Goal: Communication & Community: Answer question/provide support

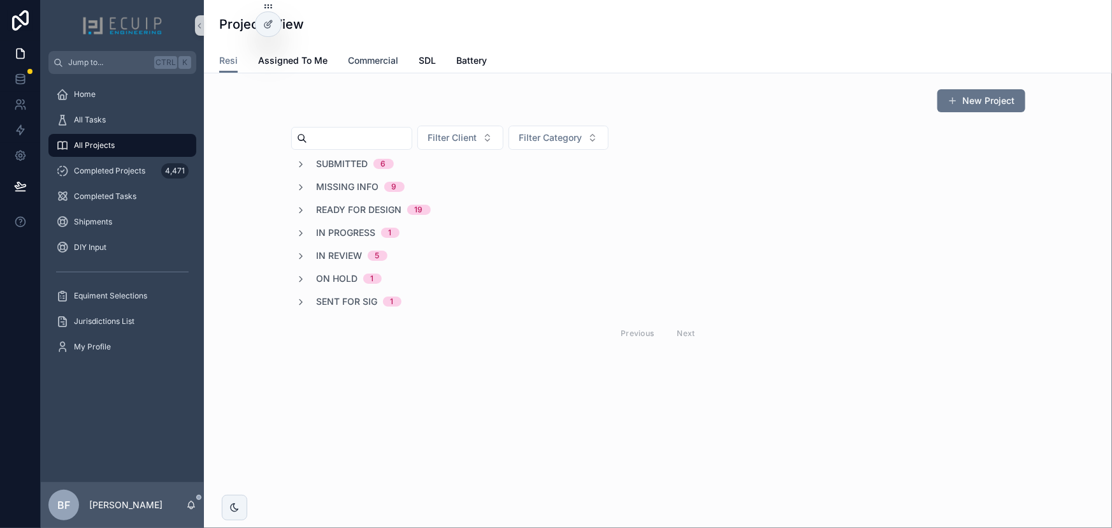
click at [384, 64] on span "Commercial" at bounding box center [373, 60] width 50 height 13
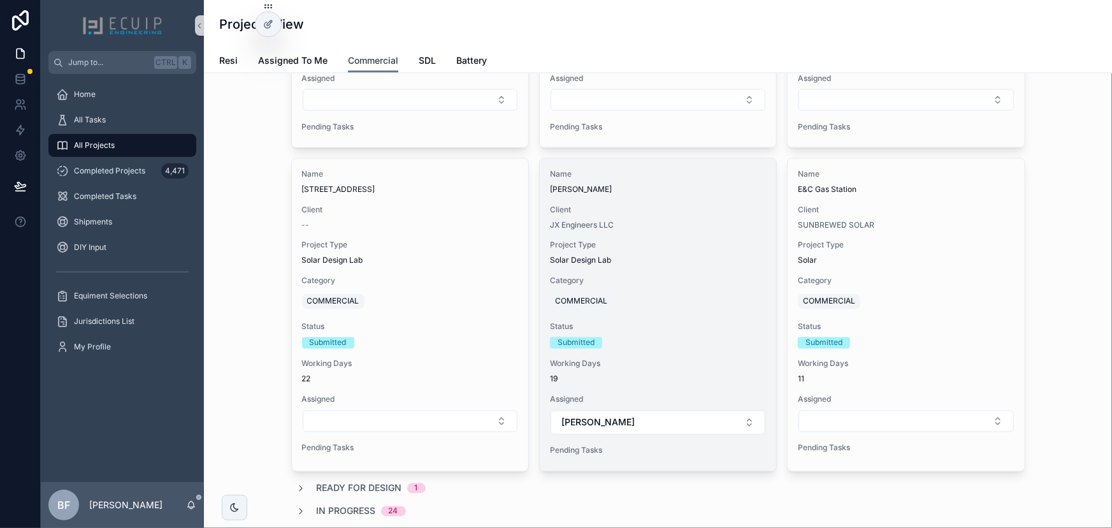
scroll to position [985, 0]
click at [676, 235] on div "Name Srikanth Paidipally Client JX Engineers LLC Project Type Solar Design Lab …" at bounding box center [658, 313] width 236 height 312
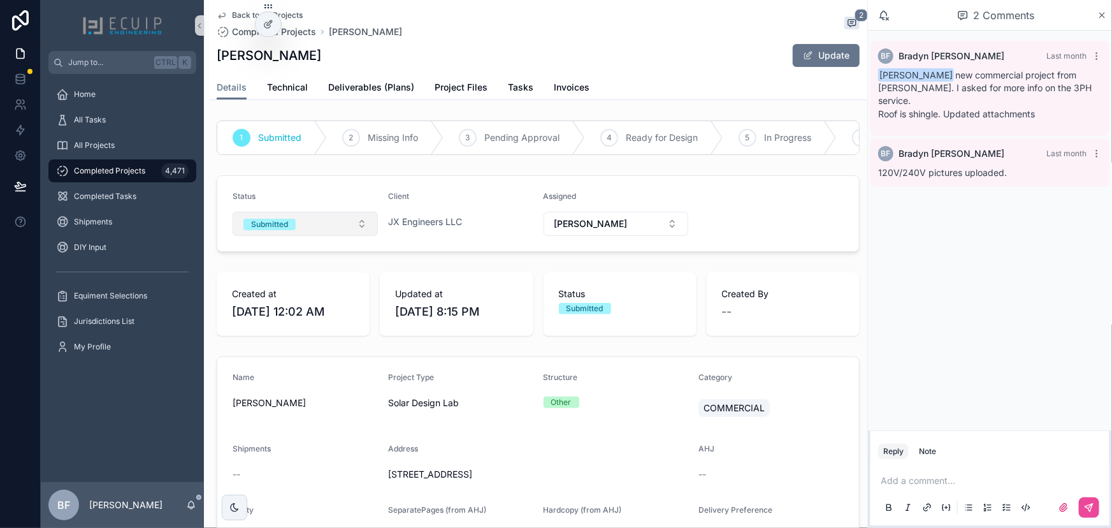
click at [286, 230] on div "Submitted" at bounding box center [269, 224] width 37 height 11
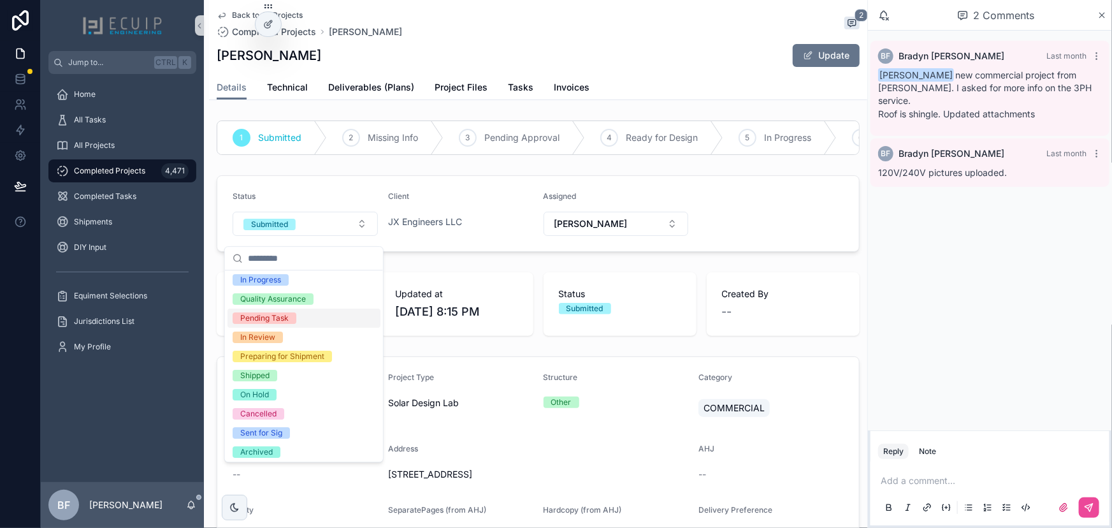
scroll to position [100, 0]
click at [258, 372] on div "Shipped" at bounding box center [254, 373] width 29 height 11
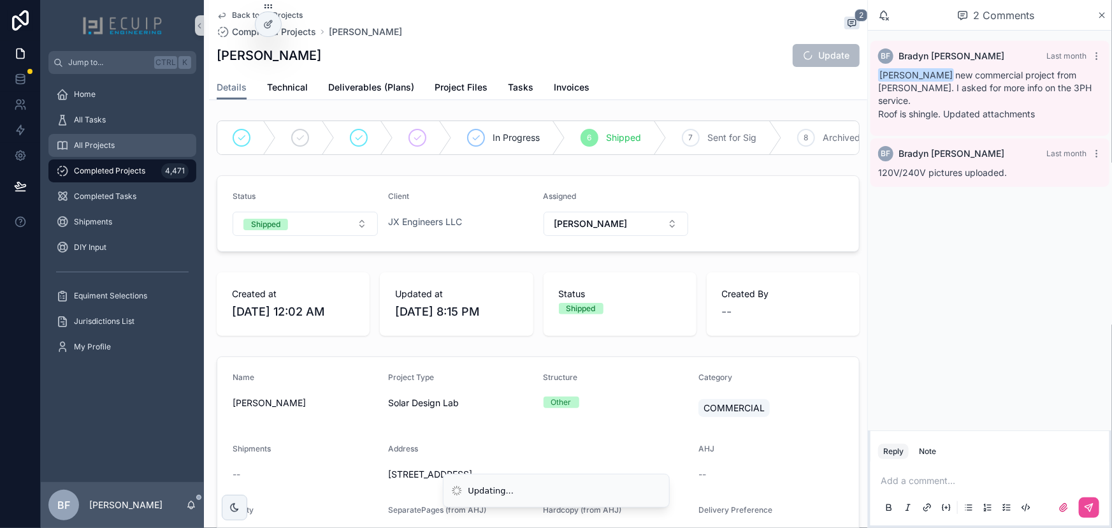
click at [134, 143] on div "All Projects" at bounding box center [122, 145] width 133 height 20
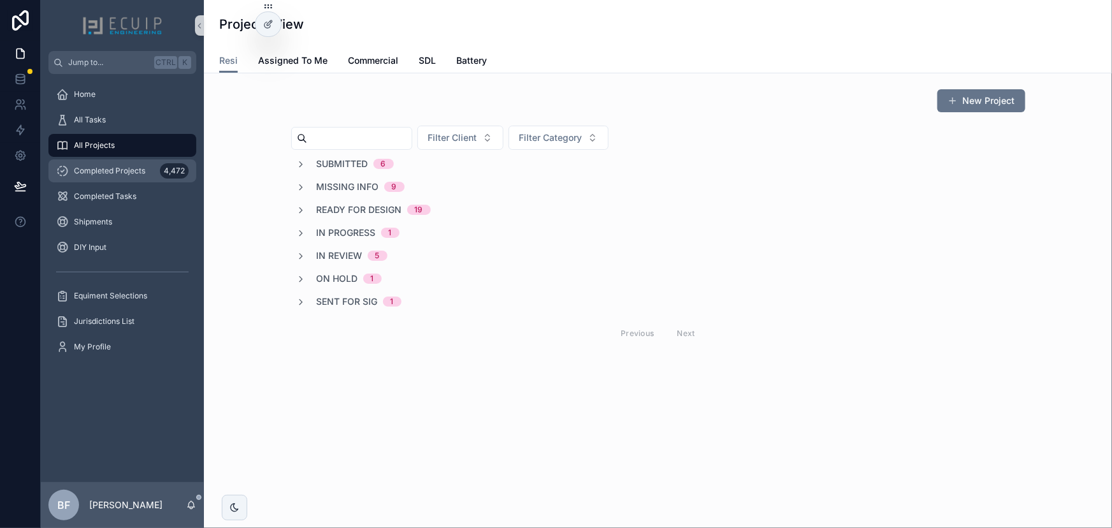
click at [140, 174] on span "Completed Projects" at bounding box center [109, 171] width 71 height 10
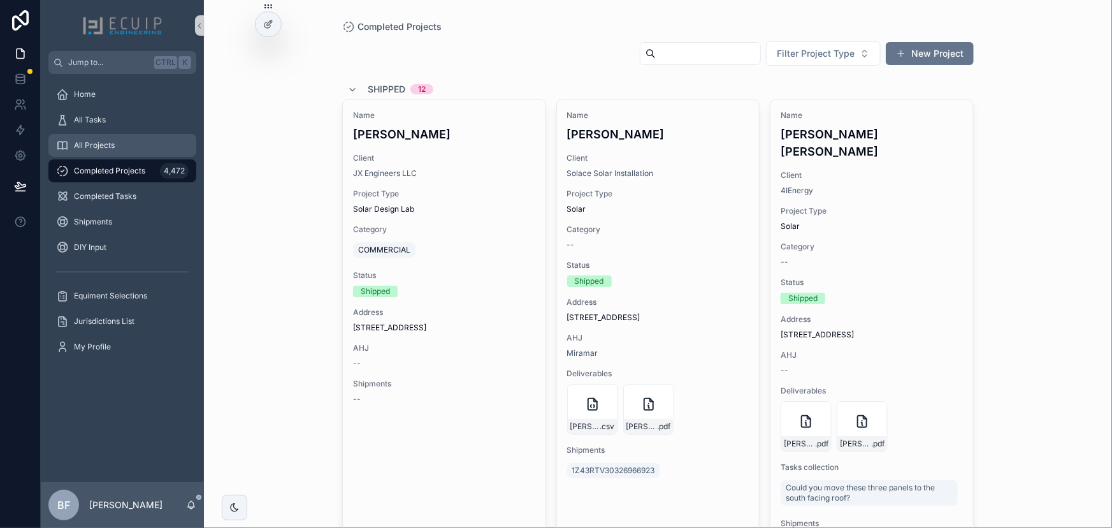
click at [151, 151] on div "All Projects" at bounding box center [122, 145] width 133 height 20
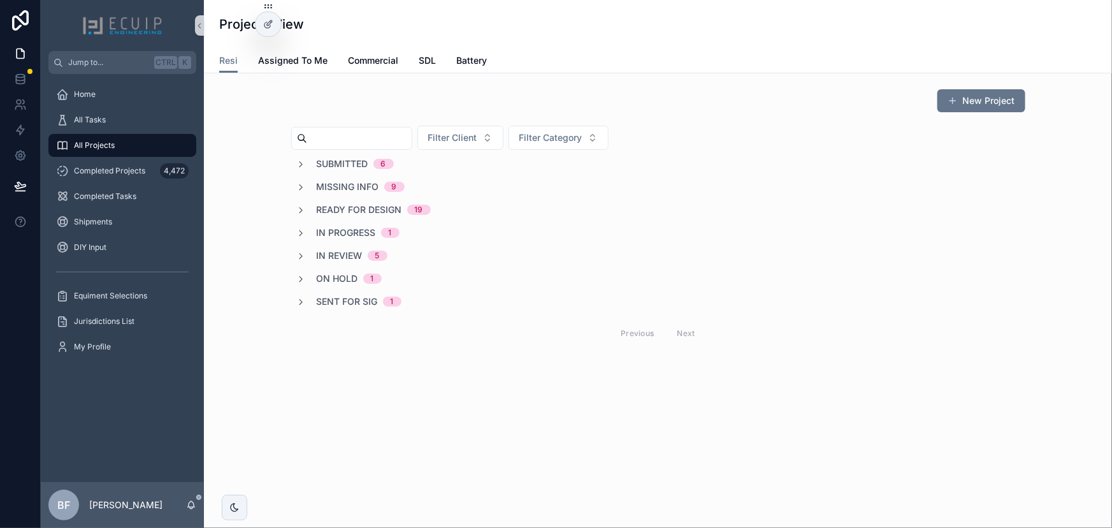
click at [352, 263] on div "Submitted 6 Missing Info 9 Ready for Design 19 In Progress 1 In Review 5 On Hol…" at bounding box center [658, 252] width 734 height 191
click at [354, 256] on span "In Review" at bounding box center [340, 255] width 46 height 13
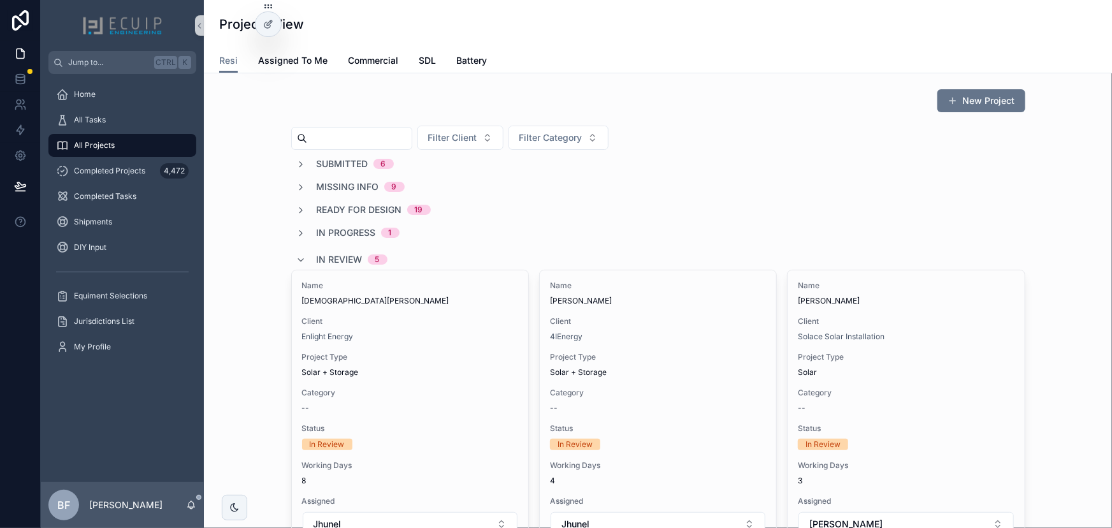
click at [354, 205] on span "Ready for Design" at bounding box center [359, 209] width 85 height 13
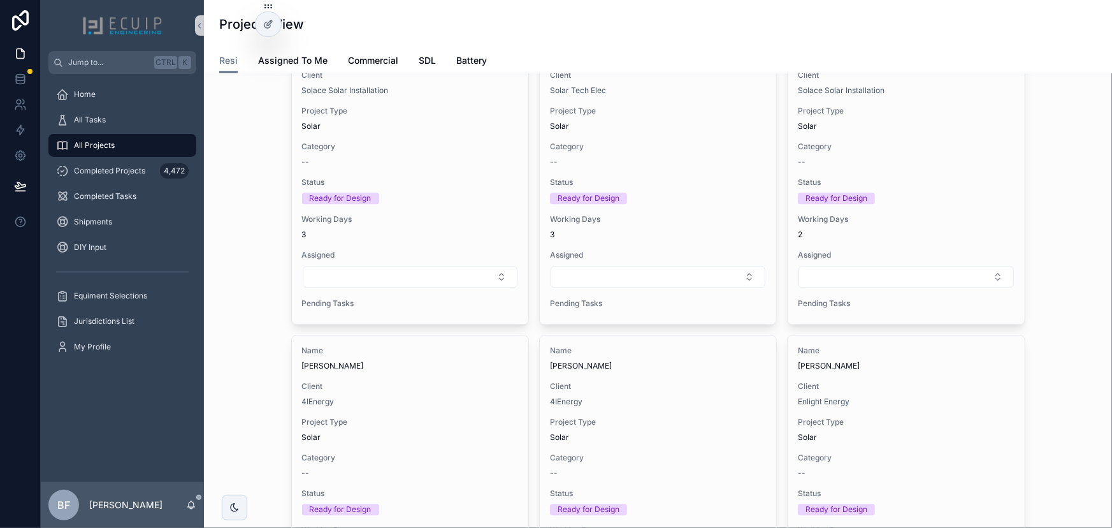
scroll to position [1448, 0]
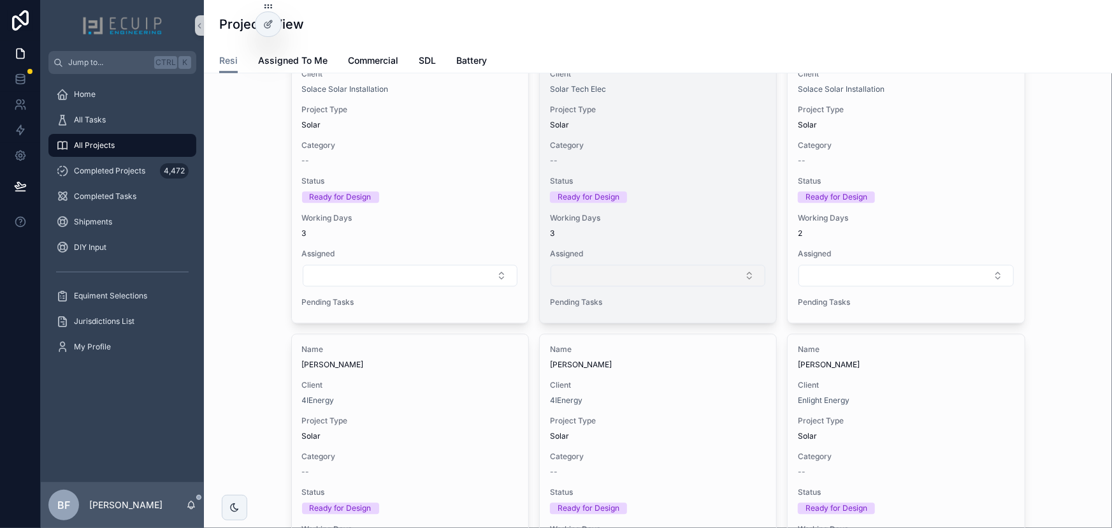
click at [622, 279] on button "Select Button" at bounding box center [658, 276] width 215 height 22
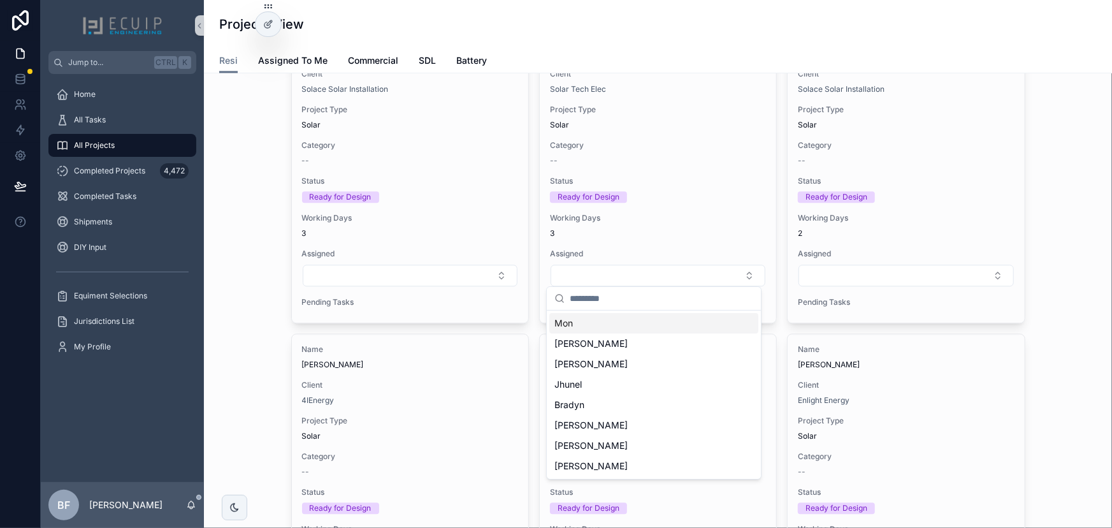
click at [590, 319] on div "Mon" at bounding box center [653, 323] width 209 height 20
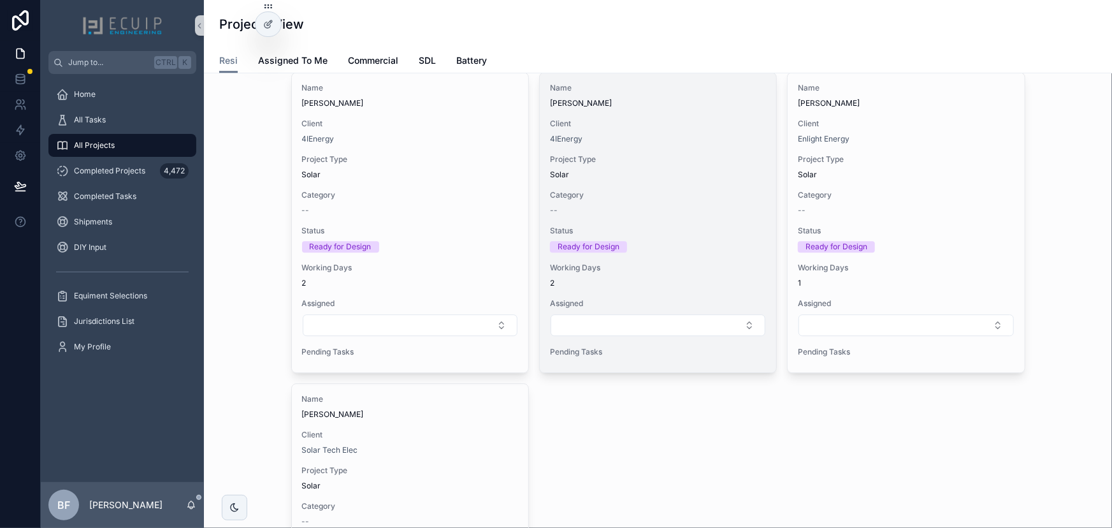
scroll to position [1912, 0]
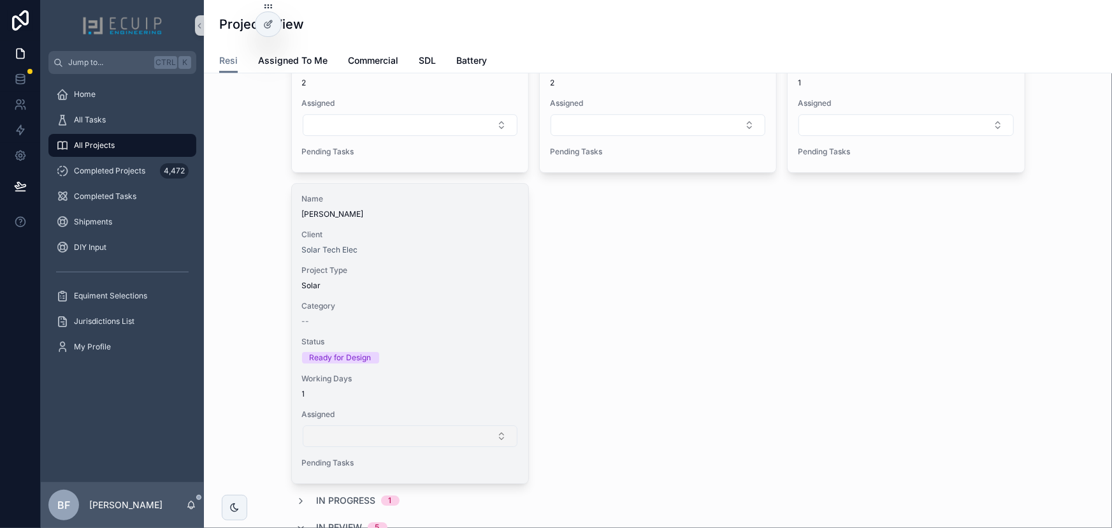
click at [414, 437] on button "Select Button" at bounding box center [410, 436] width 215 height 22
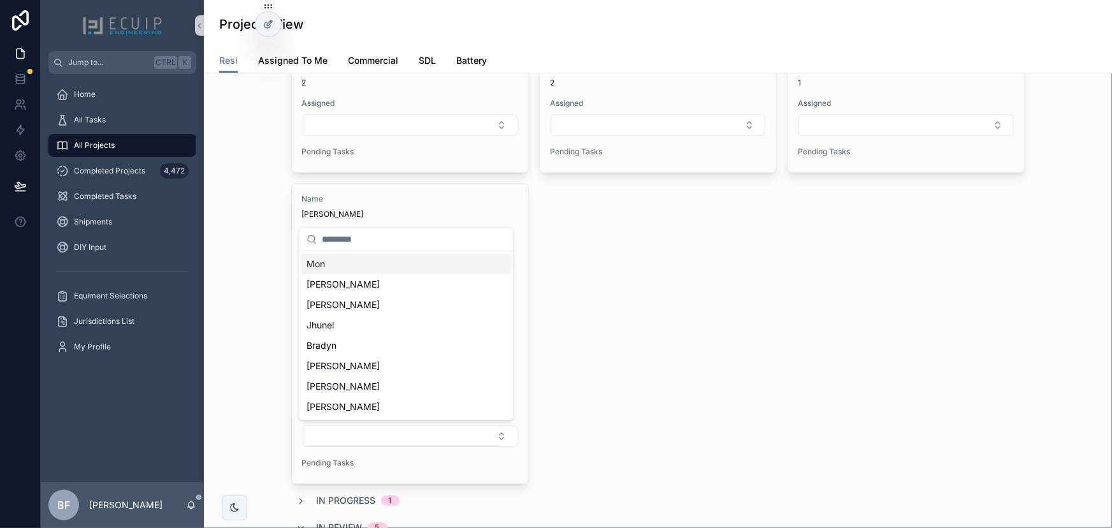
click at [355, 266] on div "Mon" at bounding box center [405, 264] width 209 height 20
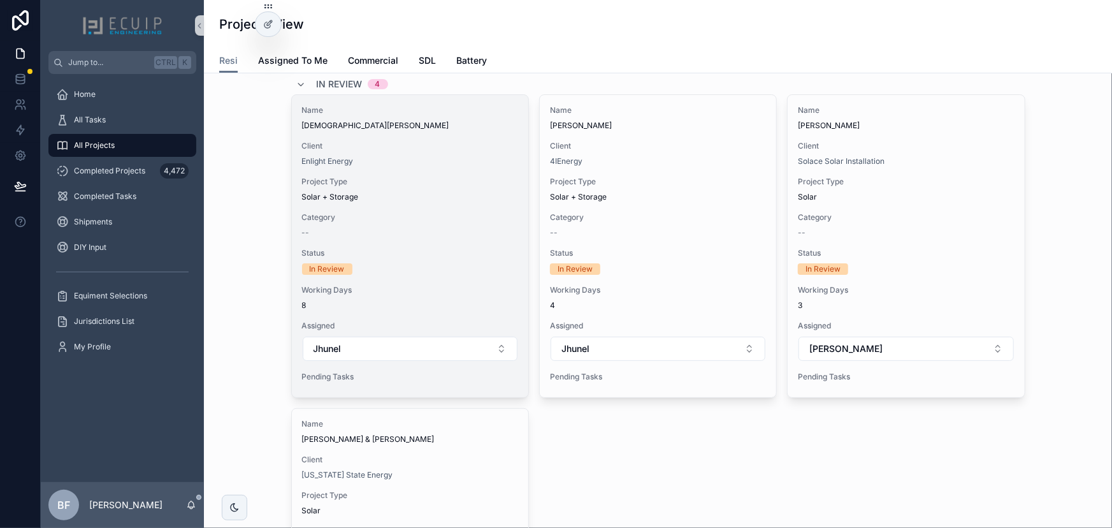
scroll to position [2327, 0]
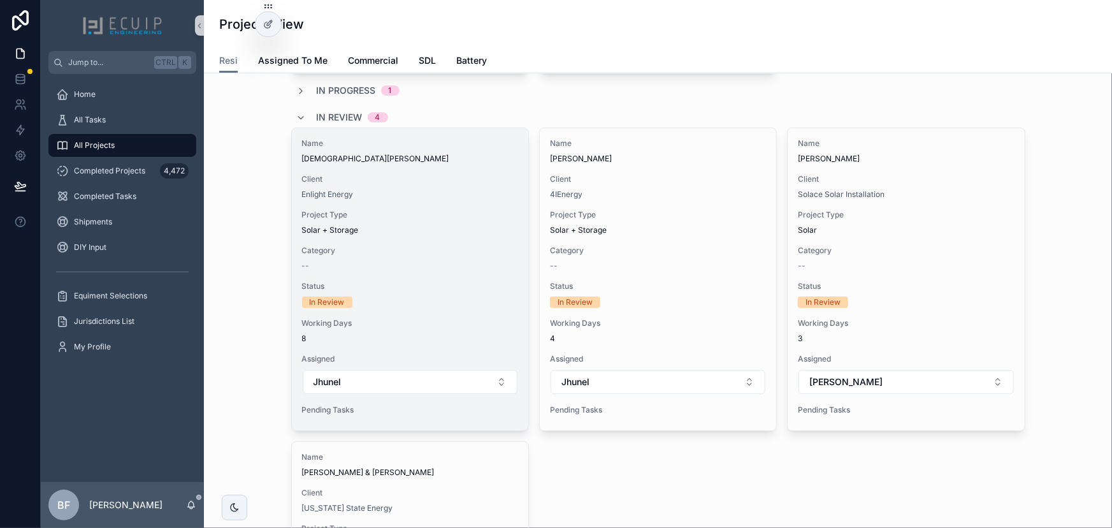
click at [424, 154] on span "Jesua Jaen" at bounding box center [410, 159] width 216 height 10
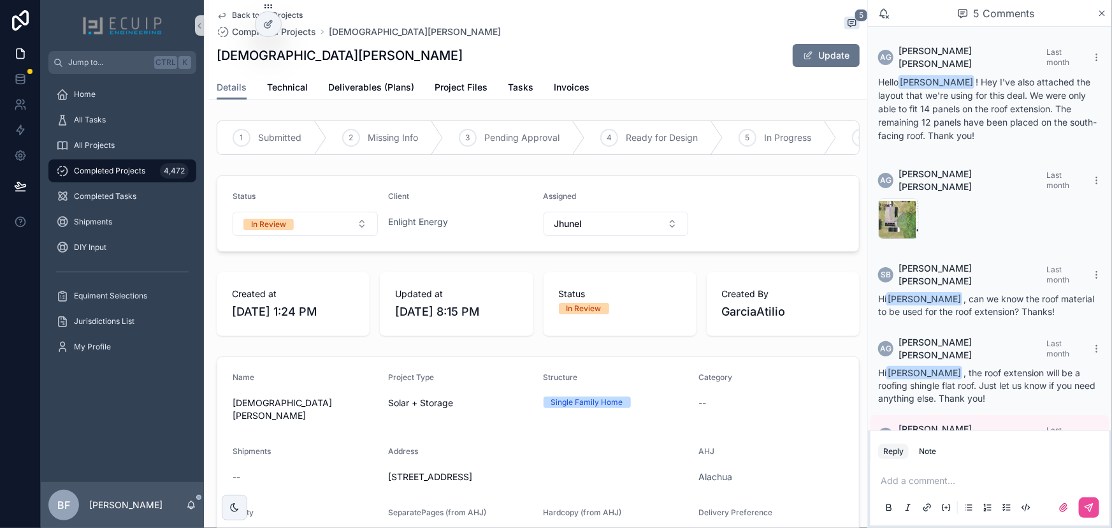
scroll to position [4, 0]
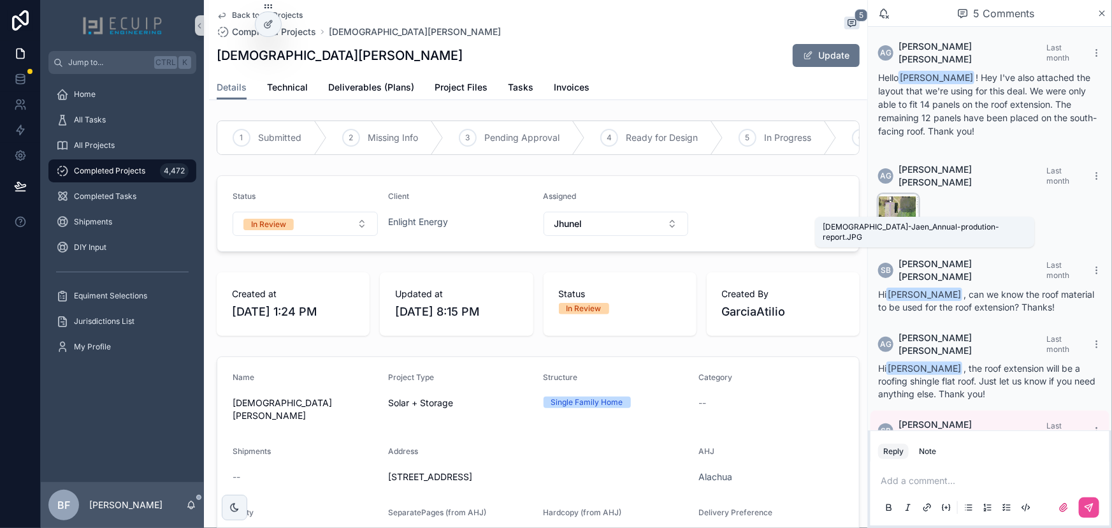
click at [894, 221] on span "Jesua-Jaen_Annual-prodution-report" at bounding box center [889, 226] width 17 height 10
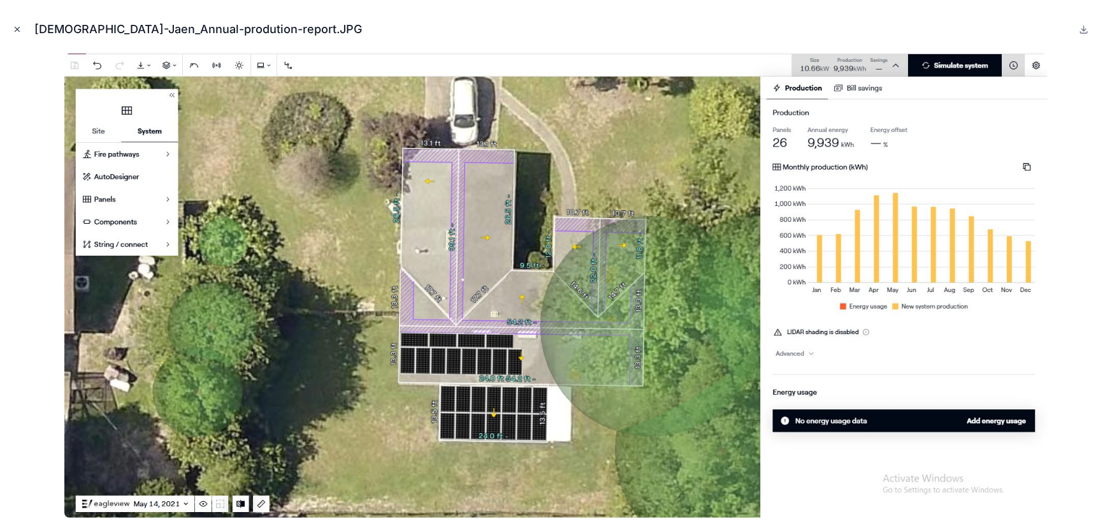
click at [11, 30] on button "Close modal" at bounding box center [17, 29] width 14 height 14
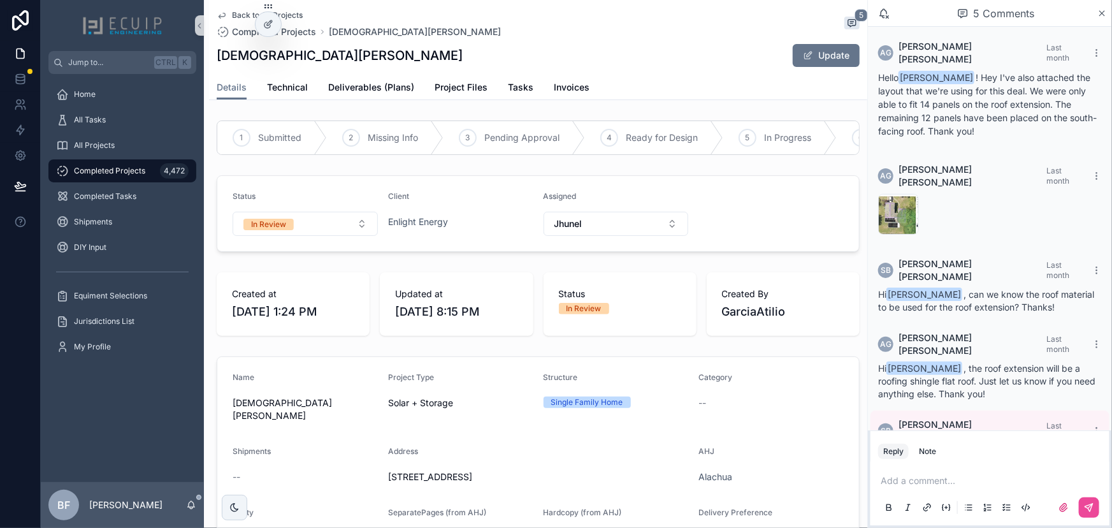
click at [924, 475] on p "scrollable content" at bounding box center [993, 480] width 224 height 13
click at [962, 465] on li "AG Atilio Garcia agarcia@enlight.energy" at bounding box center [970, 453] width 184 height 31
drag, startPoint x: 976, startPoint y: 341, endPoint x: 879, endPoint y: 342, distance: 96.9
click at [879, 363] on span "Hi Sherri Bernales , the roof extension will be a roofing shingle flat roof. Ju…" at bounding box center [986, 381] width 217 height 36
copy span "roofing shingle flat roof"
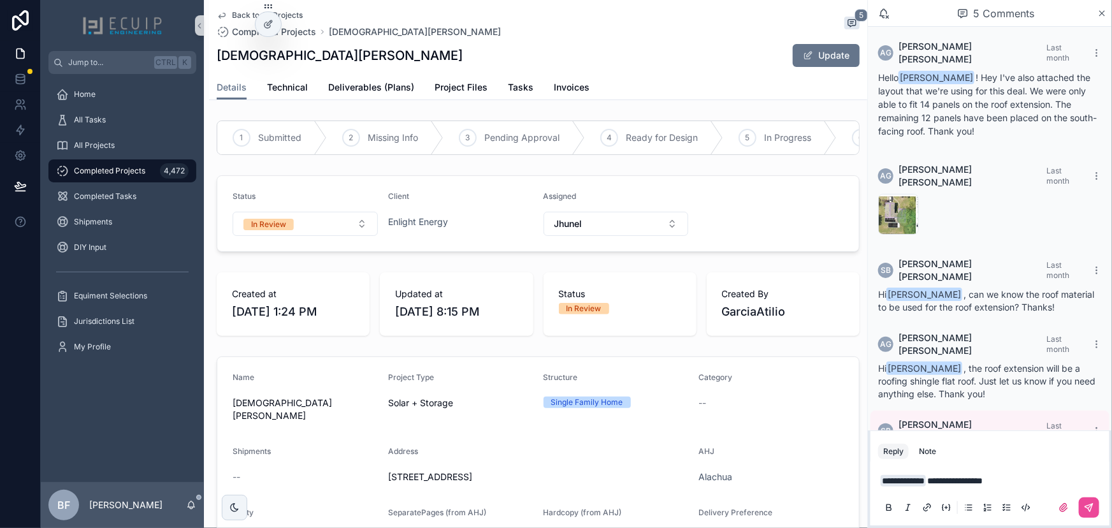
click at [1069, 477] on p "**********" at bounding box center [993, 480] width 224 height 13
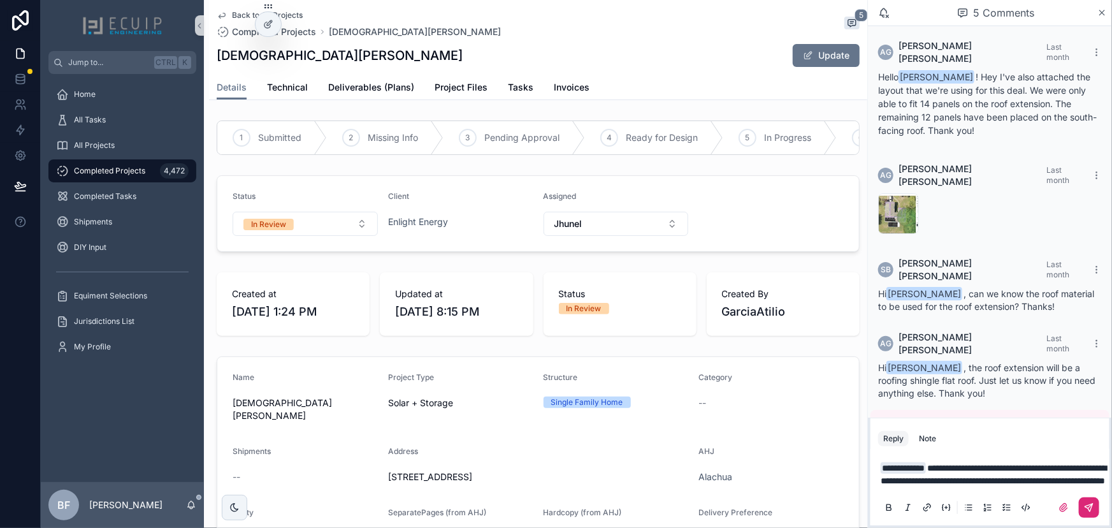
click at [1094, 506] on icon "scrollable content" at bounding box center [1089, 507] width 10 height 10
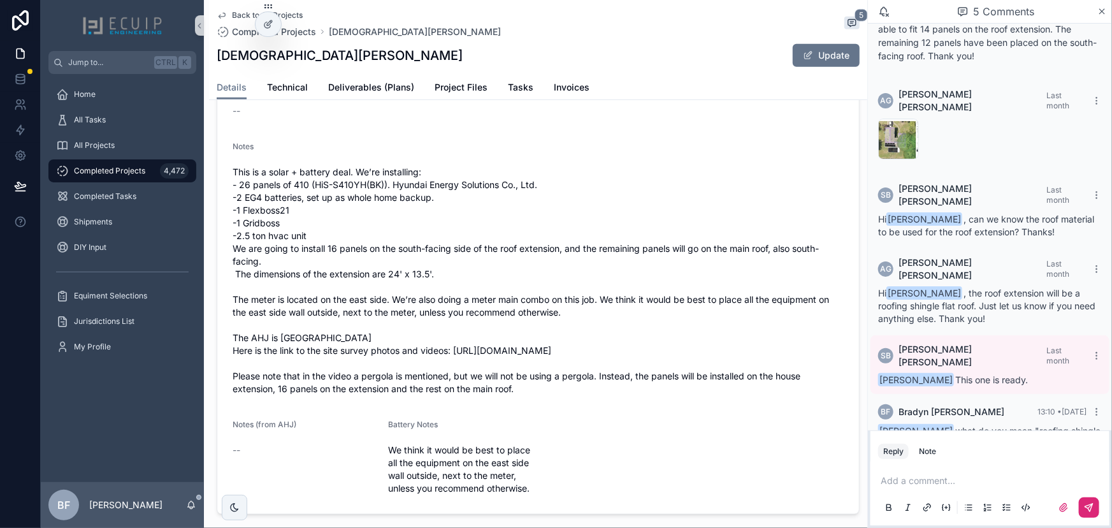
scroll to position [521, 0]
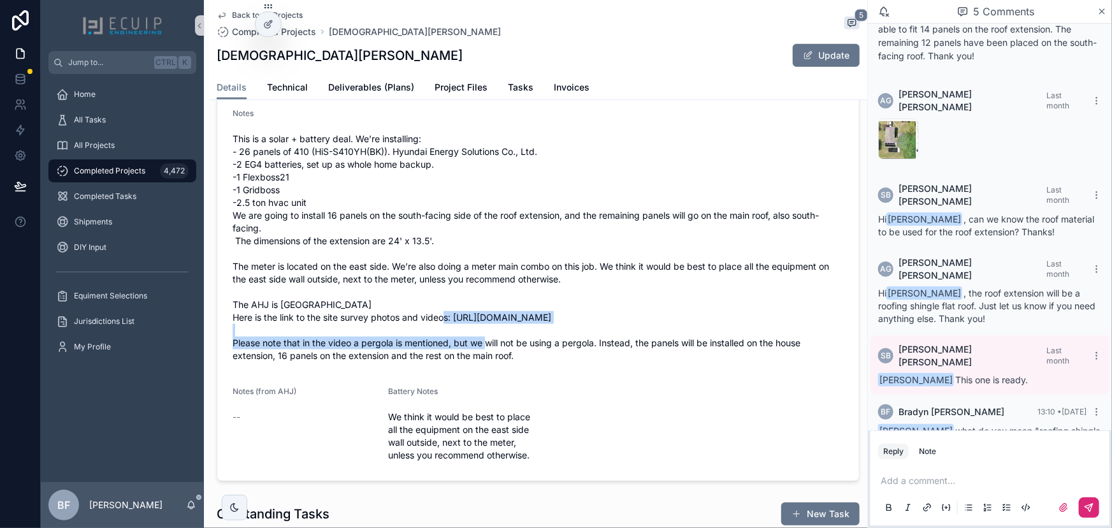
drag, startPoint x: 366, startPoint y: 324, endPoint x: 456, endPoint y: 309, distance: 91.1
click at [456, 309] on span "This is a solar + battery deal. We’re installing: - 26 panels of 410 (HiS-S410Y…" at bounding box center [538, 247] width 611 height 229
copy span "https://drive.google.com/drive/folders/1eFqJfdQZ81QeR4kJI2I2AJ__QDr-WMLy?usp=sh…"
click at [484, 108] on div "Notes" at bounding box center [538, 115] width 611 height 15
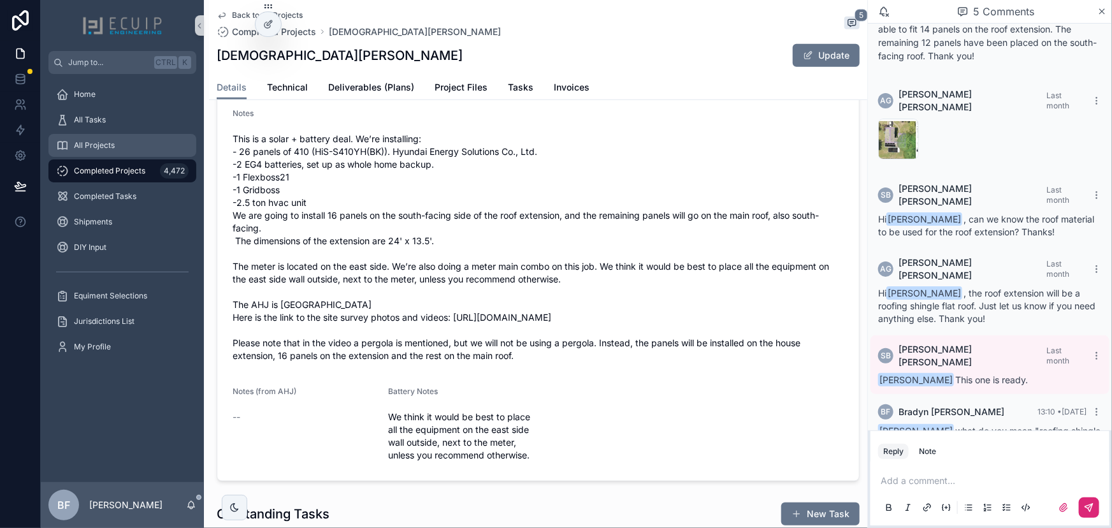
click at [117, 141] on div "All Projects" at bounding box center [122, 145] width 133 height 20
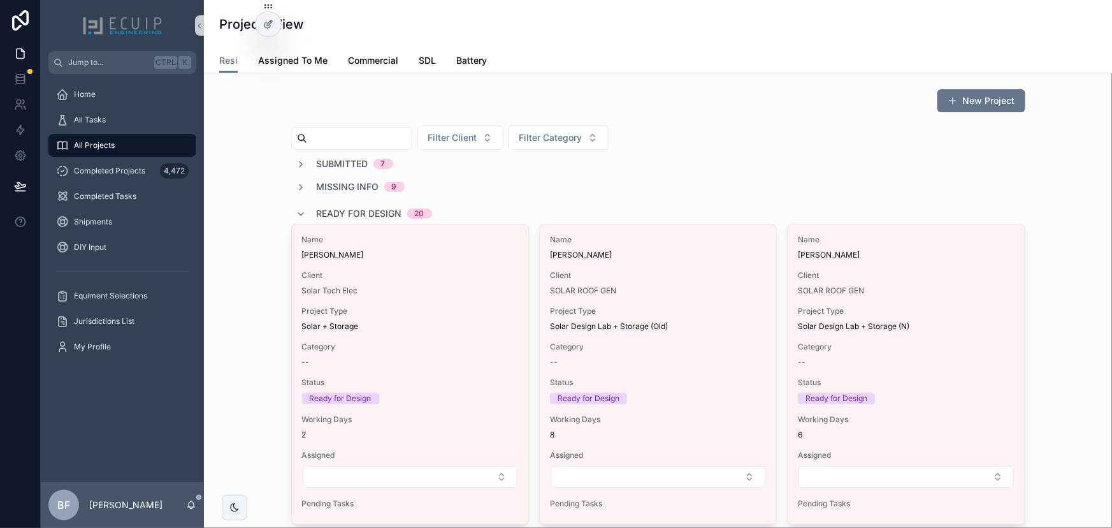
click at [375, 209] on span "Ready for Design" at bounding box center [359, 213] width 85 height 13
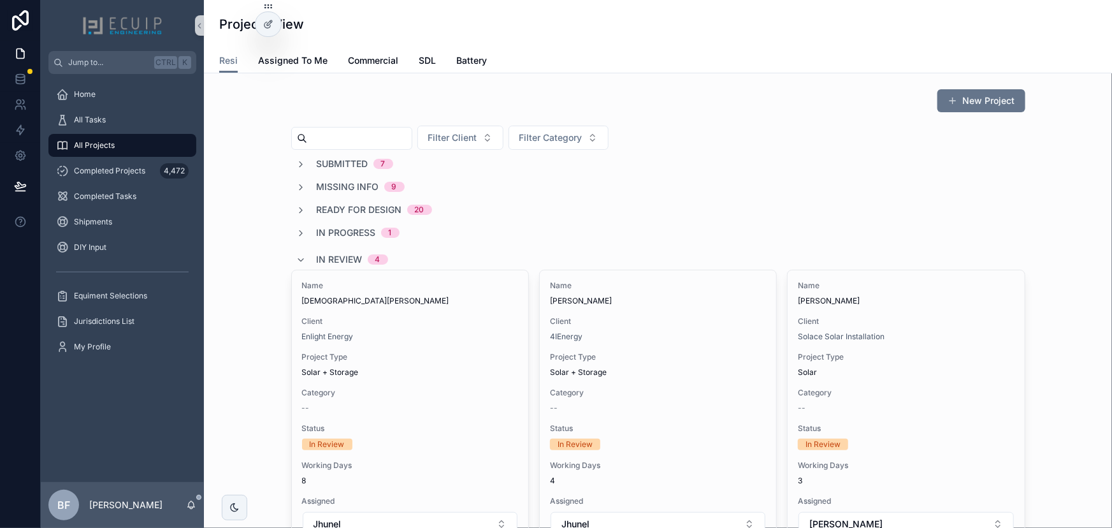
click at [347, 261] on span "In Review" at bounding box center [340, 259] width 46 height 13
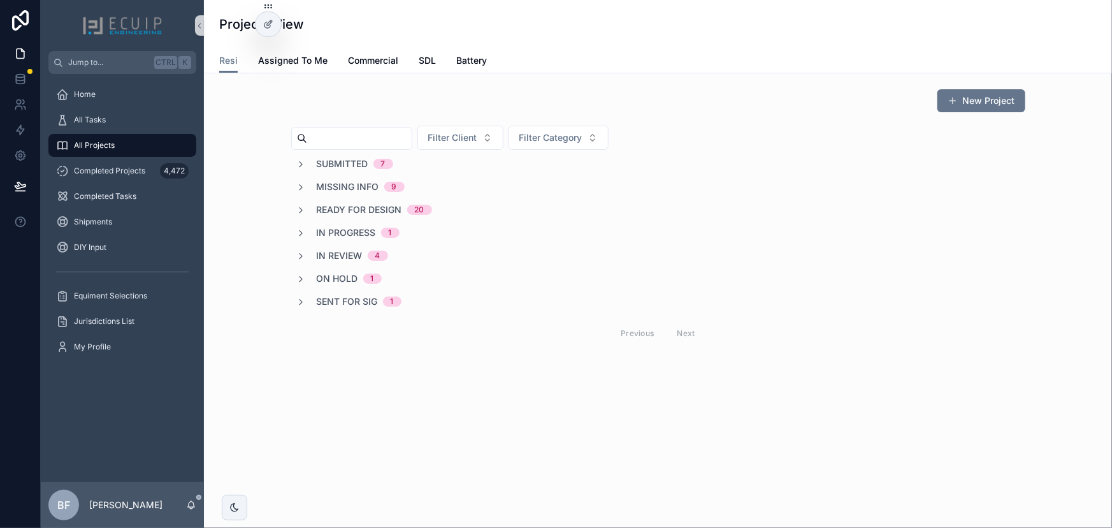
click at [333, 160] on span "Submitted" at bounding box center [343, 163] width 52 height 13
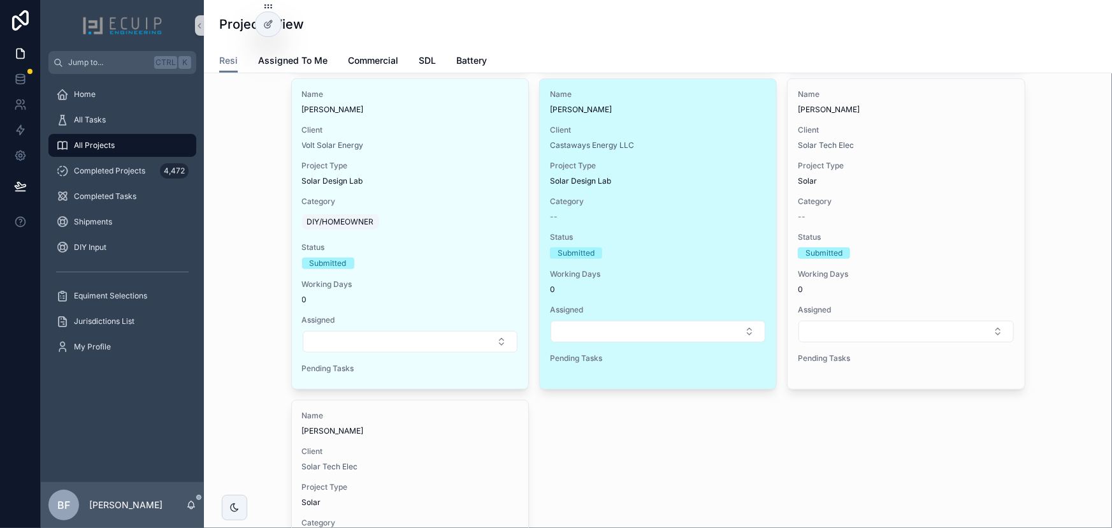
scroll to position [289, 0]
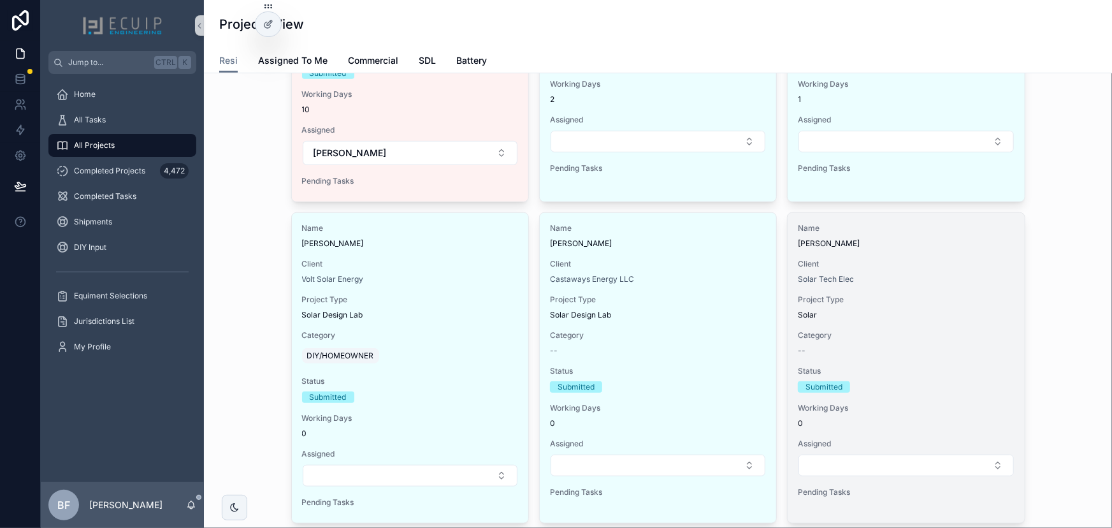
click at [935, 252] on div "Name Don Drake Client Solar Tech Elec Project Type Solar Category -- Status Sub…" at bounding box center [906, 363] width 236 height 300
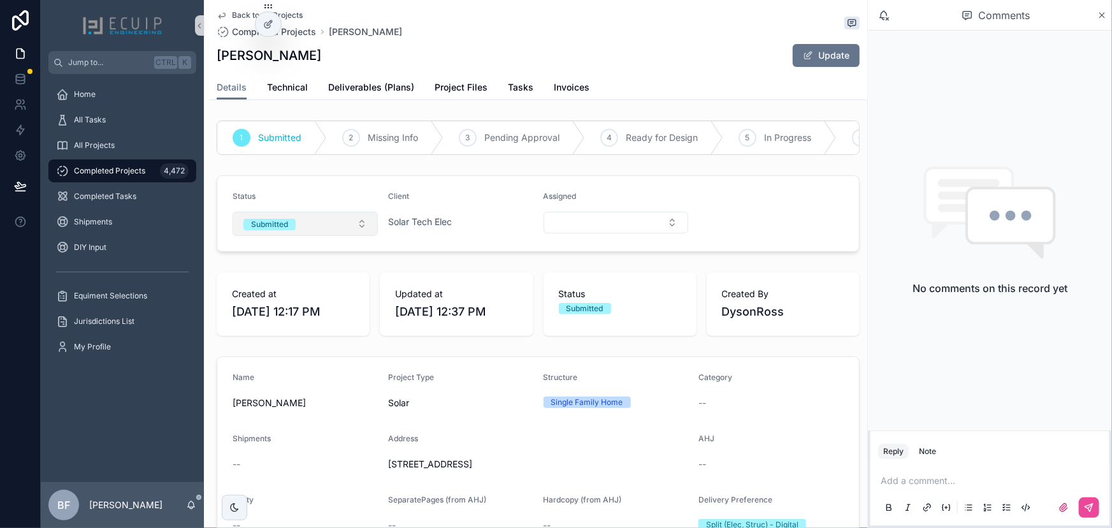
click at [309, 229] on button "Submitted" at bounding box center [305, 224] width 145 height 24
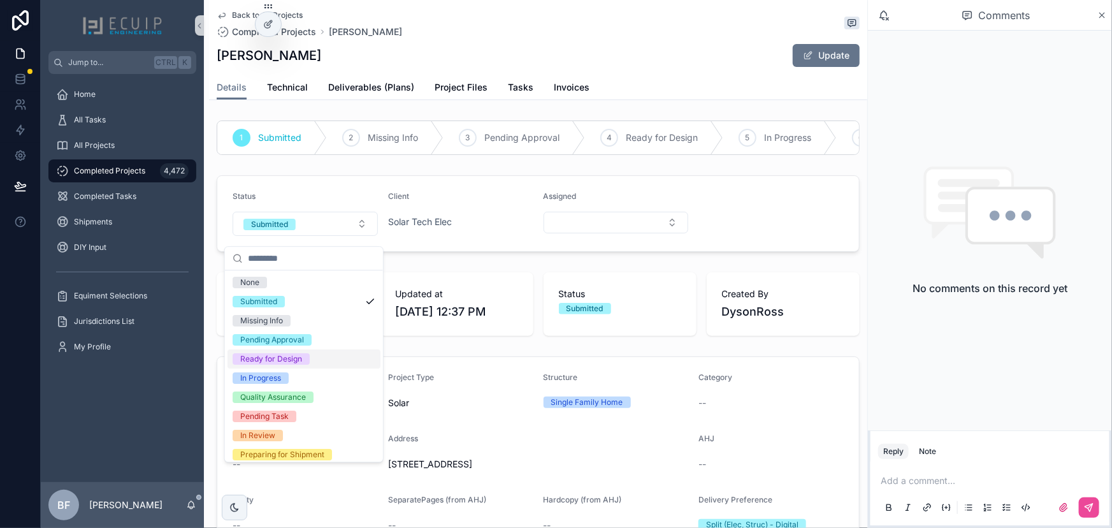
click at [274, 363] on div "Ready for Design" at bounding box center [271, 358] width 62 height 11
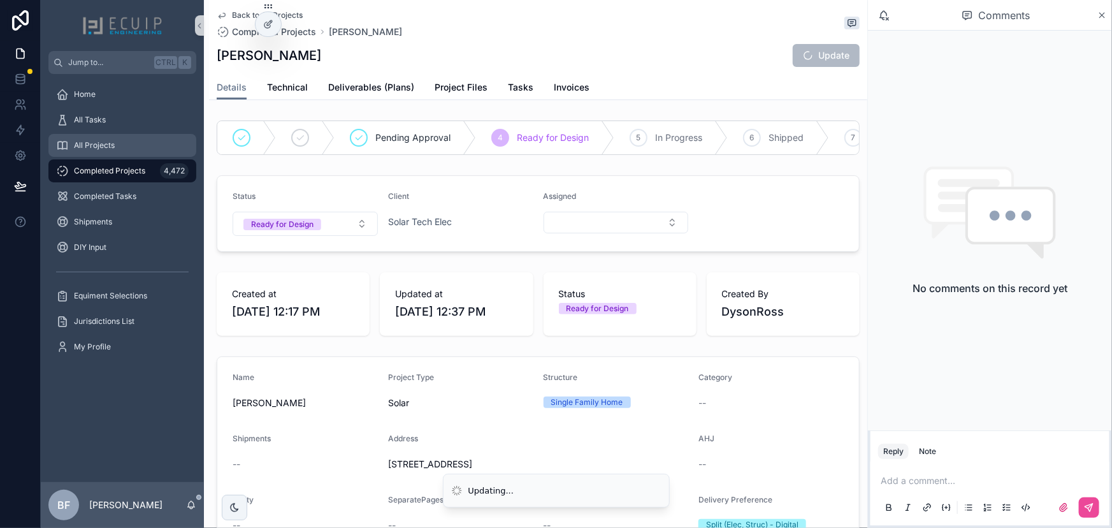
click at [114, 150] on div "All Projects" at bounding box center [122, 145] width 133 height 20
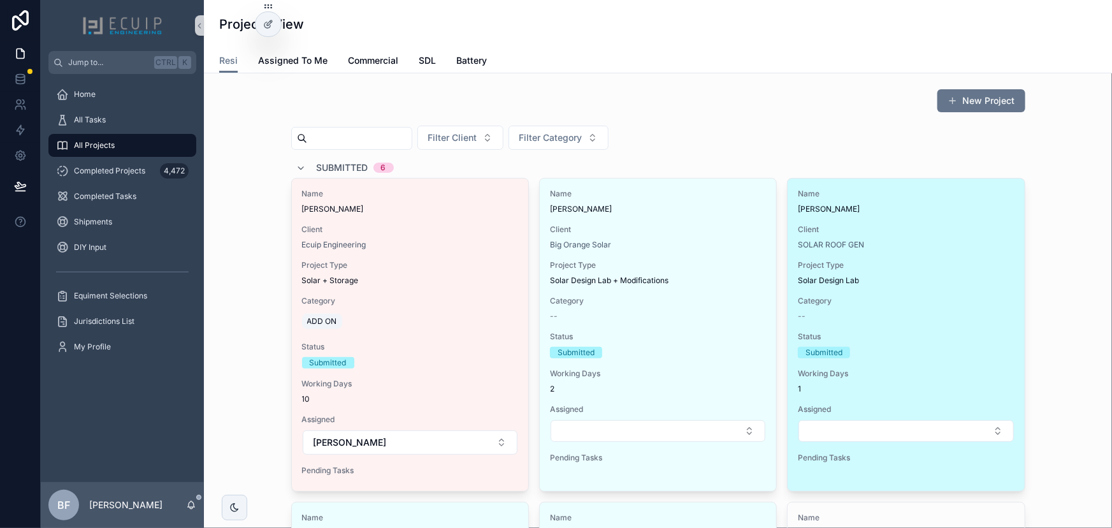
scroll to position [347, 0]
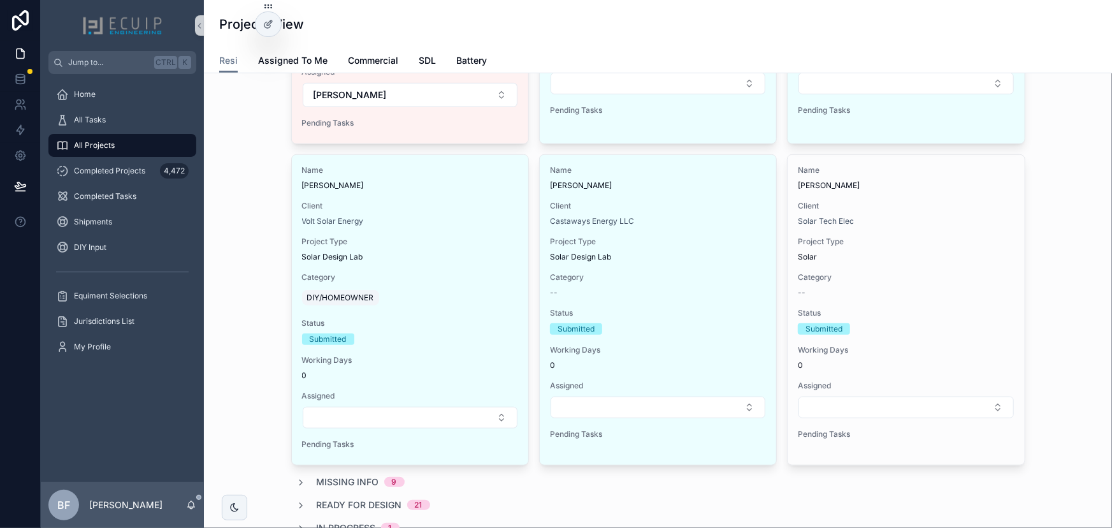
click at [913, 209] on span "Client" at bounding box center [906, 206] width 216 height 10
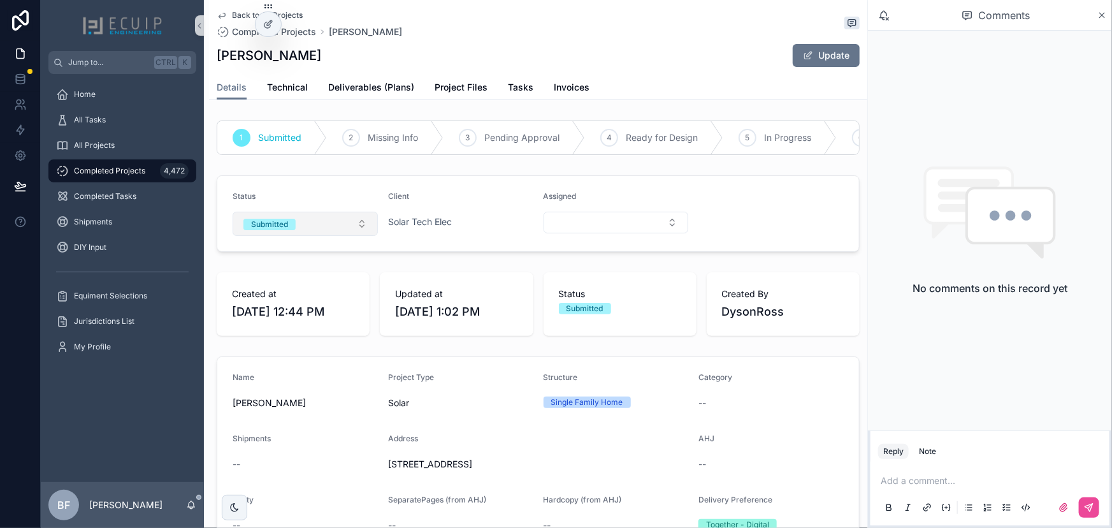
click at [313, 236] on button "Submitted" at bounding box center [305, 224] width 145 height 24
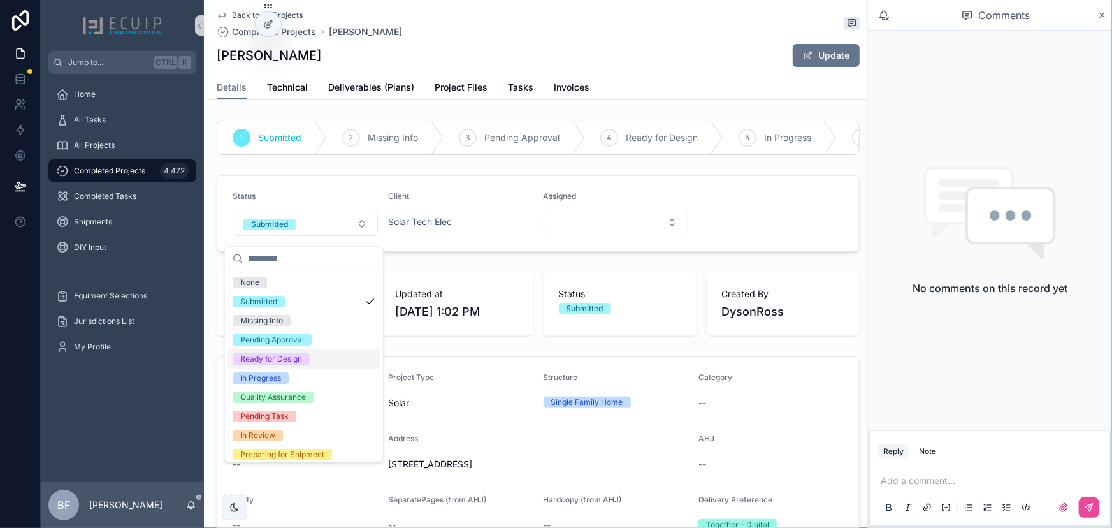
click at [296, 355] on div "Ready for Design" at bounding box center [271, 358] width 62 height 11
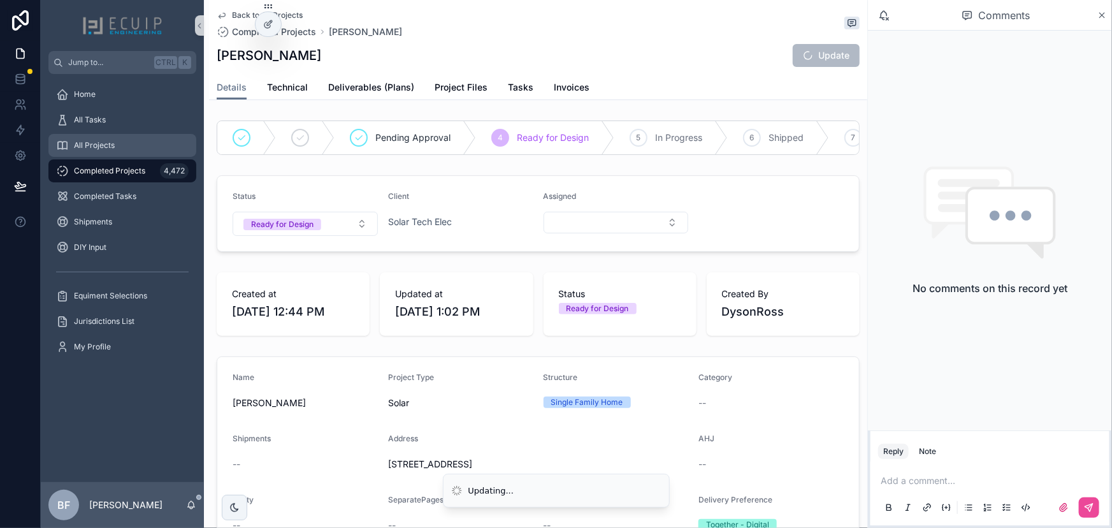
click at [144, 139] on div "All Projects" at bounding box center [122, 145] width 133 height 20
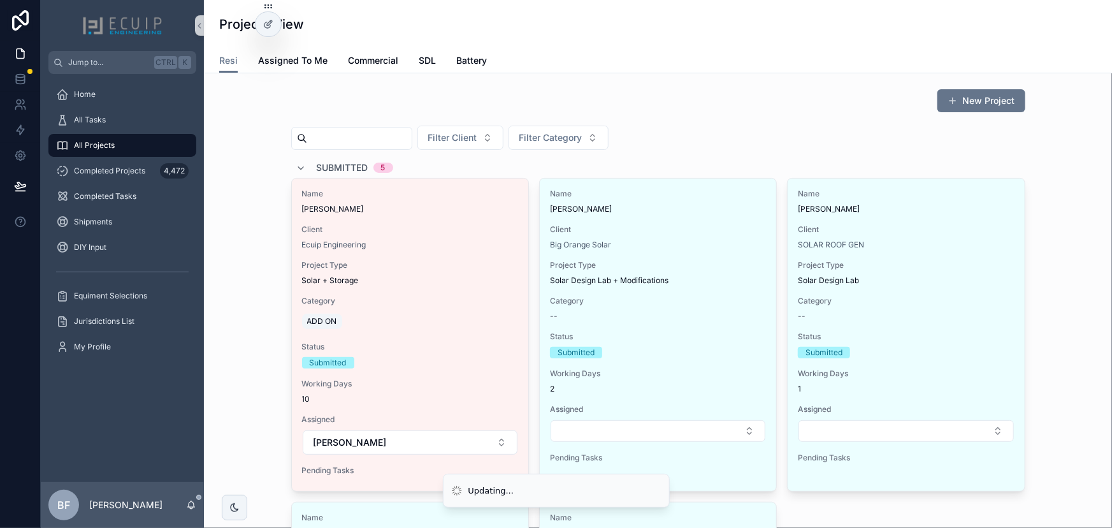
click at [146, 177] on div "Completed Projects 4,472" at bounding box center [122, 171] width 133 height 20
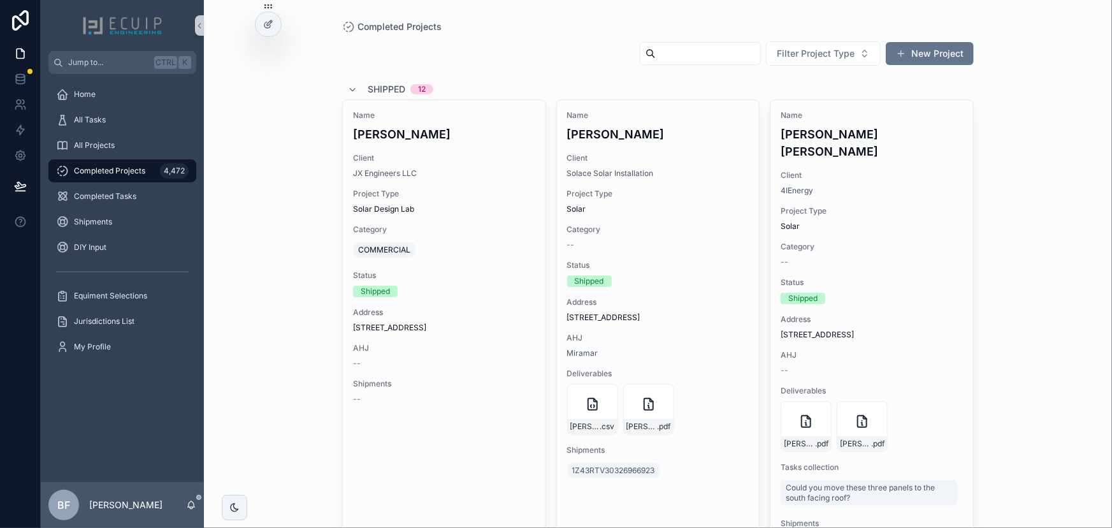
drag, startPoint x: 633, startPoint y: 48, endPoint x: 638, endPoint y: 58, distance: 10.8
click at [656, 48] on input "scrollable content" at bounding box center [708, 54] width 105 height 18
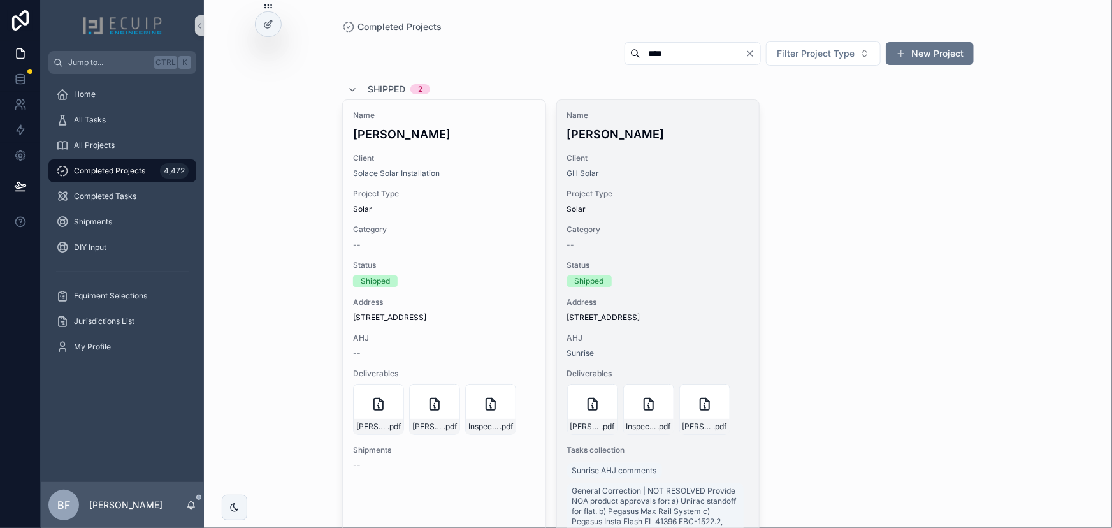
type input "****"
click at [659, 180] on div "Name Sharon Moffett Client GH Solar Project Type Solar Category -- Status Shipp…" at bounding box center [658, 522] width 203 height 845
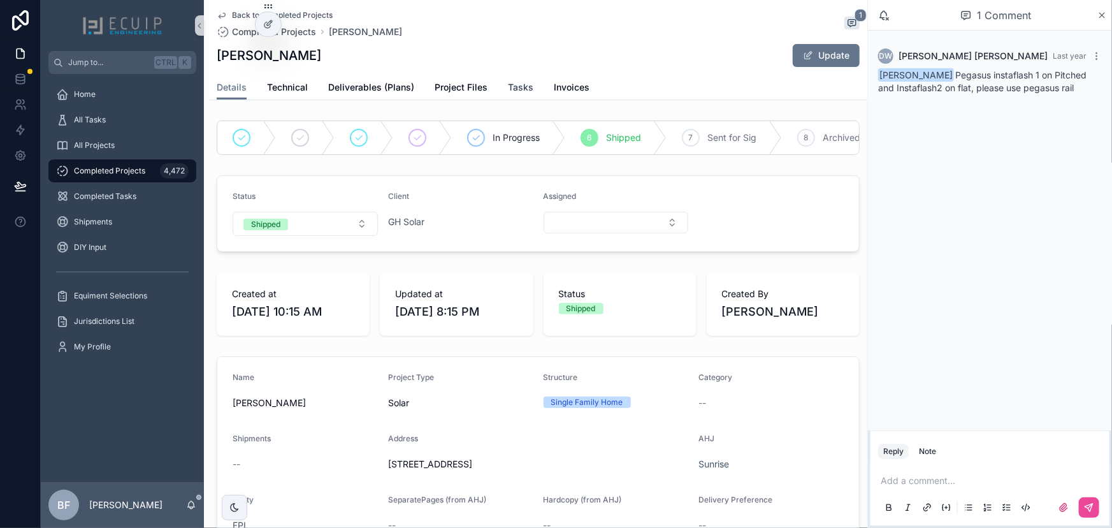
click at [524, 88] on span "Tasks" at bounding box center [520, 87] width 25 height 13
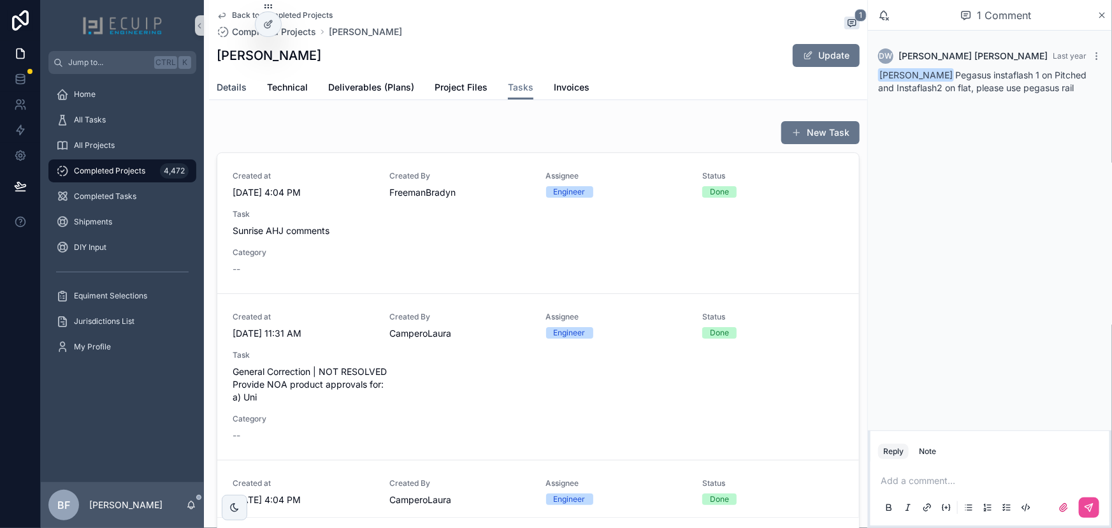
click at [217, 84] on span "Details" at bounding box center [232, 87] width 30 height 13
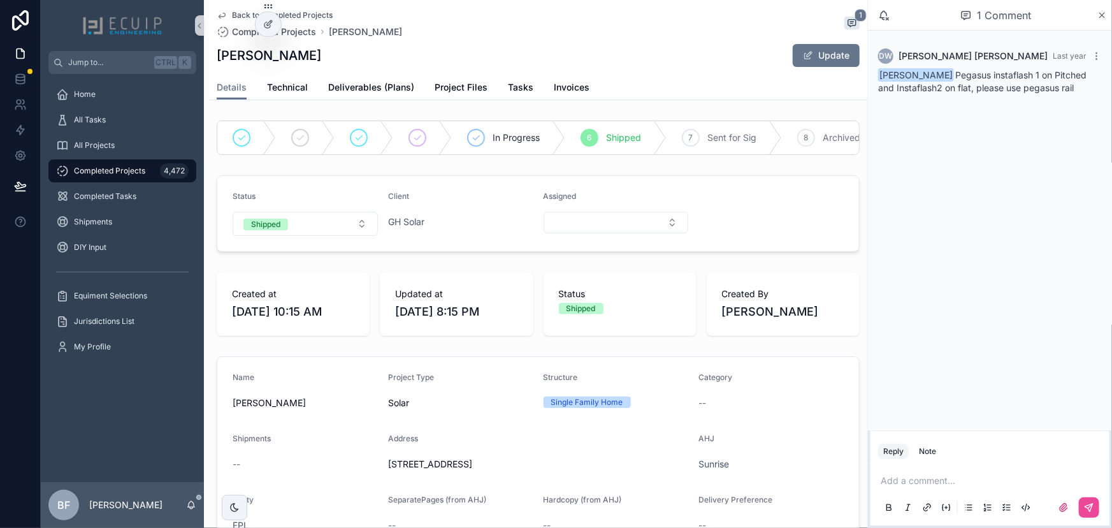
click at [115, 170] on span "Completed Projects" at bounding box center [109, 171] width 71 height 10
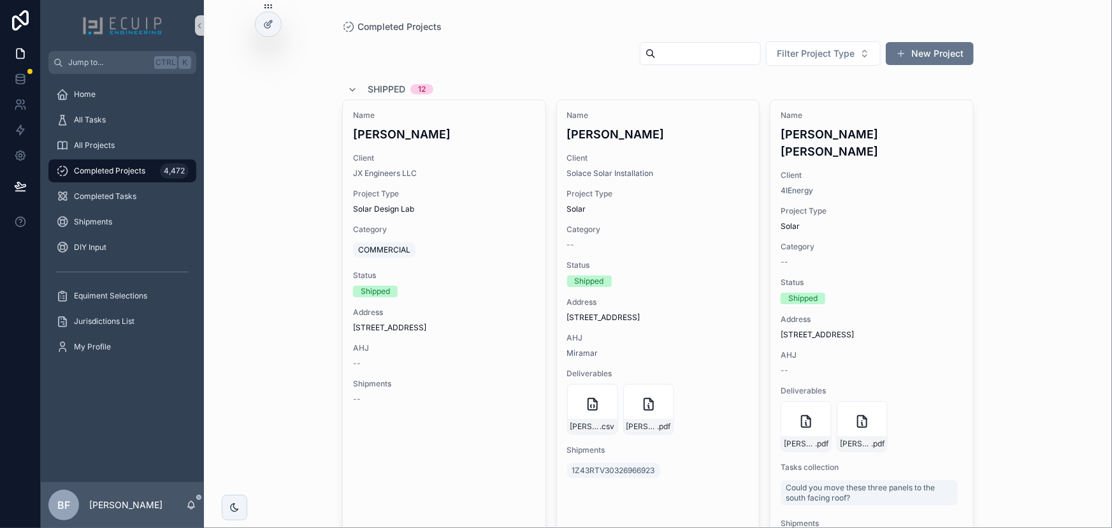
drag, startPoint x: 681, startPoint y: 47, endPoint x: 681, endPoint y: 57, distance: 10.2
click at [681, 47] on input "scrollable content" at bounding box center [708, 54] width 105 height 18
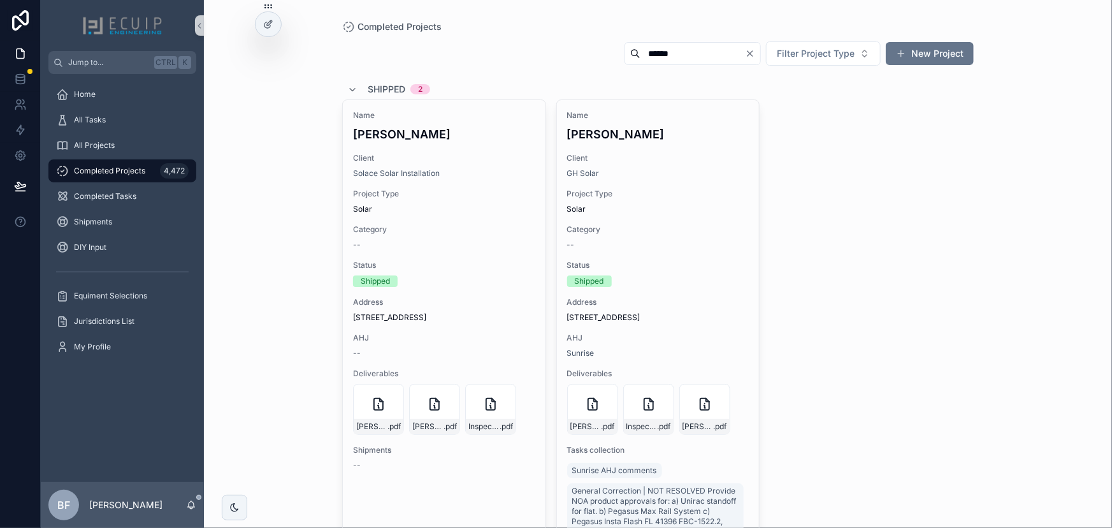
type input "******"
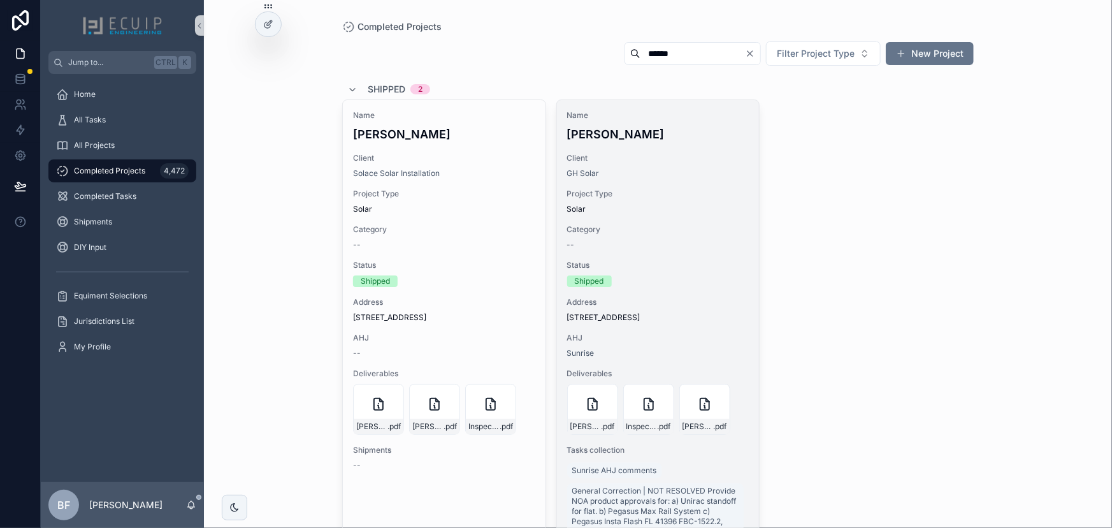
click at [669, 198] on div "Project Type Solar" at bounding box center [658, 201] width 182 height 25
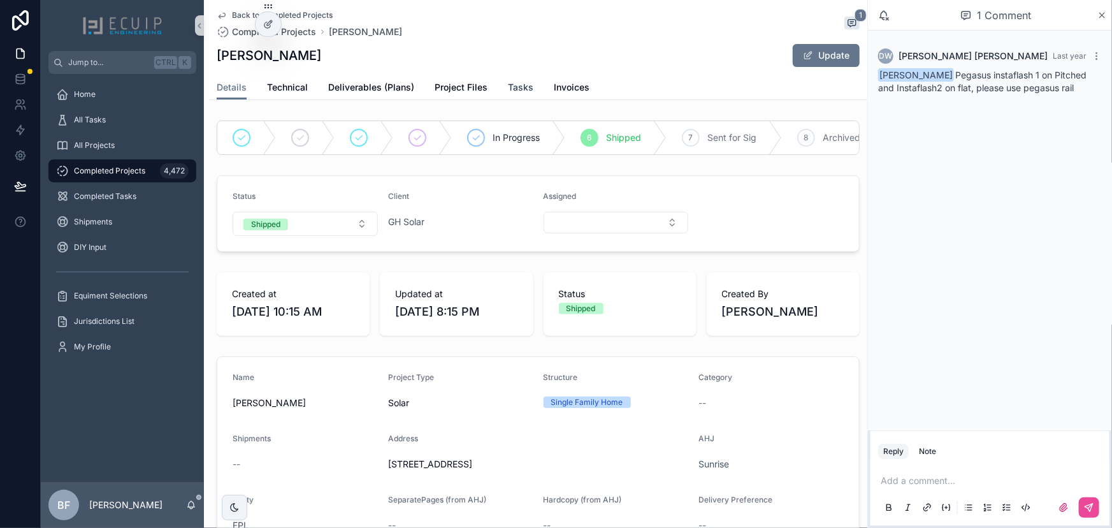
click at [508, 85] on span "Tasks" at bounding box center [520, 87] width 25 height 13
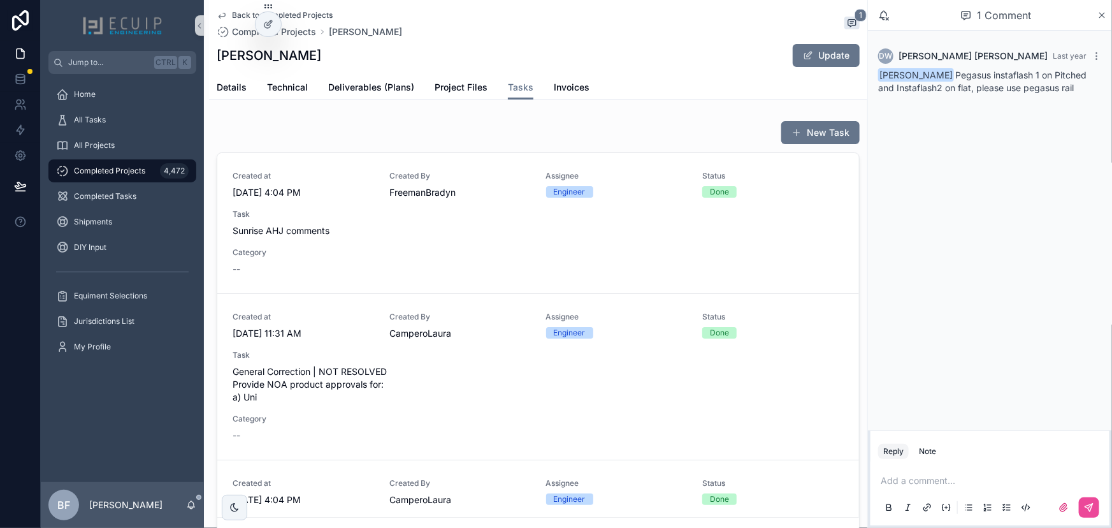
click at [249, 96] on div "Details Technical Deliverables (Plans) Project Files Tasks Invoices" at bounding box center [538, 87] width 643 height 24
click at [240, 89] on span "Details" at bounding box center [232, 87] width 30 height 13
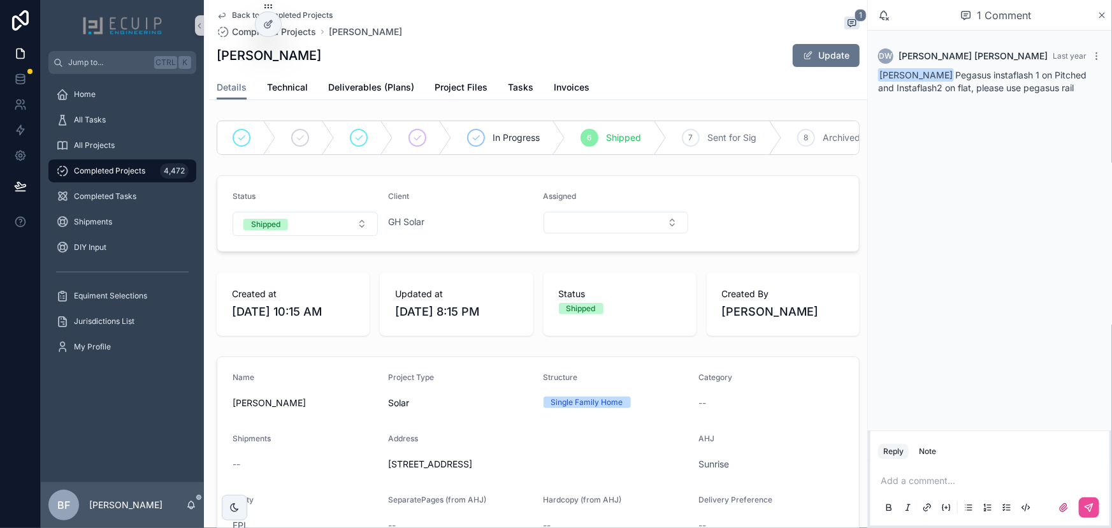
click at [108, 166] on span "Completed Projects" at bounding box center [109, 171] width 71 height 10
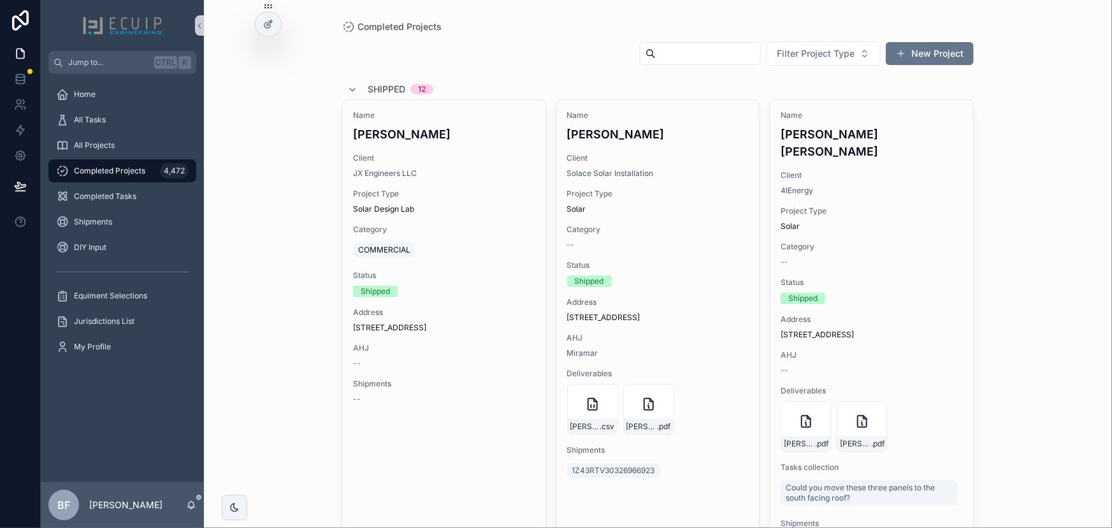
click at [657, 55] on input "scrollable content" at bounding box center [708, 54] width 105 height 18
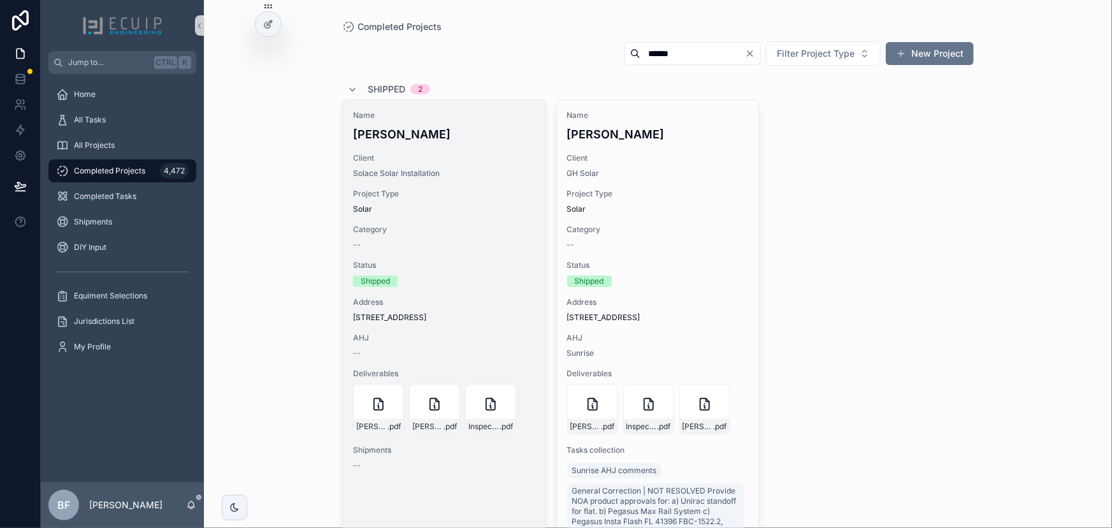
type input "******"
click at [456, 151] on div "Name Sharon Moffett Client Solace Solar Installation Project Type Solar Categor…" at bounding box center [444, 290] width 203 height 381
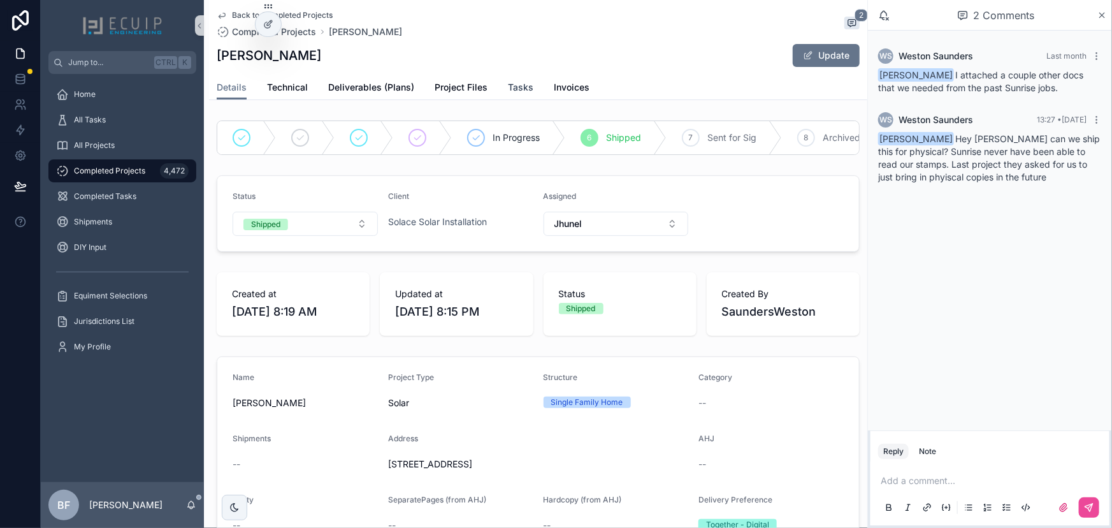
click at [516, 87] on span "Tasks" at bounding box center [520, 87] width 25 height 13
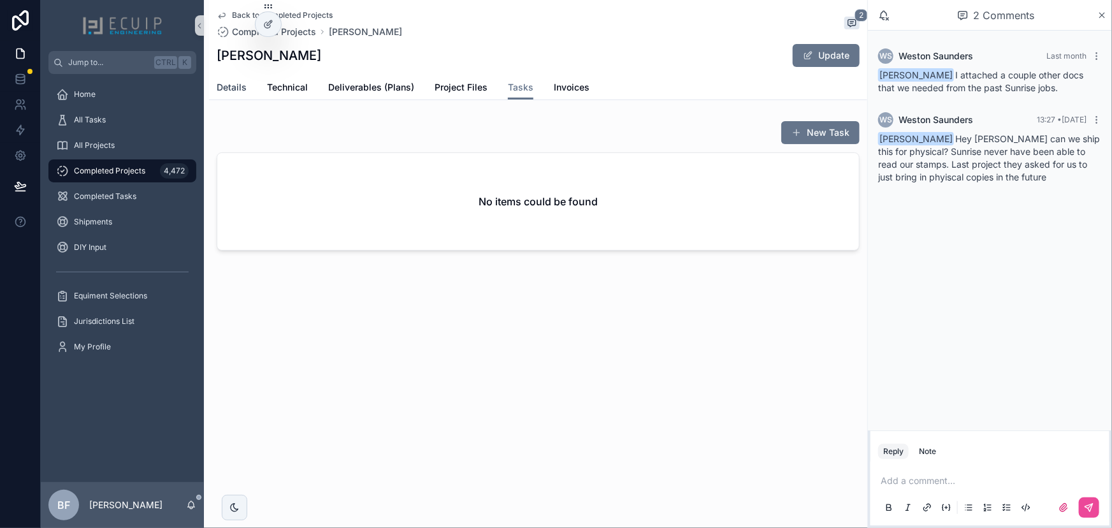
click at [229, 92] on span "Details" at bounding box center [232, 87] width 30 height 13
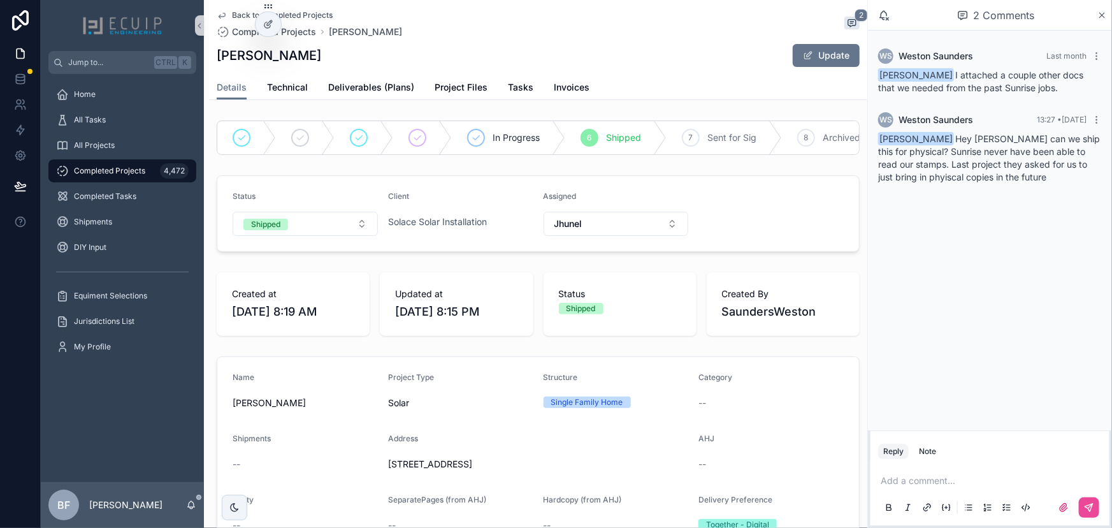
click at [460, 288] on div "Updated at 10/1/2025 8:15 PM" at bounding box center [456, 304] width 153 height 64
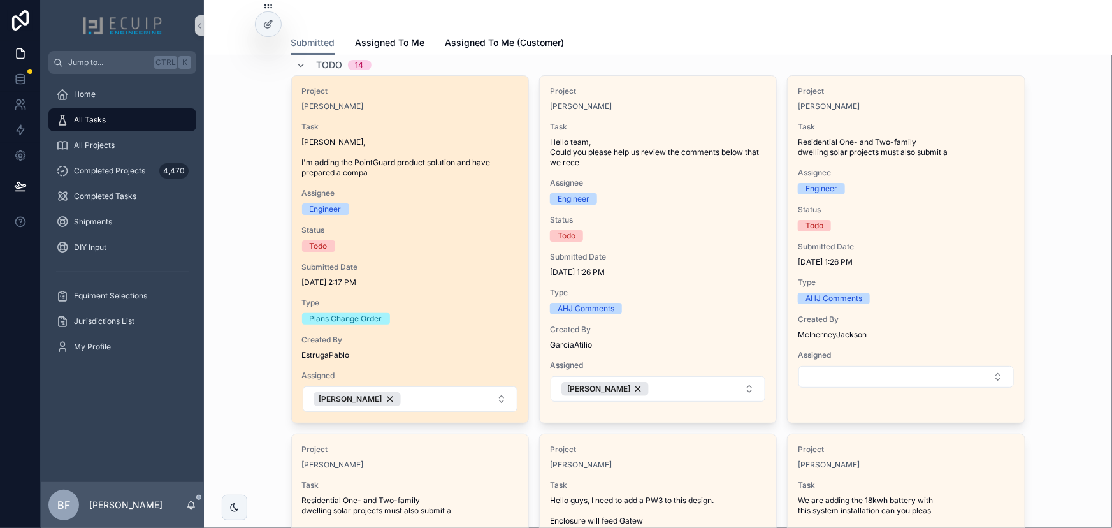
scroll to position [57, 0]
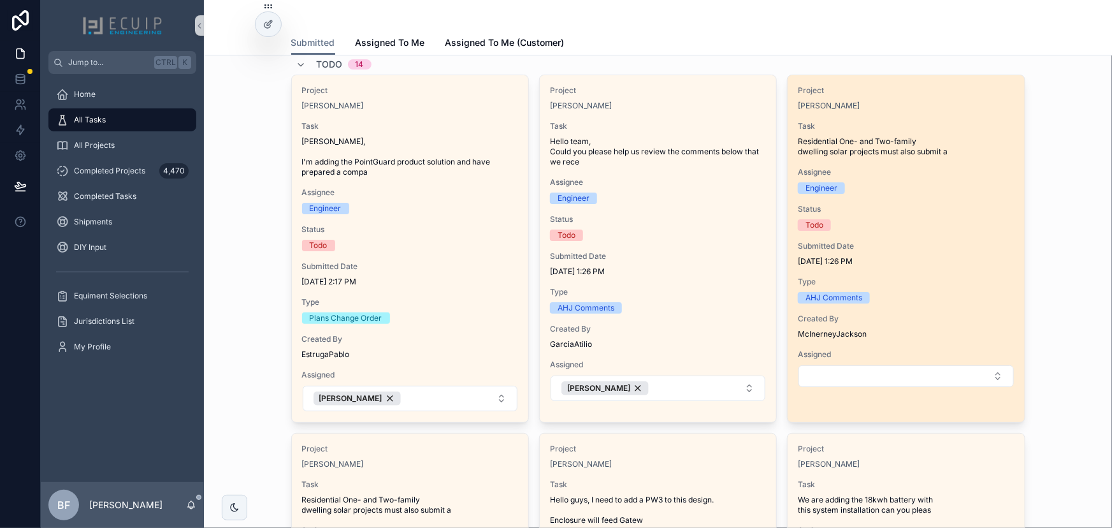
click at [905, 365] on form "scrollable content" at bounding box center [906, 376] width 216 height 23
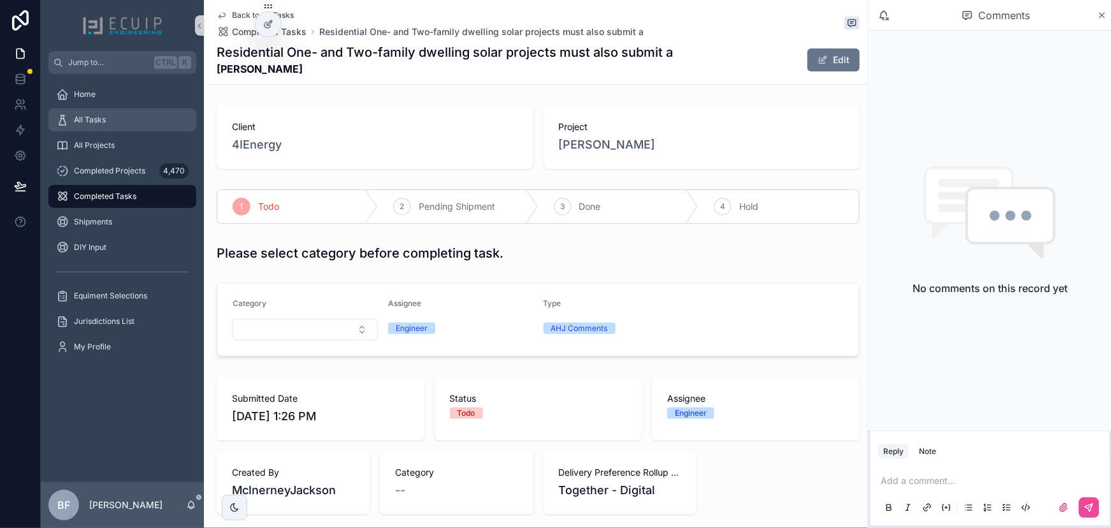
click at [121, 115] on div "All Tasks" at bounding box center [122, 120] width 133 height 20
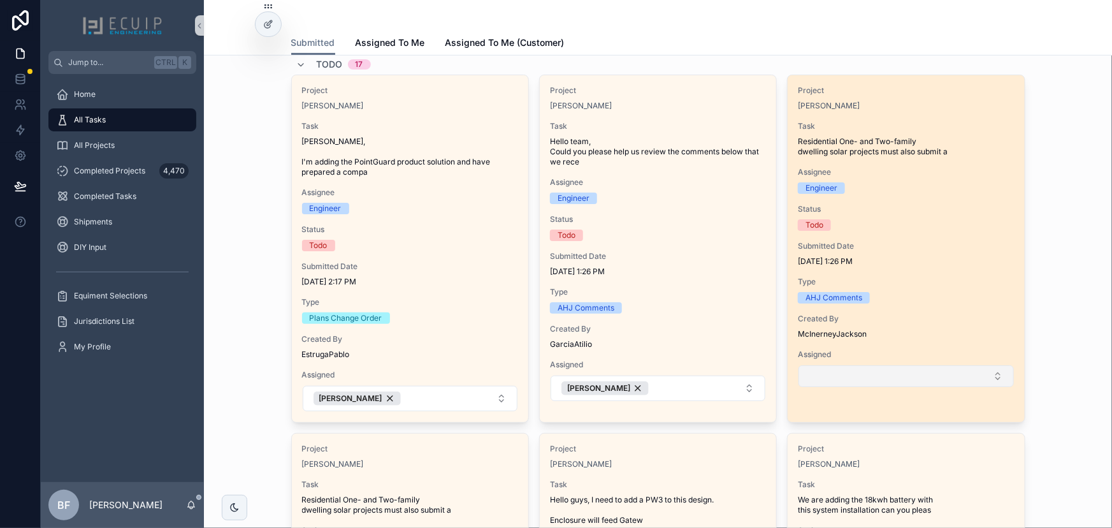
click at [945, 369] on button "Select Button" at bounding box center [906, 376] width 215 height 22
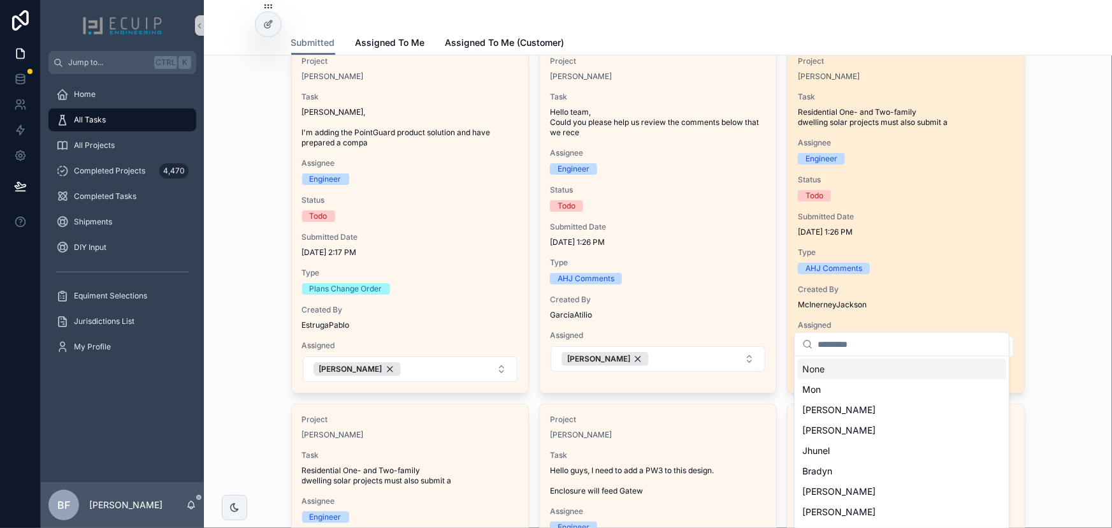
scroll to position [115, 0]
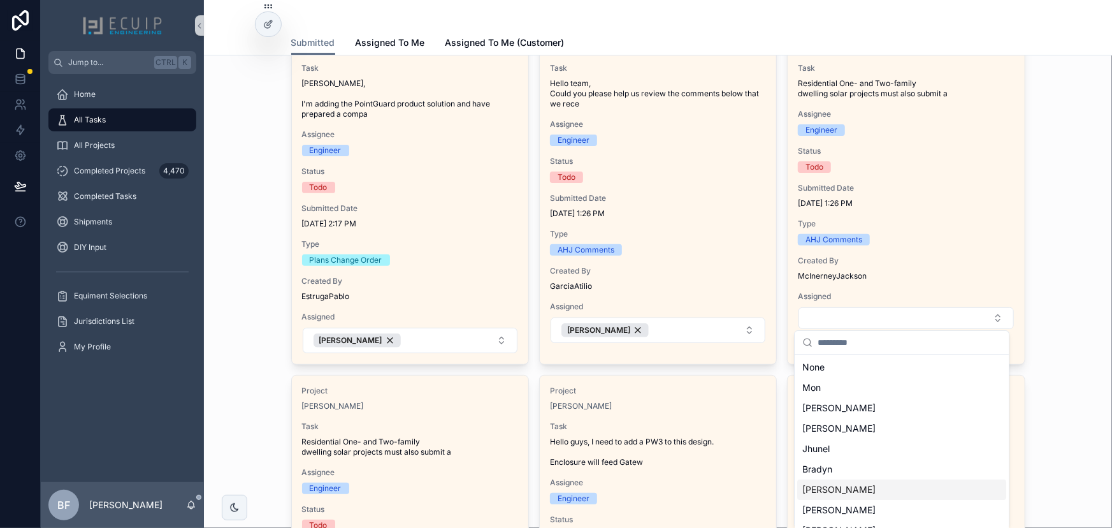
click at [822, 492] on span "Ryan" at bounding box center [838, 489] width 73 height 13
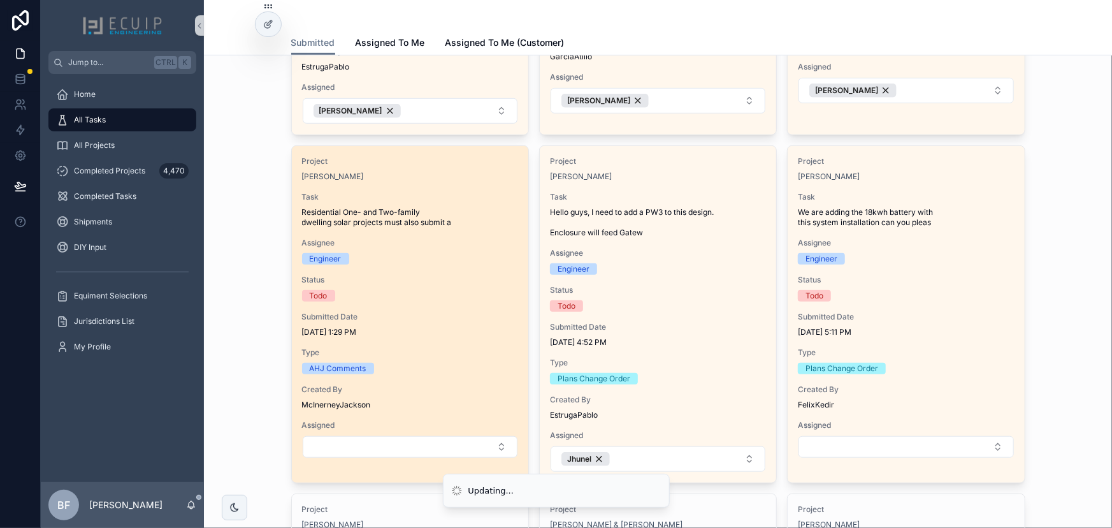
scroll to position [347, 0]
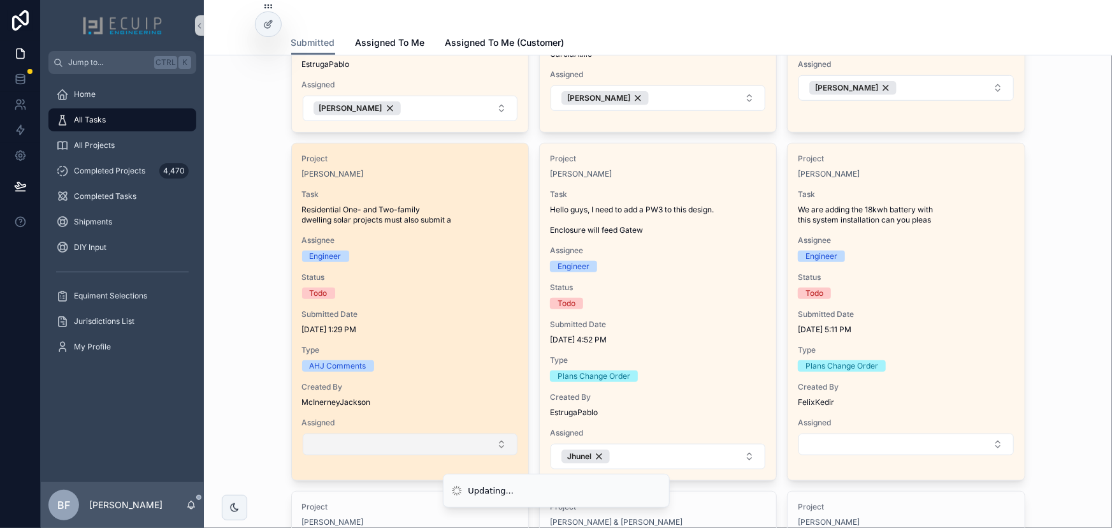
click at [369, 445] on button "Select Button" at bounding box center [410, 444] width 215 height 22
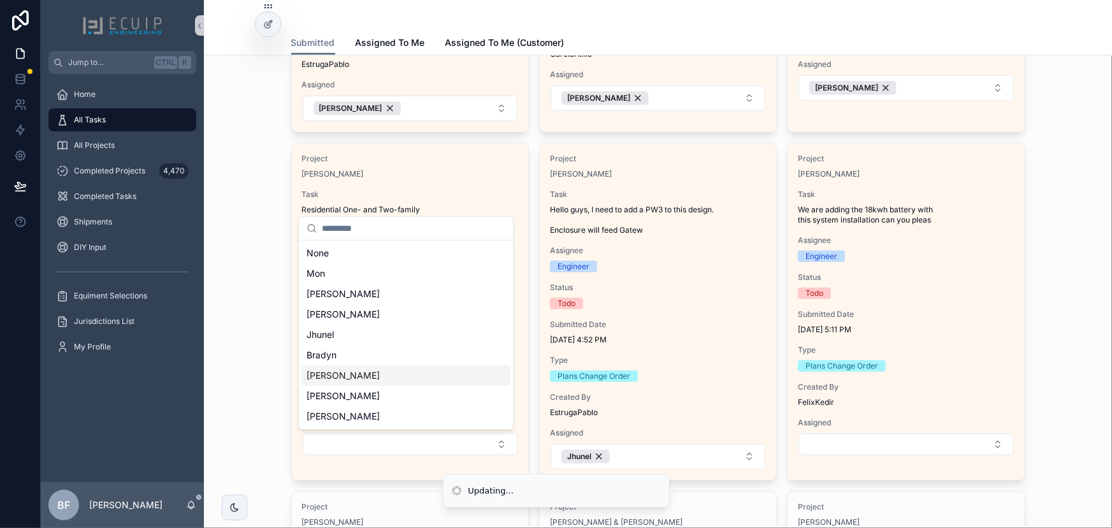
click at [357, 366] on div "[PERSON_NAME]" at bounding box center [405, 375] width 209 height 20
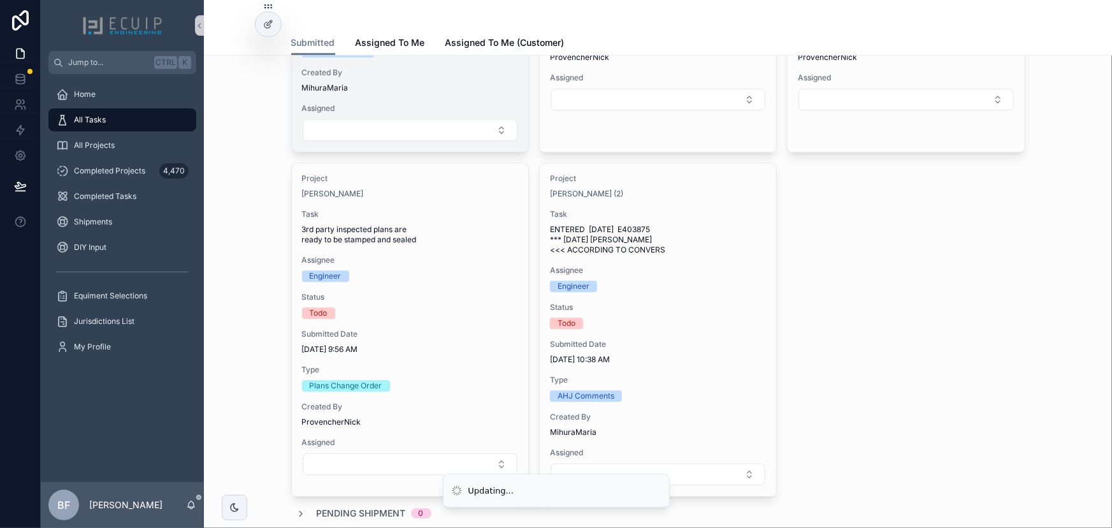
scroll to position [1796, 0]
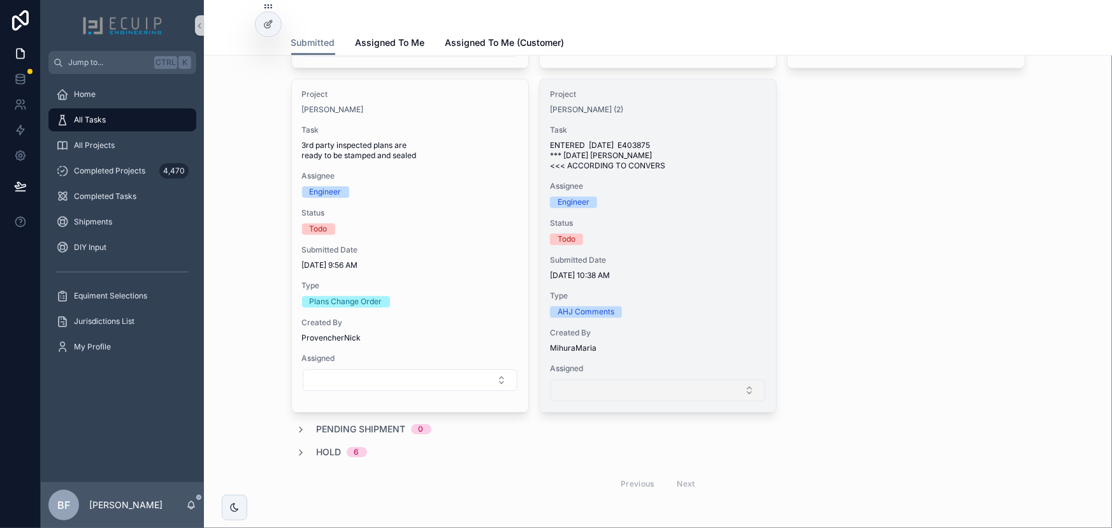
click at [623, 394] on button "Select Button" at bounding box center [658, 390] width 215 height 22
click at [620, 384] on button "Select Button" at bounding box center [658, 390] width 215 height 22
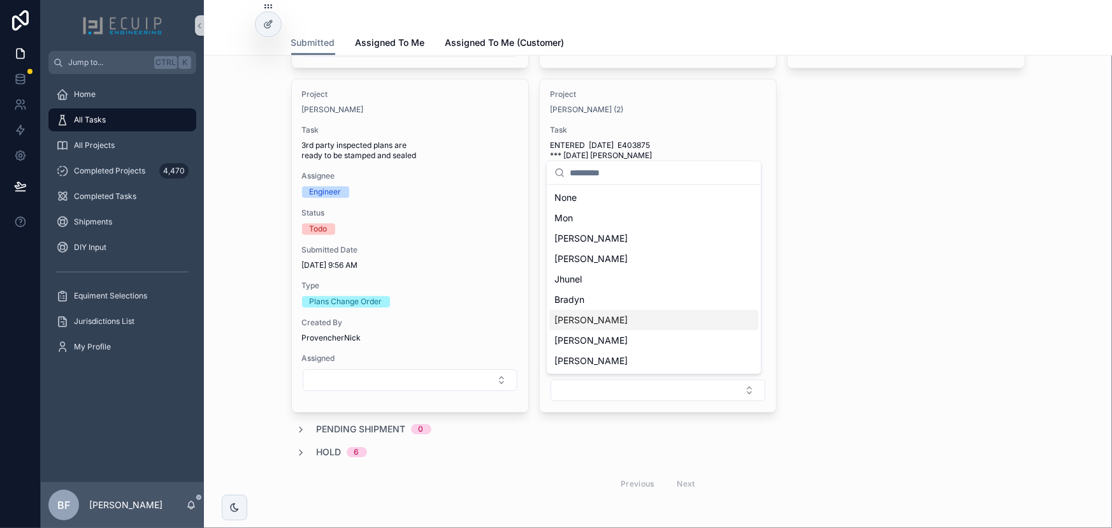
click at [592, 314] on div "[PERSON_NAME]" at bounding box center [653, 320] width 209 height 20
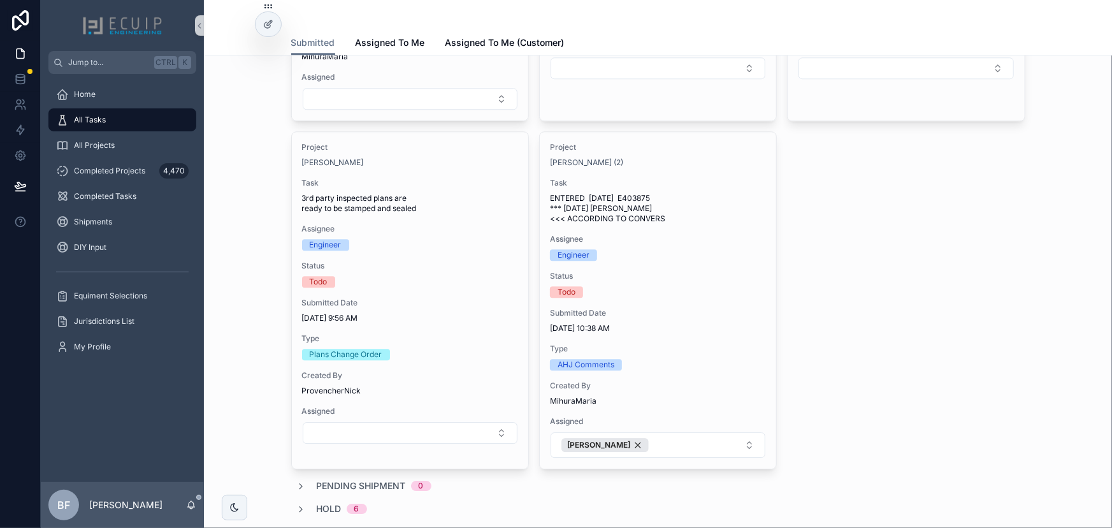
scroll to position [1775, 0]
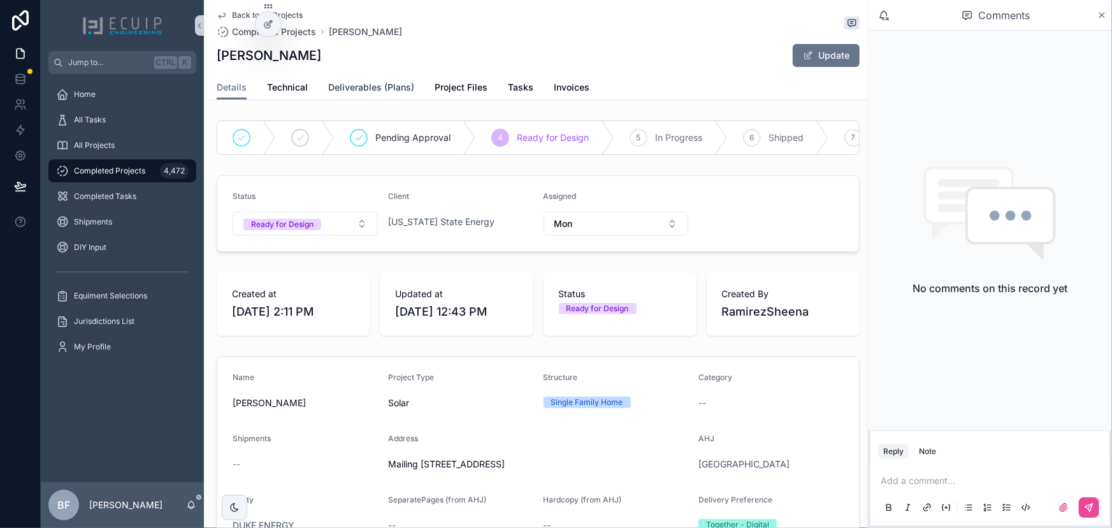
click at [366, 89] on span "Deliverables (Plans)" at bounding box center [371, 87] width 86 height 13
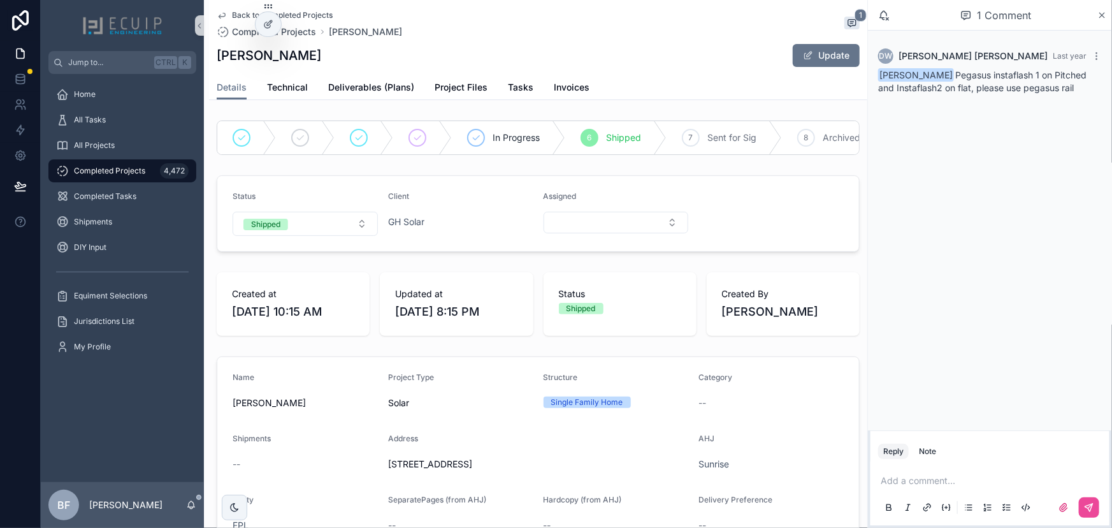
click at [330, 57] on div "[PERSON_NAME] Update" at bounding box center [538, 55] width 643 height 24
click at [524, 92] on span "Tasks" at bounding box center [520, 87] width 25 height 13
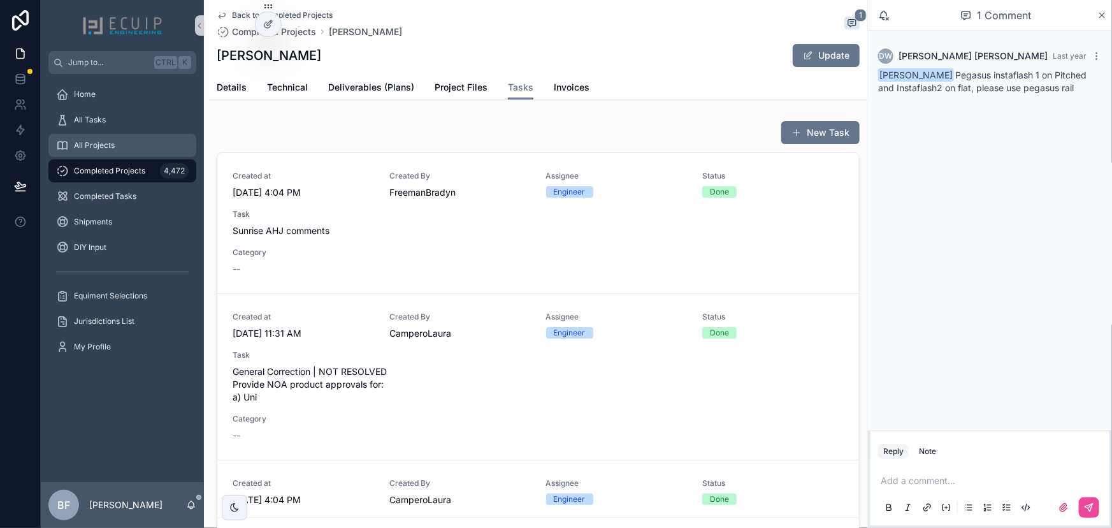
drag, startPoint x: 140, startPoint y: 147, endPoint x: 189, endPoint y: 147, distance: 49.1
click at [140, 147] on div "All Projects" at bounding box center [122, 145] width 133 height 20
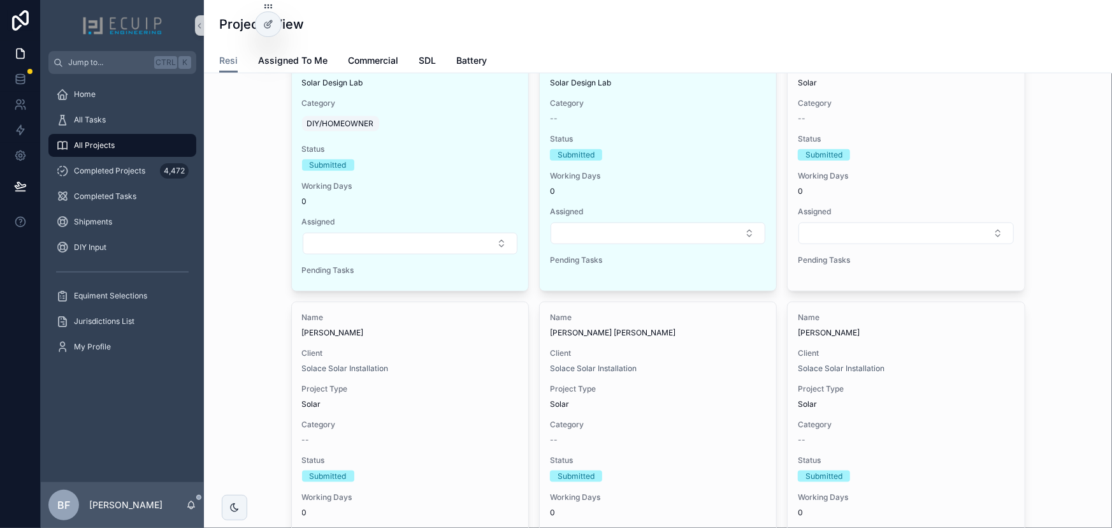
scroll to position [695, 0]
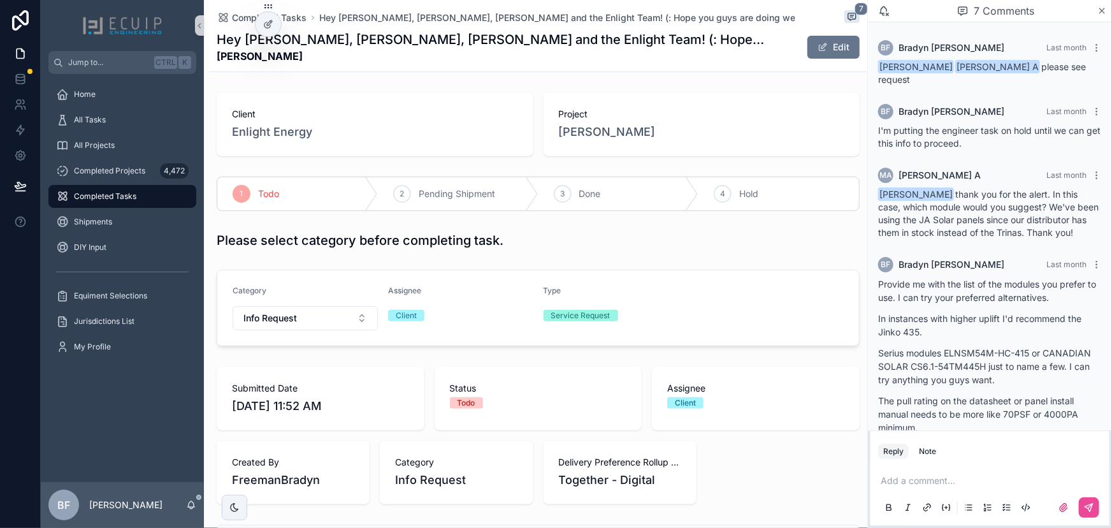
scroll to position [444, 0]
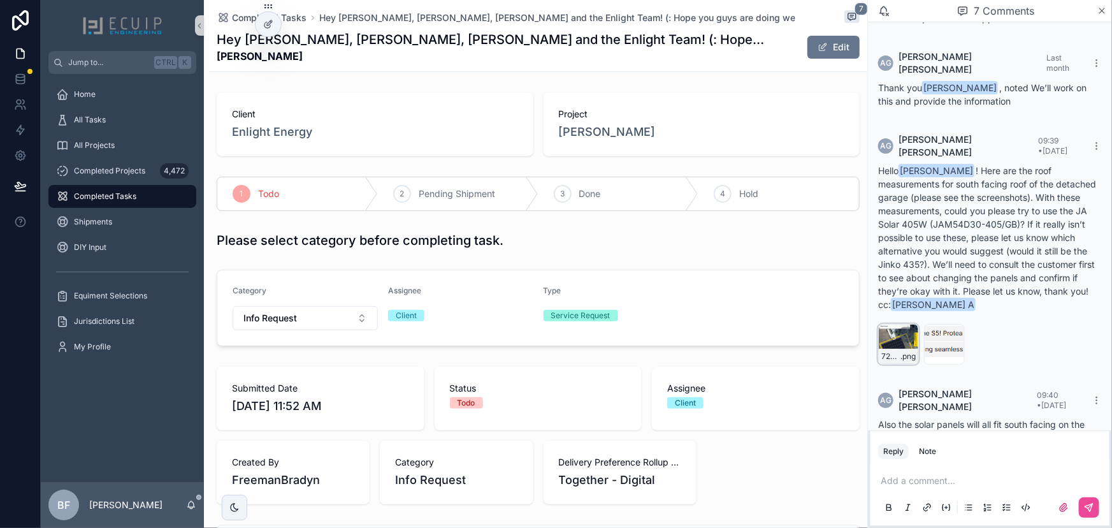
click at [880, 349] on div "728b05ac21bc420f92f975f413f18768-(1) .png" at bounding box center [899, 356] width 40 height 15
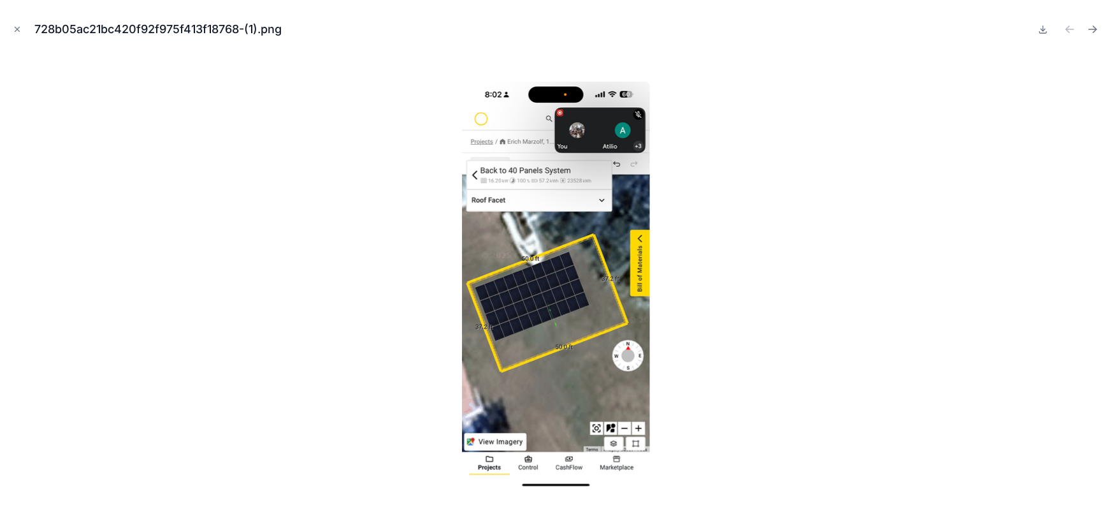
click at [3, 25] on div "728b05ac21bc420f92f975f413f18768-(1).png" at bounding box center [556, 264] width 1112 height 528
click at [13, 27] on icon "Close modal" at bounding box center [17, 29] width 9 height 9
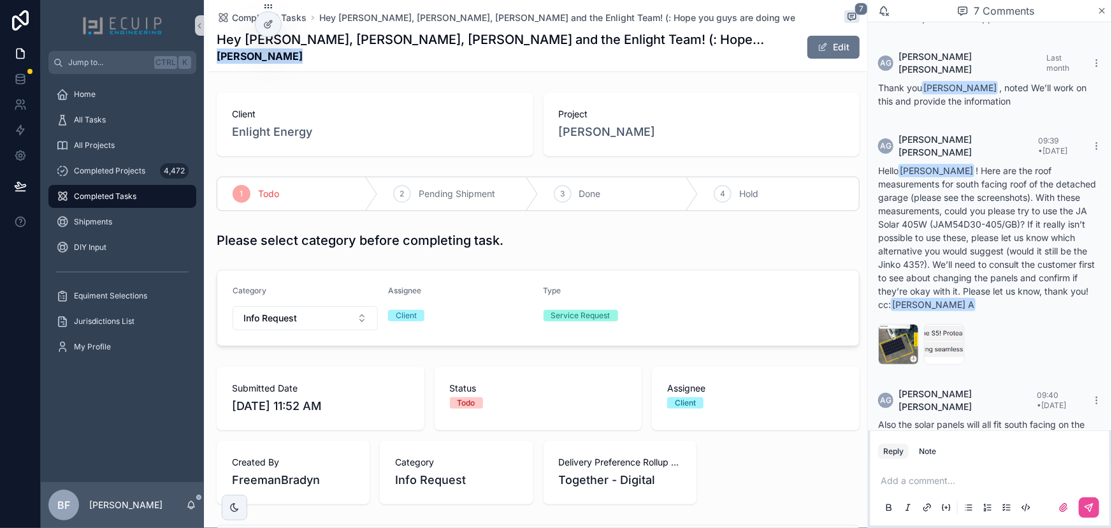
drag, startPoint x: 296, startPoint y: 64, endPoint x: 214, endPoint y: 56, distance: 81.9
click at [214, 56] on div "Completed Tasks Hey Atilo, Alex, Mirian and the Enlight Team! (: Hope you guys …" at bounding box center [538, 36] width 658 height 72
copy strong "Erich Marzolf"
click at [1054, 507] on label "scrollable content" at bounding box center [1064, 507] width 20 height 20
click at [0, 0] on input "scrollable content" at bounding box center [0, 0] width 0 height 0
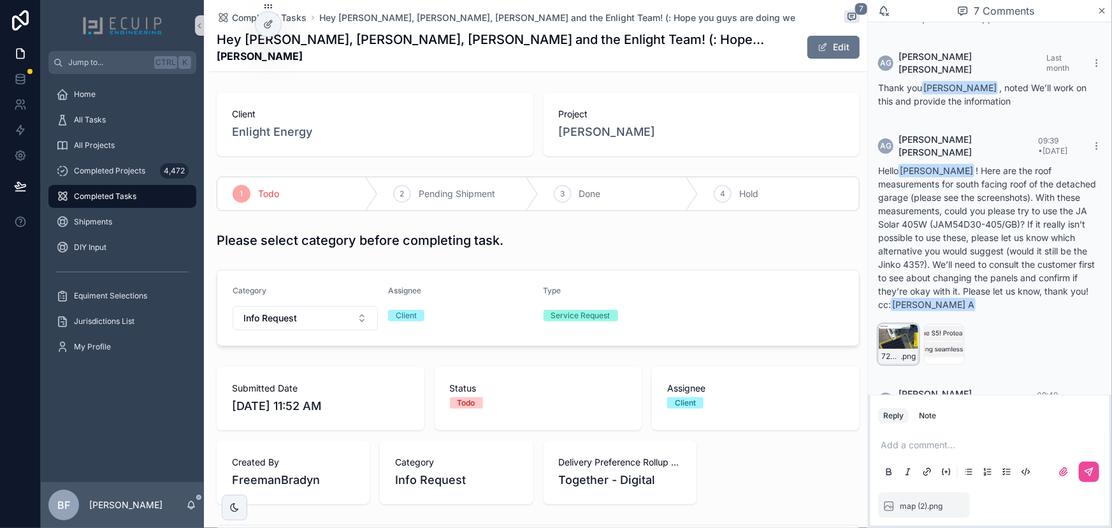
click at [890, 324] on div "728b05ac21bc420f92f975f413f18768-(1) .png" at bounding box center [898, 344] width 41 height 41
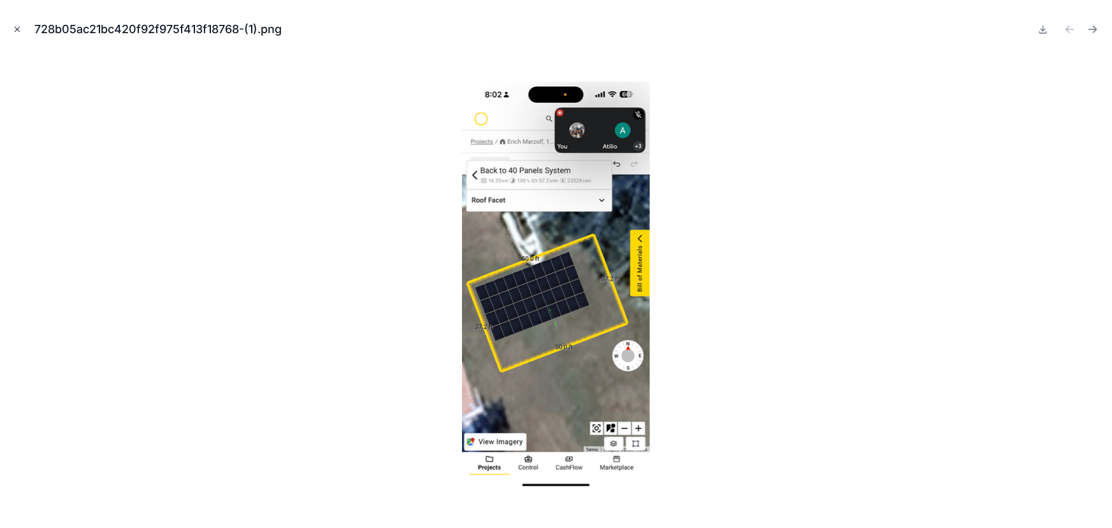
click at [11, 26] on button "Close modal" at bounding box center [17, 29] width 14 height 14
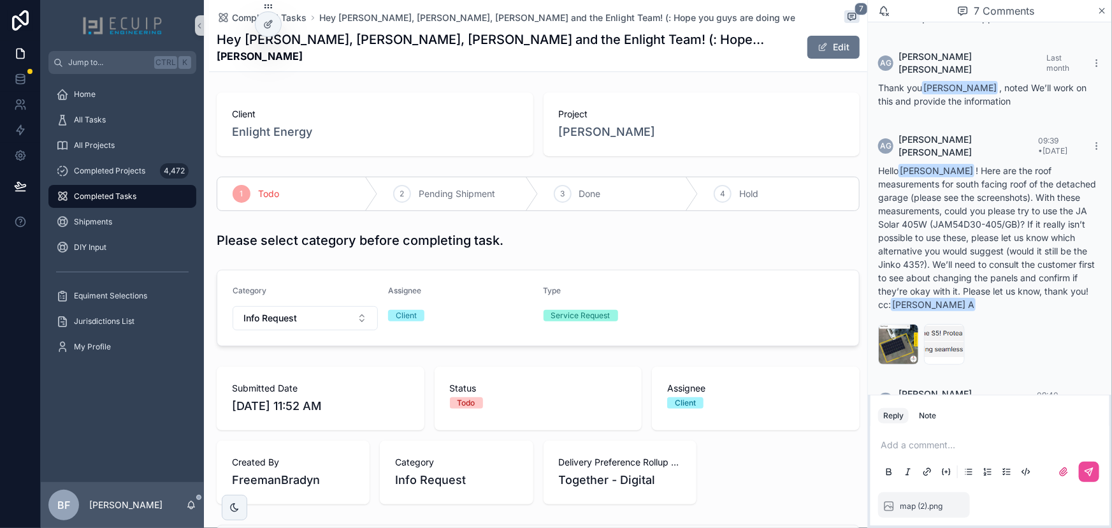
click at [937, 440] on p "scrollable content" at bounding box center [993, 445] width 224 height 13
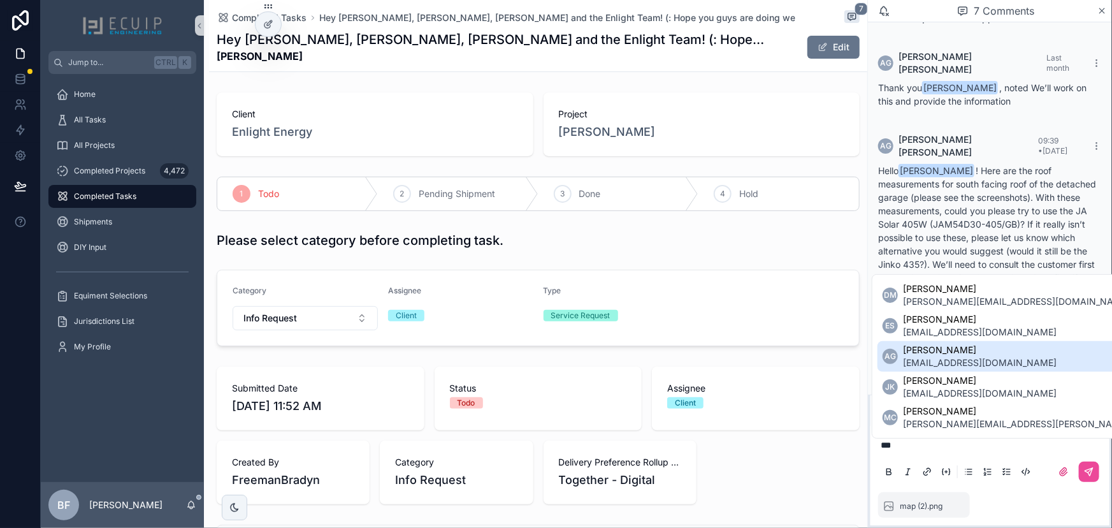
click at [948, 364] on span "agarcia@enlight.energy" at bounding box center [980, 362] width 154 height 13
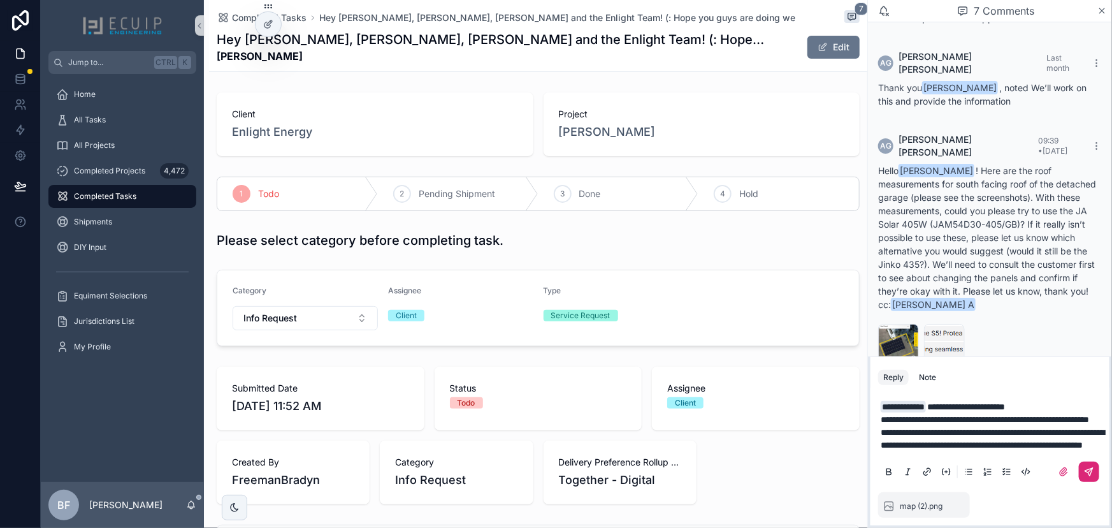
click at [1093, 470] on icon "scrollable content" at bounding box center [1089, 472] width 10 height 10
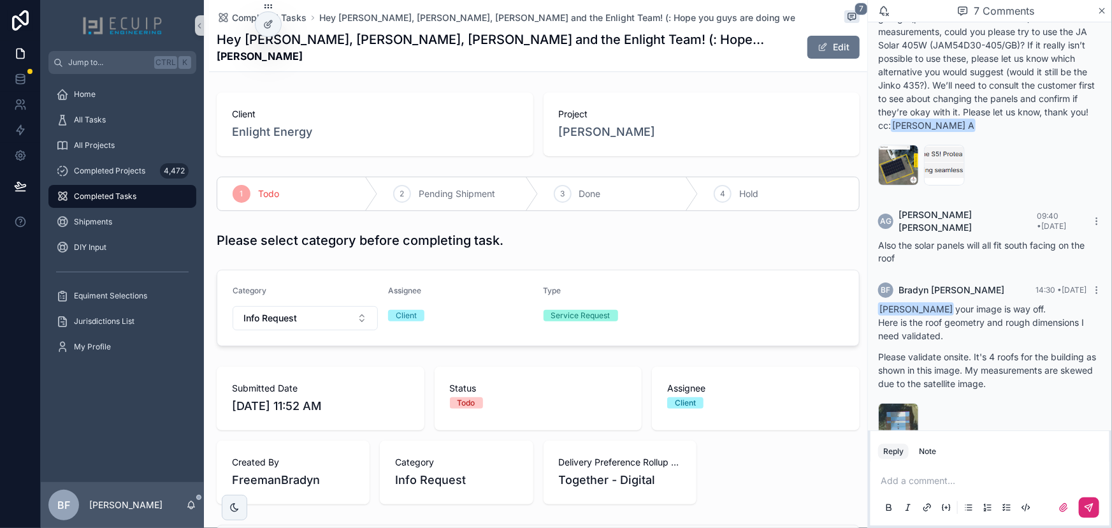
scroll to position [627, 0]
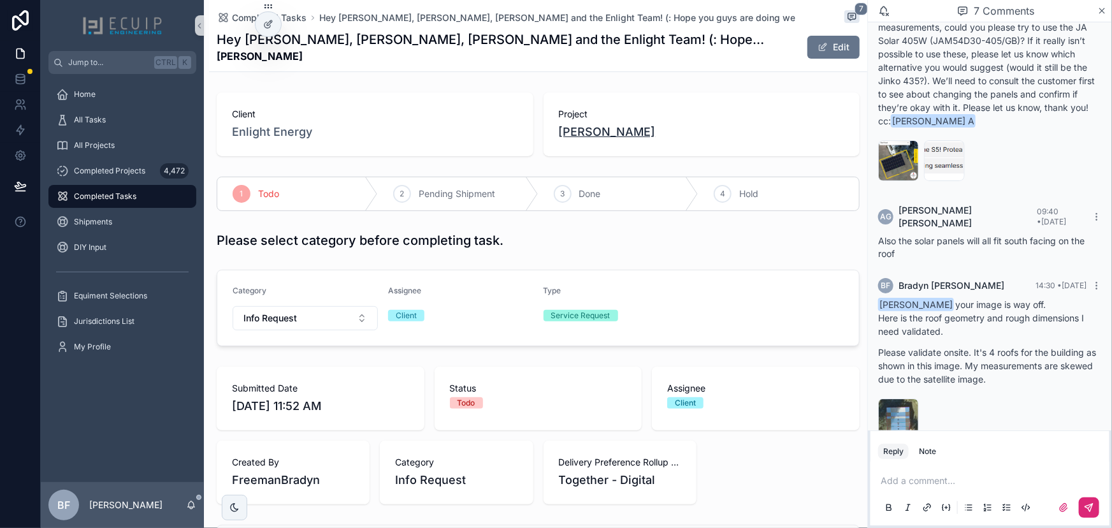
click at [592, 134] on span "Erich Marzolf" at bounding box center [607, 132] width 97 height 18
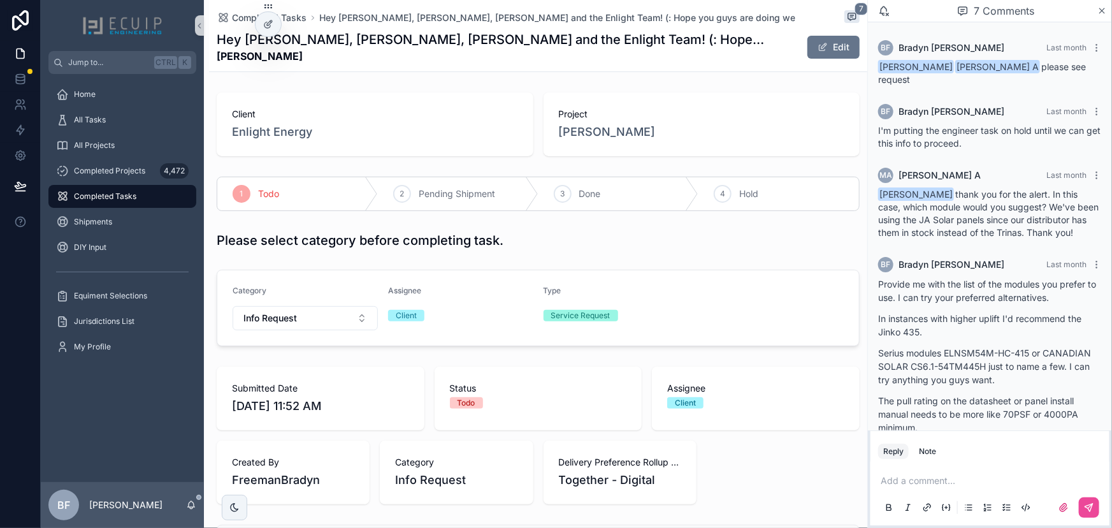
scroll to position [627, 0]
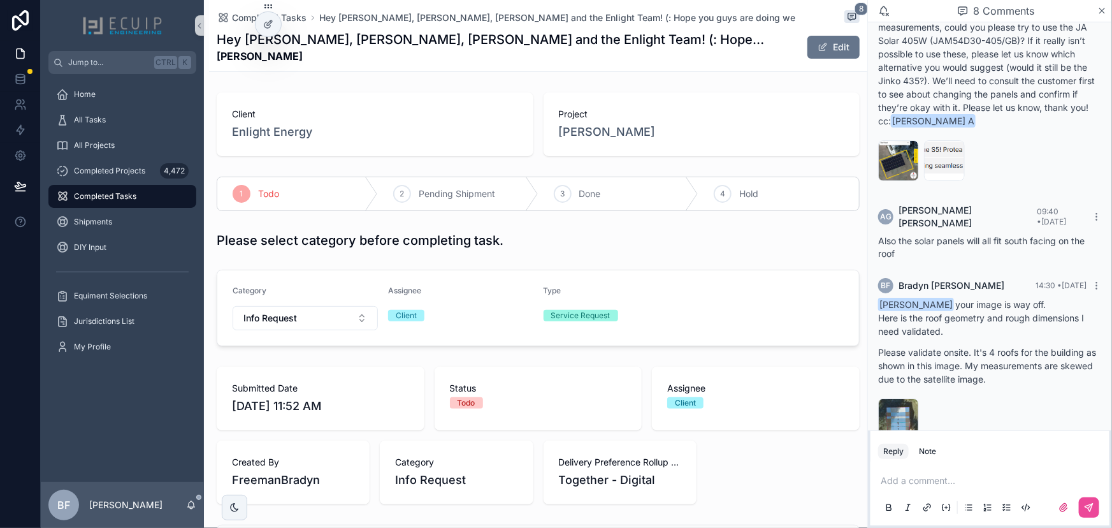
drag, startPoint x: 1004, startPoint y: 463, endPoint x: 1004, endPoint y: 474, distance: 10.2
click at [1004, 464] on div "Add a comment..." at bounding box center [990, 493] width 239 height 64
click at [1003, 481] on p "scrollable content" at bounding box center [993, 480] width 224 height 13
click at [1088, 508] on icon "scrollable content" at bounding box center [1089, 508] width 8 height 8
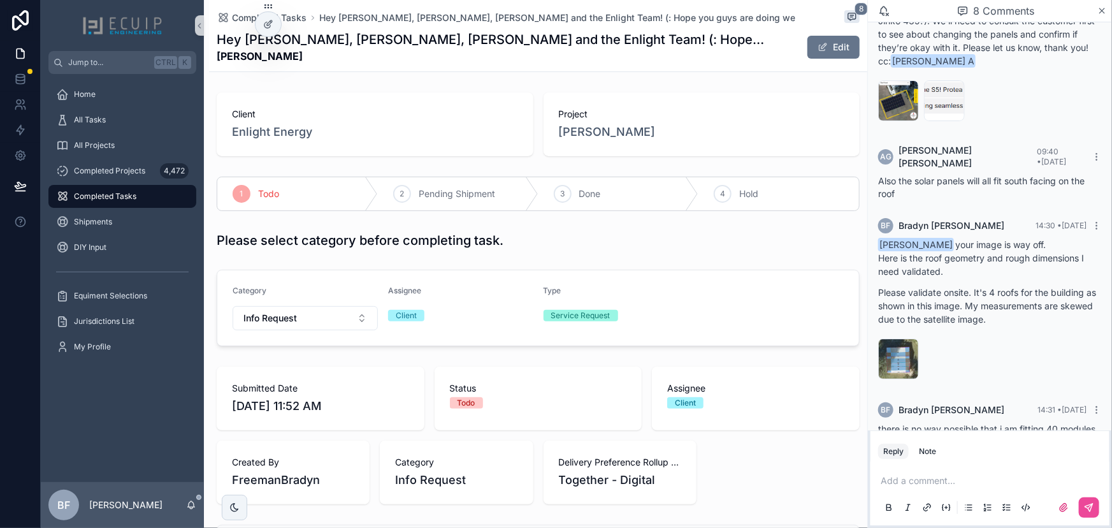
scroll to position [691, 0]
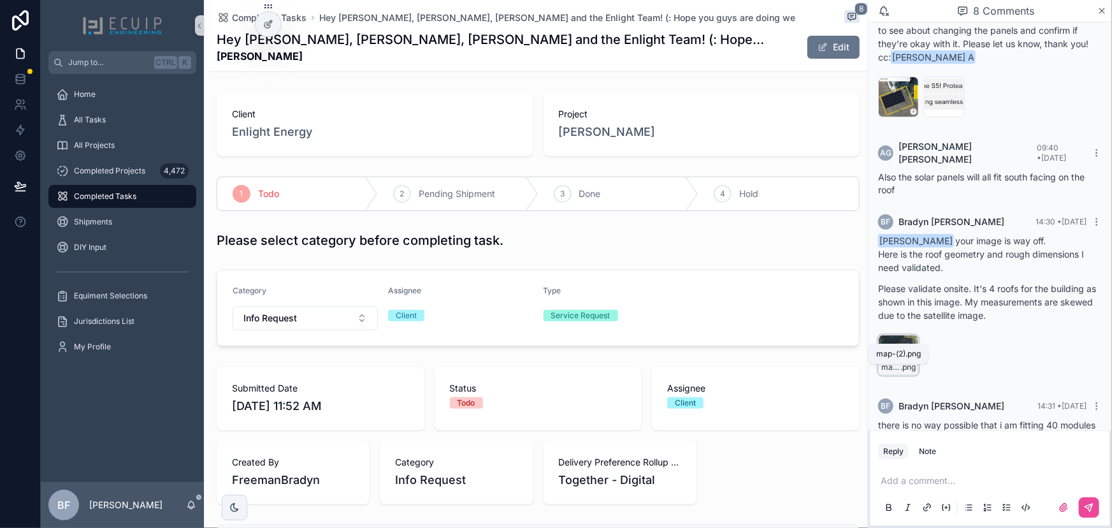
click at [888, 362] on span "map-(2)" at bounding box center [890, 367] width 19 height 10
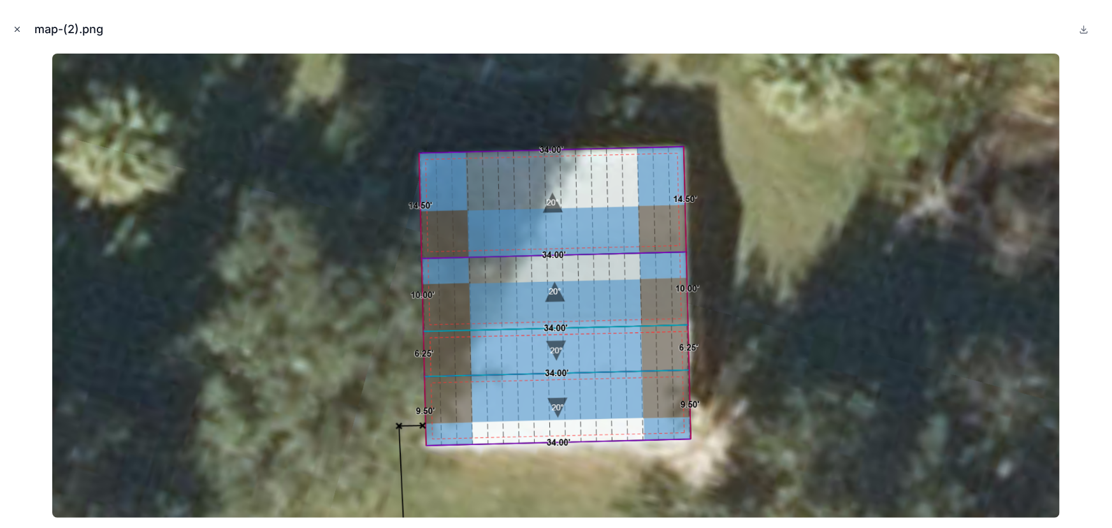
click at [13, 26] on icon "Close modal" at bounding box center [17, 29] width 9 height 9
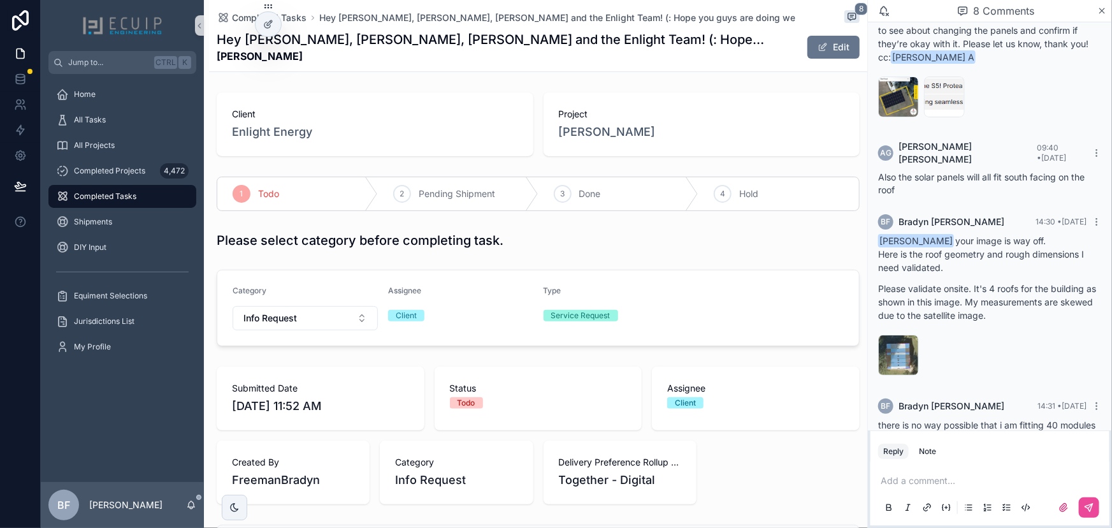
click at [1020, 472] on div "Add a comment..." at bounding box center [990, 494] width 224 height 54
click at [1020, 478] on p "scrollable content" at bounding box center [993, 480] width 224 height 13
click at [1087, 500] on button "scrollable content" at bounding box center [1089, 507] width 20 height 20
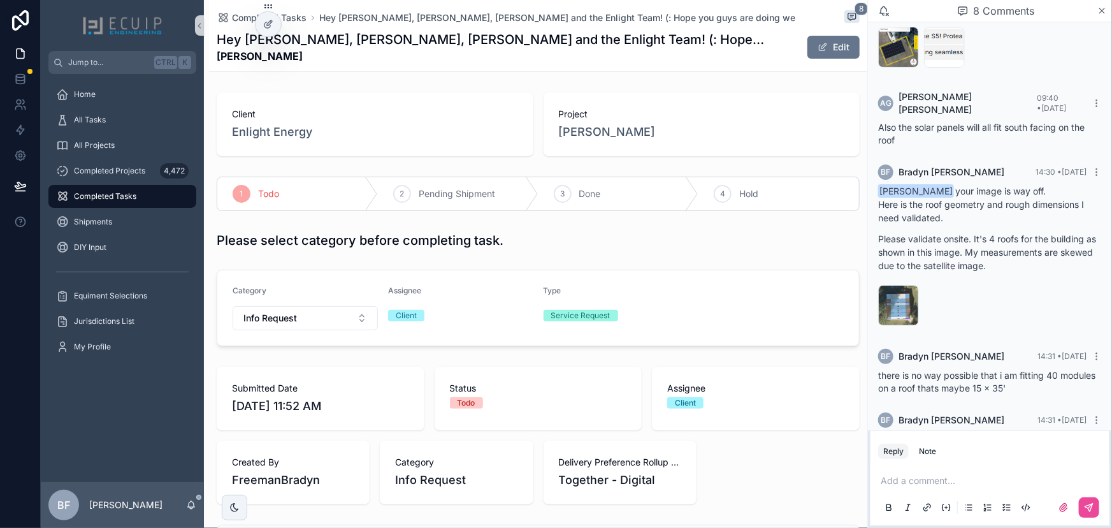
scroll to position [742, 0]
click at [721, 187] on div "4" at bounding box center [723, 194] width 18 height 18
click at [305, 209] on div "Todo" at bounding box center [297, 193] width 161 height 33
click at [593, 134] on span "Erich Marzolf" at bounding box center [607, 132] width 97 height 18
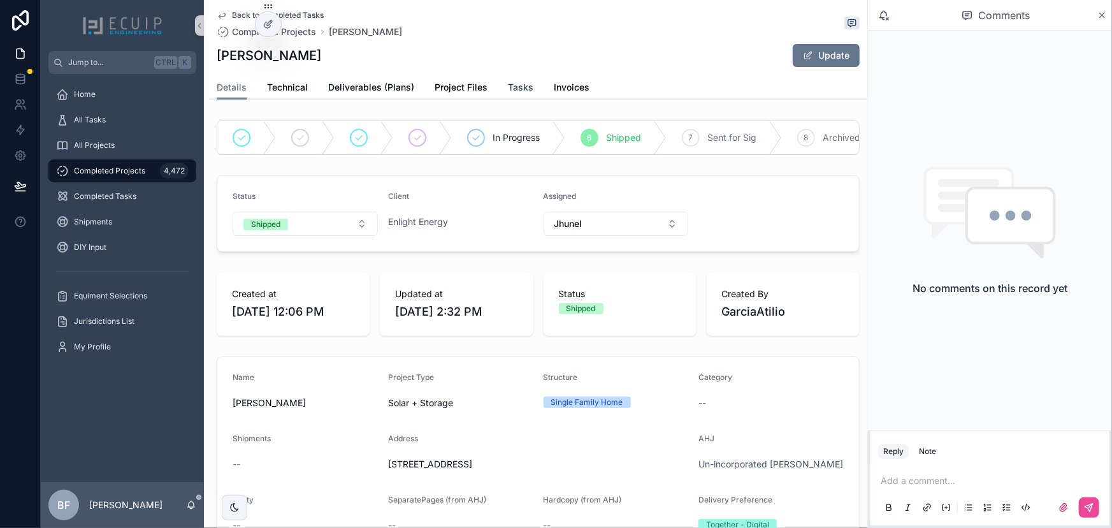
click at [525, 82] on span "Tasks" at bounding box center [520, 87] width 25 height 13
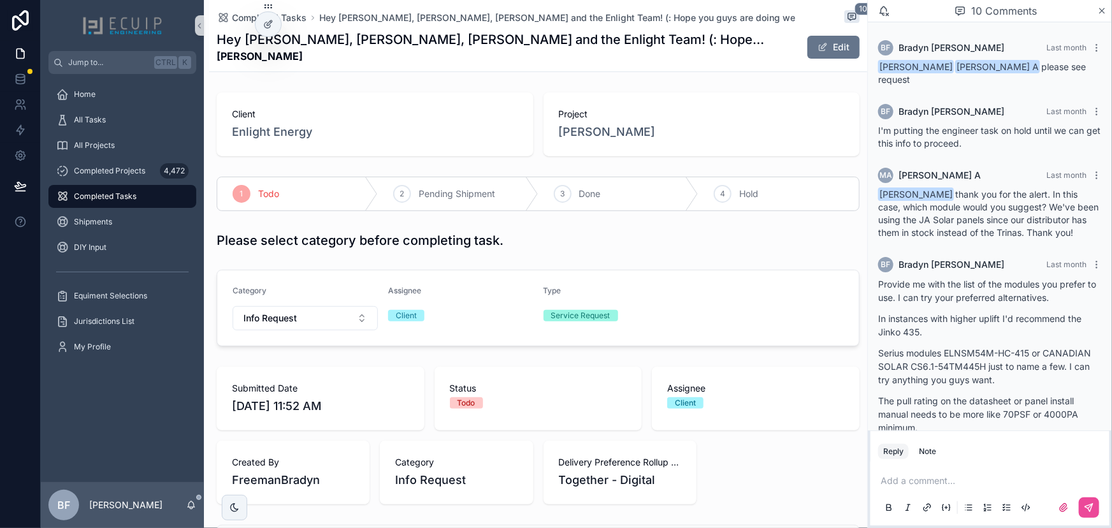
scroll to position [742, 0]
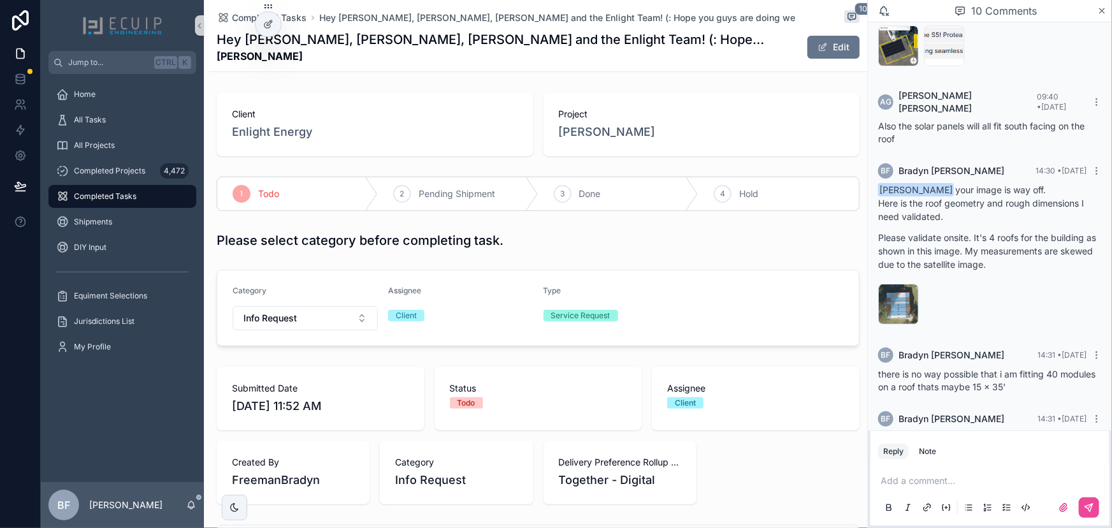
click at [957, 484] on p "scrollable content" at bounding box center [993, 480] width 224 height 13
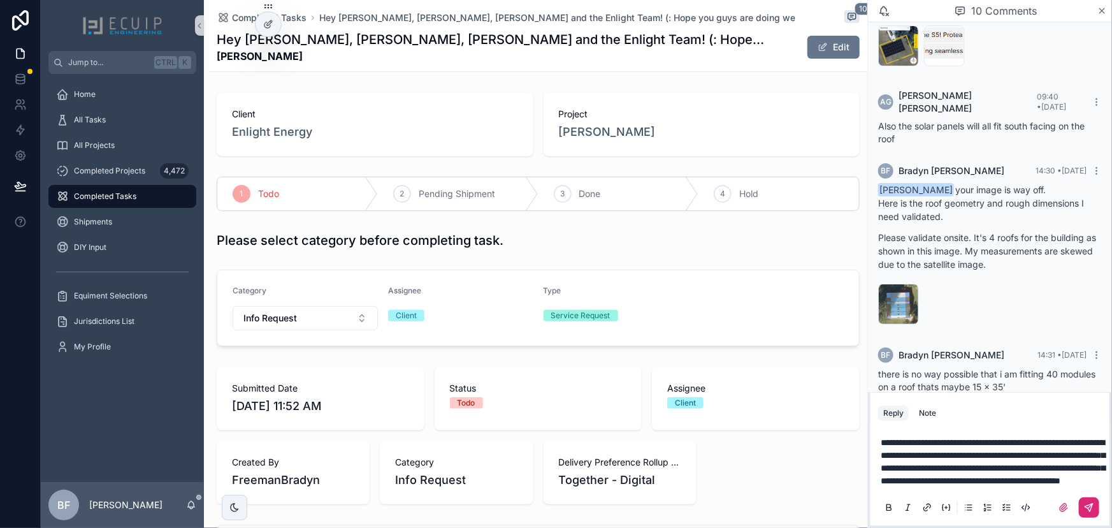
click at [1085, 502] on icon "scrollable content" at bounding box center [1089, 507] width 10 height 10
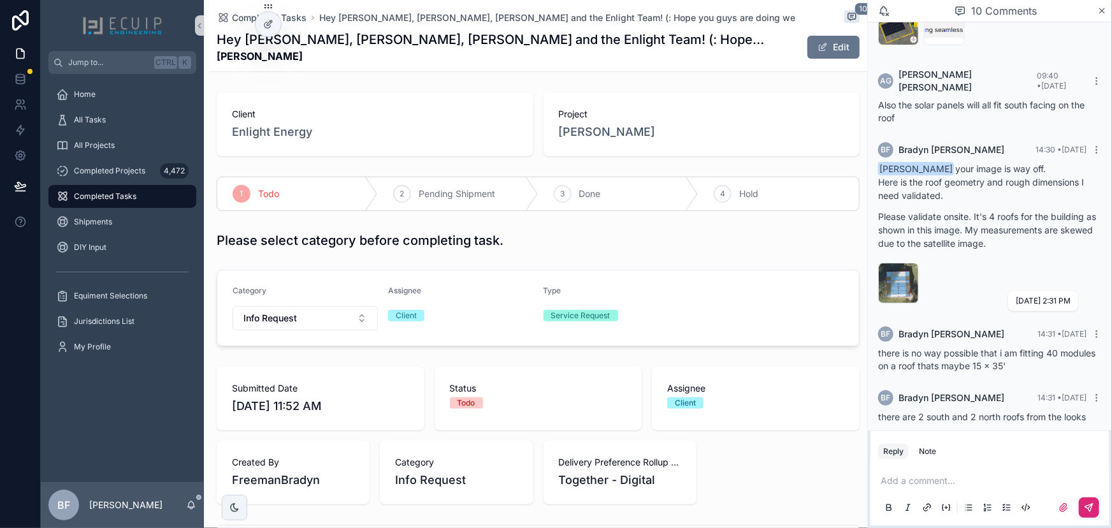
scroll to position [857, 0]
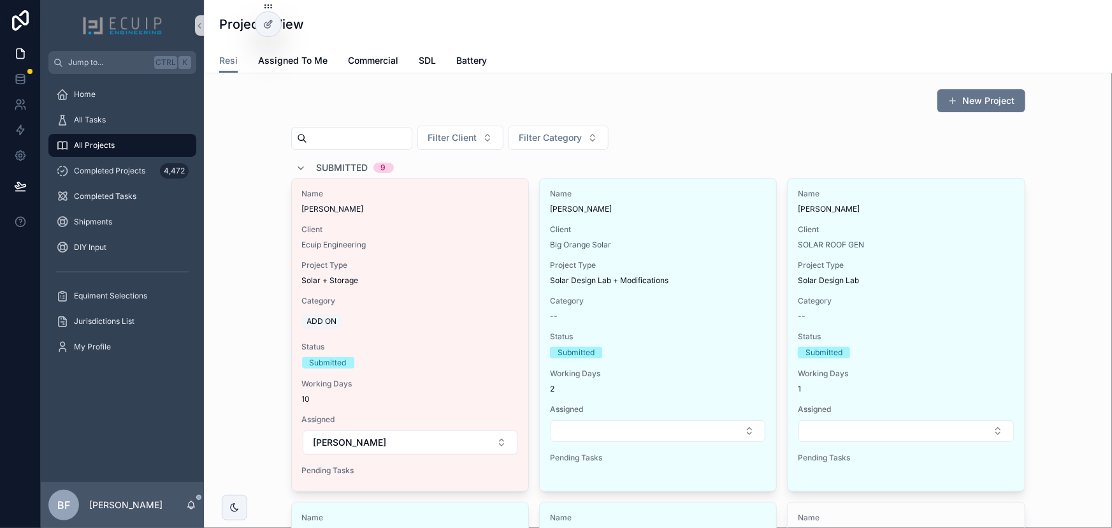
click at [333, 161] on span "Submitted" at bounding box center [343, 167] width 52 height 13
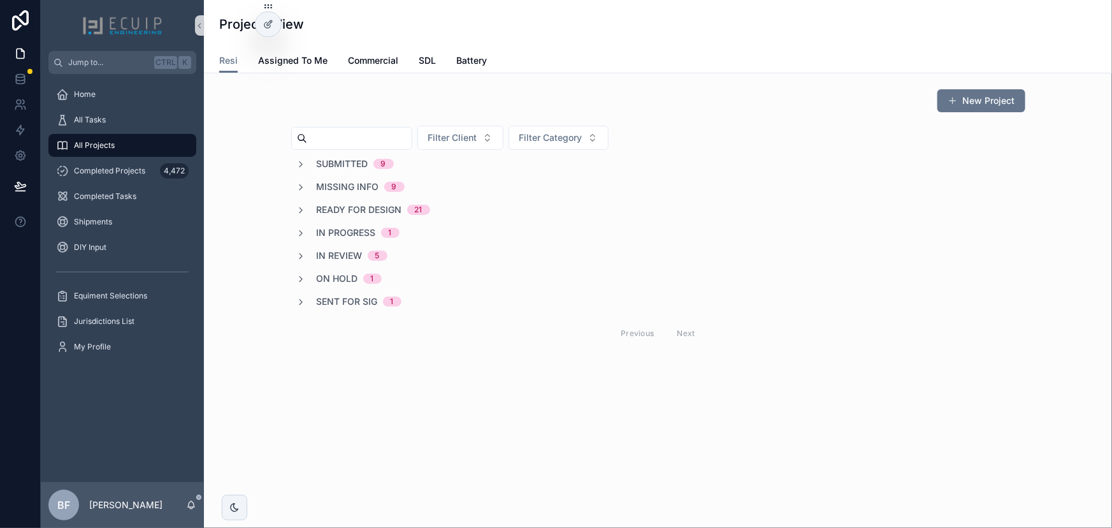
click at [379, 203] on span "Ready for Design" at bounding box center [359, 209] width 85 height 13
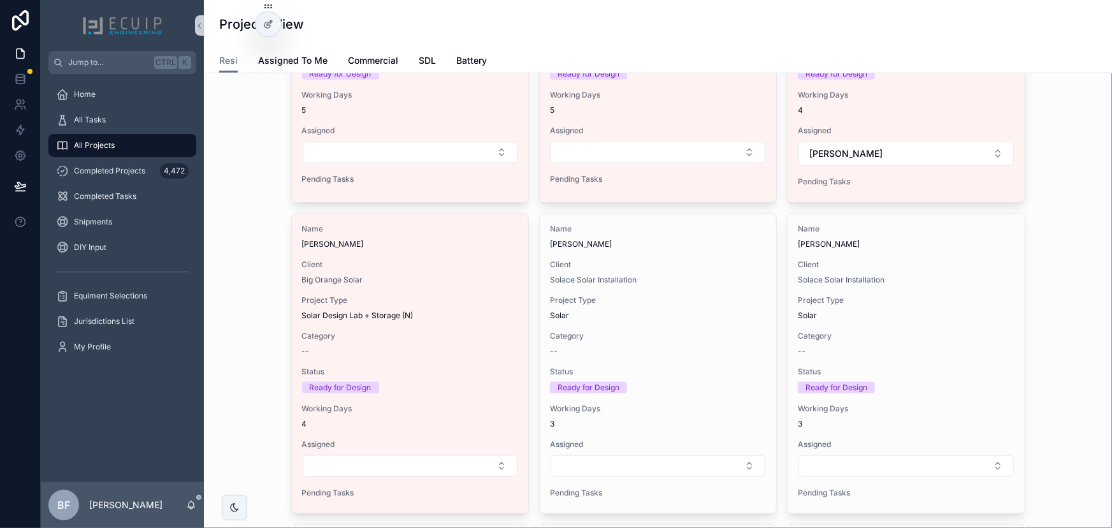
scroll to position [637, 0]
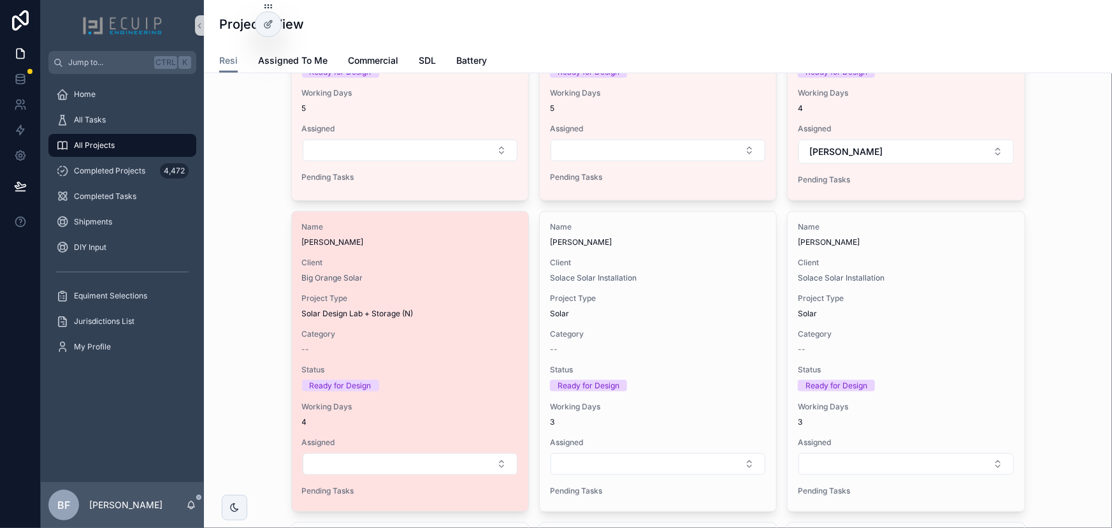
click at [446, 258] on span "Client" at bounding box center [410, 262] width 216 height 10
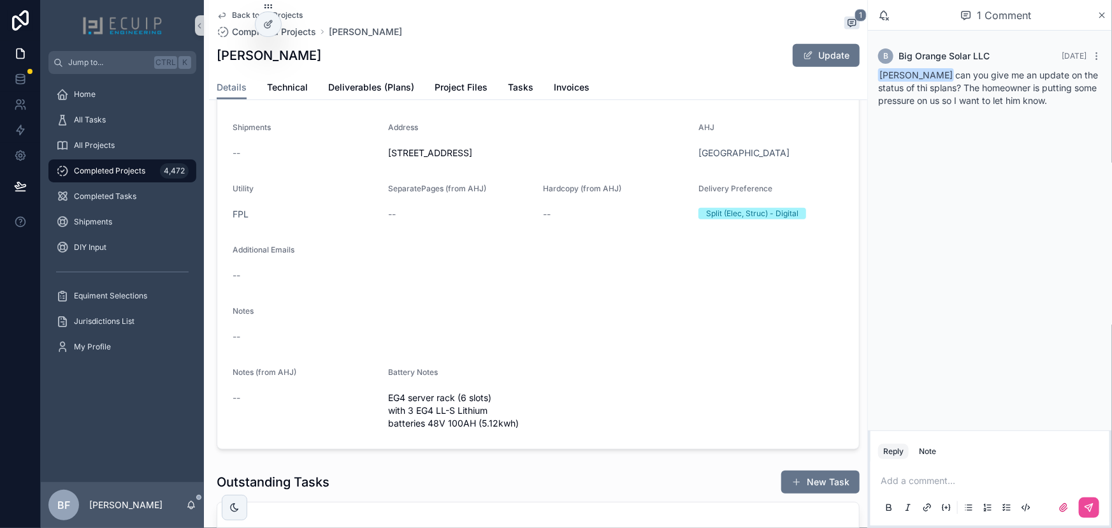
scroll to position [173, 0]
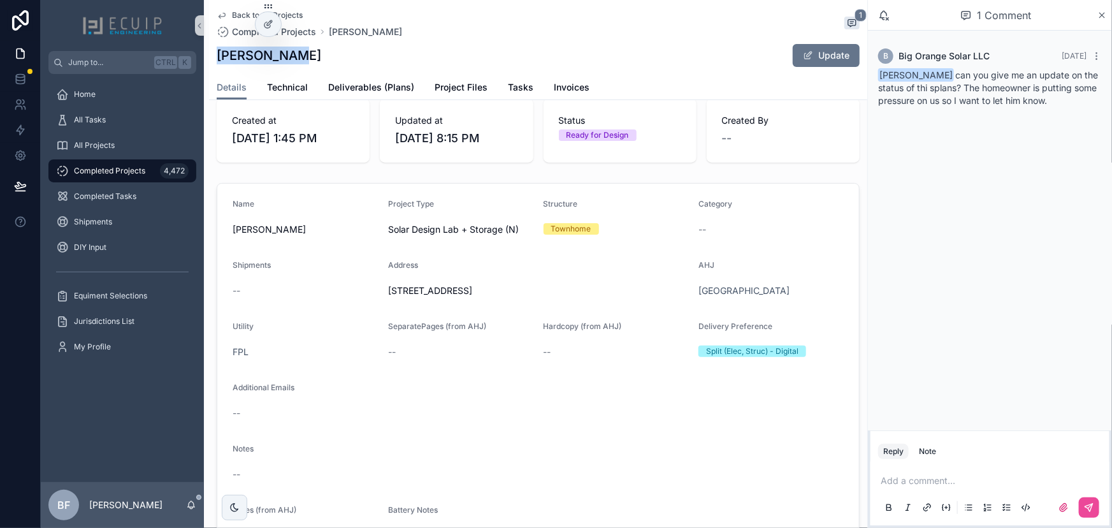
drag, startPoint x: 326, startPoint y: 57, endPoint x: 211, endPoint y: 57, distance: 114.7
click at [211, 57] on div "Back to All Projects Completed Projects [PERSON_NAME] 1 [PERSON_NAME] Update De…" at bounding box center [538, 50] width 658 height 100
copy h1 "[PERSON_NAME]"
click at [946, 480] on p "scrollable content" at bounding box center [993, 480] width 224 height 13
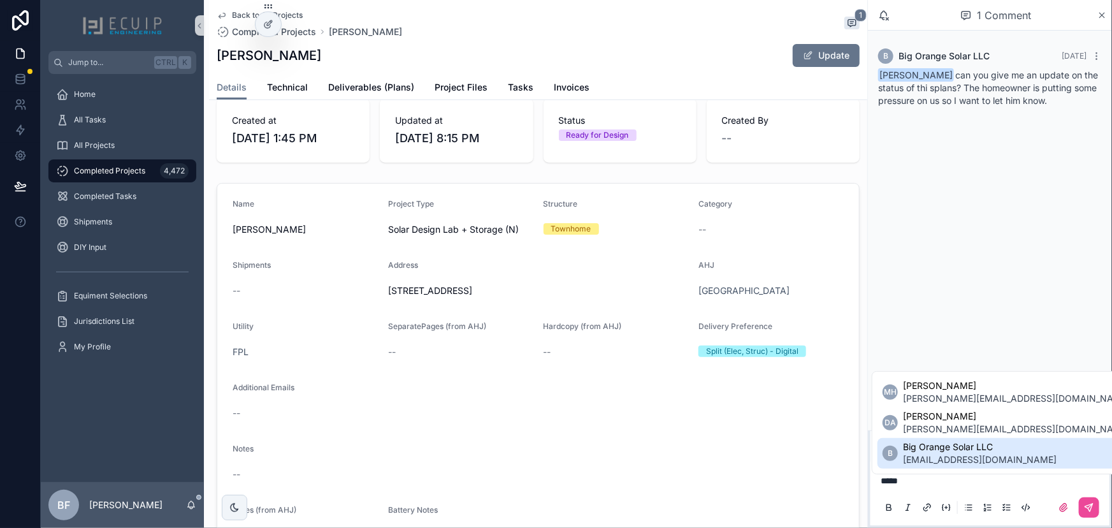
click at [982, 450] on span "Big Orange Solar LLC" at bounding box center [980, 446] width 154 height 13
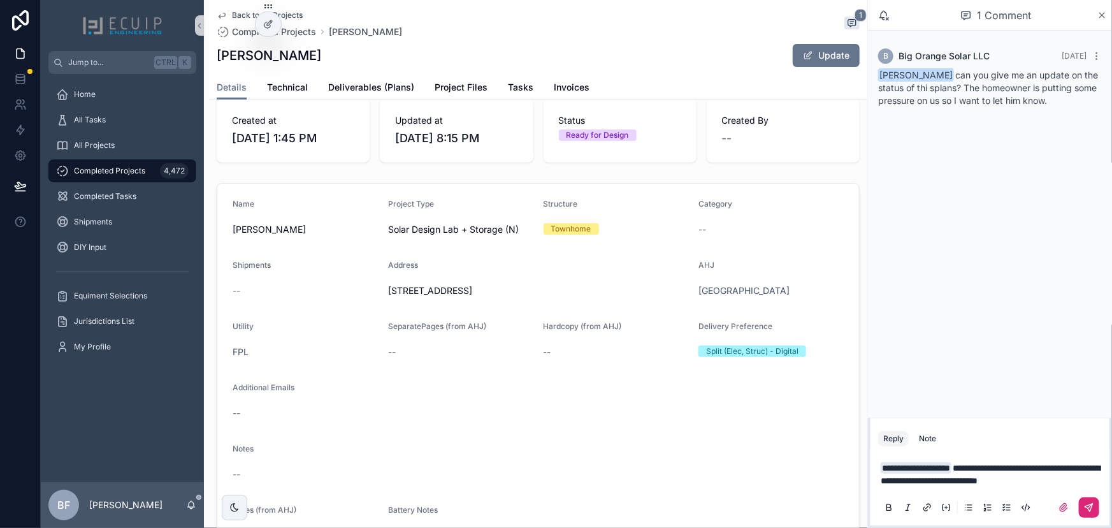
click at [1091, 507] on icon "scrollable content" at bounding box center [1091, 506] width 4 height 4
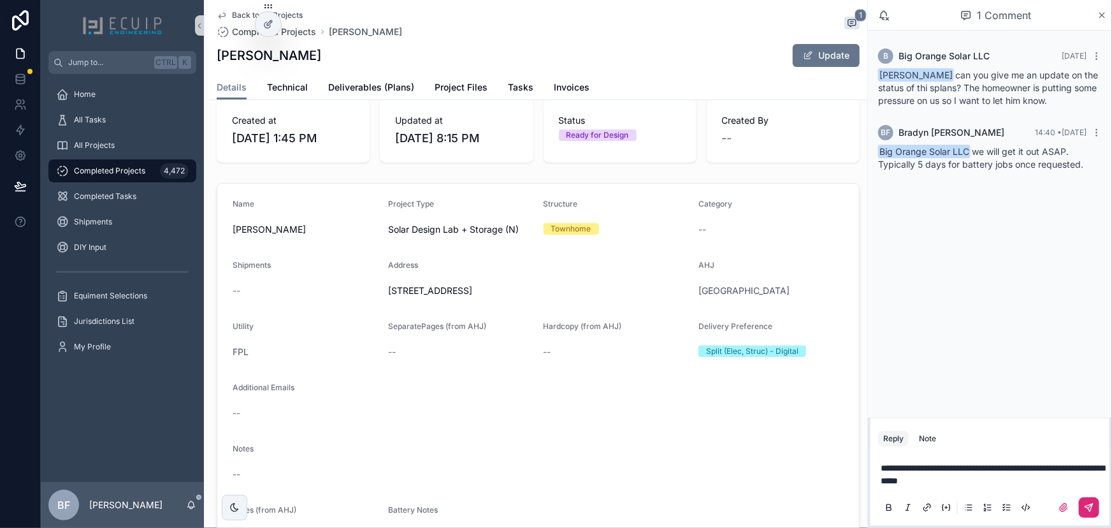
click at [1096, 505] on button "scrollable content" at bounding box center [1089, 507] width 20 height 20
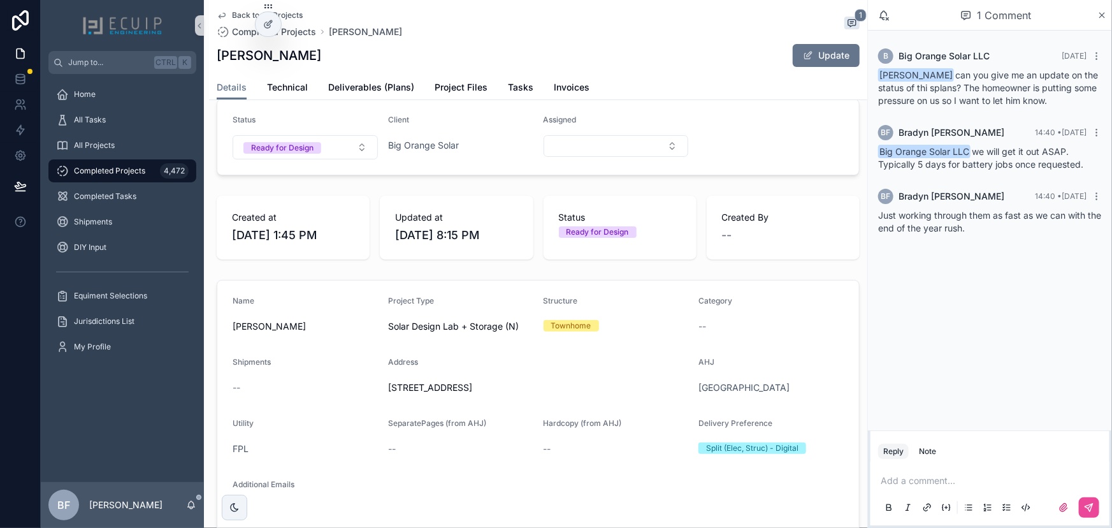
scroll to position [0, 0]
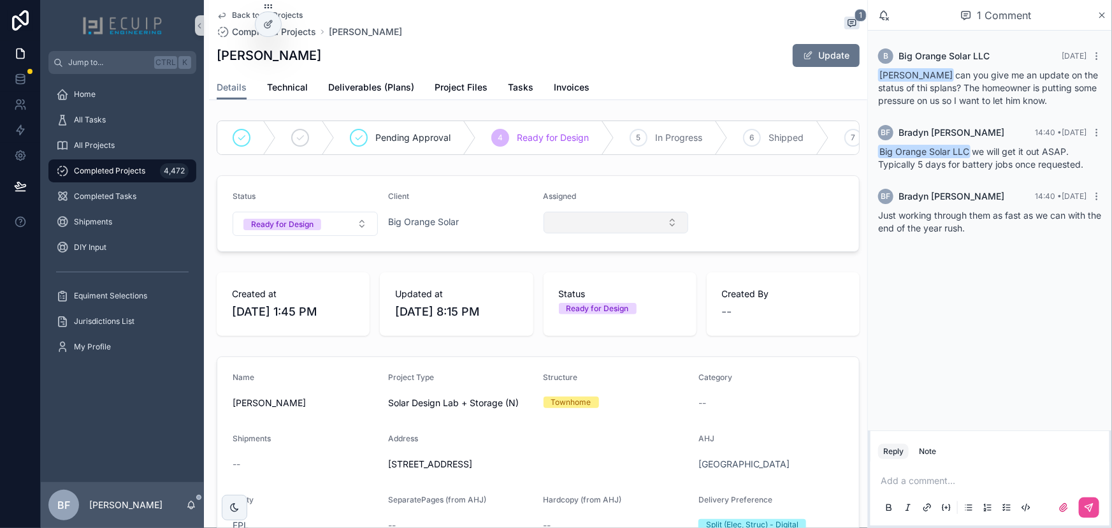
drag, startPoint x: 591, startPoint y: 231, endPoint x: 590, endPoint y: 241, distance: 9.7
click at [591, 231] on button "Select Button" at bounding box center [616, 223] width 145 height 22
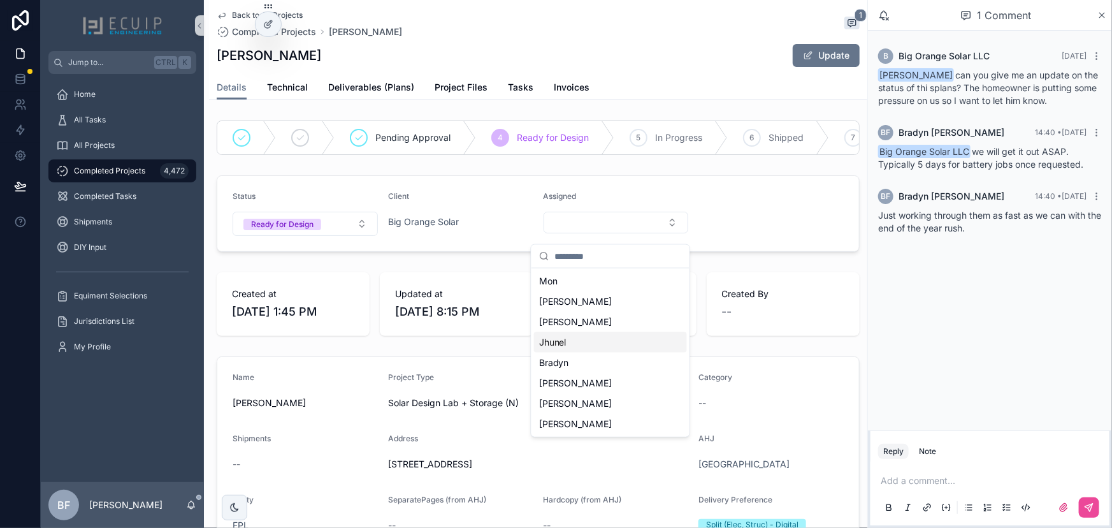
click at [557, 339] on span "Jhunel" at bounding box center [552, 342] width 27 height 13
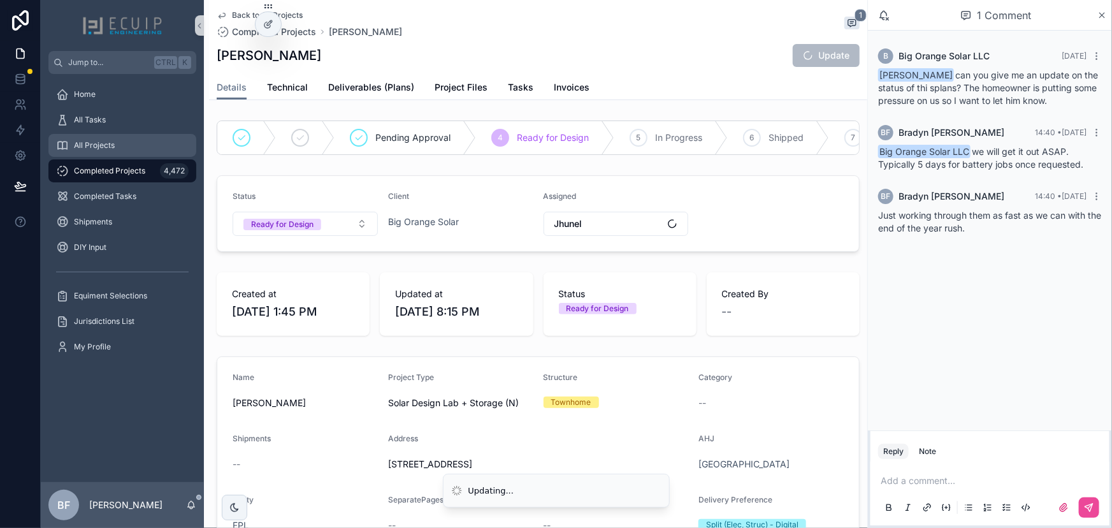
drag, startPoint x: 108, startPoint y: 152, endPoint x: 123, endPoint y: 159, distance: 16.0
click at [109, 152] on div "All Projects" at bounding box center [122, 145] width 133 height 20
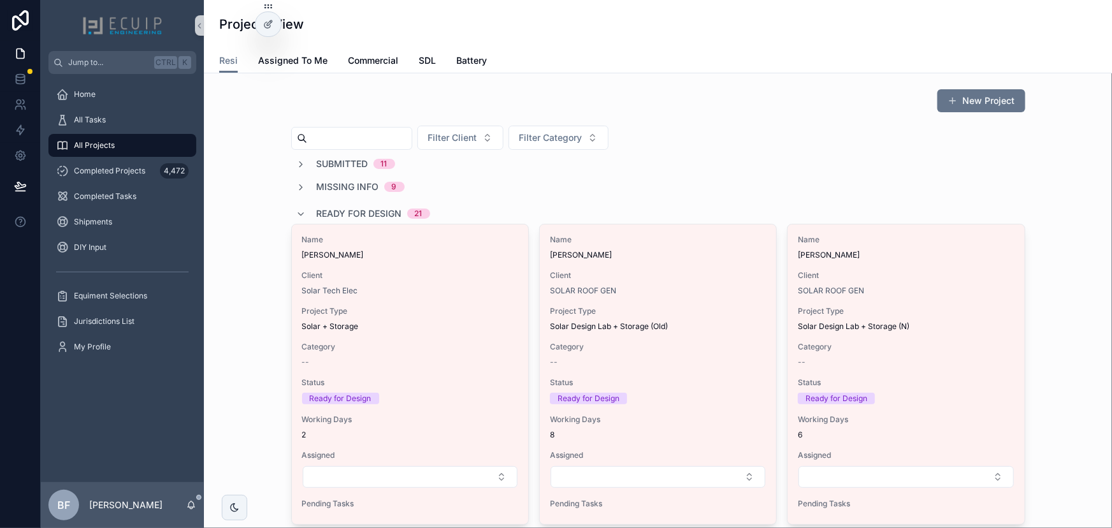
click at [328, 157] on span "Submitted" at bounding box center [343, 163] width 52 height 13
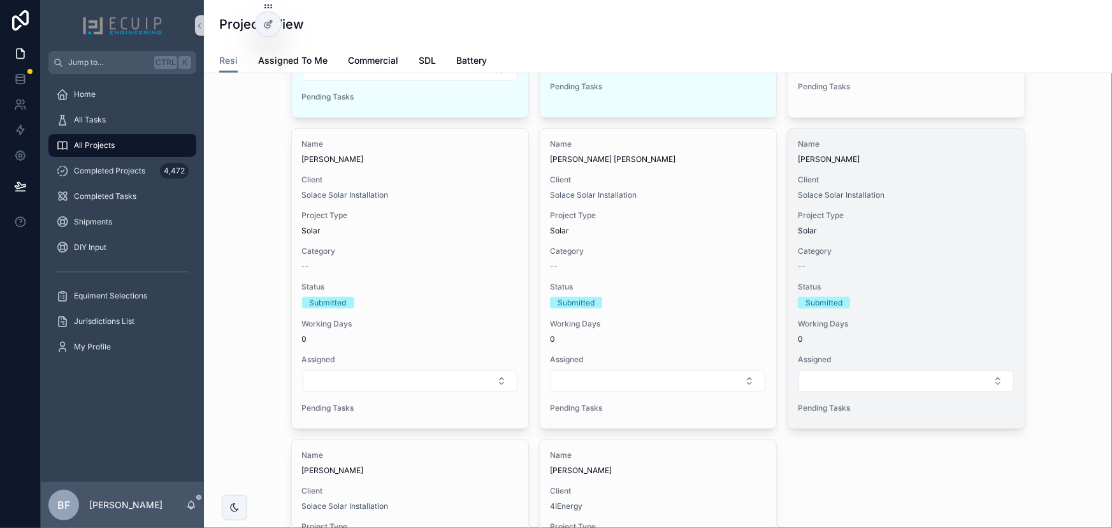
scroll to position [927, 0]
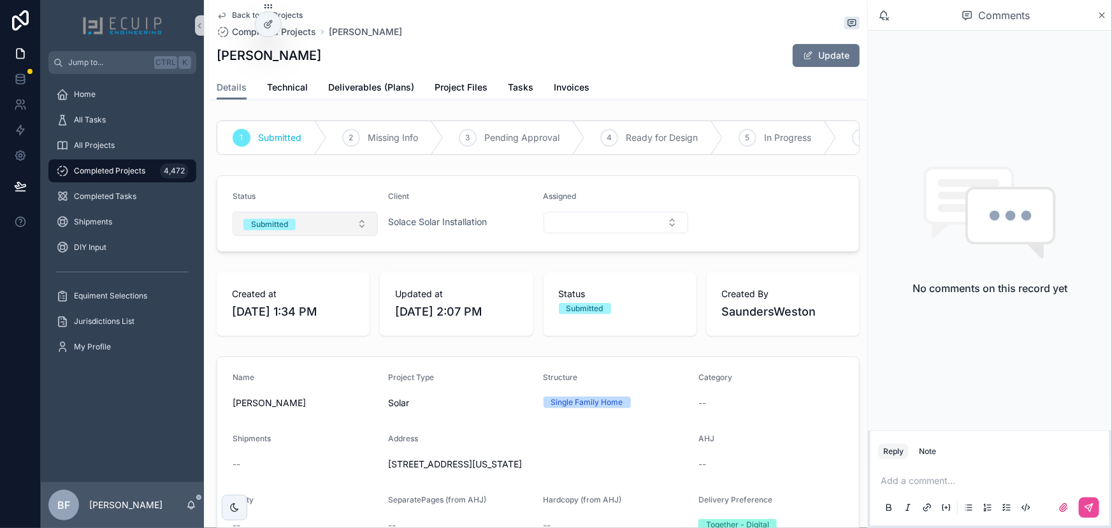
click at [312, 234] on button "Submitted" at bounding box center [305, 224] width 145 height 24
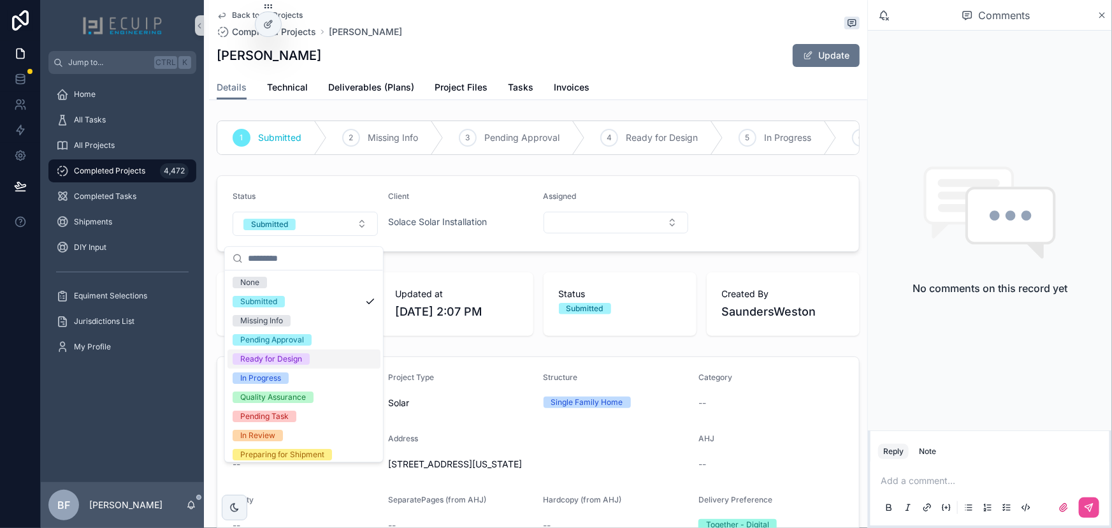
click at [283, 361] on div "Ready for Design" at bounding box center [271, 358] width 62 height 11
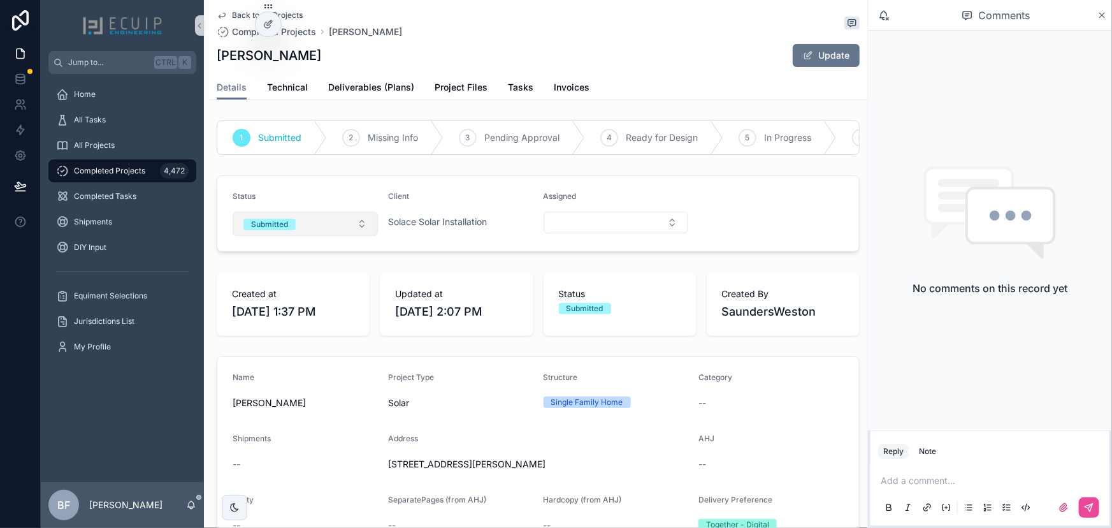
click at [318, 236] on button "Submitted" at bounding box center [305, 224] width 145 height 24
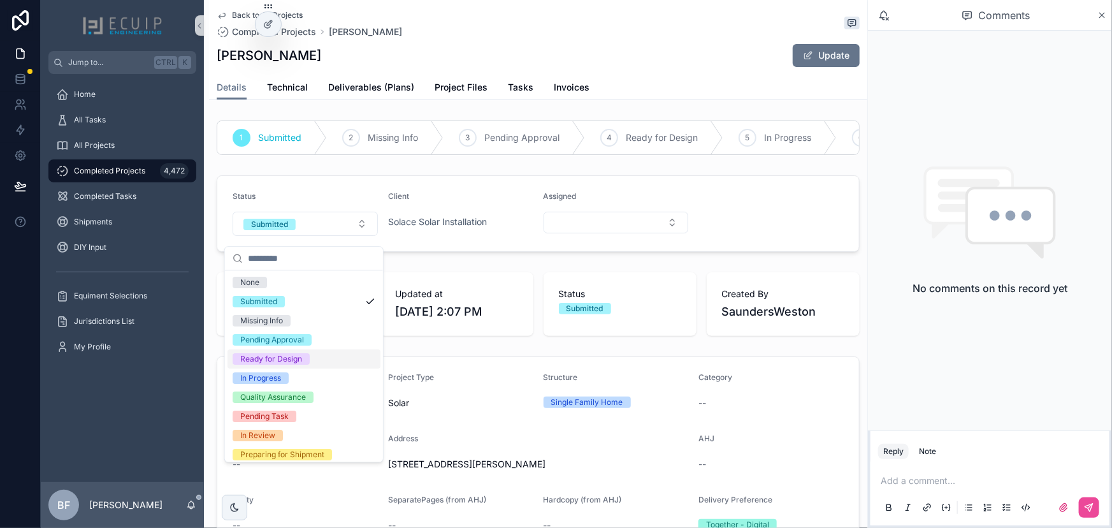
click at [277, 359] on div "Ready for Design" at bounding box center [271, 358] width 62 height 11
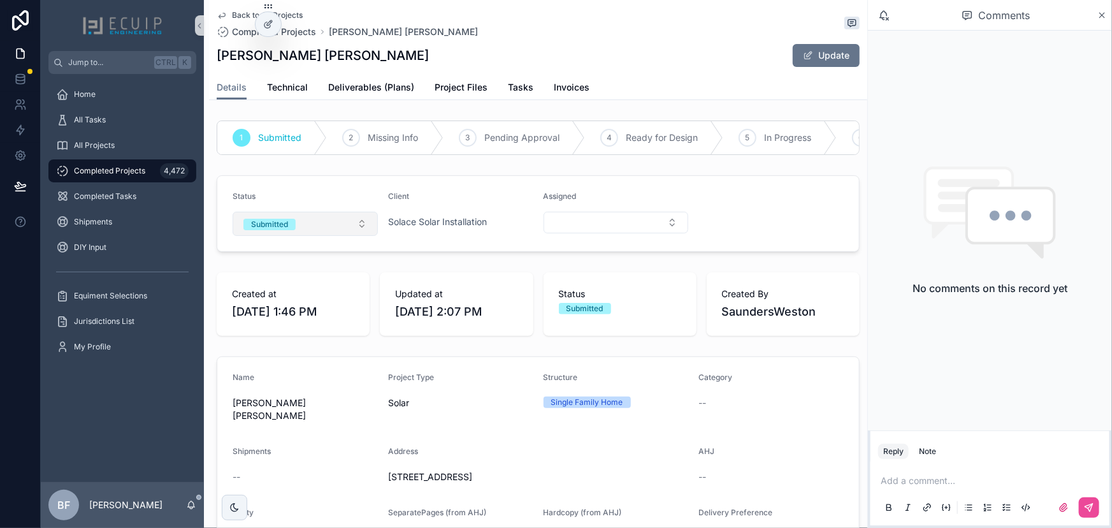
click at [308, 226] on button "Submitted" at bounding box center [305, 224] width 145 height 24
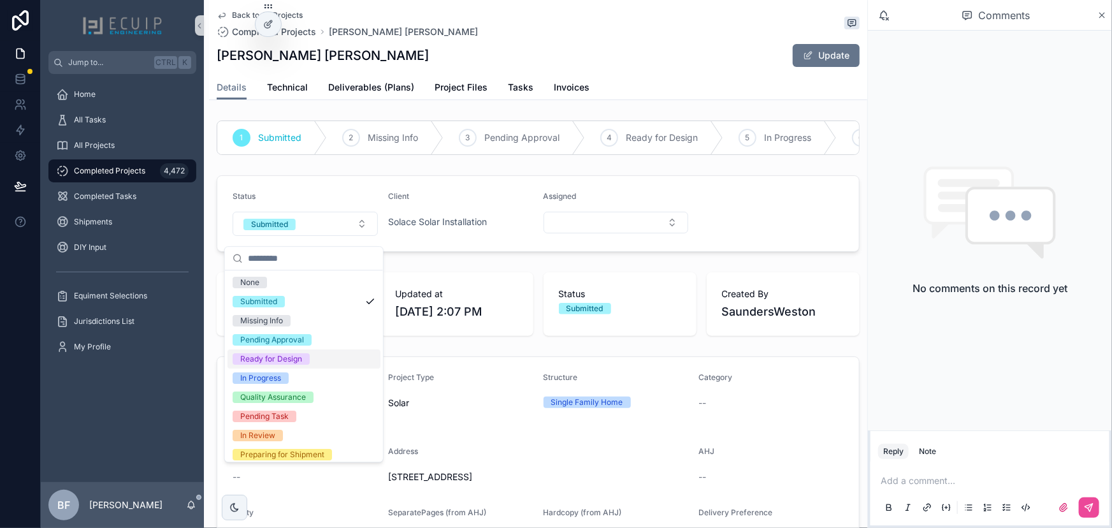
click at [284, 359] on div "Ready for Design" at bounding box center [271, 358] width 62 height 11
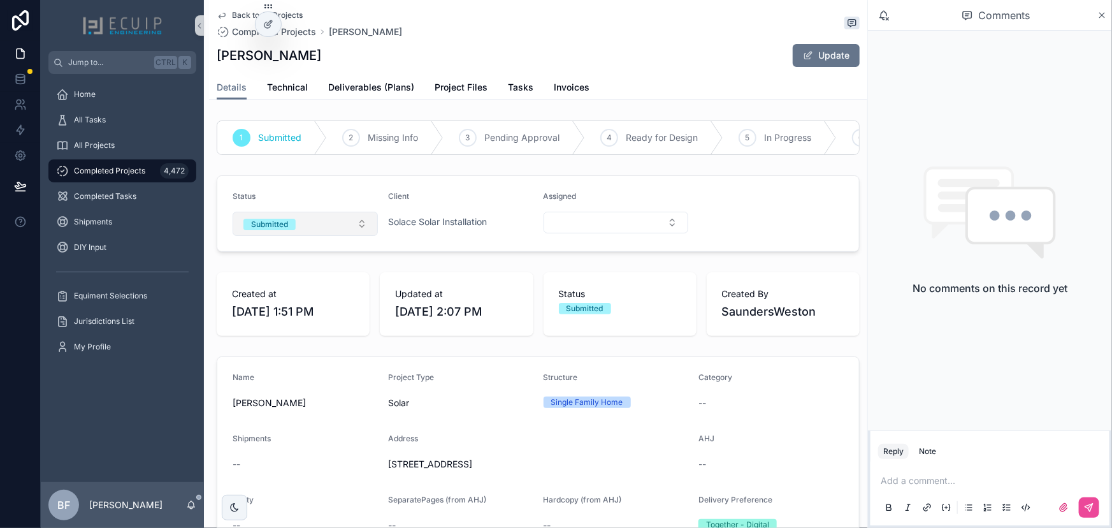
click at [318, 236] on button "Submitted" at bounding box center [305, 224] width 145 height 24
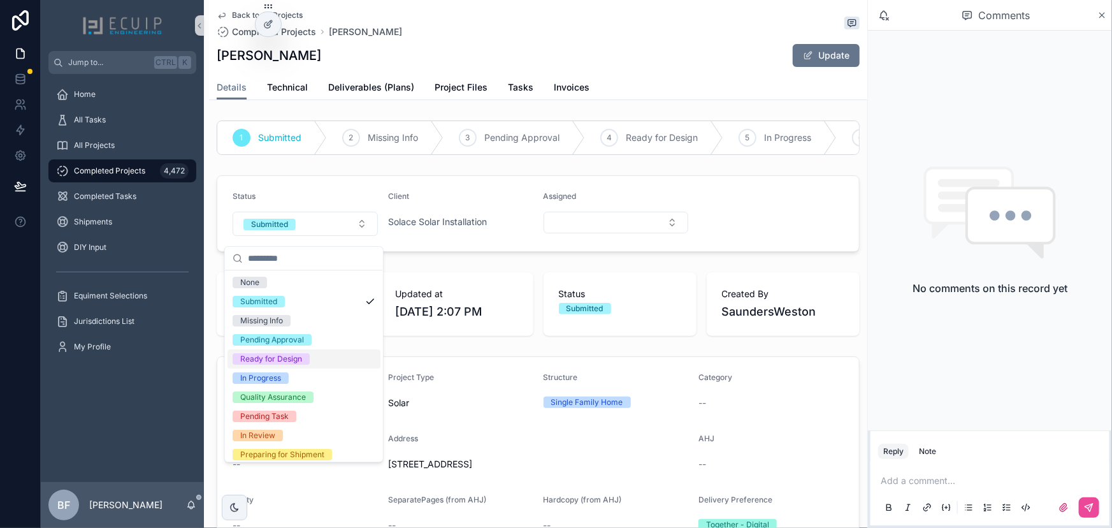
click at [287, 362] on div "Ready for Design" at bounding box center [271, 358] width 62 height 11
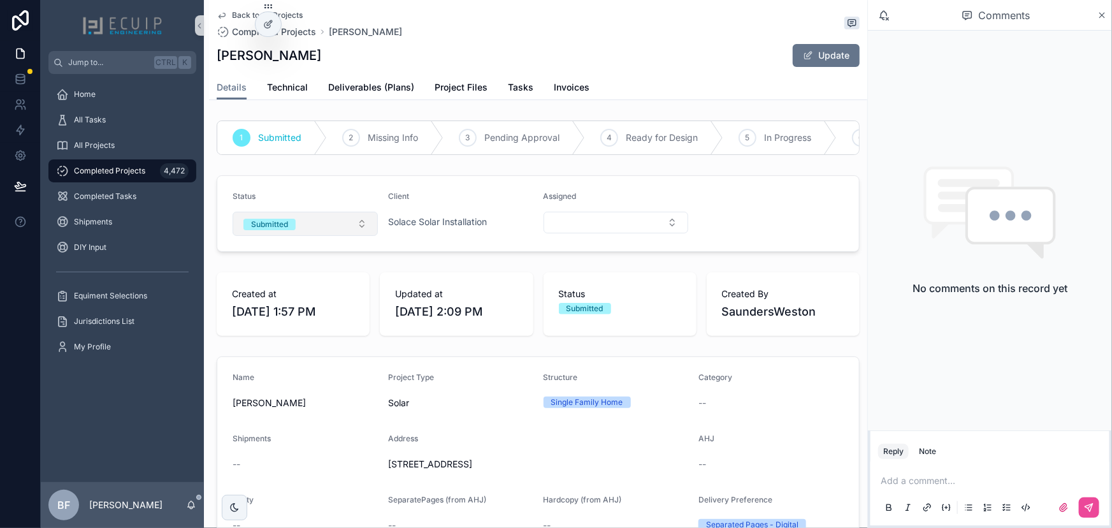
drag, startPoint x: 314, startPoint y: 234, endPoint x: 317, endPoint y: 242, distance: 8.7
click at [314, 234] on button "Submitted" at bounding box center [305, 224] width 145 height 24
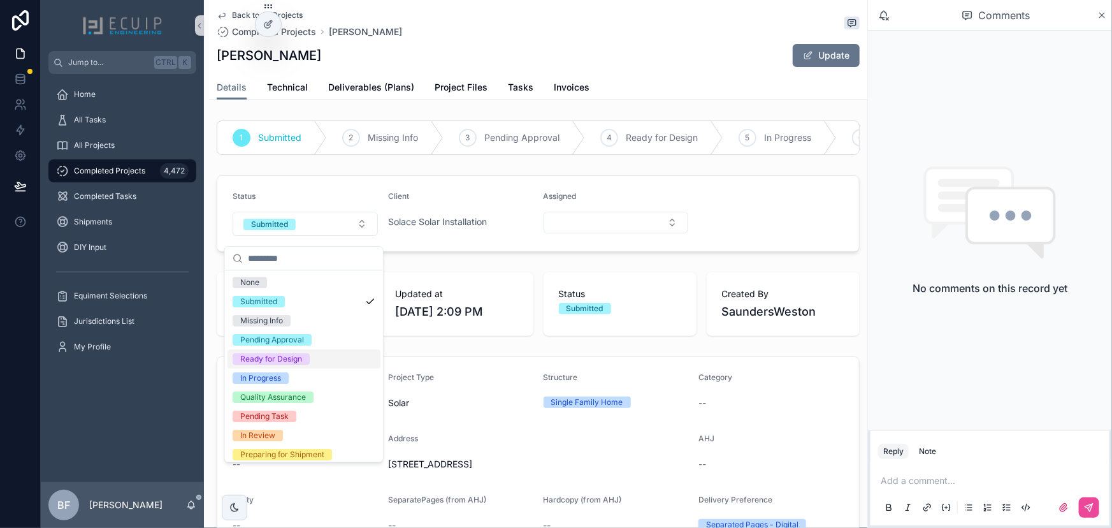
click at [302, 354] on span "Ready for Design" at bounding box center [271, 358] width 77 height 11
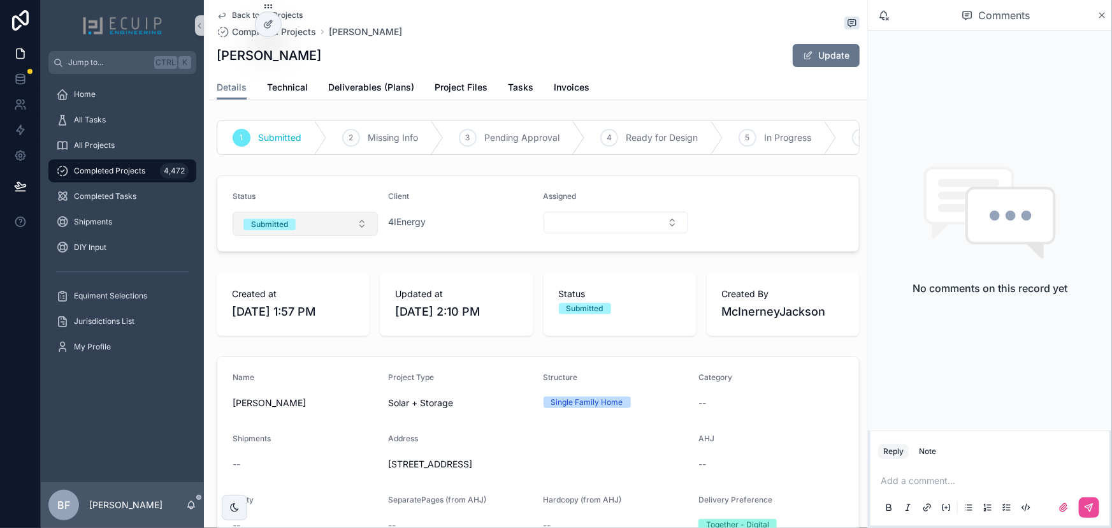
drag, startPoint x: 299, startPoint y: 221, endPoint x: 302, endPoint y: 235, distance: 14.4
click at [299, 221] on button "Submitted" at bounding box center [305, 224] width 145 height 24
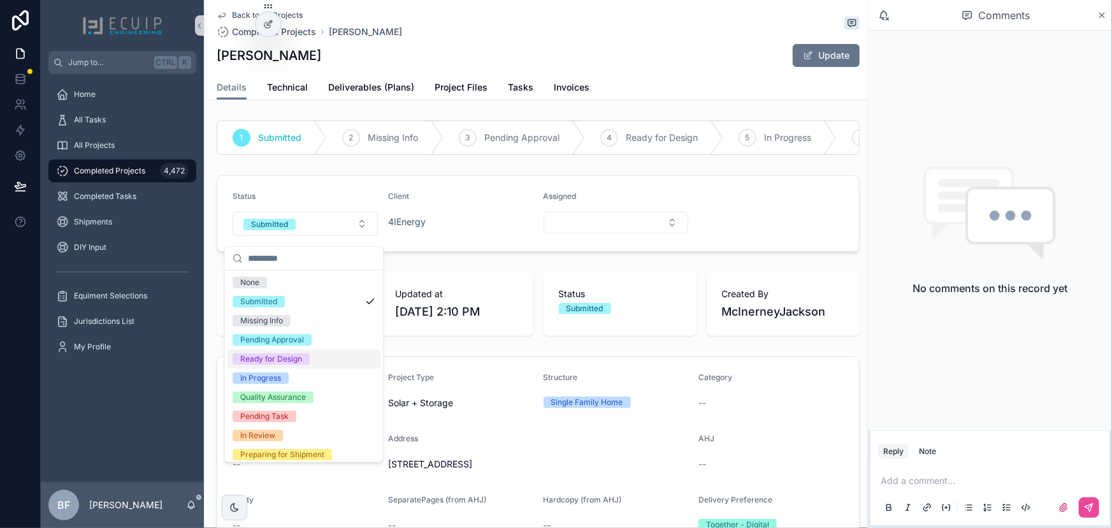
click at [286, 358] on div "Ready for Design" at bounding box center [271, 358] width 62 height 11
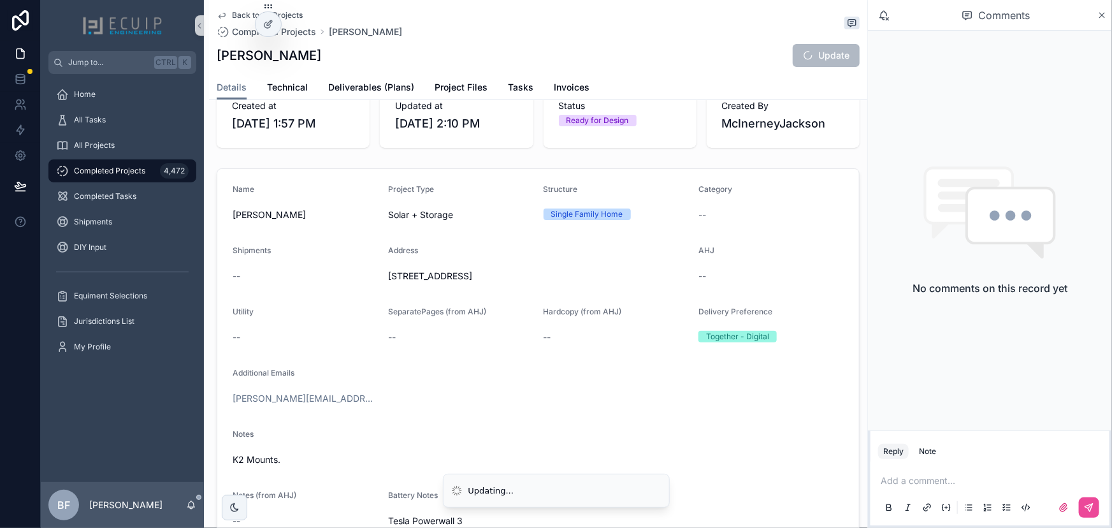
scroll to position [289, 0]
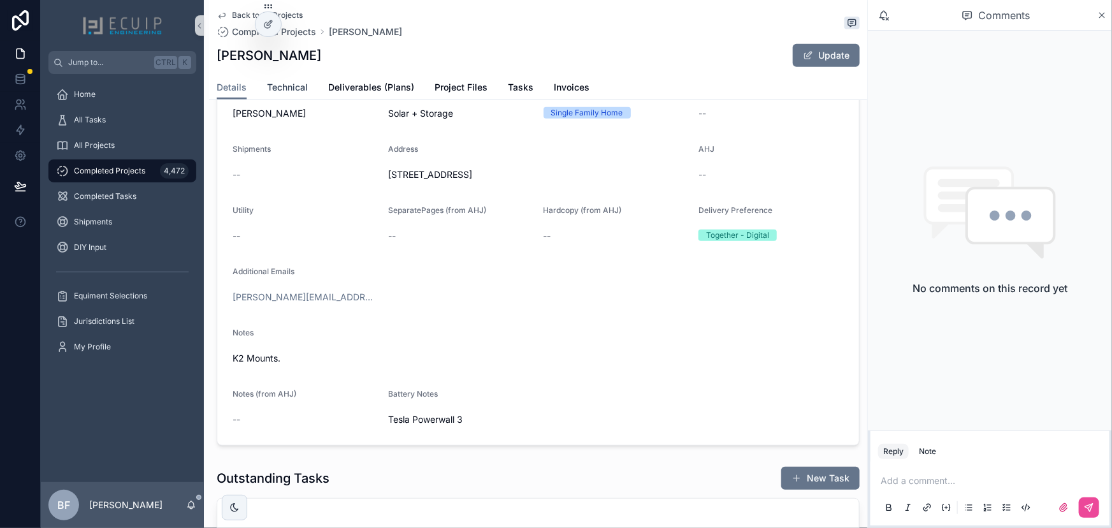
click at [296, 86] on span "Technical" at bounding box center [287, 87] width 41 height 13
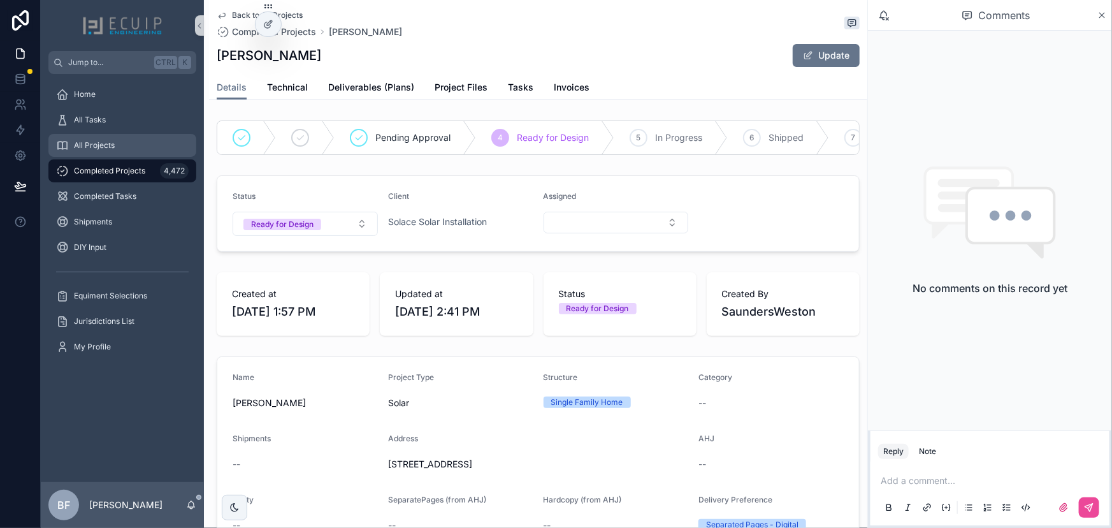
click at [122, 145] on div "All Projects" at bounding box center [122, 145] width 133 height 20
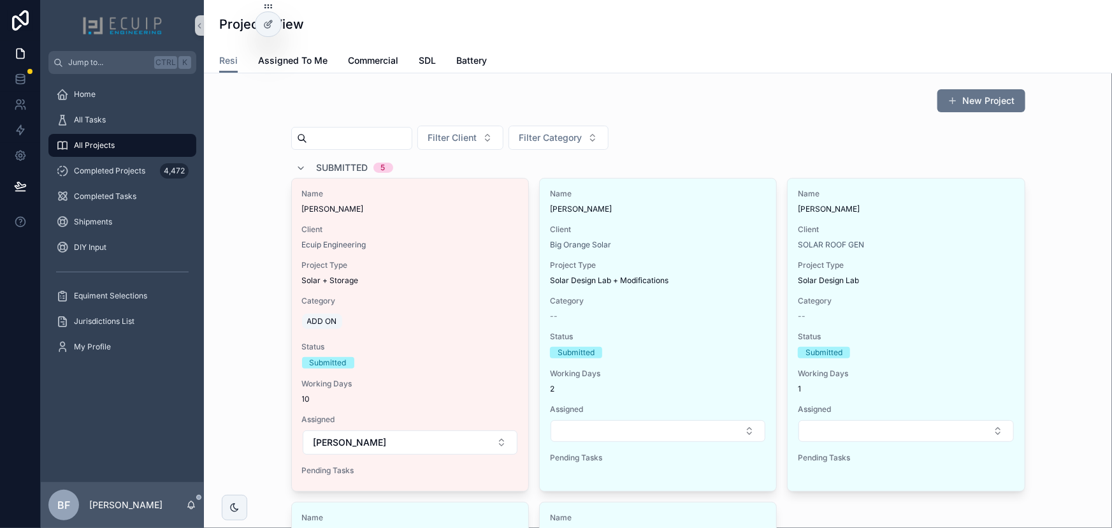
click at [331, 167] on span "Submitted" at bounding box center [343, 167] width 52 height 13
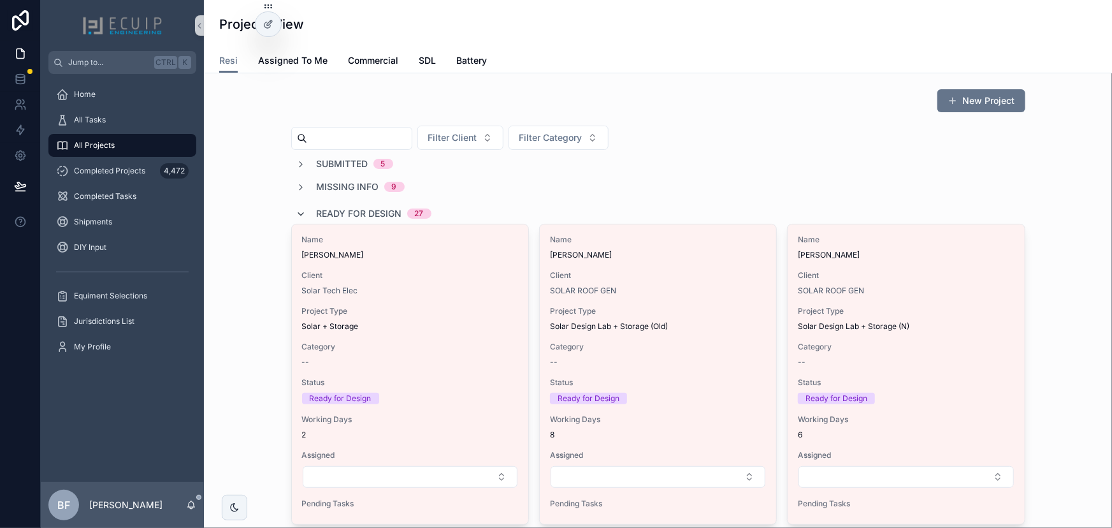
click at [305, 210] on div "Ready for Design 27" at bounding box center [363, 213] width 135 height 20
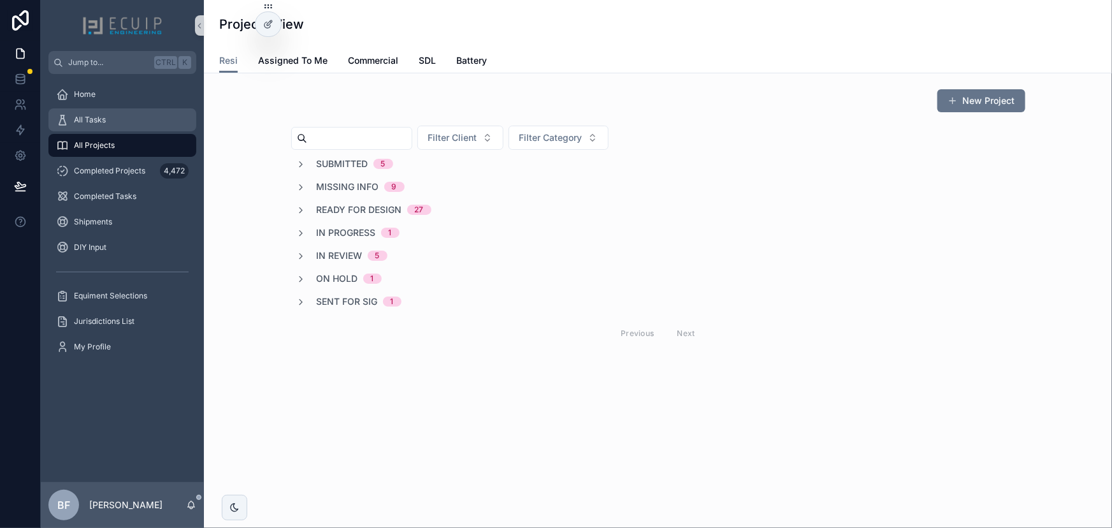
click at [124, 126] on div "All Tasks" at bounding box center [122, 120] width 133 height 20
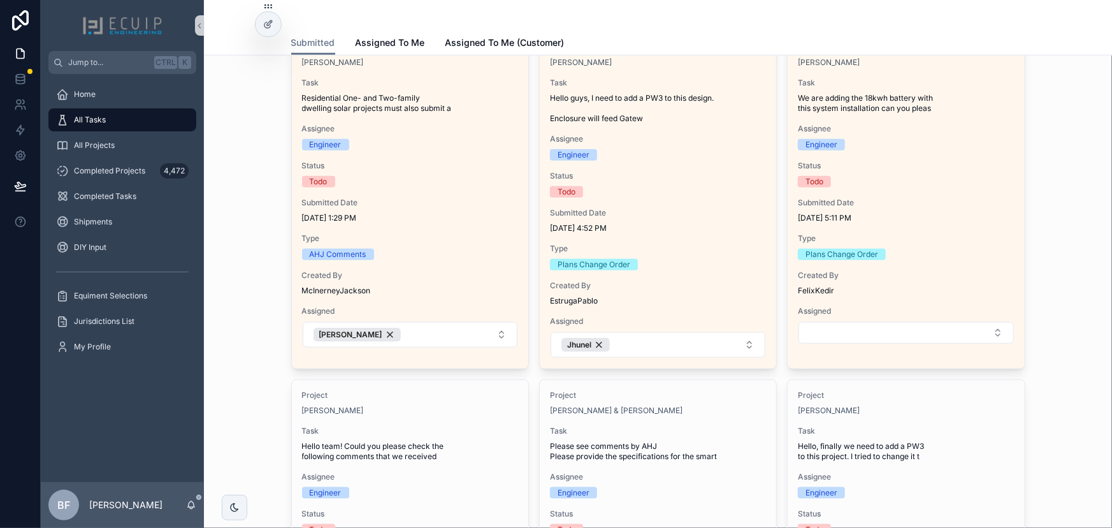
scroll to position [463, 0]
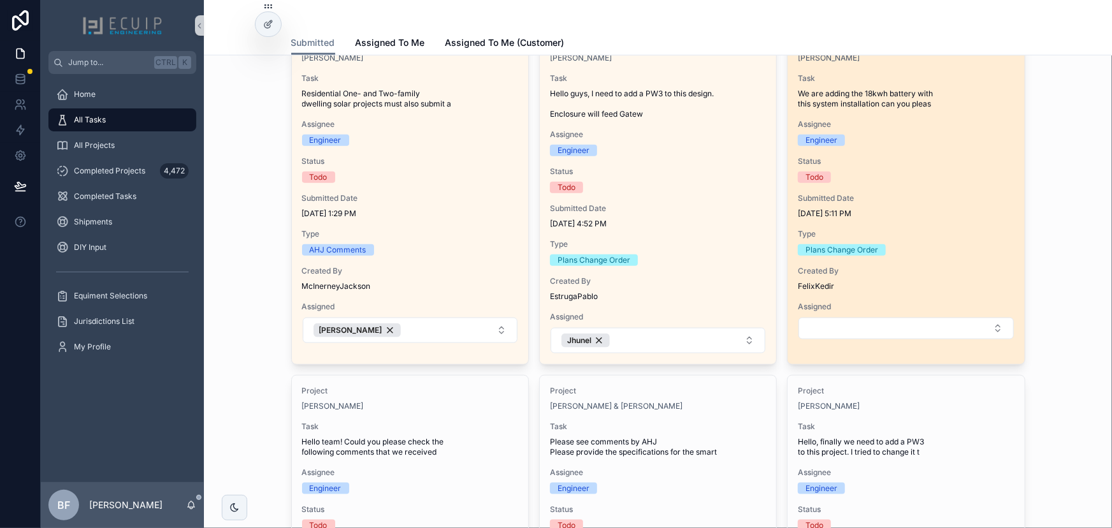
click at [924, 80] on span "Task" at bounding box center [906, 78] width 216 height 10
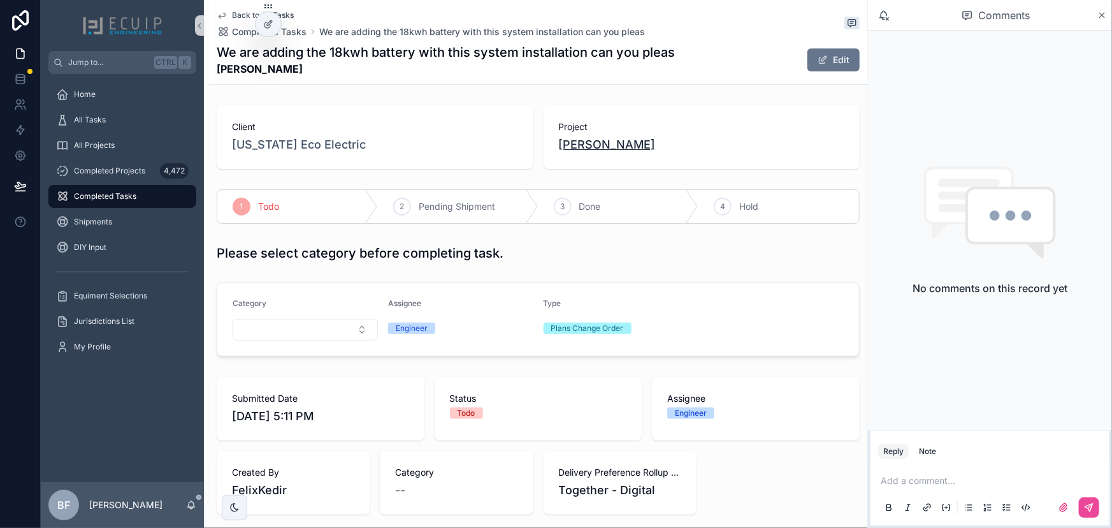
click at [593, 147] on span "Nirav Raval" at bounding box center [607, 145] width 97 height 18
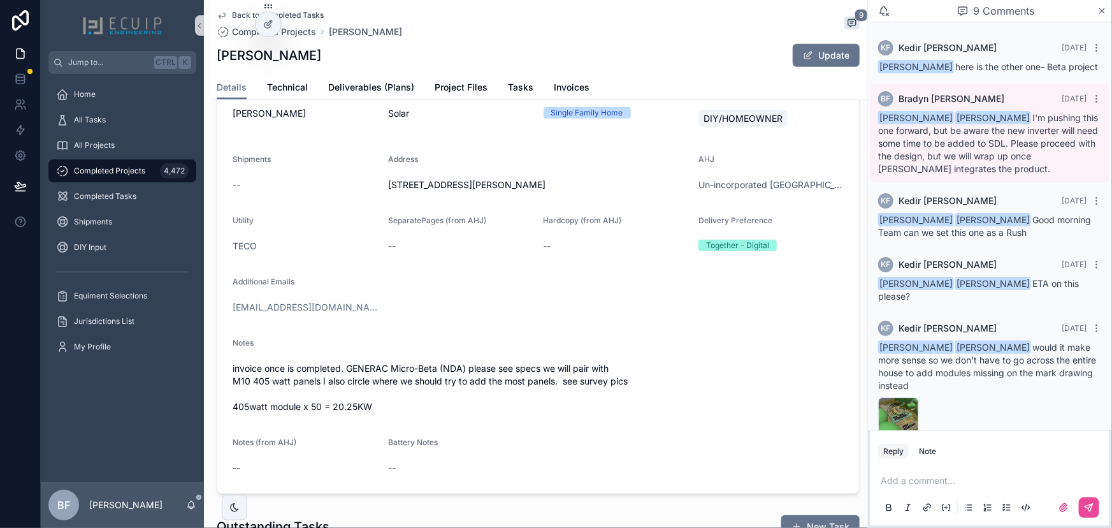
scroll to position [310, 0]
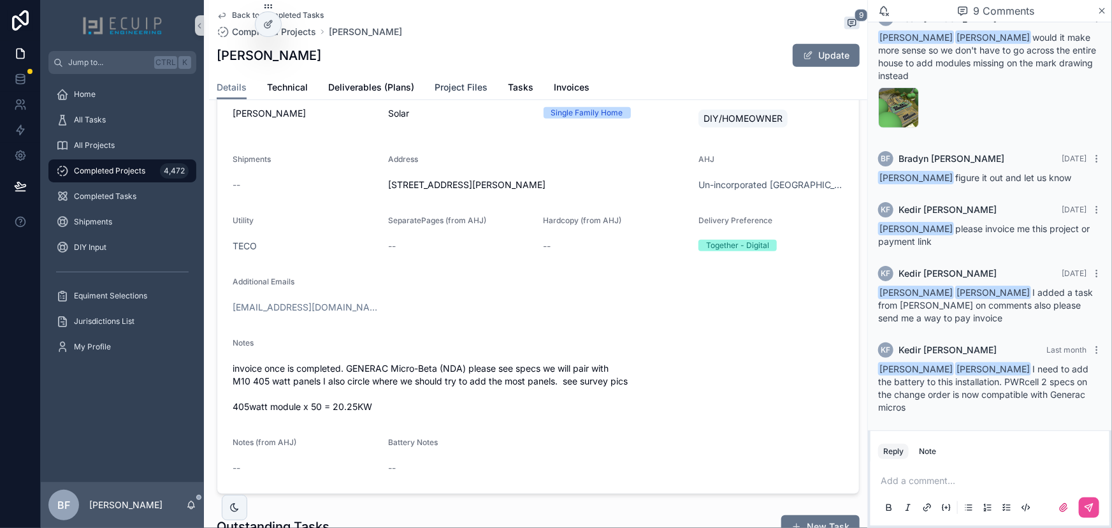
click at [459, 93] on span "Project Files" at bounding box center [461, 87] width 53 height 13
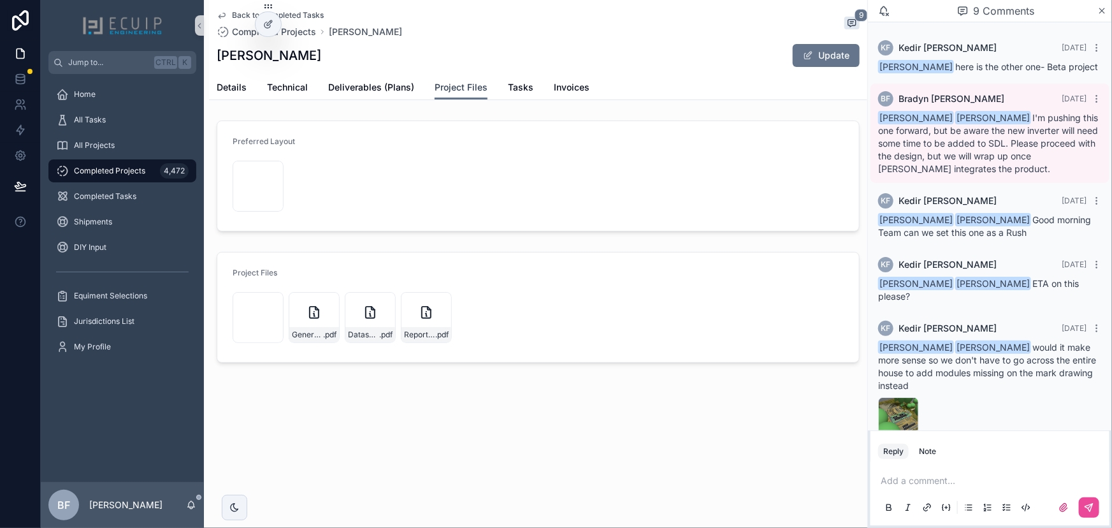
scroll to position [310, 0]
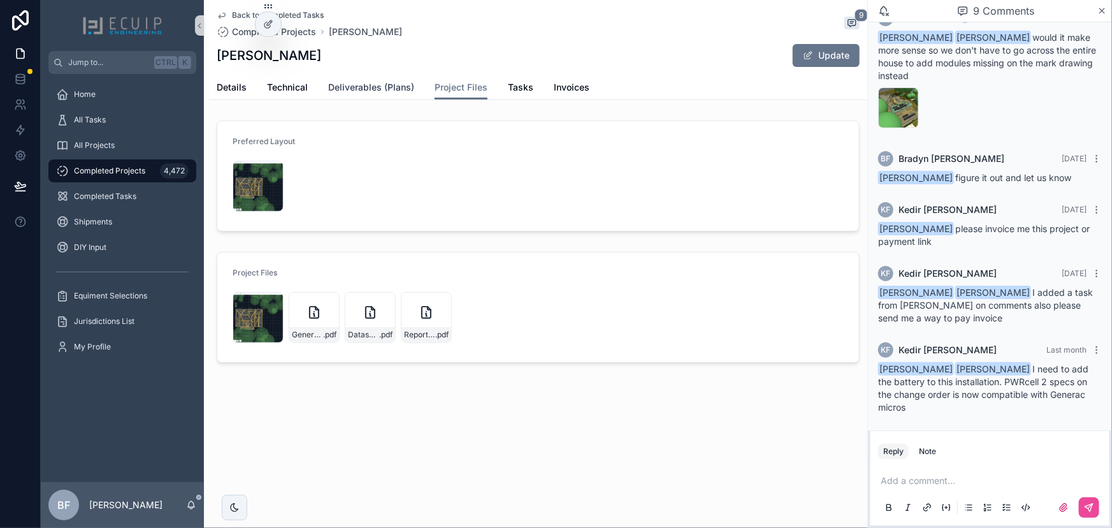
click at [363, 94] on link "Deliverables (Plans)" at bounding box center [371, 88] width 86 height 25
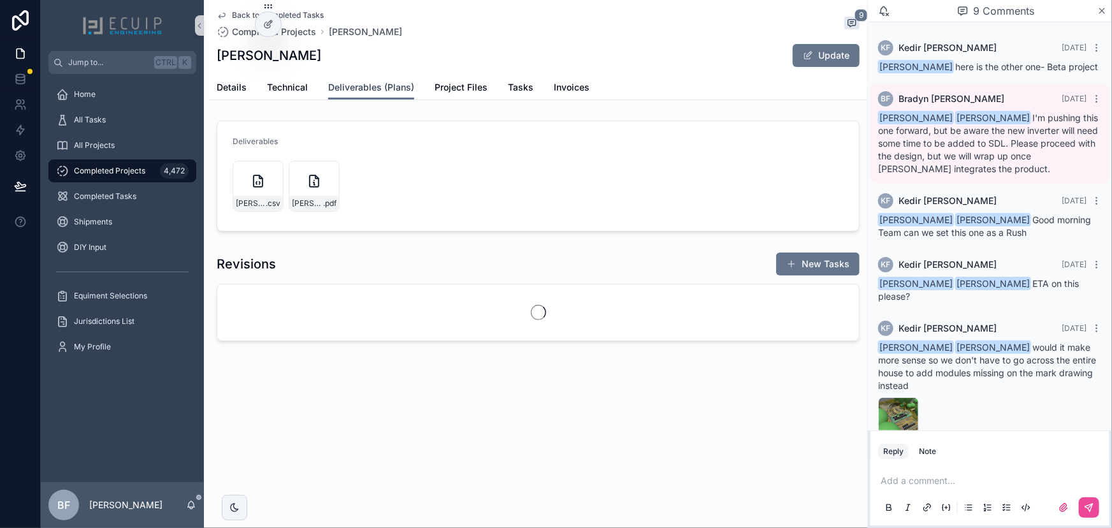
scroll to position [310, 0]
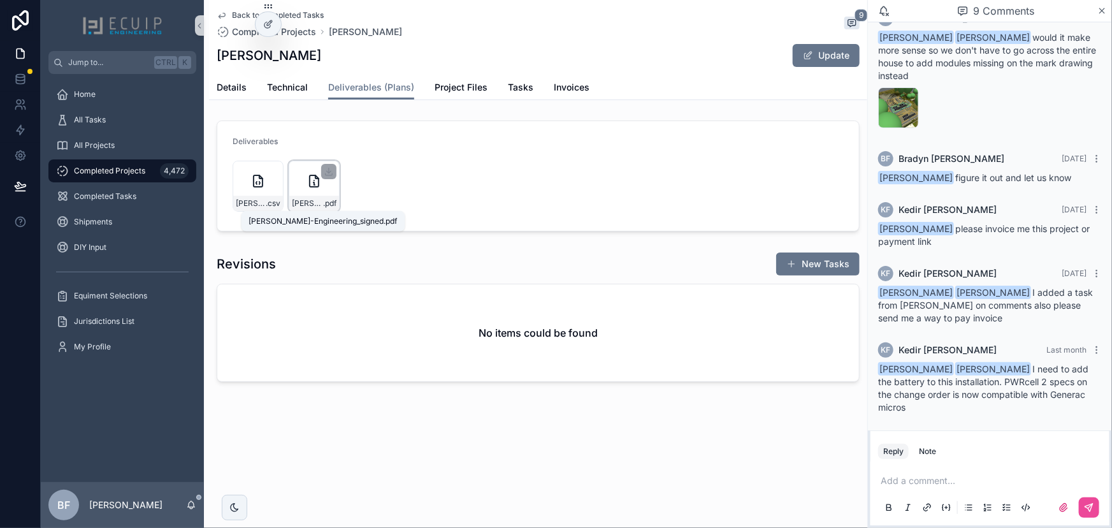
click at [312, 198] on span "Nirav-Raval-Engineering_signed" at bounding box center [307, 203] width 31 height 10
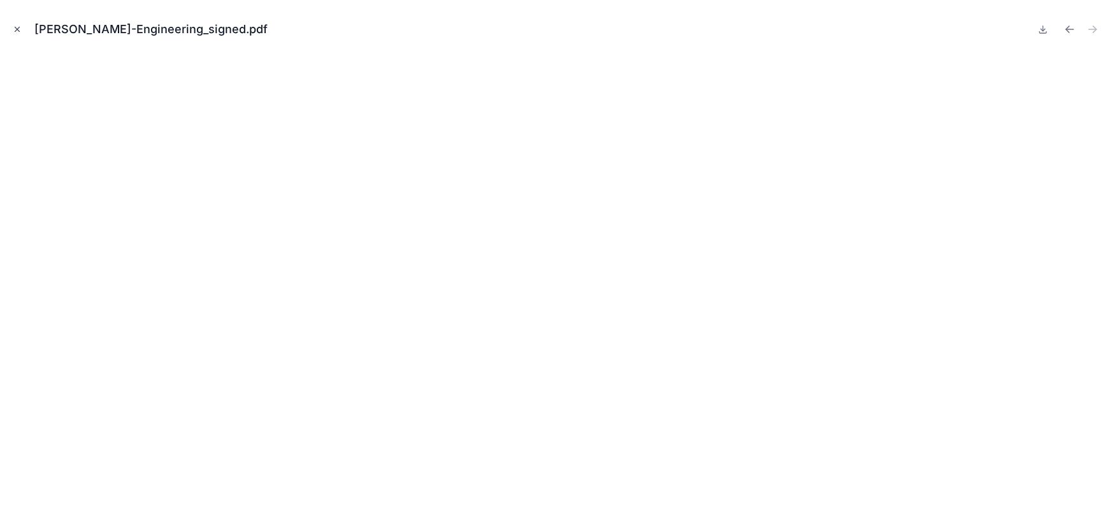
click at [13, 29] on icon "Close modal" at bounding box center [17, 29] width 9 height 9
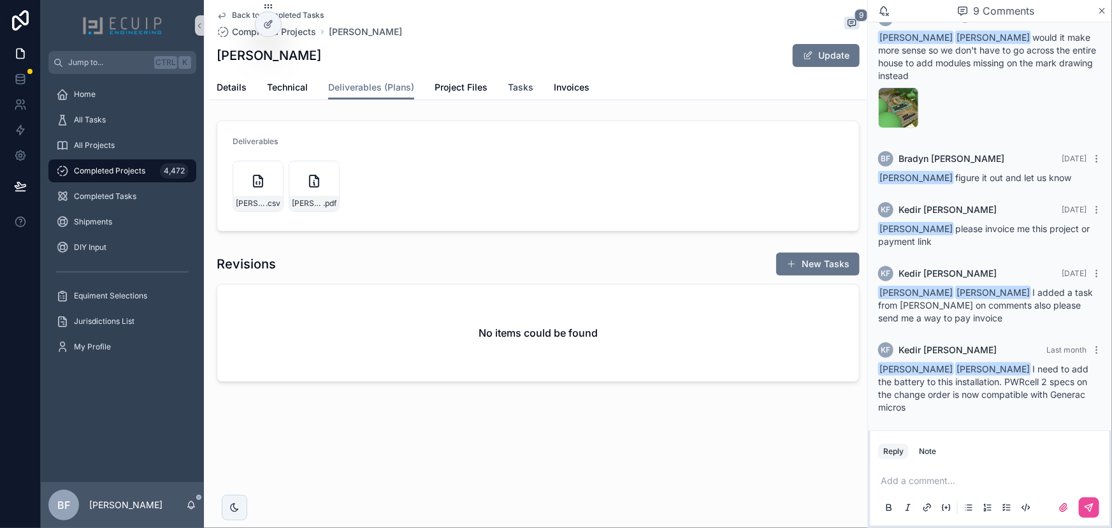
click at [512, 89] on span "Tasks" at bounding box center [520, 87] width 25 height 13
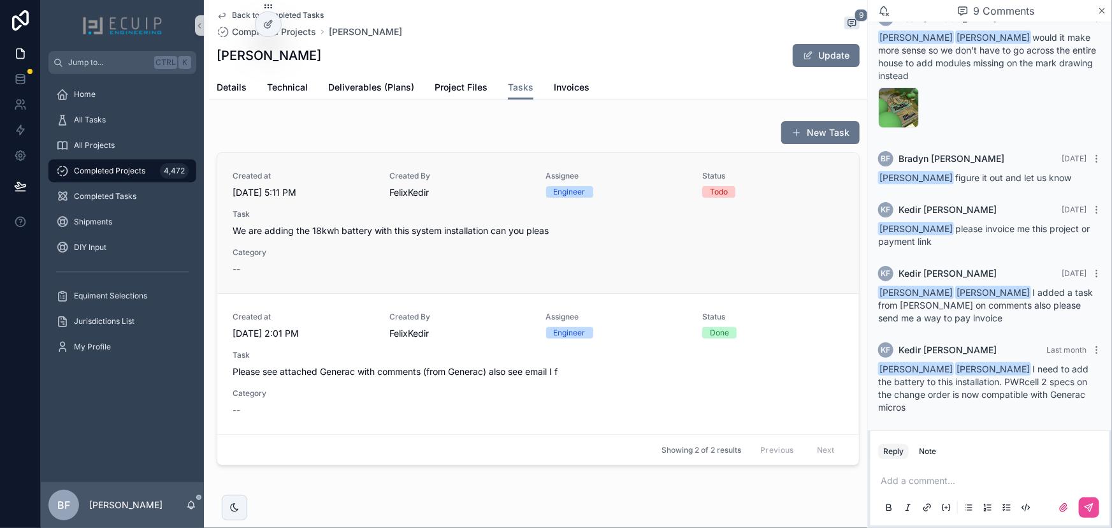
click at [439, 256] on div "Created at 9/29/2025 5:11 PM Created By FelixKedir Assignee Engineer Status Tod…" at bounding box center [538, 223] width 611 height 105
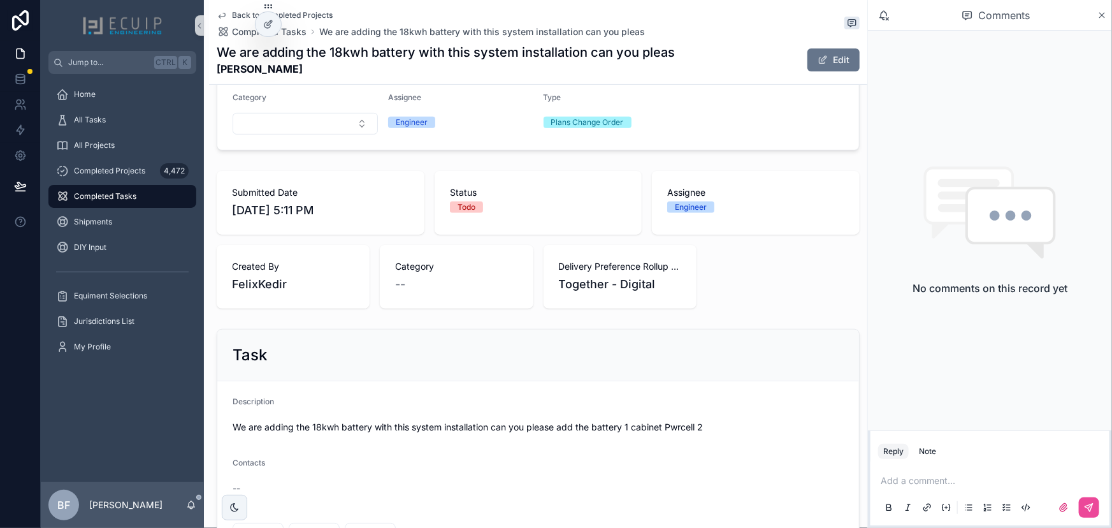
scroll to position [347, 0]
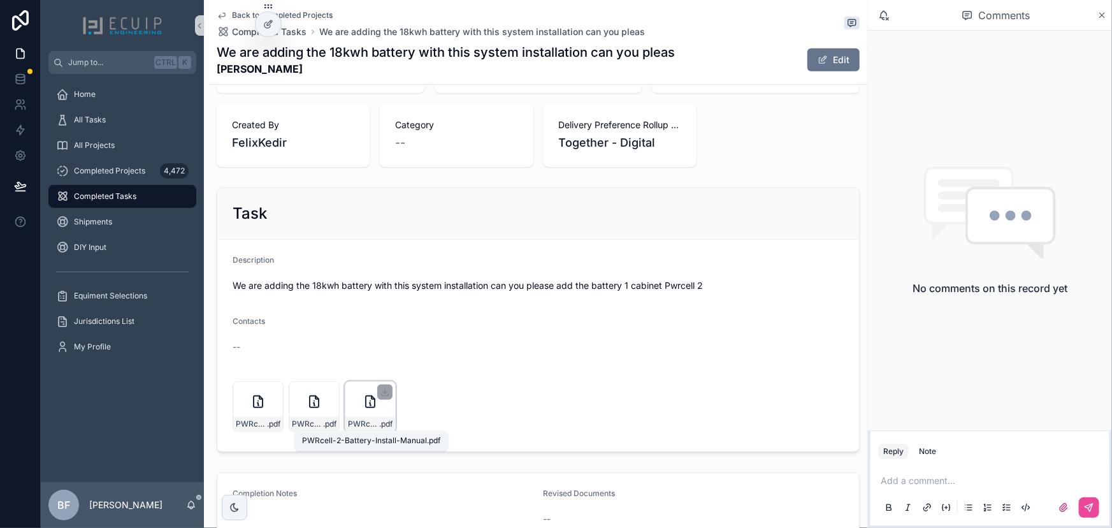
click at [368, 420] on span "PWRcell-2-Battery-Install-Manual" at bounding box center [363, 424] width 31 height 10
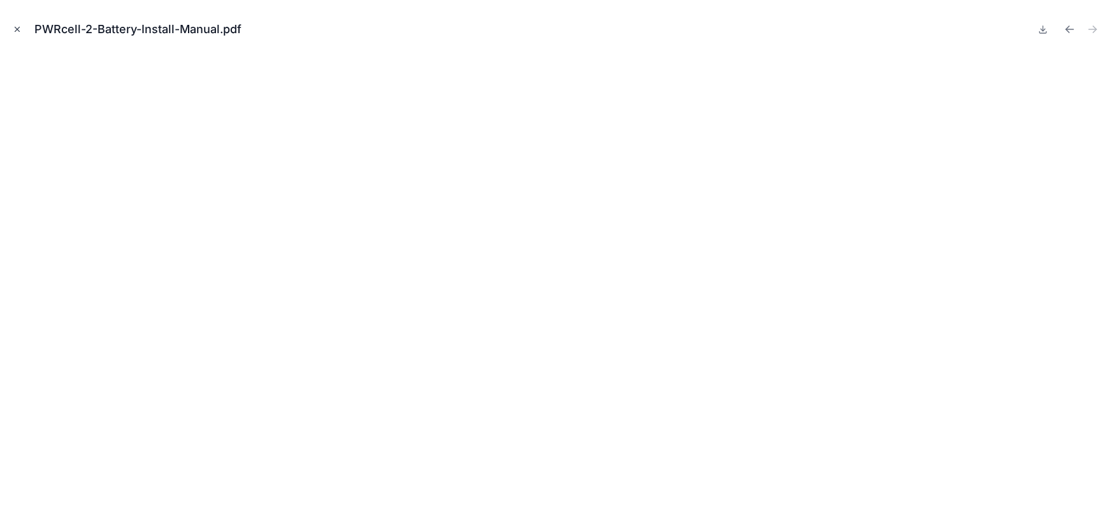
click at [16, 28] on icon "Close modal" at bounding box center [17, 29] width 4 height 4
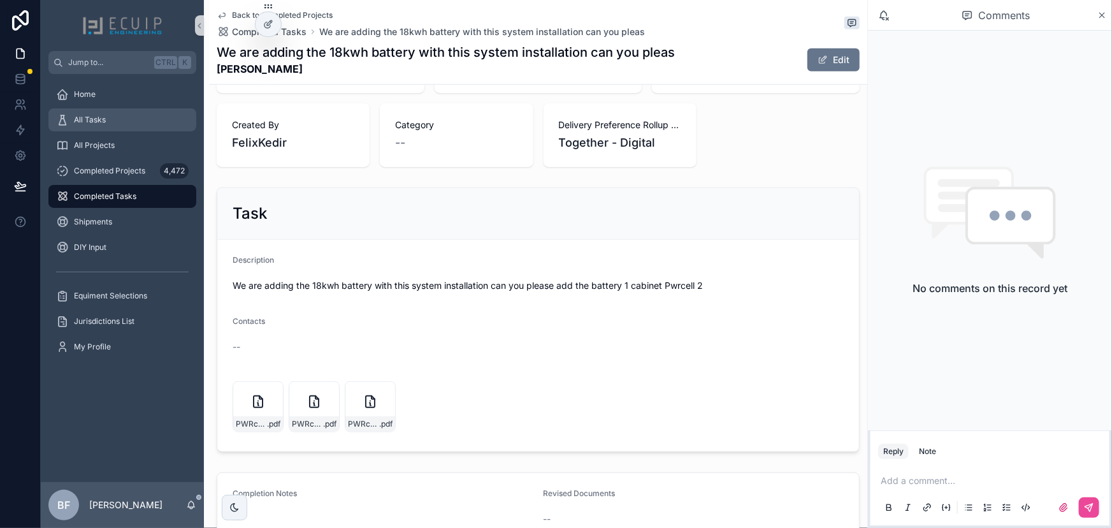
click at [127, 121] on div "All Tasks" at bounding box center [122, 120] width 133 height 20
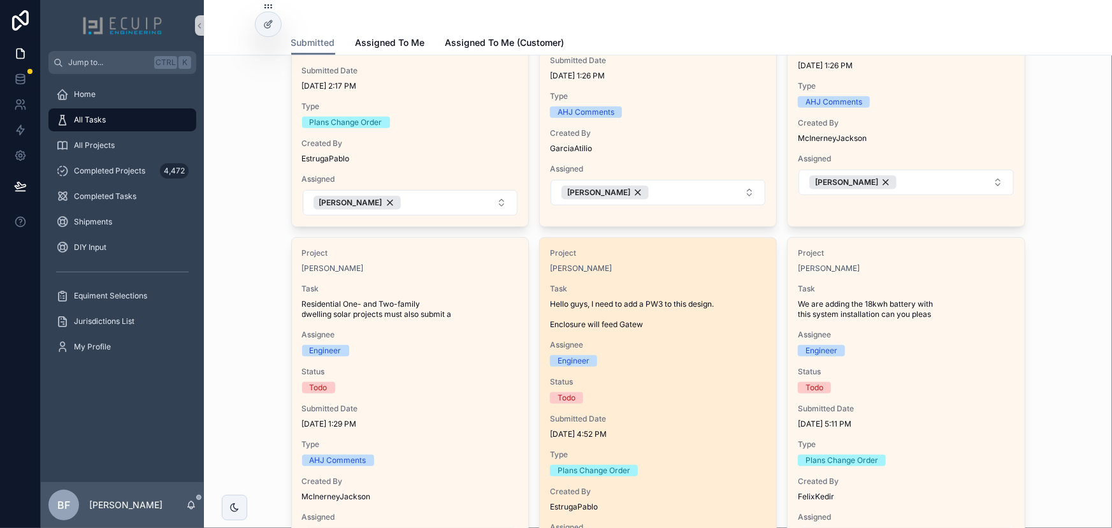
scroll to position [405, 0]
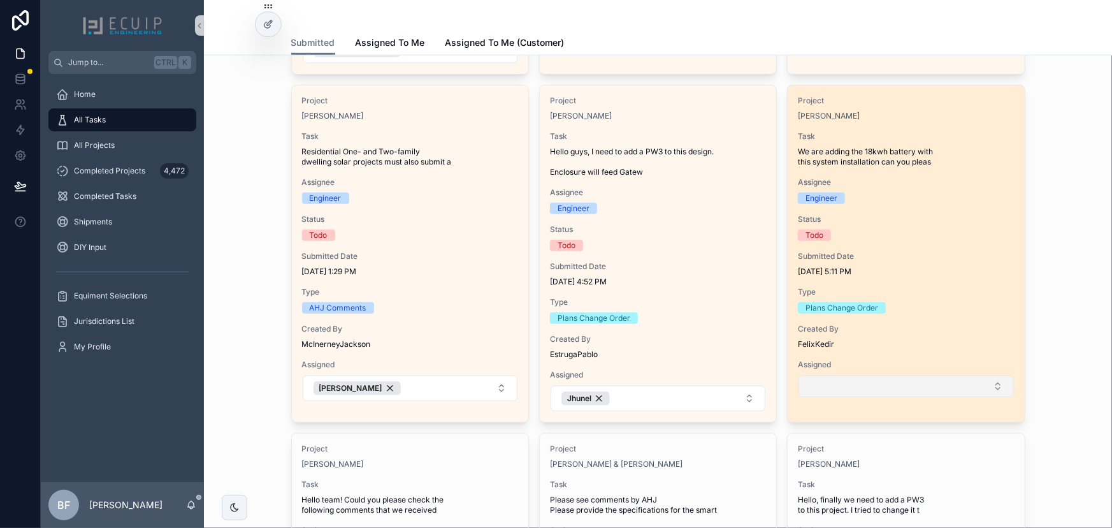
click at [919, 383] on button "Select Button" at bounding box center [906, 386] width 215 height 22
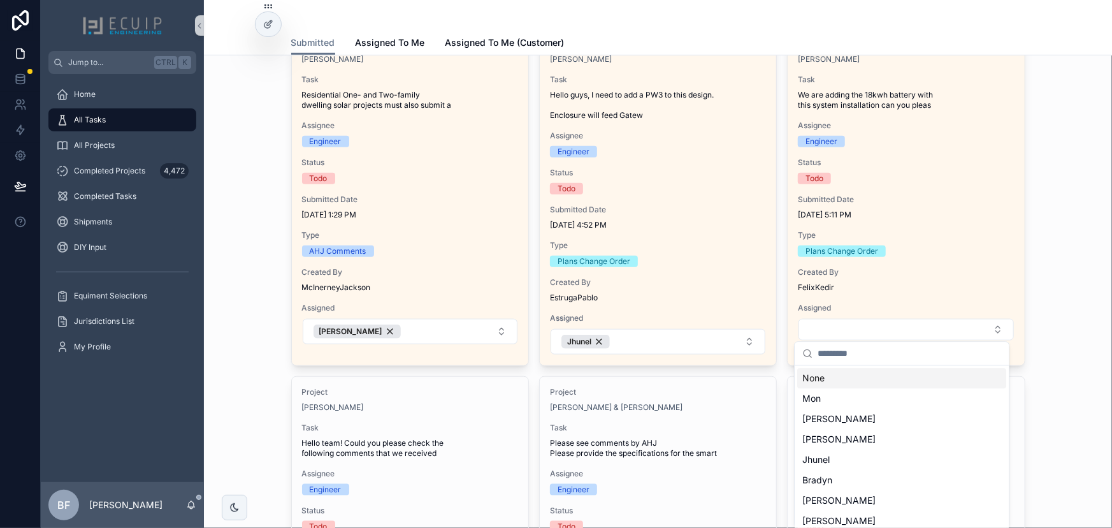
scroll to position [579, 0]
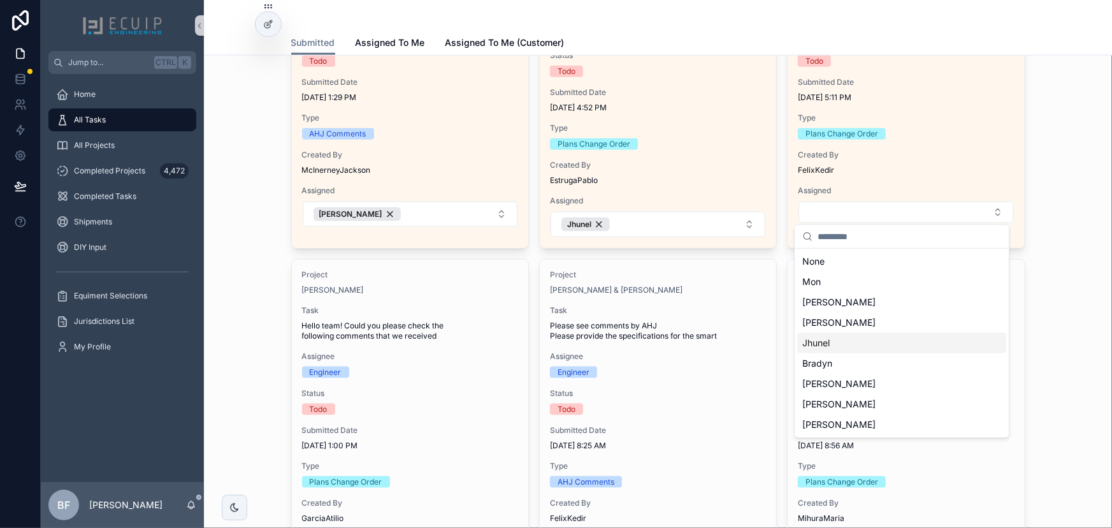
click at [880, 349] on div "Jhunel" at bounding box center [901, 343] width 209 height 20
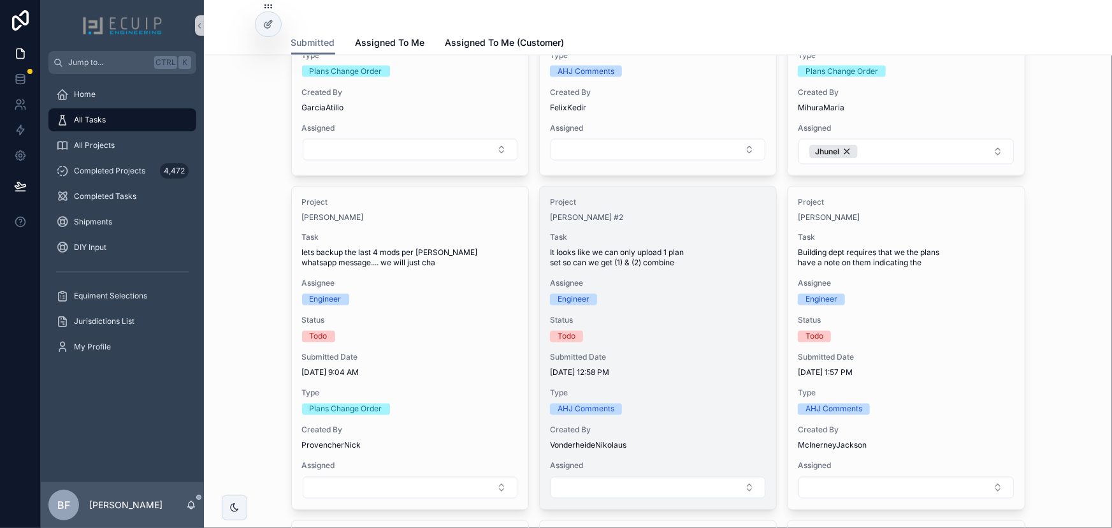
scroll to position [1043, 0]
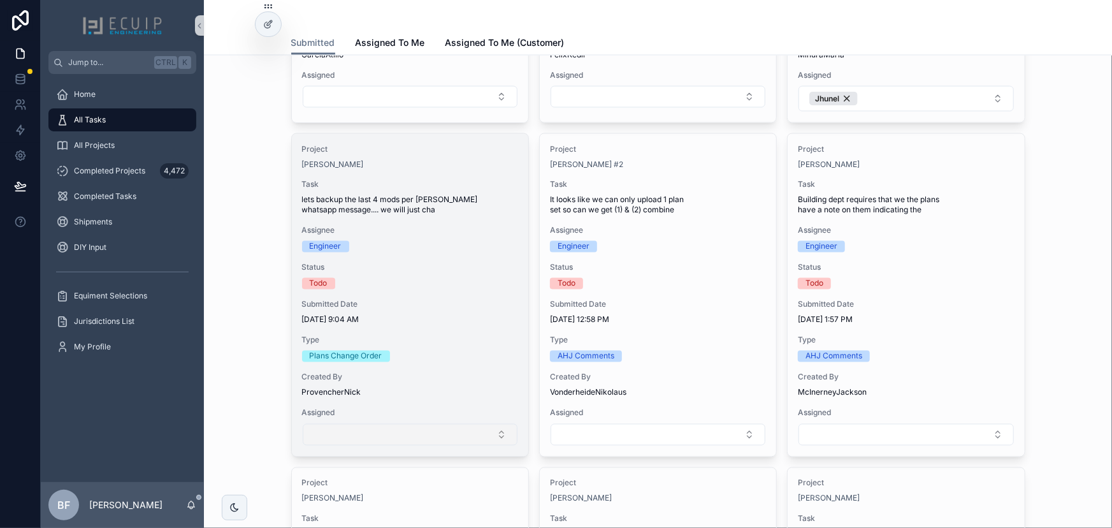
click at [424, 441] on button "Select Button" at bounding box center [410, 435] width 215 height 22
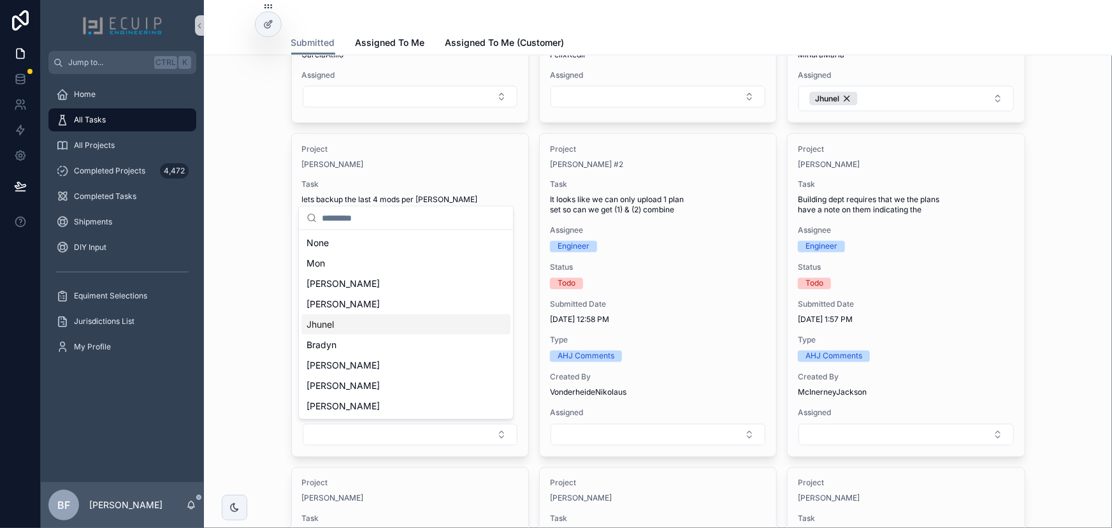
click at [363, 316] on div "Jhunel" at bounding box center [405, 324] width 209 height 20
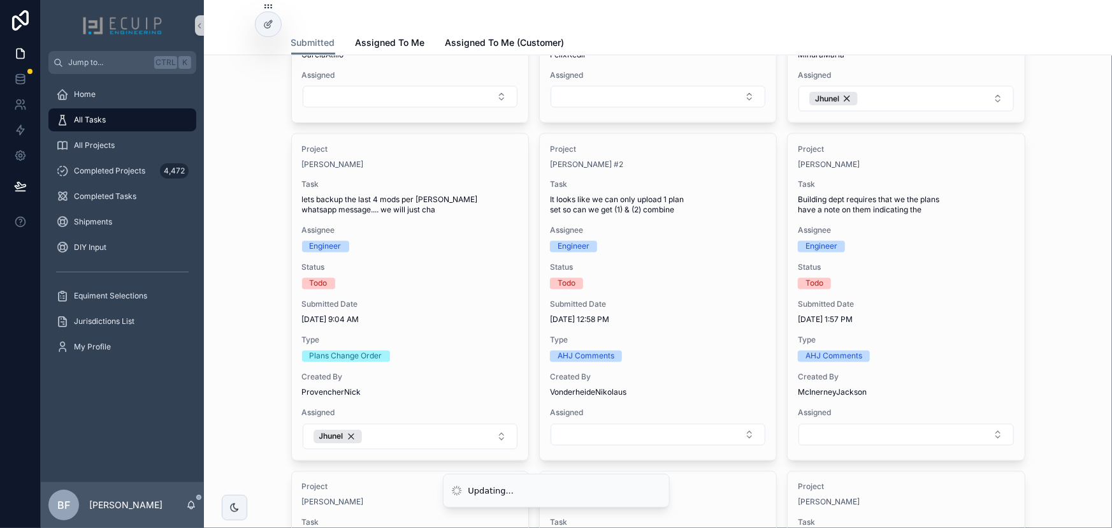
click at [229, 173] on div "Tasks and Requests We prioritize ALL tasks. Please allow 2 business days for up…" at bounding box center [658, 331] width 888 height 2616
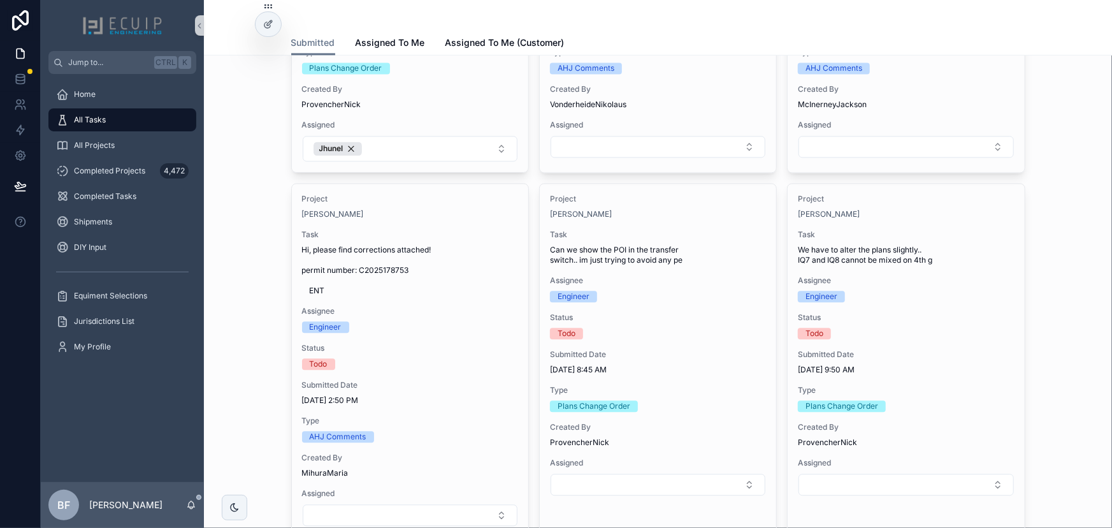
scroll to position [1332, 0]
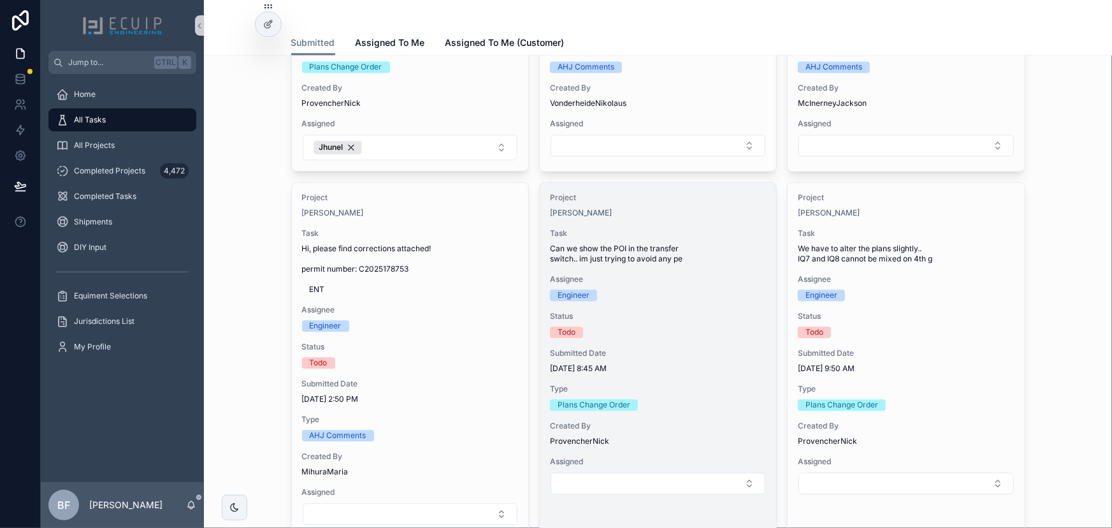
click at [695, 249] on span "Can we show the POI in the transfer switch.. im just trying to avoid any pe" at bounding box center [658, 253] width 216 height 20
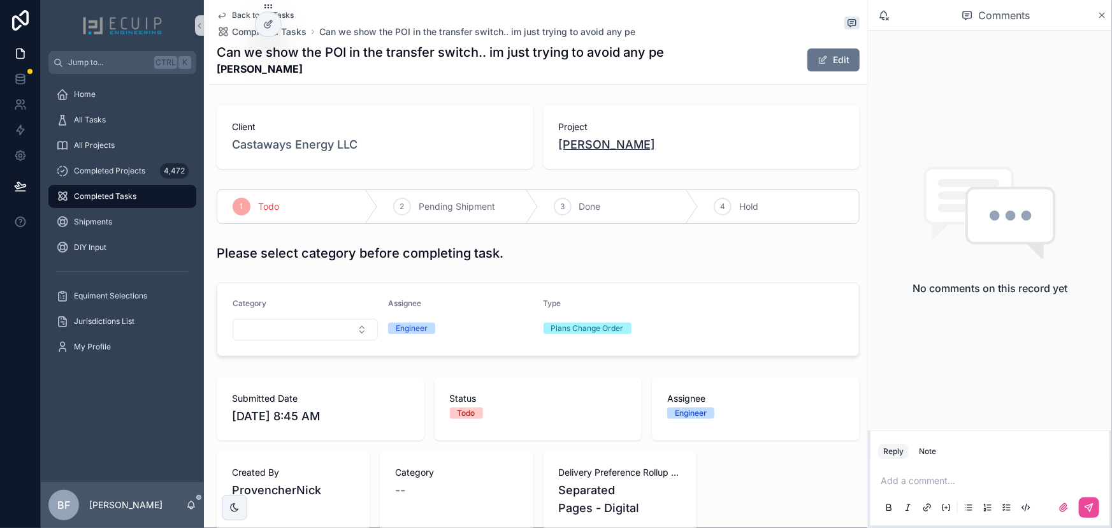
click at [610, 147] on span "[PERSON_NAME]" at bounding box center [607, 145] width 97 height 18
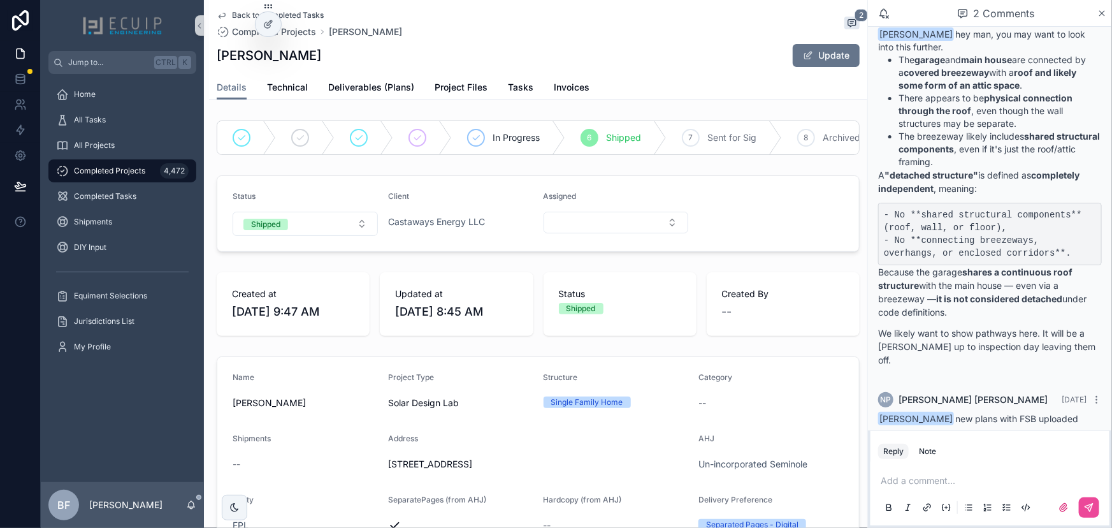
scroll to position [289, 0]
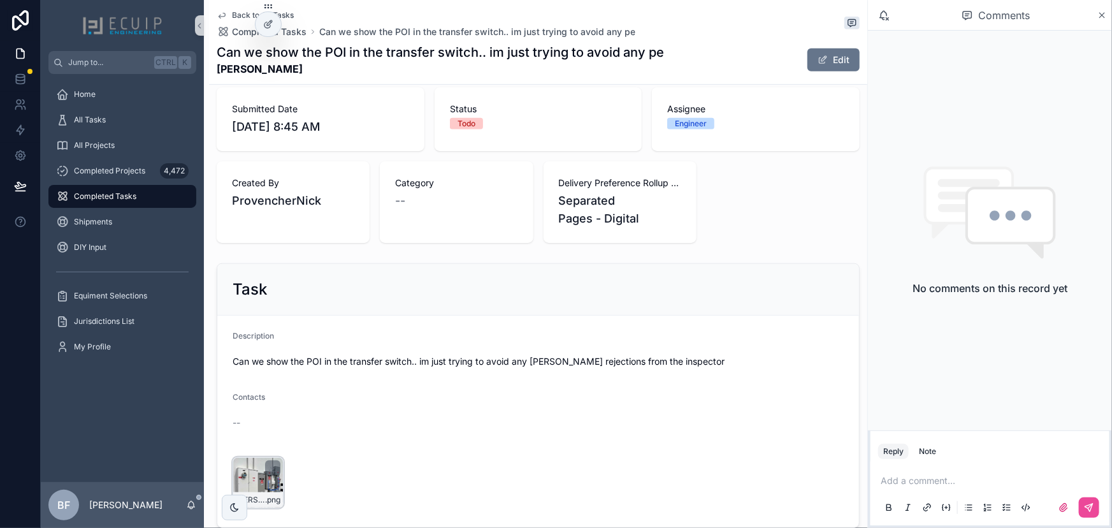
click at [254, 478] on div "steve-A- .png" at bounding box center [258, 482] width 51 height 51
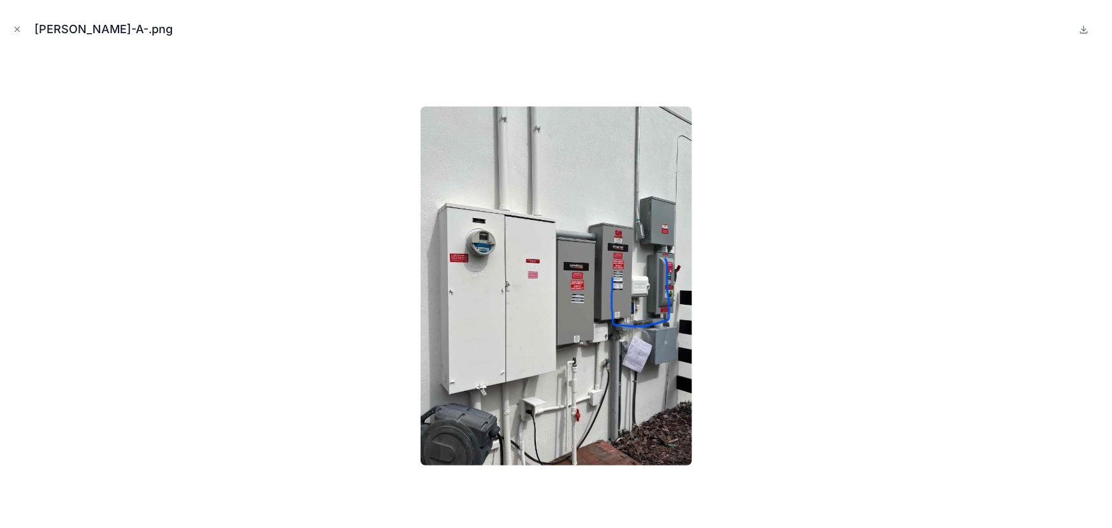
click at [13, 32] on icon "Close modal" at bounding box center [17, 29] width 9 height 9
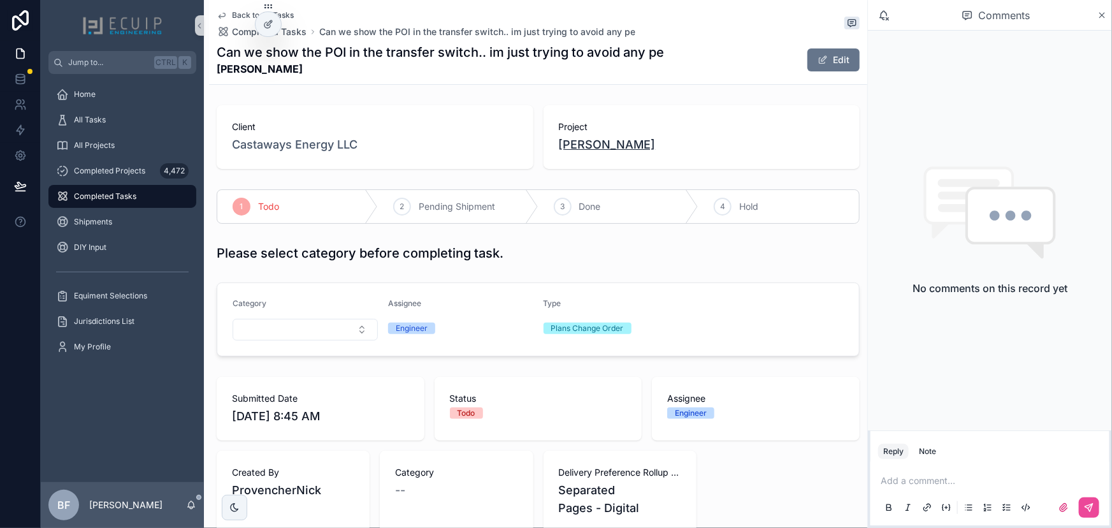
click at [605, 136] on span "[PERSON_NAME]" at bounding box center [607, 145] width 97 height 18
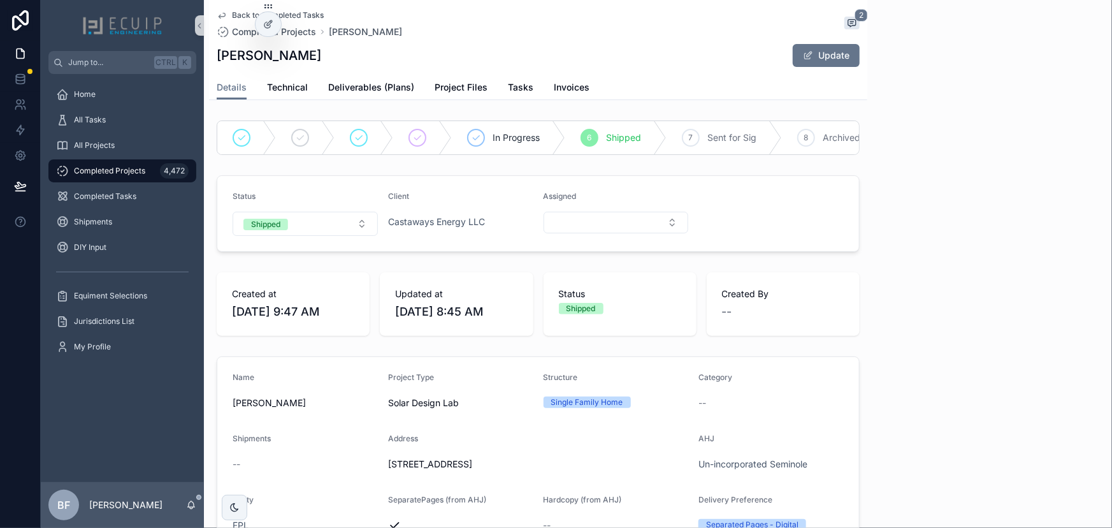
scroll to position [37, 0]
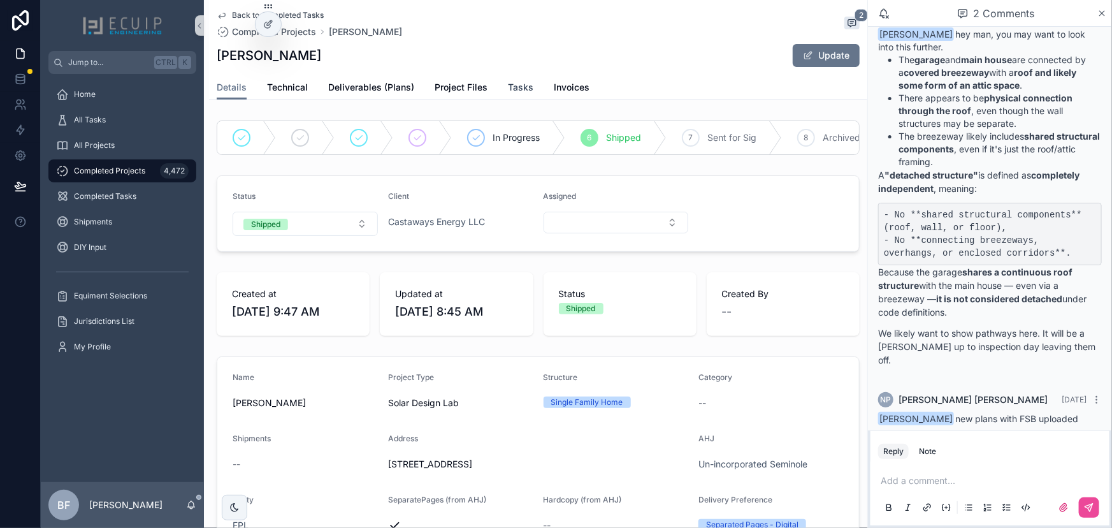
click at [516, 82] on span "Tasks" at bounding box center [520, 87] width 25 height 13
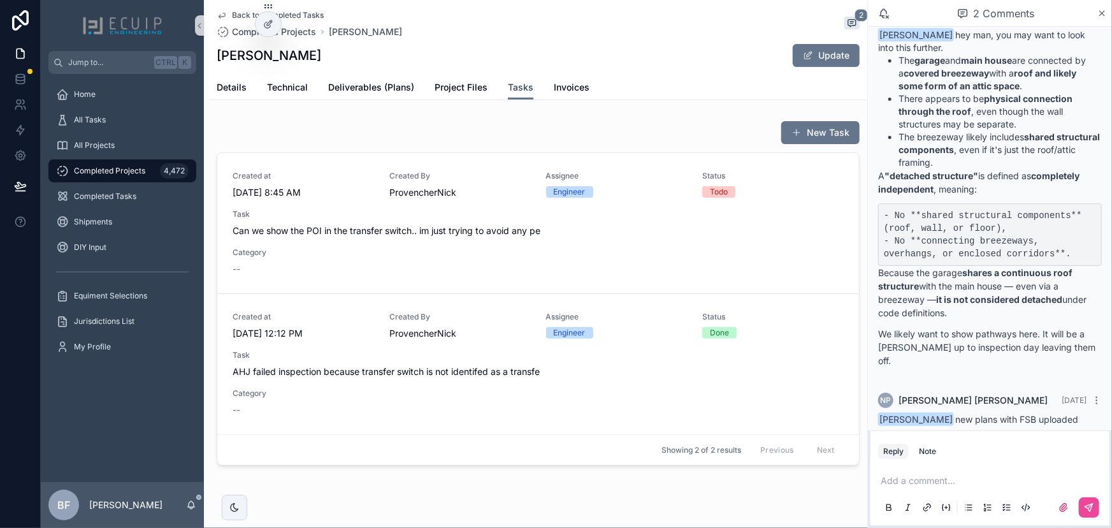
scroll to position [37, 0]
click at [642, 256] on div "Created at 10/2/2025 8:45 AM Created By ProvencherNick Assignee Engineer Status…" at bounding box center [538, 223] width 611 height 105
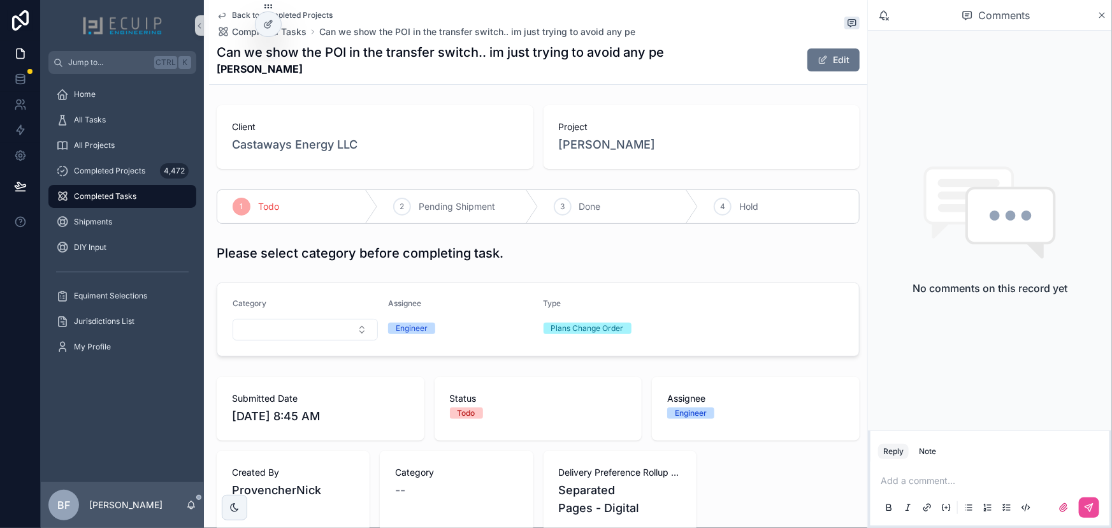
click at [633, 152] on span "[PERSON_NAME]" at bounding box center [607, 145] width 97 height 18
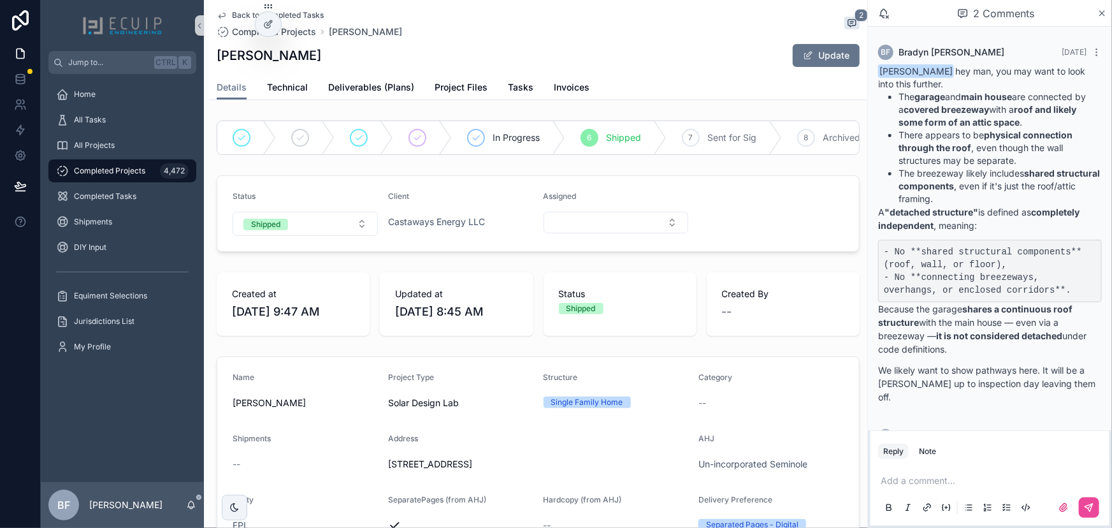
scroll to position [37, 0]
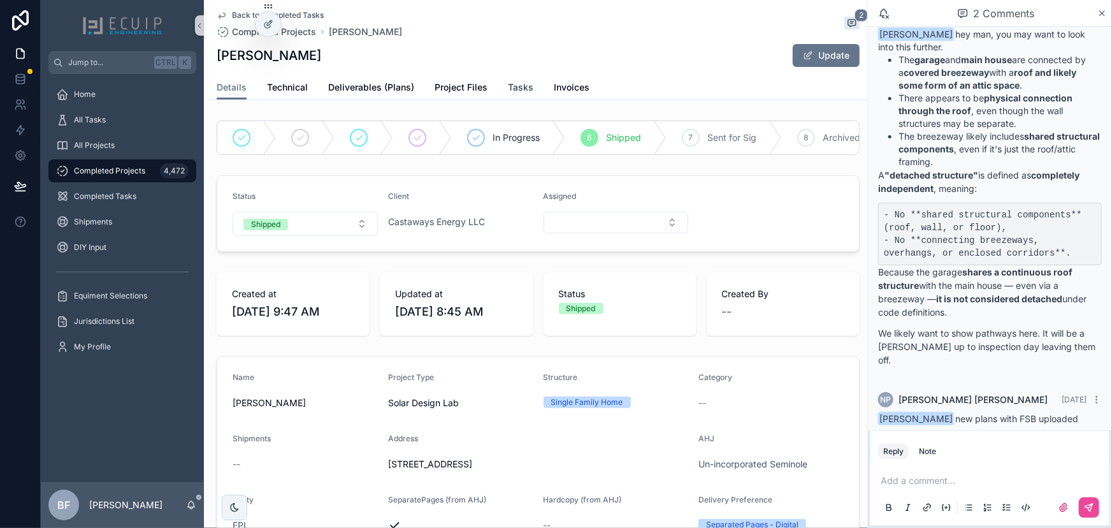
click at [529, 93] on span "Tasks" at bounding box center [520, 87] width 25 height 13
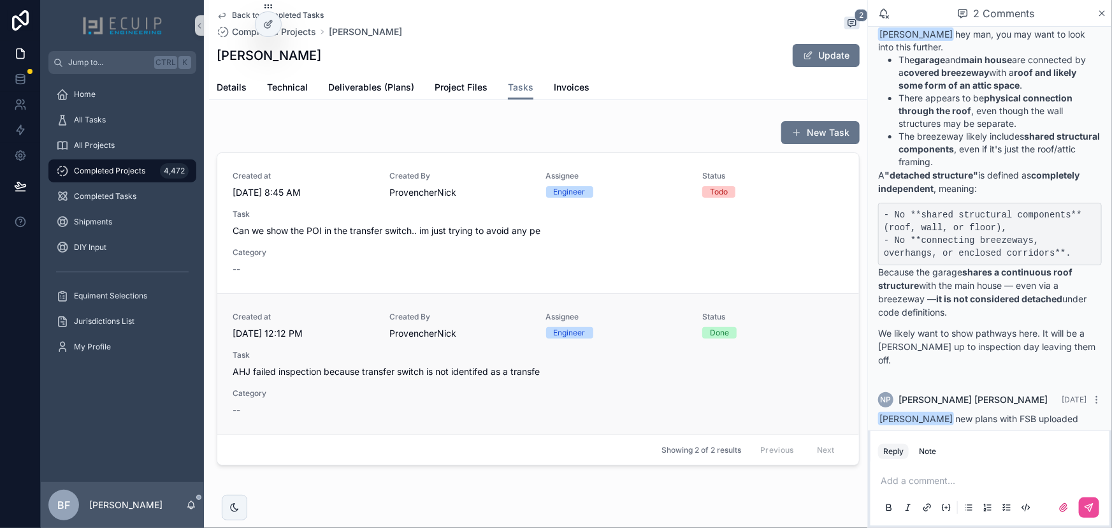
click at [642, 359] on div "Task AHJ failed inspection because transfer switch is not identifed as a transfe" at bounding box center [538, 364] width 611 height 28
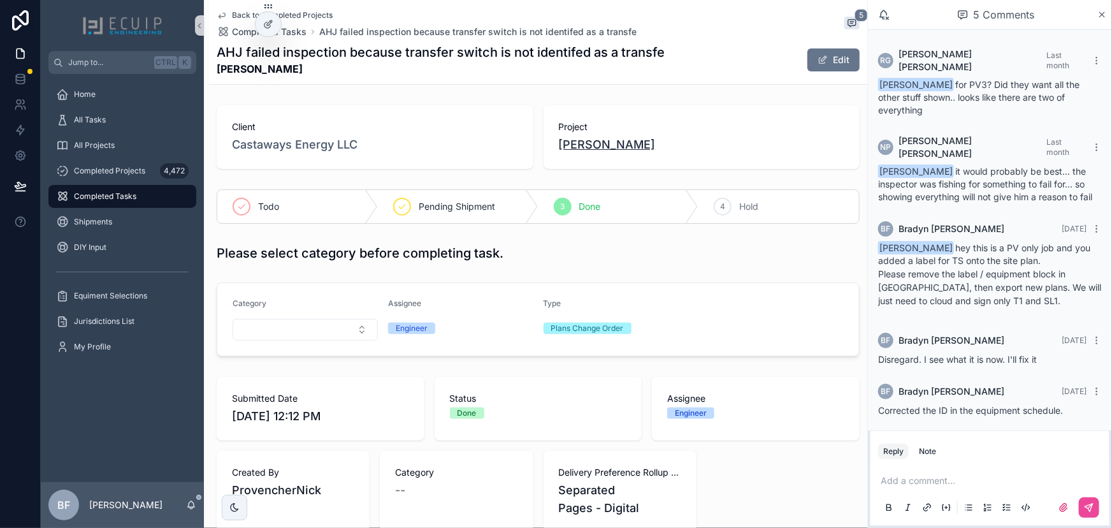
click at [588, 138] on span "[PERSON_NAME]" at bounding box center [607, 145] width 97 height 18
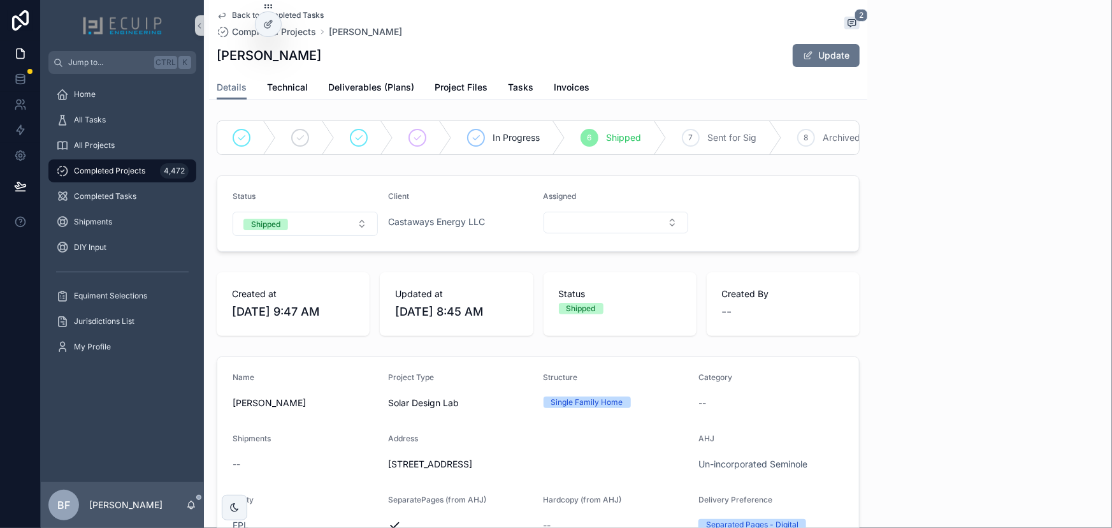
scroll to position [37, 0]
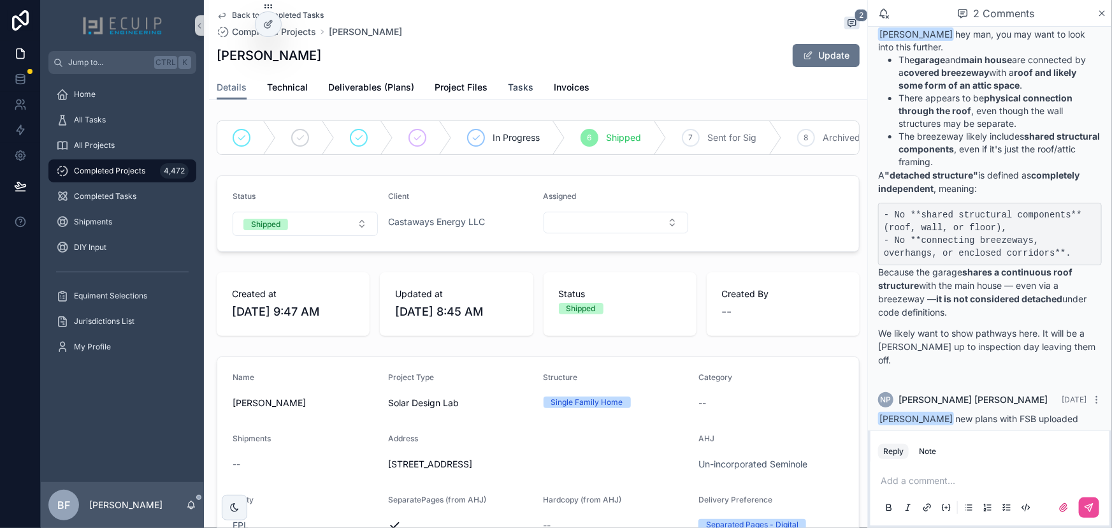
click at [510, 97] on link "Tasks" at bounding box center [520, 88] width 25 height 25
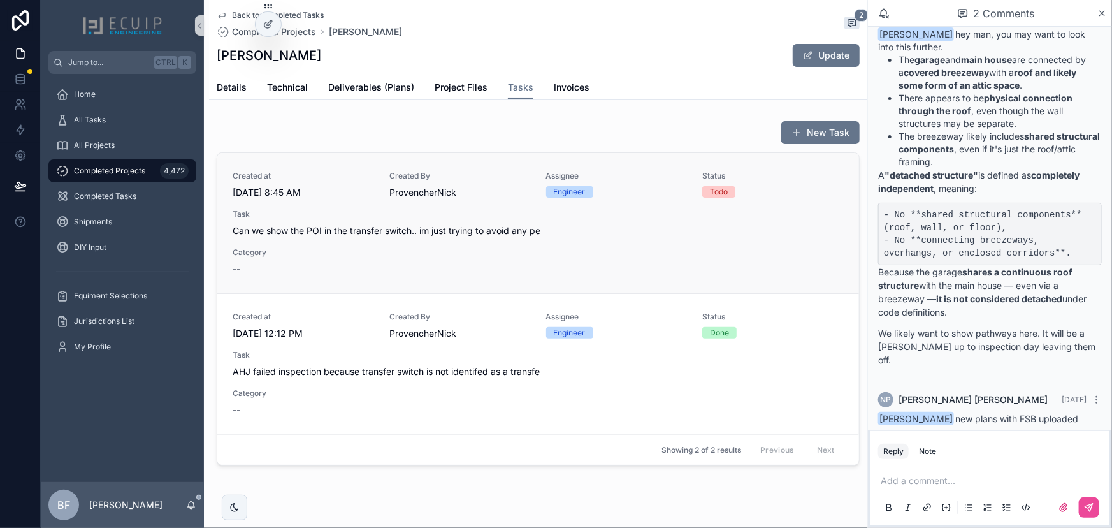
click at [512, 217] on span "Task" at bounding box center [538, 214] width 611 height 10
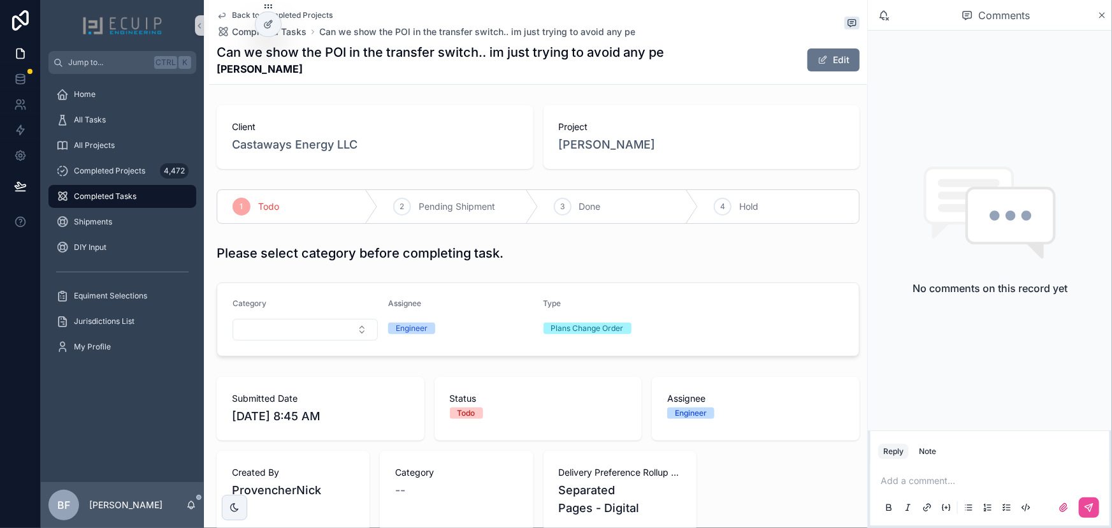
click at [975, 467] on div "Add a comment..." at bounding box center [990, 493] width 239 height 64
click at [978, 476] on p "scrollable content" at bounding box center [993, 480] width 224 height 13
click at [998, 450] on span "[PERSON_NAME]" at bounding box center [980, 446] width 154 height 13
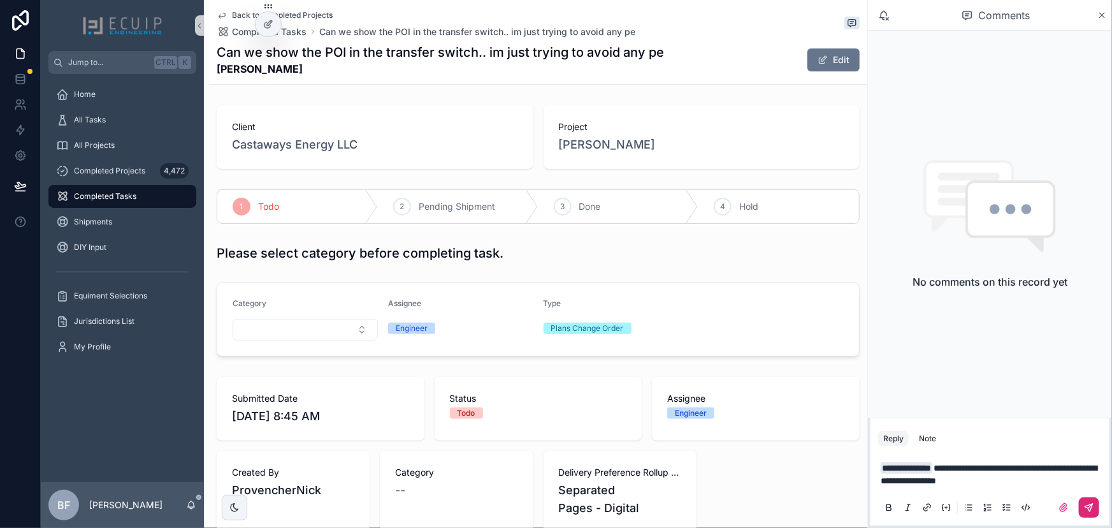
click at [1092, 510] on icon "scrollable content" at bounding box center [1089, 507] width 10 height 10
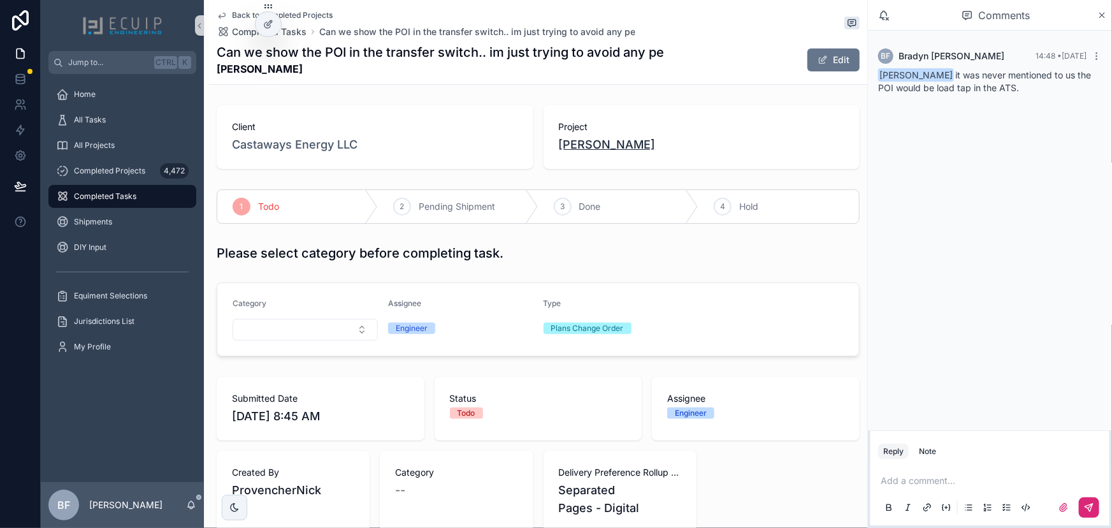
click at [598, 146] on span "[PERSON_NAME]" at bounding box center [607, 145] width 97 height 18
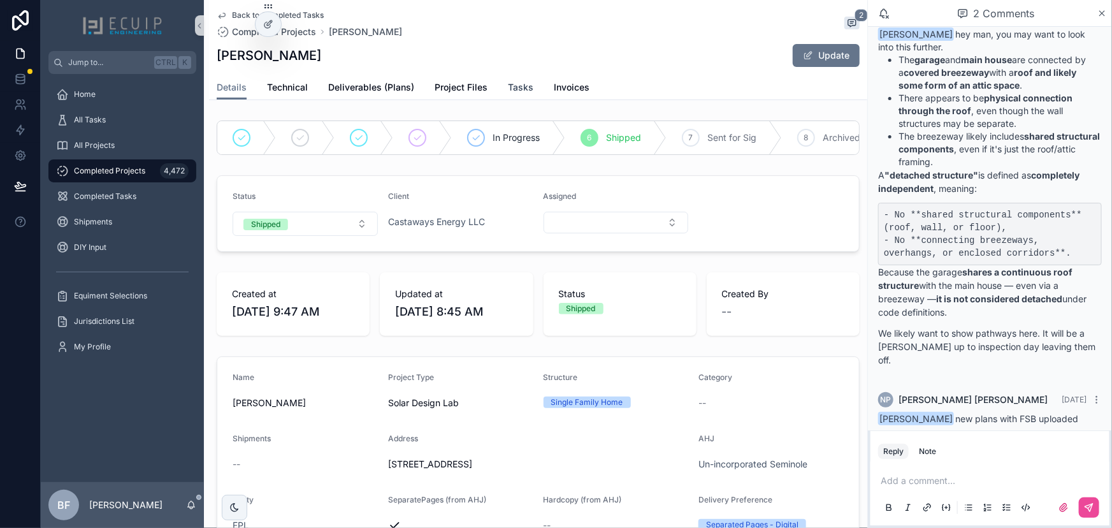
click at [510, 86] on span "Tasks" at bounding box center [520, 87] width 25 height 13
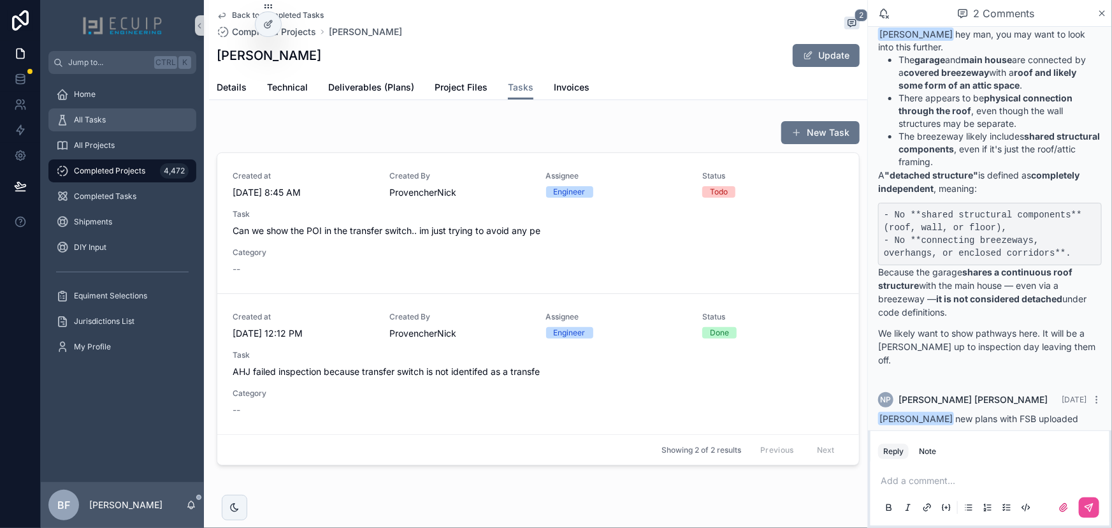
click at [153, 127] on div "All Tasks" at bounding box center [122, 120] width 133 height 20
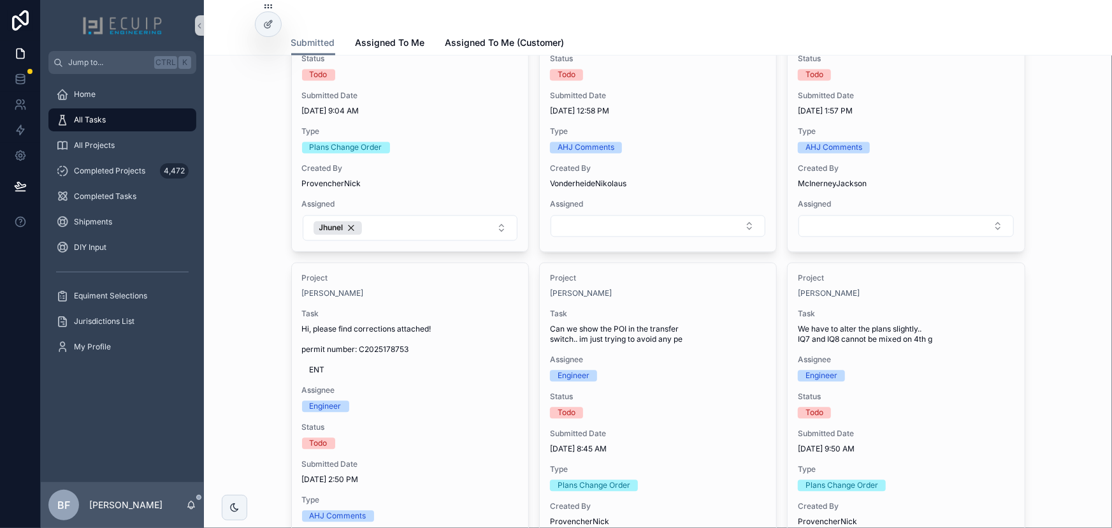
scroll to position [1390, 0]
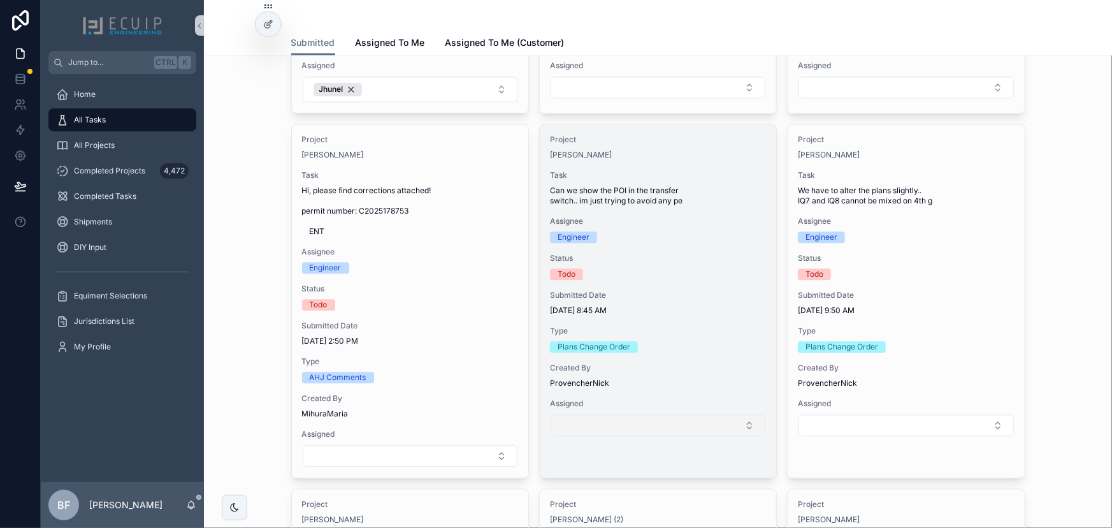
click at [663, 426] on button "Select Button" at bounding box center [658, 425] width 215 height 22
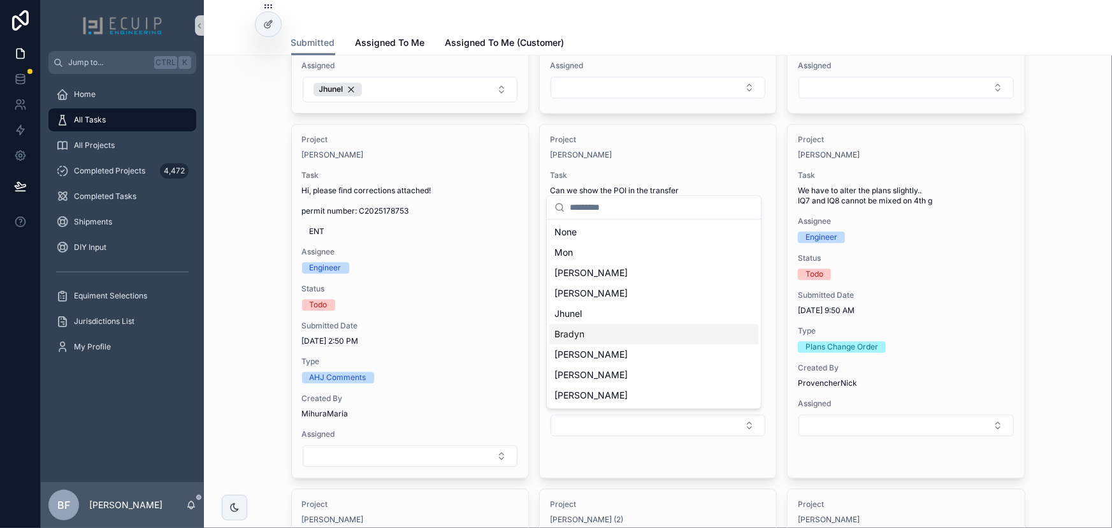
click at [622, 330] on div "Bradyn" at bounding box center [653, 334] width 209 height 20
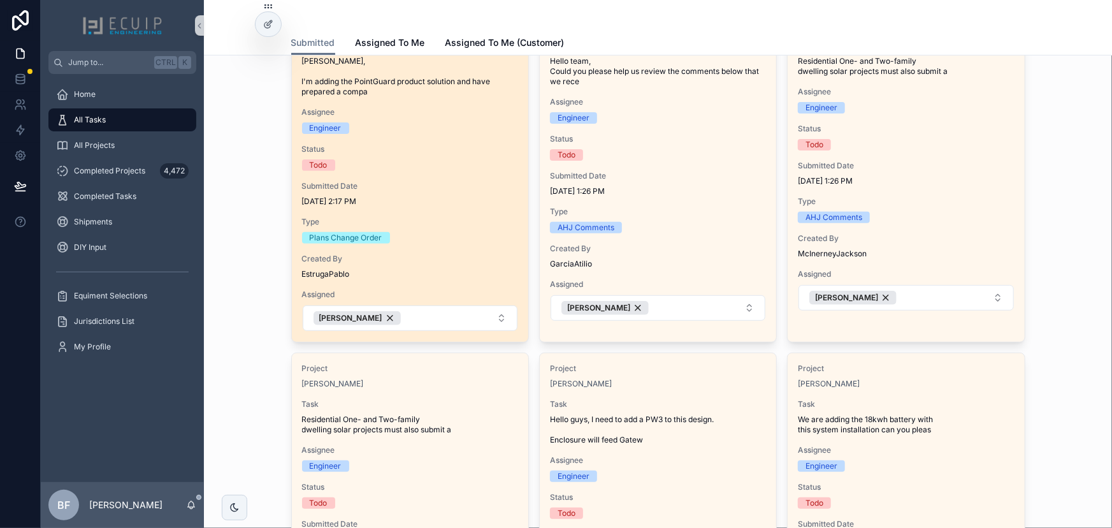
scroll to position [0, 0]
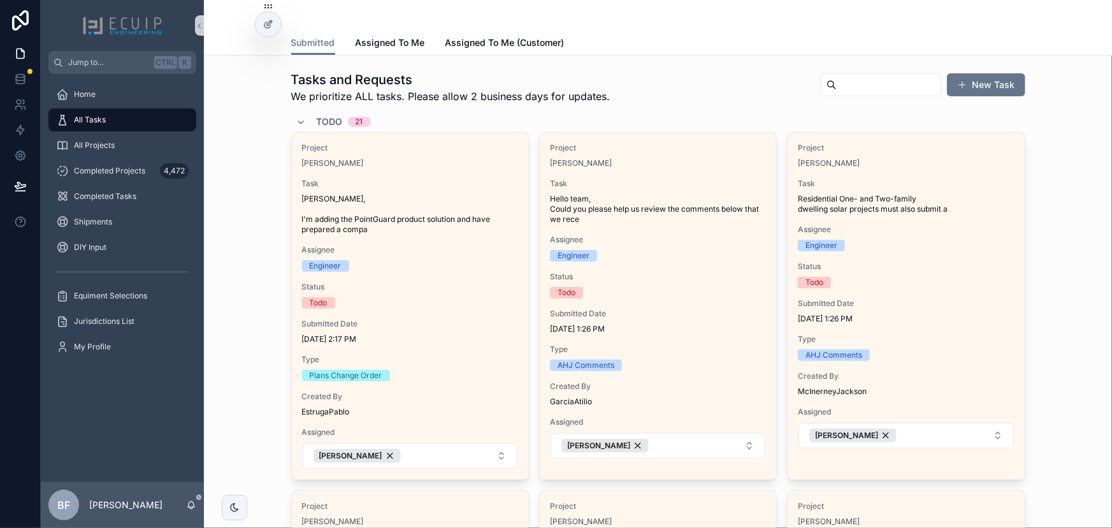
click at [325, 122] on span "Todo" at bounding box center [330, 121] width 26 height 13
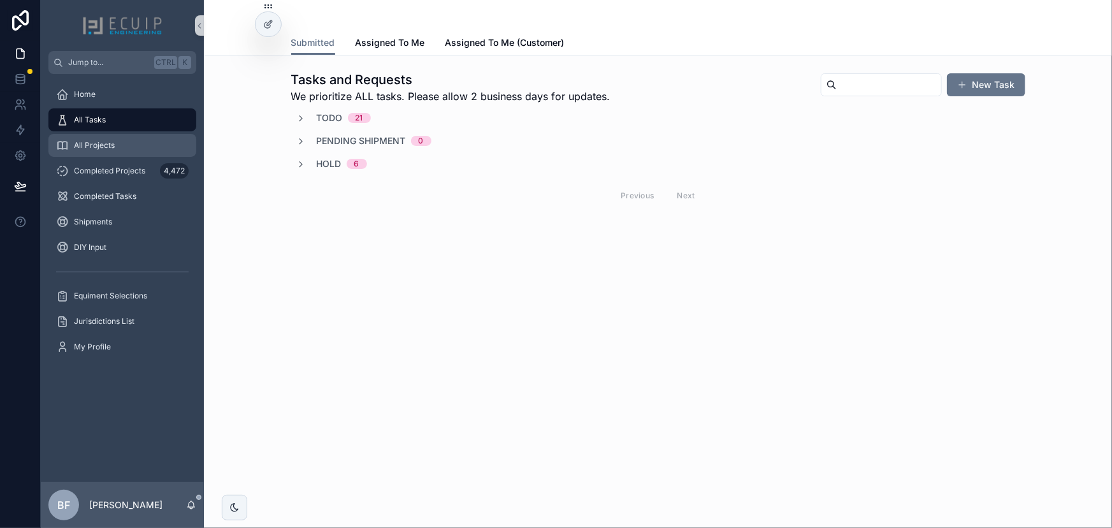
click at [130, 141] on div "All Projects" at bounding box center [122, 145] width 133 height 20
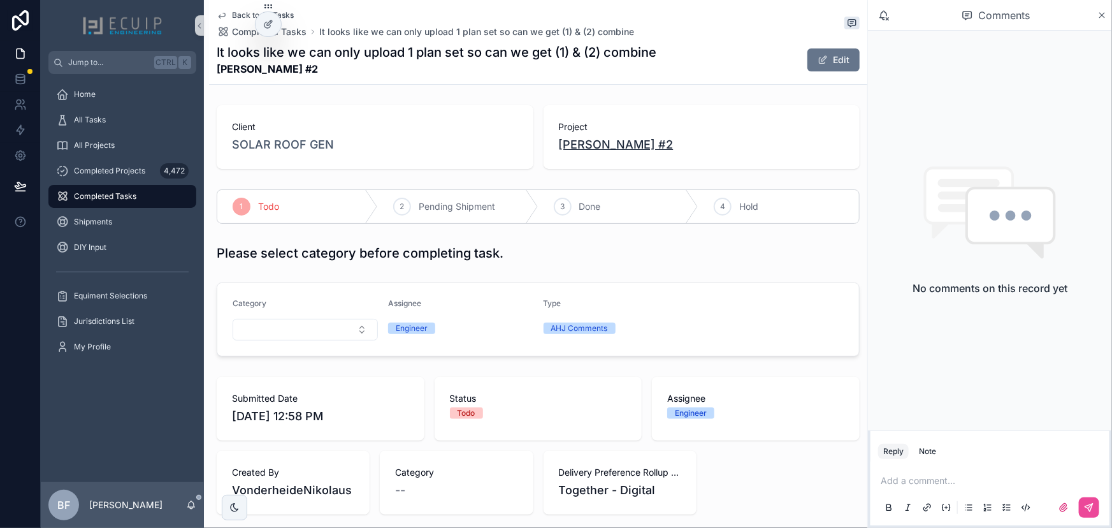
click at [602, 152] on span "[PERSON_NAME] #2" at bounding box center [616, 145] width 115 height 18
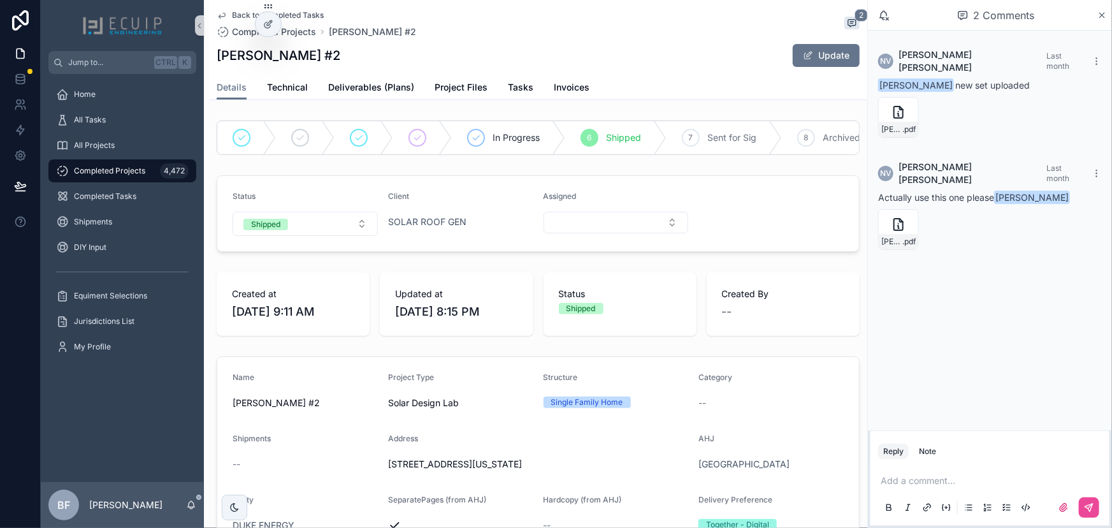
click at [132, 163] on div "Completed Projects 4,472" at bounding box center [122, 171] width 133 height 20
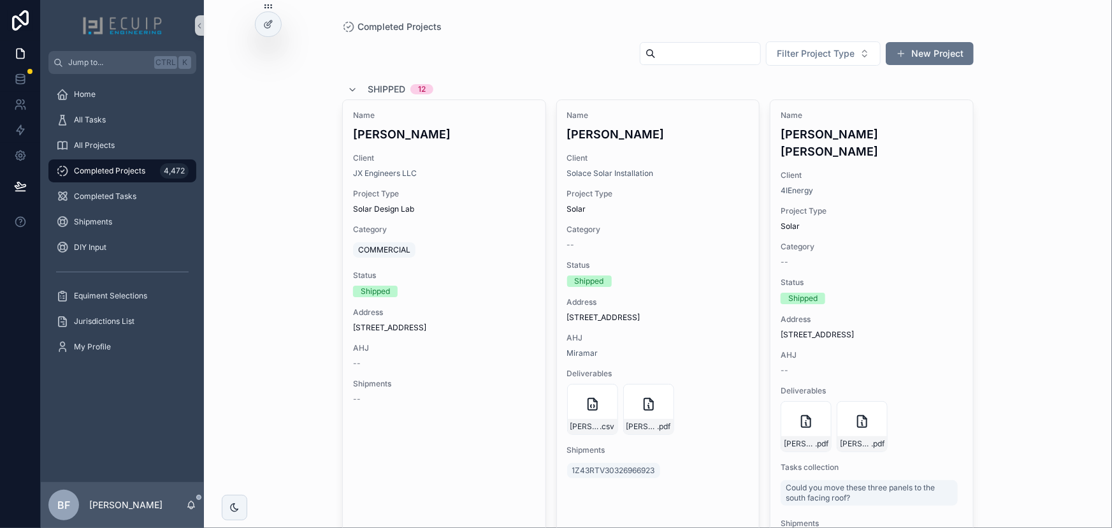
click at [693, 49] on input "scrollable content" at bounding box center [708, 54] width 105 height 18
type input "*****"
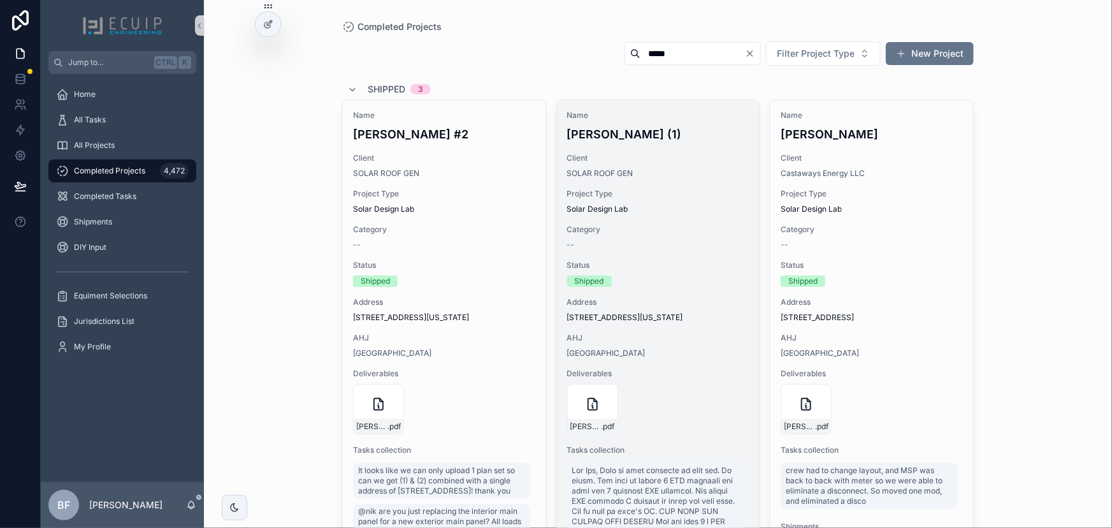
click at [649, 124] on div "Name [PERSON_NAME] (1)" at bounding box center [658, 126] width 182 height 33
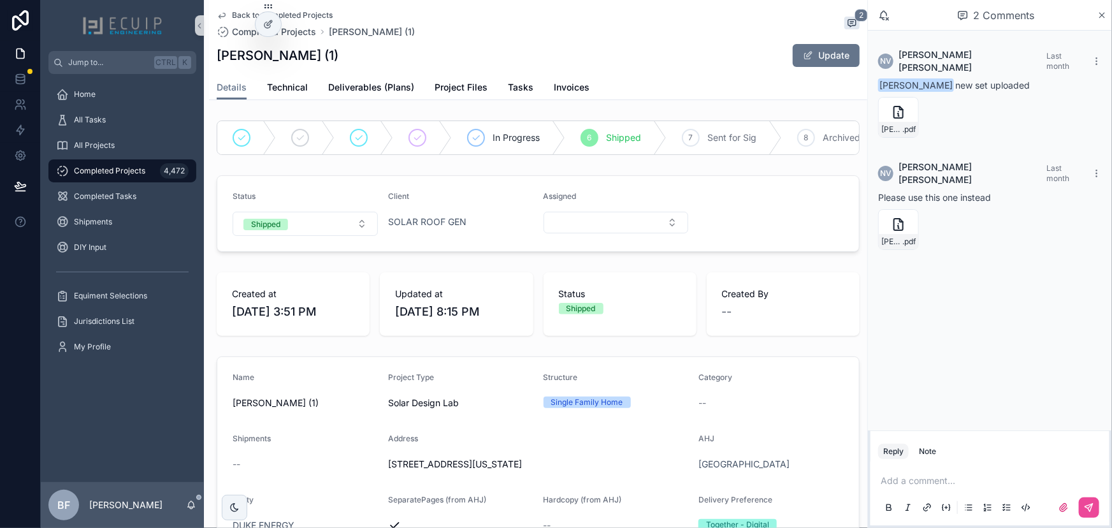
drag, startPoint x: 365, startPoint y: 471, endPoint x: 604, endPoint y: 465, distance: 239.1
click at [604, 465] on span "[STREET_ADDRESS][US_STATE]" at bounding box center [538, 464] width 301 height 13
click at [603, 468] on span "[STREET_ADDRESS][US_STATE]" at bounding box center [538, 464] width 301 height 13
drag, startPoint x: 611, startPoint y: 472, endPoint x: 373, endPoint y: 481, distance: 237.9
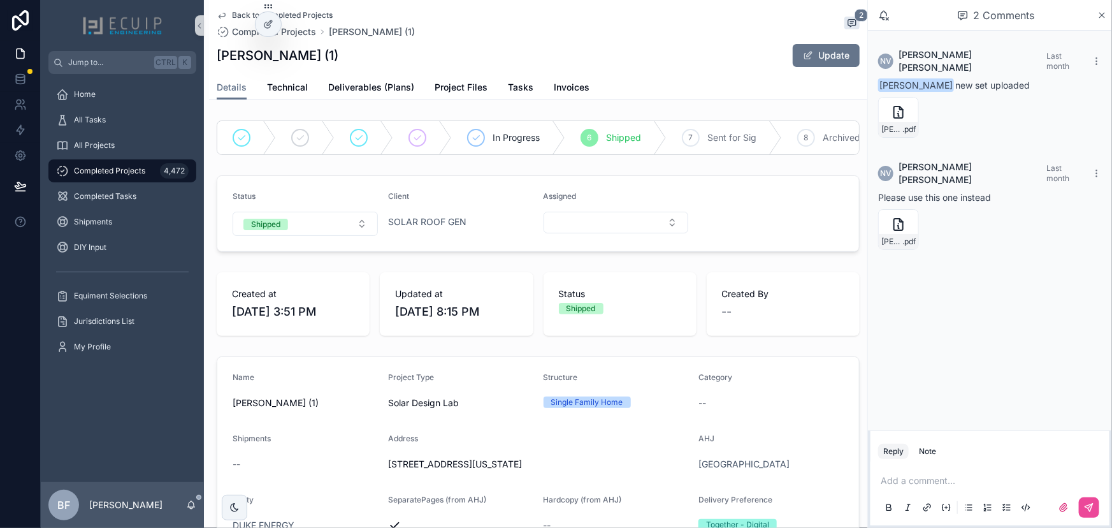
click at [373, 474] on div "Shipments --" at bounding box center [305, 453] width 145 height 41
drag, startPoint x: 395, startPoint y: 474, endPoint x: 618, endPoint y: 465, distance: 223.3
copy span "[STREET_ADDRESS][US_STATE]"
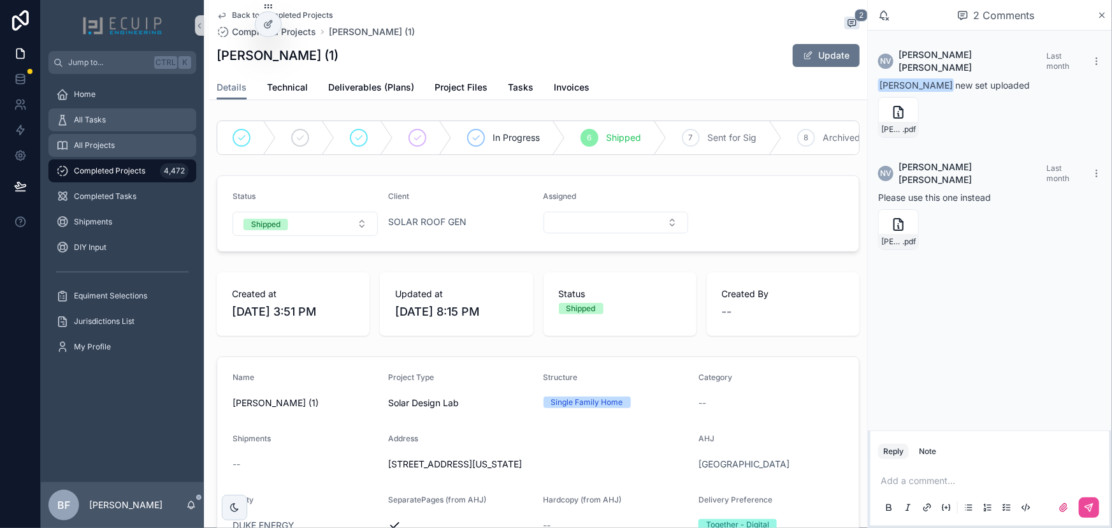
drag, startPoint x: 121, startPoint y: 121, endPoint x: 191, endPoint y: 151, distance: 75.7
click at [121, 121] on div "All Tasks" at bounding box center [122, 120] width 133 height 20
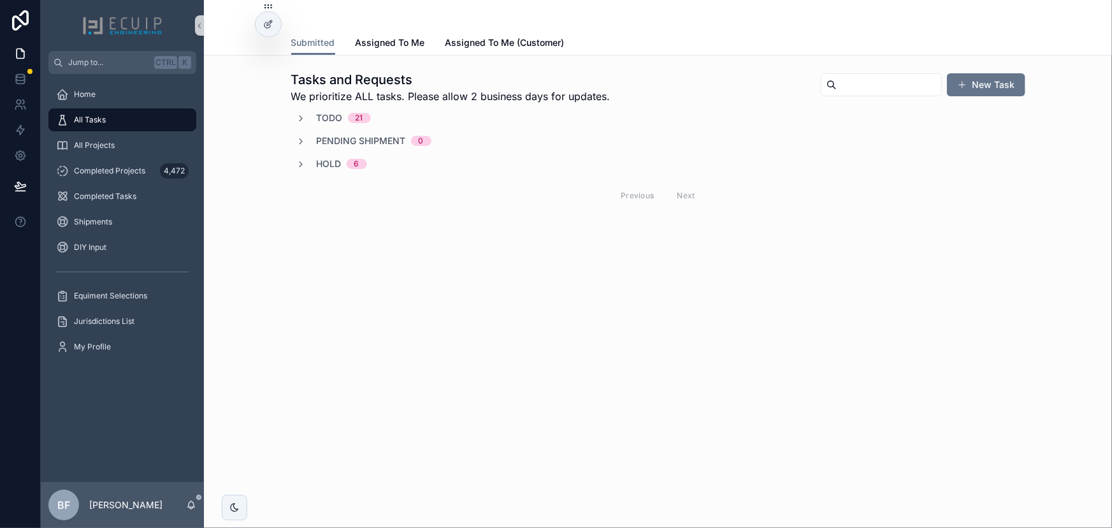
click at [324, 116] on span "Todo" at bounding box center [330, 118] width 26 height 13
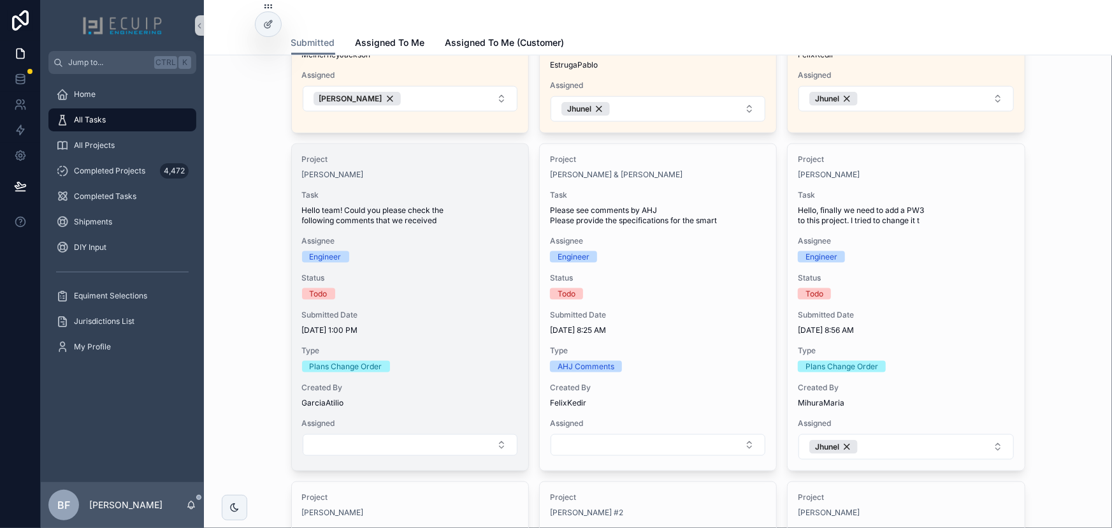
scroll to position [985, 0]
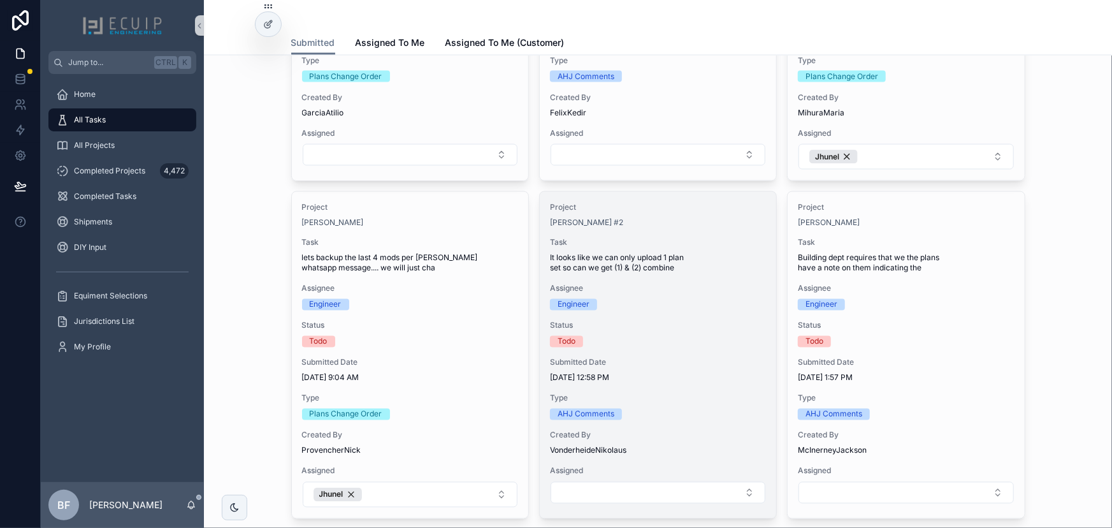
click at [707, 204] on span "Project" at bounding box center [658, 207] width 216 height 10
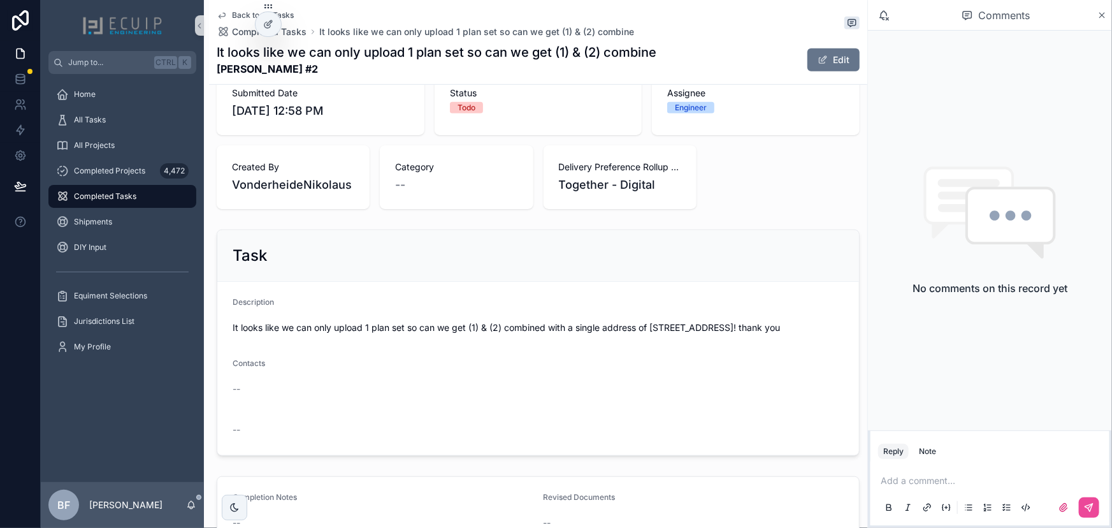
scroll to position [6, 0]
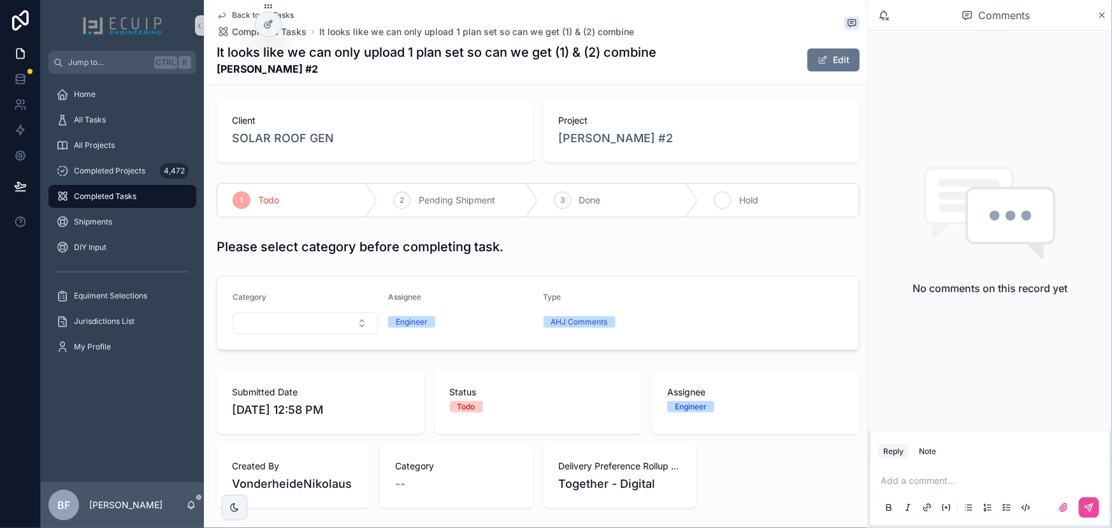
click at [739, 205] on span "Hold" at bounding box center [748, 200] width 19 height 13
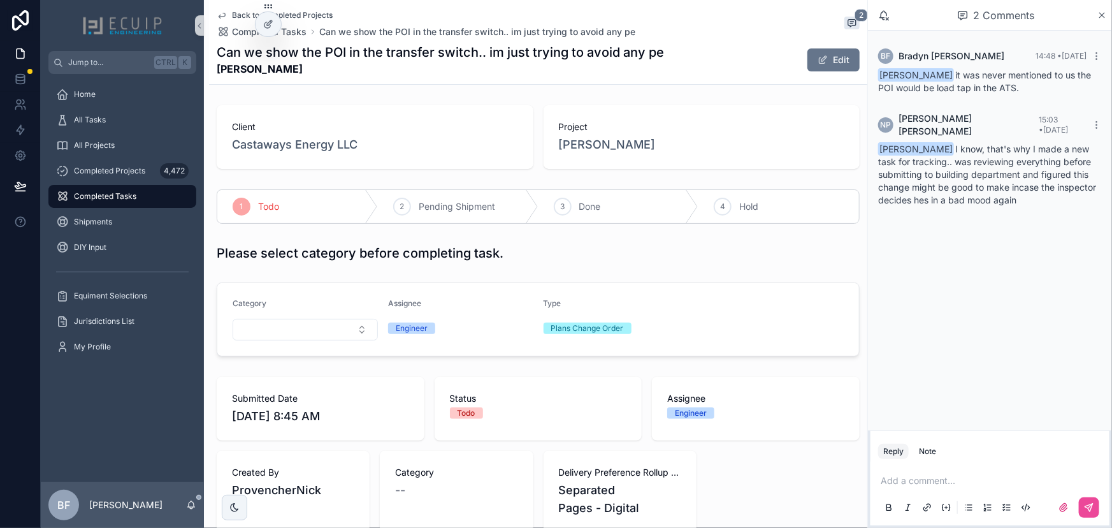
click at [986, 491] on div "Add a comment..." at bounding box center [990, 494] width 224 height 54
click at [986, 488] on div "Add a comment..." at bounding box center [990, 494] width 224 height 54
click at [1000, 483] on p "scrollable content" at bounding box center [993, 480] width 224 height 13
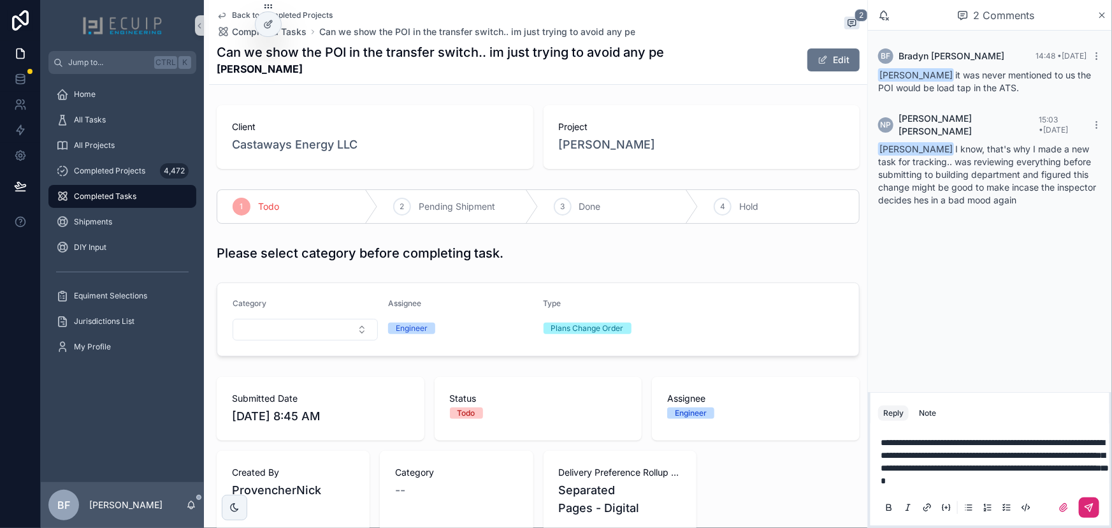
click at [1096, 516] on button "scrollable content" at bounding box center [1089, 507] width 20 height 20
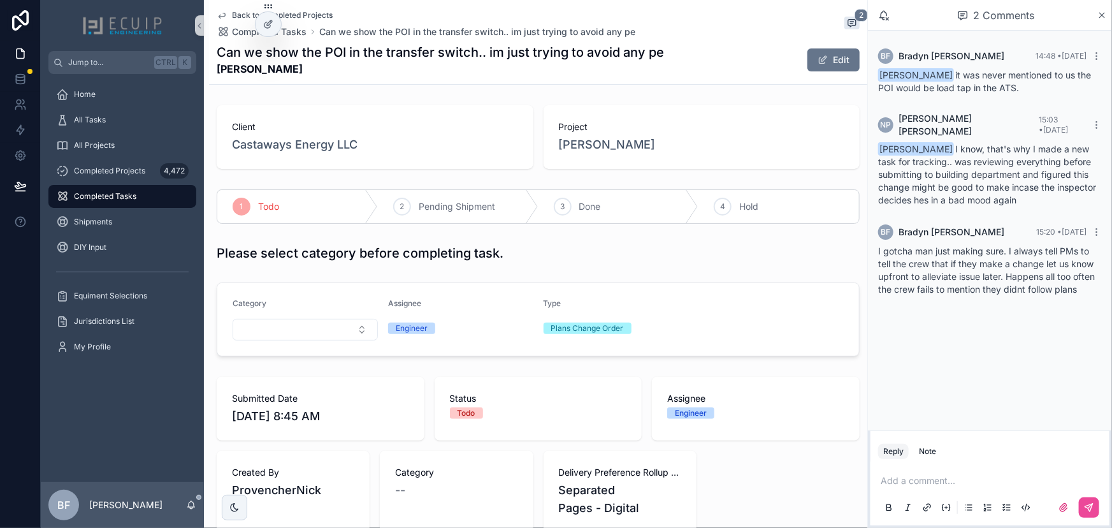
drag, startPoint x: 309, startPoint y: 68, endPoint x: 209, endPoint y: 67, distance: 100.1
click at [209, 67] on div "Back to Completed Projects Completed Tasks Can we show the POI in the transfer …" at bounding box center [538, 42] width 658 height 85
copy strong "Steven J Amrhein"
click at [342, 65] on strong "Steven J Amrhein" at bounding box center [440, 68] width 447 height 15
drag, startPoint x: 306, startPoint y: 68, endPoint x: 215, endPoint y: 68, distance: 91.1
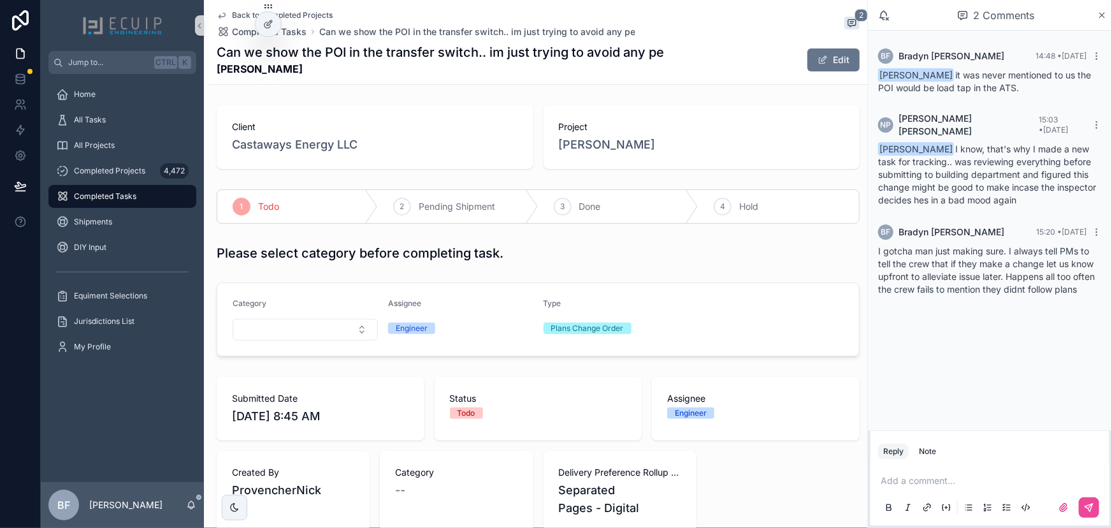
click at [215, 68] on div "Back to Completed Projects Completed Tasks Can we show the POI in the transfer …" at bounding box center [538, 42] width 658 height 85
copy strong "Steven J Amrhein"
click at [828, 64] on button "Edit" at bounding box center [834, 59] width 52 height 23
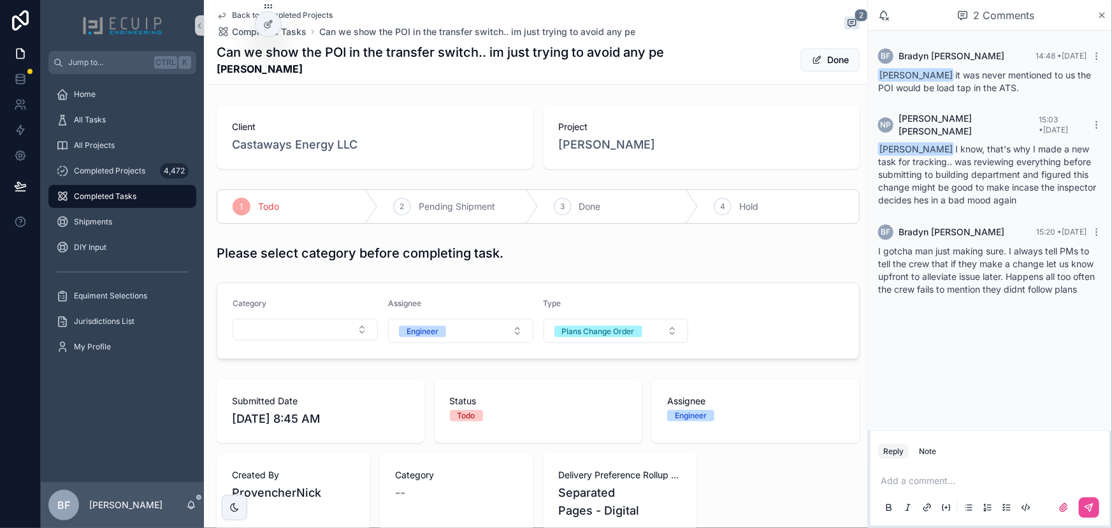
click at [278, 315] on div "Category" at bounding box center [305, 320] width 145 height 45
click at [278, 332] on button "Select Button" at bounding box center [305, 330] width 145 height 22
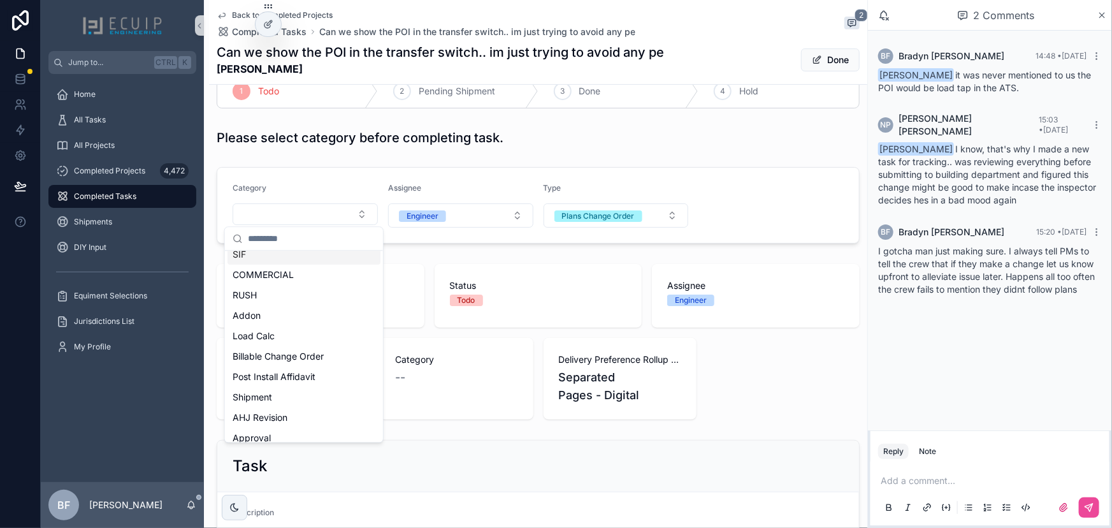
scroll to position [173, 0]
click at [290, 356] on span "Billable Change Order" at bounding box center [278, 355] width 91 height 13
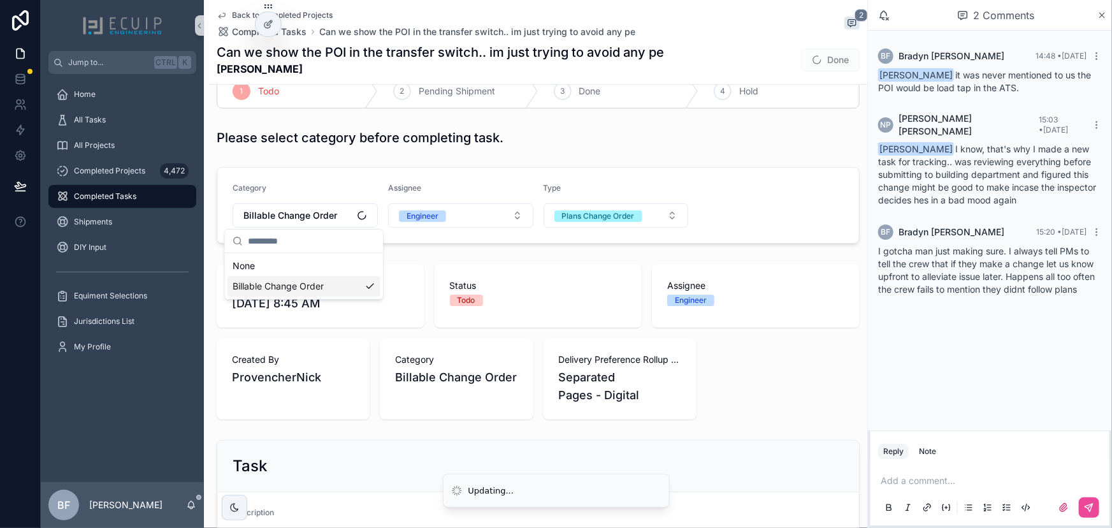
scroll to position [0, 0]
click at [479, 255] on div "**********" at bounding box center [538, 448] width 658 height 926
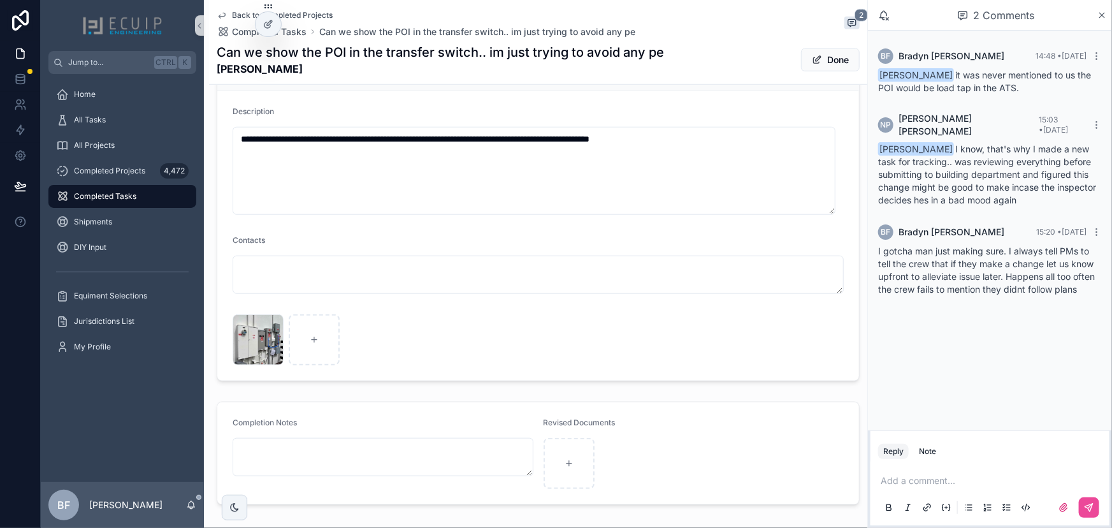
scroll to position [579, 0]
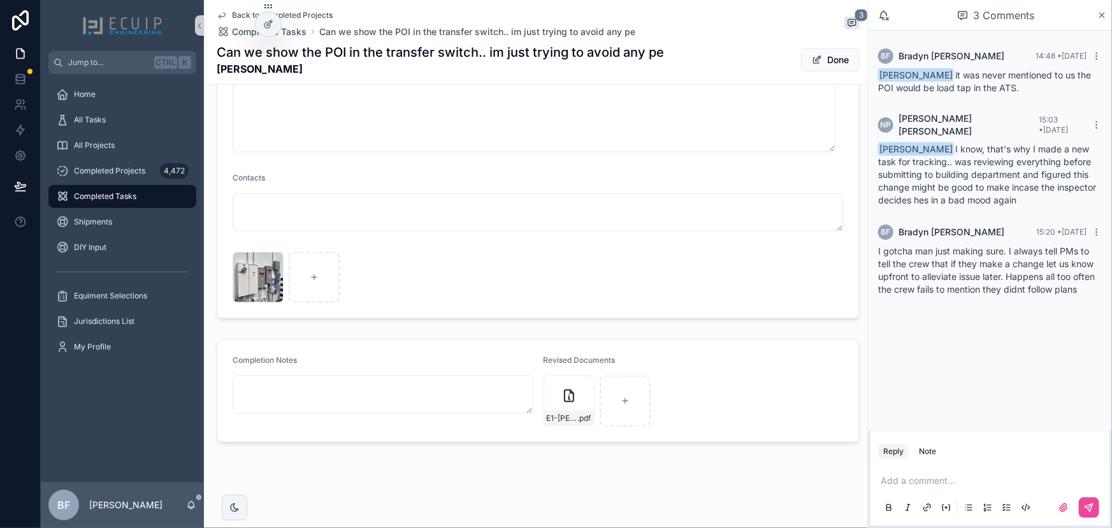
click at [828, 45] on div "Can we show the POI in the transfer switch.. im just trying to avoid any pe Ste…" at bounding box center [538, 59] width 643 height 33
click at [816, 48] on button "Done" at bounding box center [830, 59] width 59 height 23
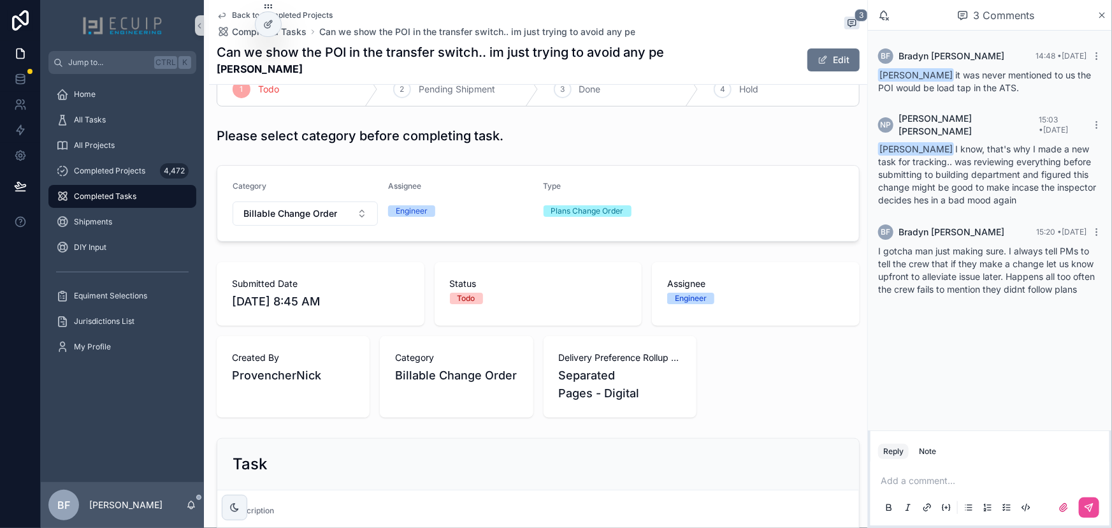
scroll to position [0, 0]
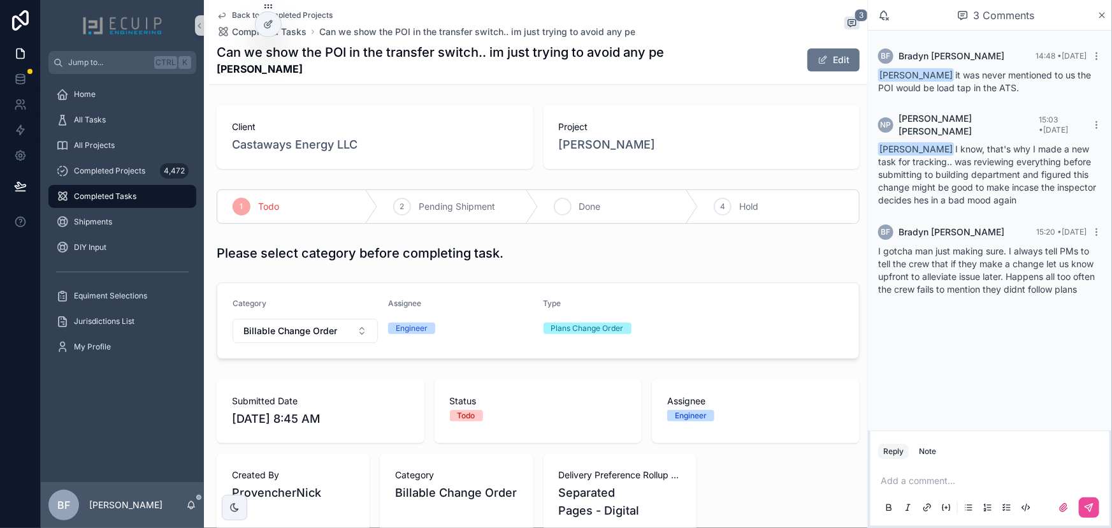
click at [598, 206] on div "3 Done" at bounding box center [619, 206] width 161 height 33
click at [134, 107] on div "All Tasks" at bounding box center [122, 119] width 163 height 25
click at [131, 117] on div "All Tasks" at bounding box center [122, 120] width 133 height 20
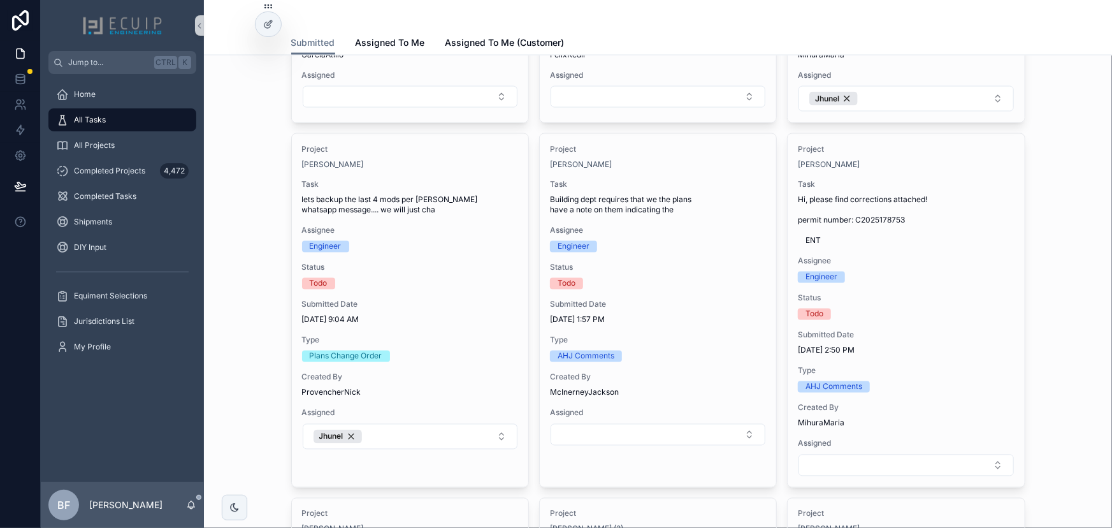
scroll to position [753, 0]
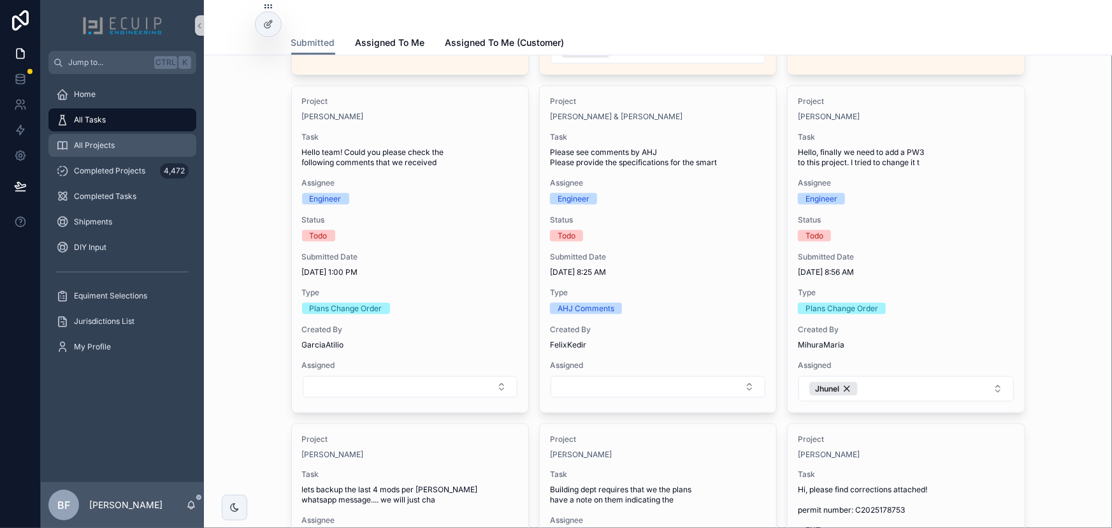
click at [115, 152] on div "All Projects" at bounding box center [122, 145] width 133 height 20
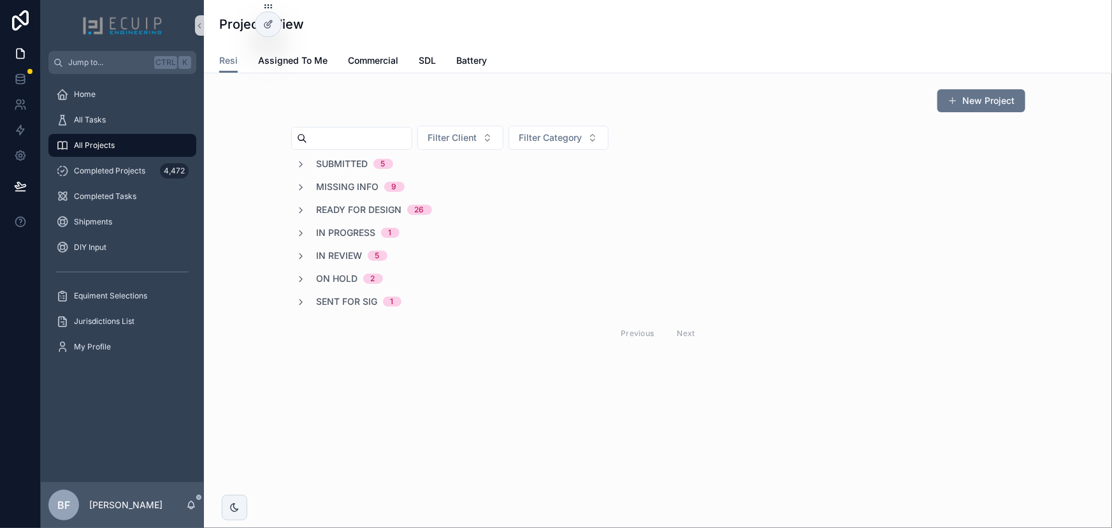
click at [337, 210] on span "Ready for Design" at bounding box center [359, 209] width 85 height 13
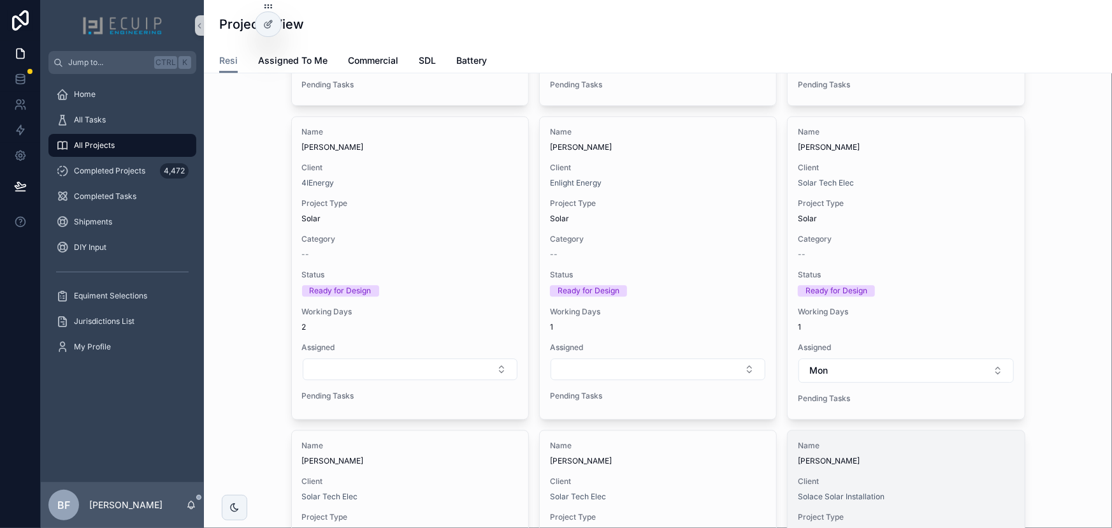
scroll to position [1622, 0]
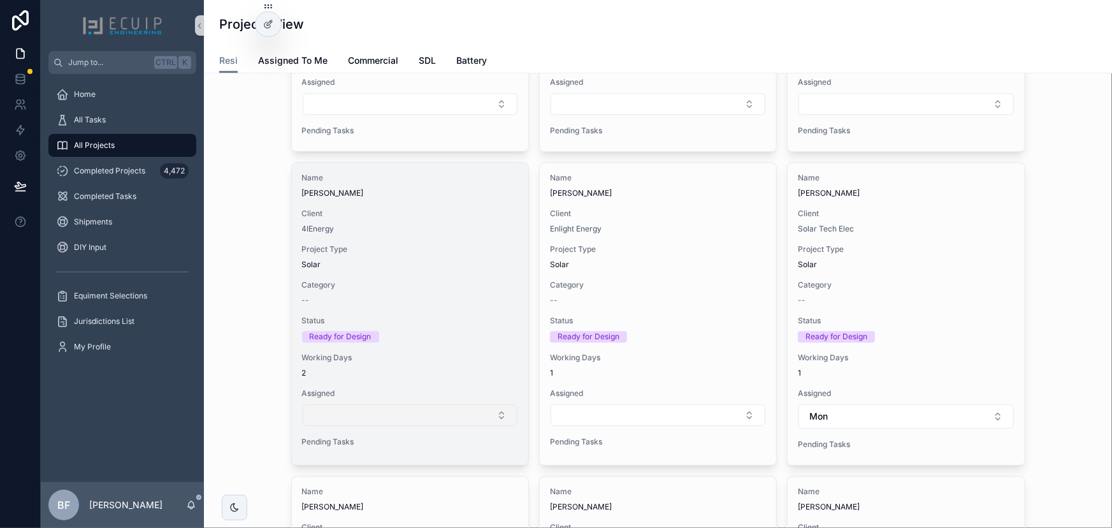
click at [441, 419] on button "Select Button" at bounding box center [410, 415] width 215 height 22
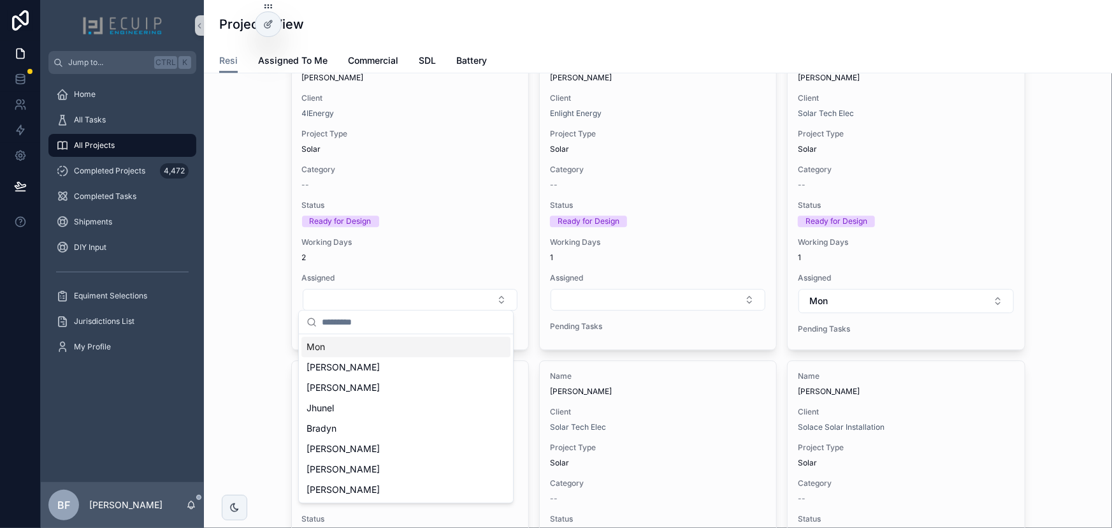
scroll to position [1738, 0]
click at [405, 347] on div "Mon" at bounding box center [405, 346] width 209 height 20
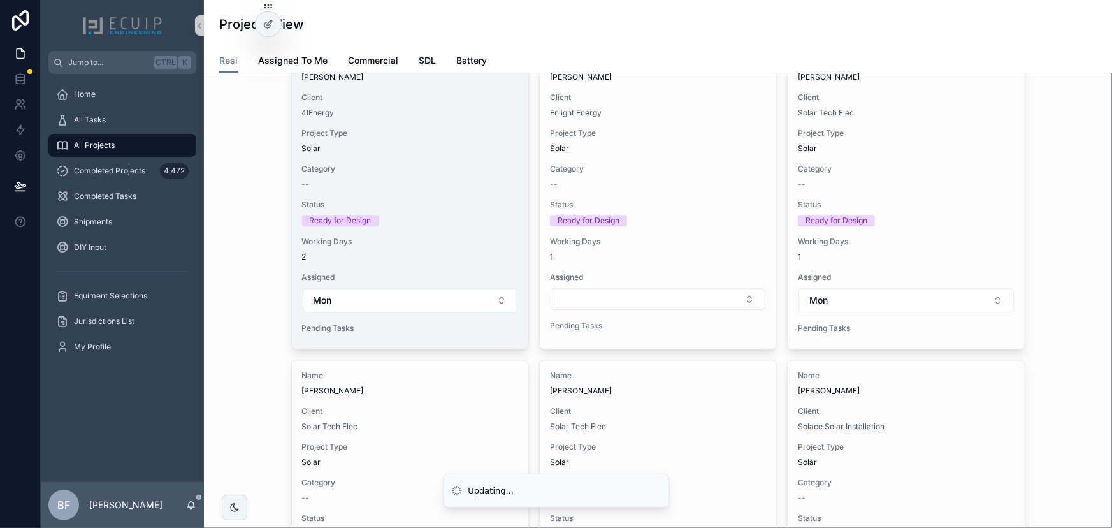
click at [451, 164] on span "Category" at bounding box center [410, 169] width 216 height 10
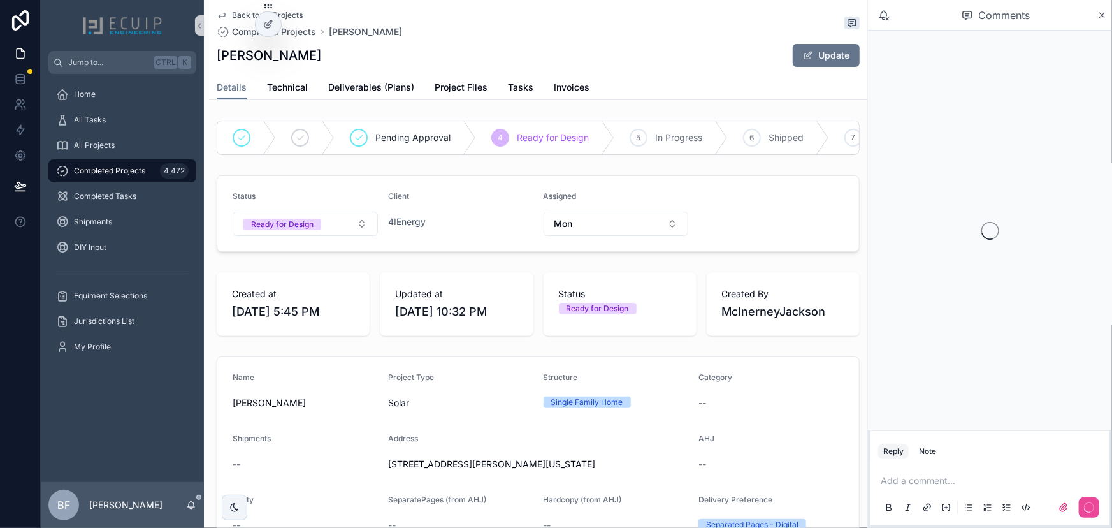
scroll to position [289, 0]
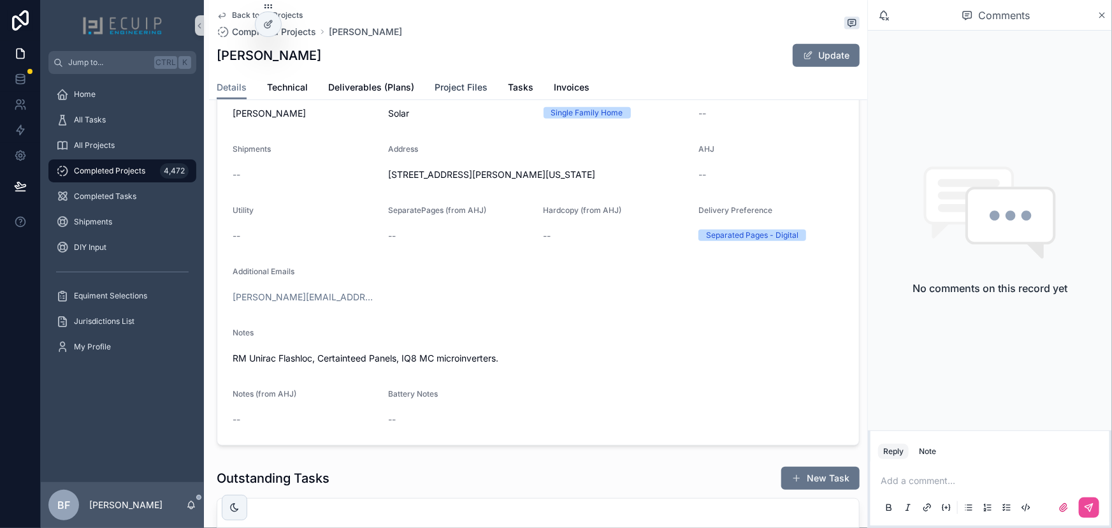
click at [456, 91] on span "Project Files" at bounding box center [461, 87] width 53 height 13
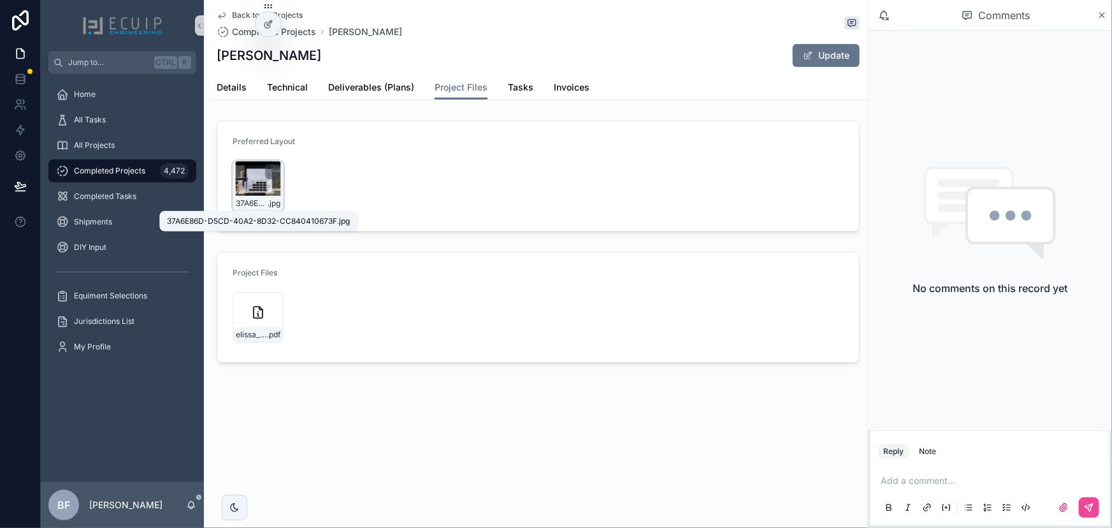
click at [262, 205] on span "37A6E86D-D5CD-40A2-8D32-CC840410673F" at bounding box center [252, 203] width 32 height 10
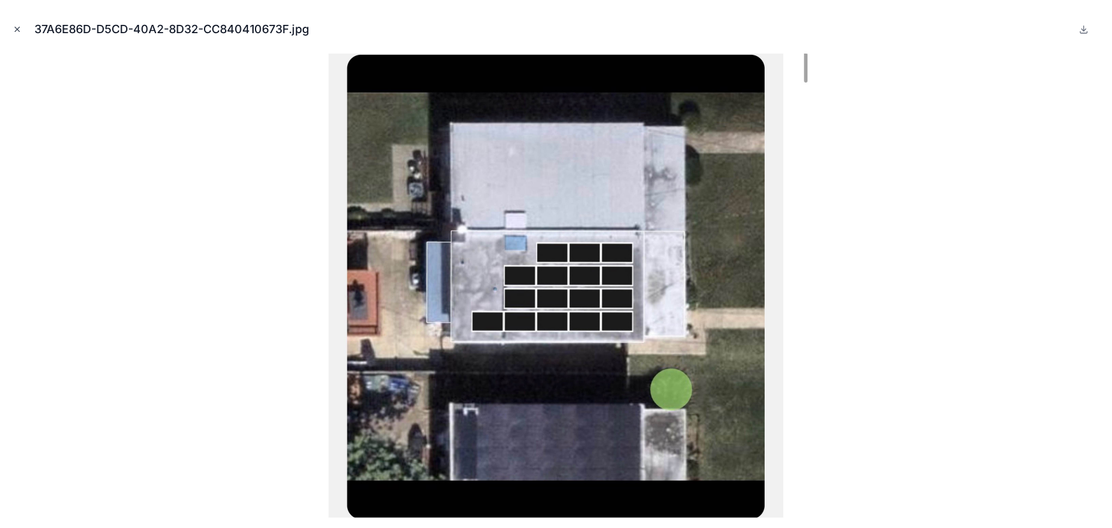
click at [13, 32] on icon "Close modal" at bounding box center [17, 29] width 9 height 9
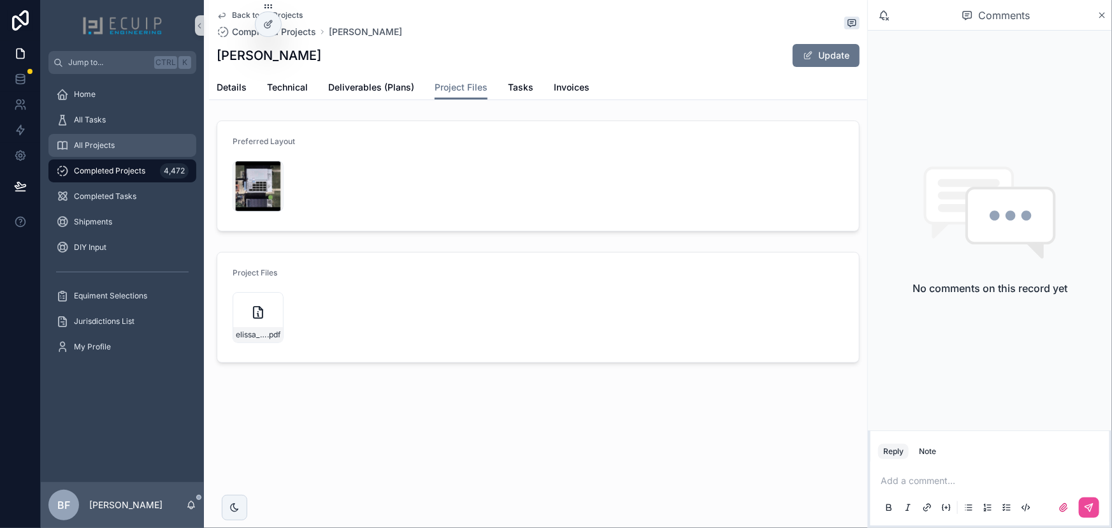
click at [154, 140] on div "All Projects" at bounding box center [122, 145] width 133 height 20
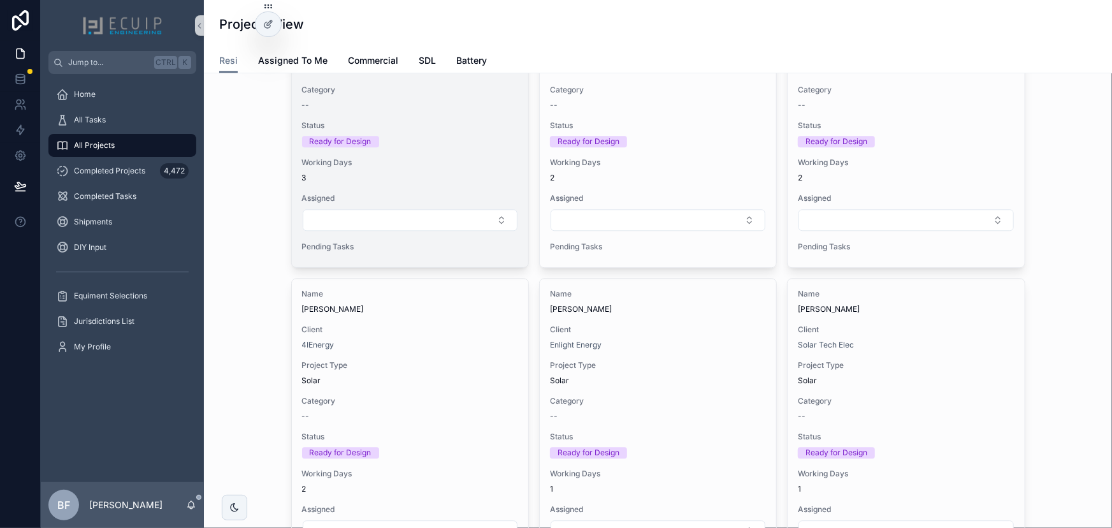
scroll to position [1738, 0]
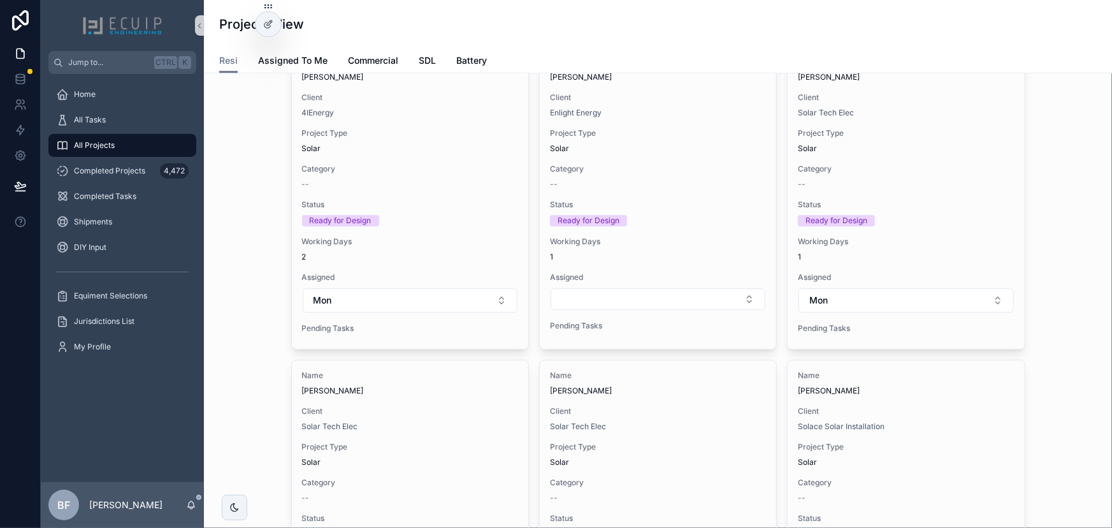
click at [460, 300] on button "Mon" at bounding box center [410, 300] width 215 height 24
click at [431, 351] on div "None" at bounding box center [405, 349] width 209 height 20
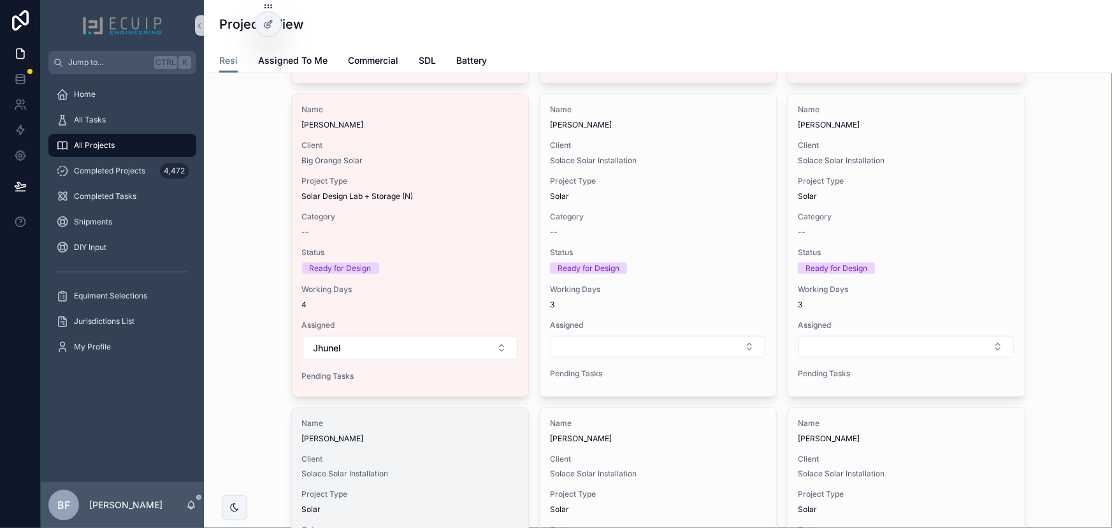
scroll to position [753, 0]
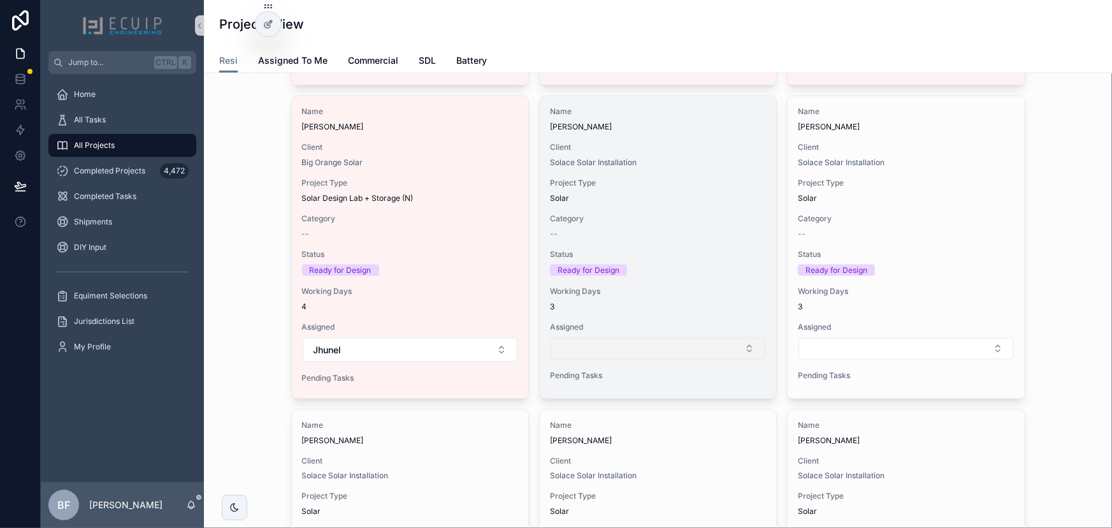
click at [651, 351] on button "Select Button" at bounding box center [658, 349] width 215 height 22
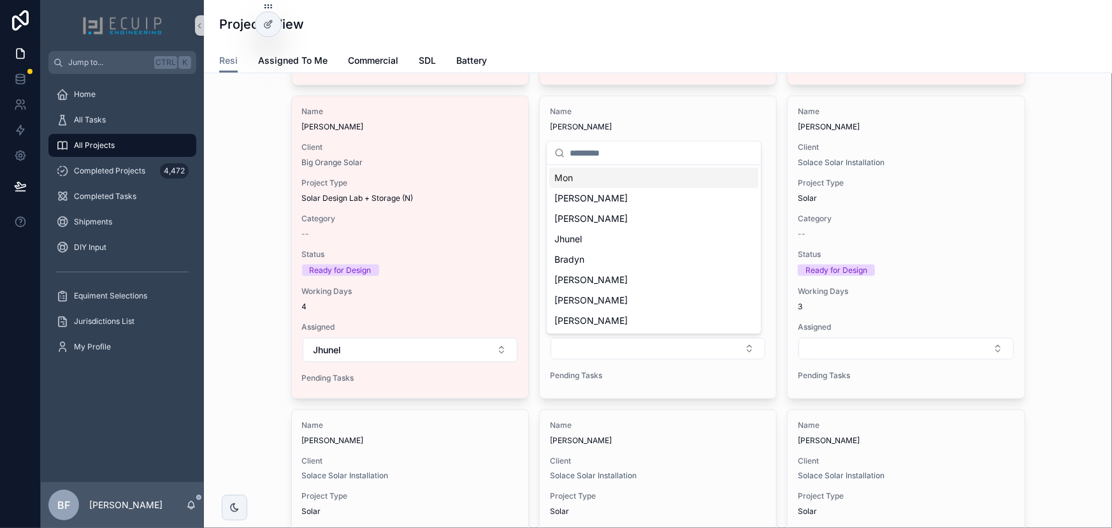
click at [621, 185] on div "Mon" at bounding box center [653, 178] width 209 height 20
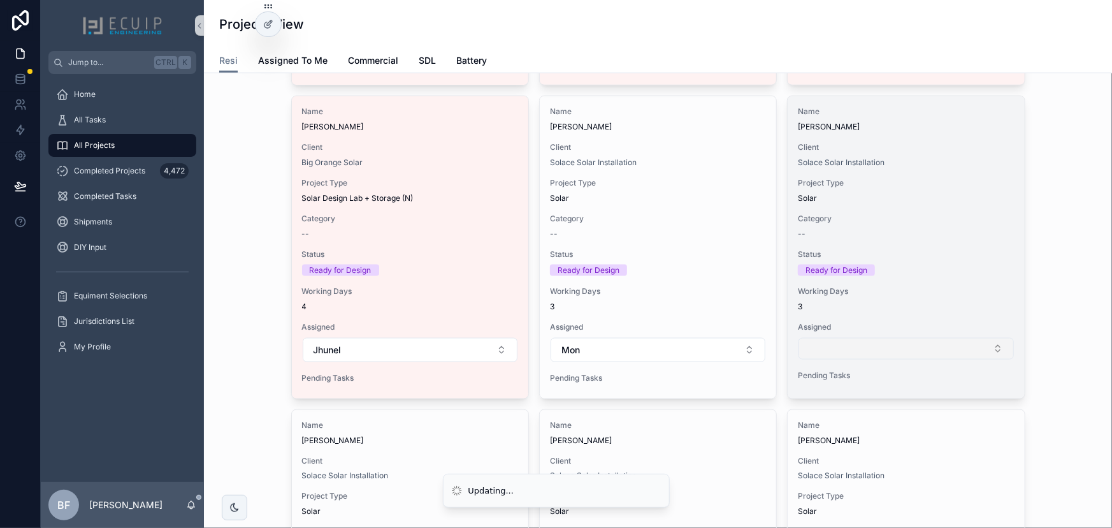
click at [938, 347] on button "Select Button" at bounding box center [906, 349] width 215 height 22
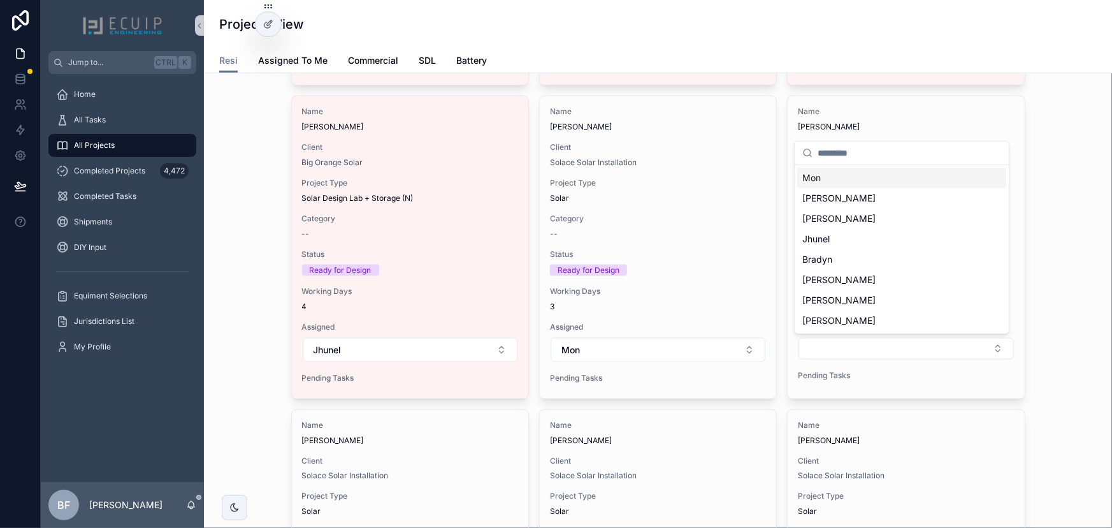
click at [881, 181] on div "Mon" at bounding box center [901, 178] width 209 height 20
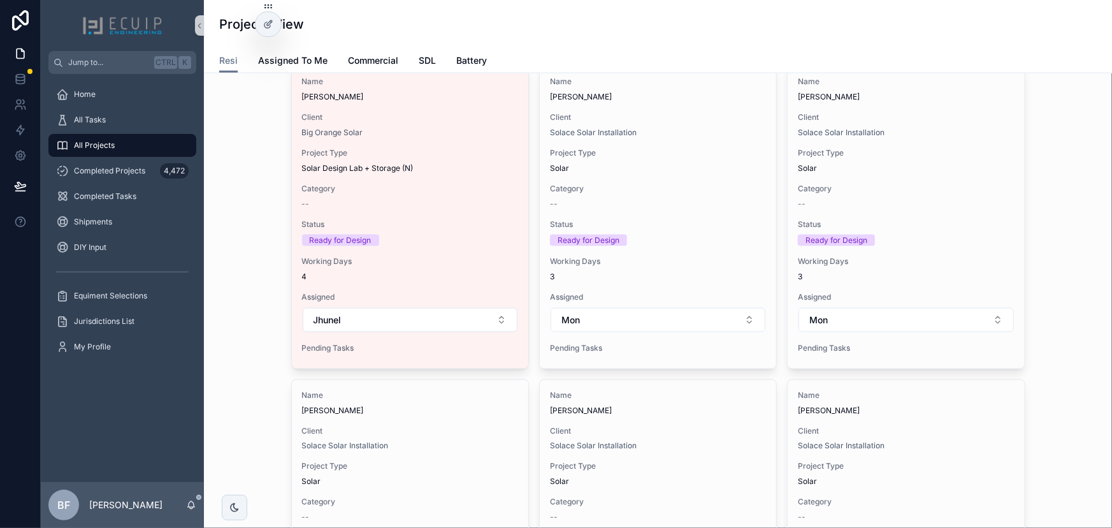
scroll to position [985, 0]
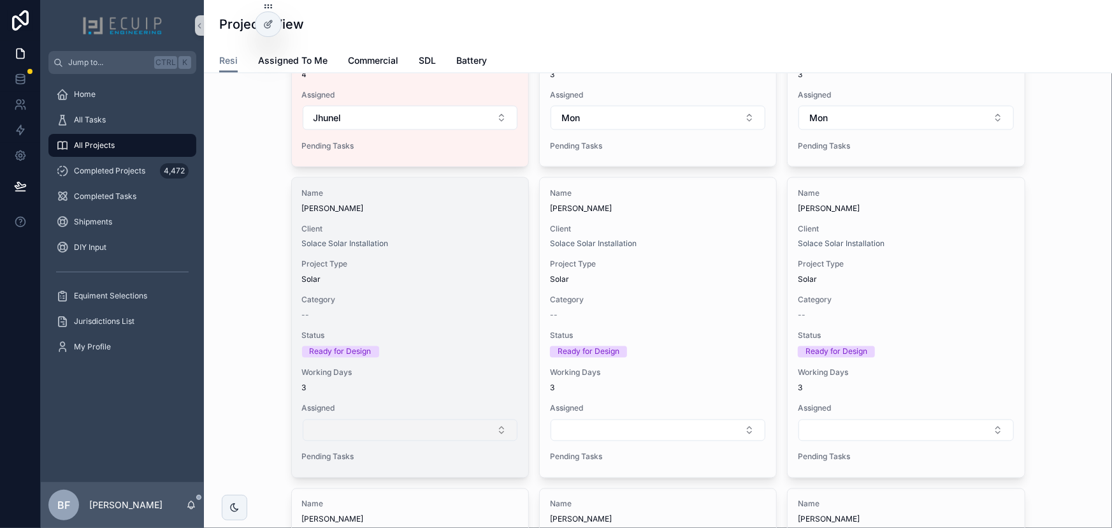
click at [448, 425] on button "Select Button" at bounding box center [410, 430] width 215 height 22
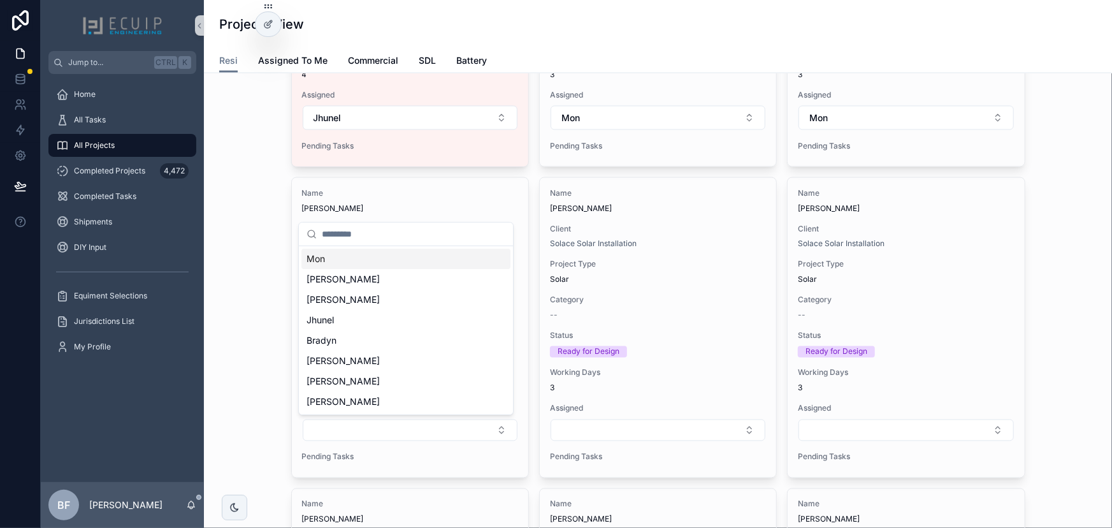
click at [407, 265] on div "Mon" at bounding box center [405, 259] width 209 height 20
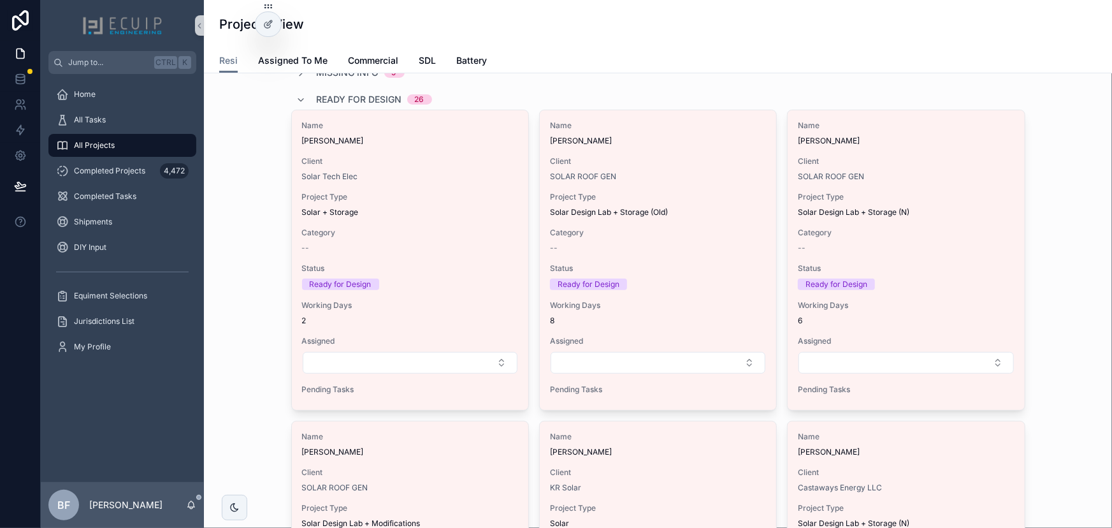
scroll to position [0, 0]
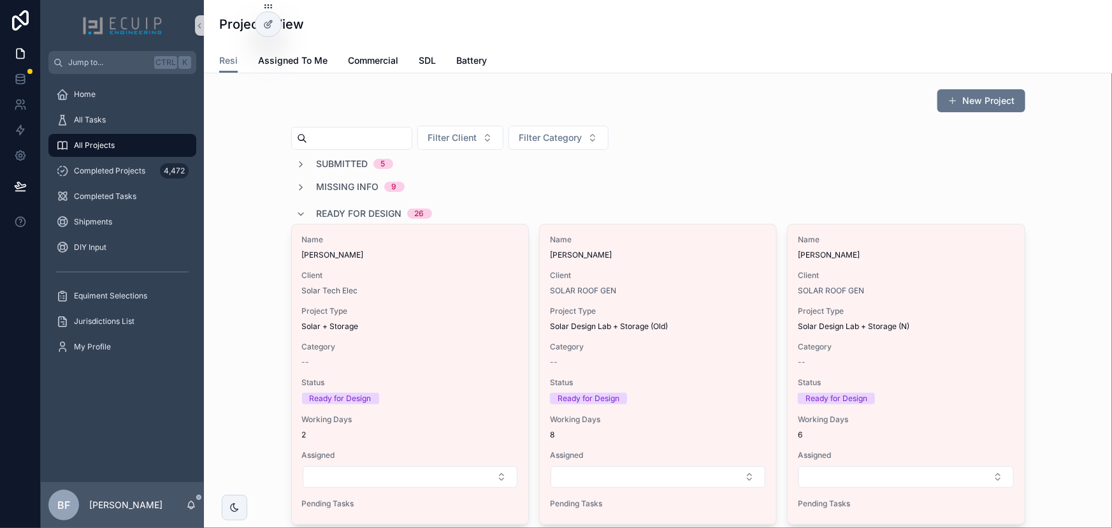
click at [359, 210] on span "Ready for Design" at bounding box center [359, 213] width 85 height 13
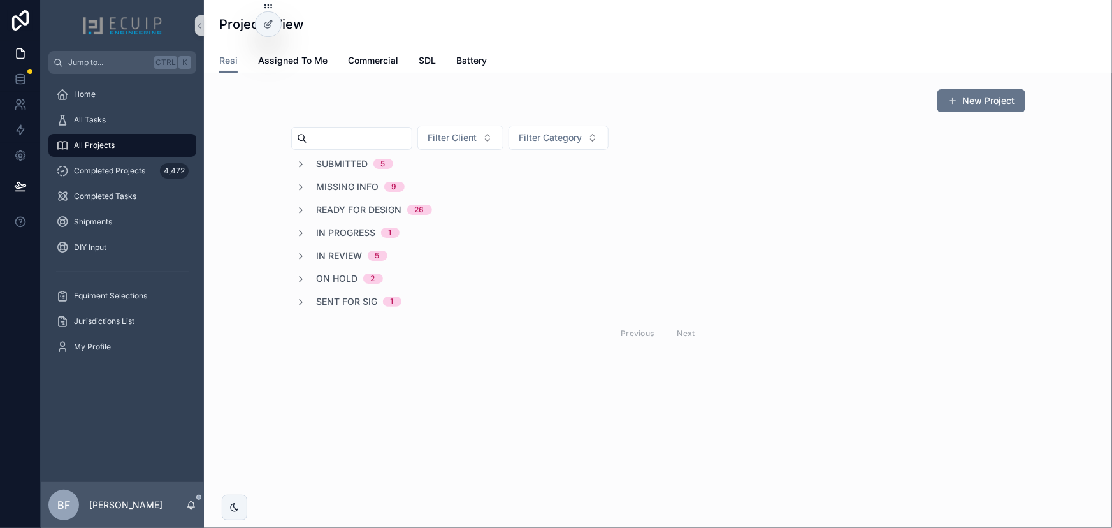
click at [343, 257] on span "In Review" at bounding box center [340, 255] width 46 height 13
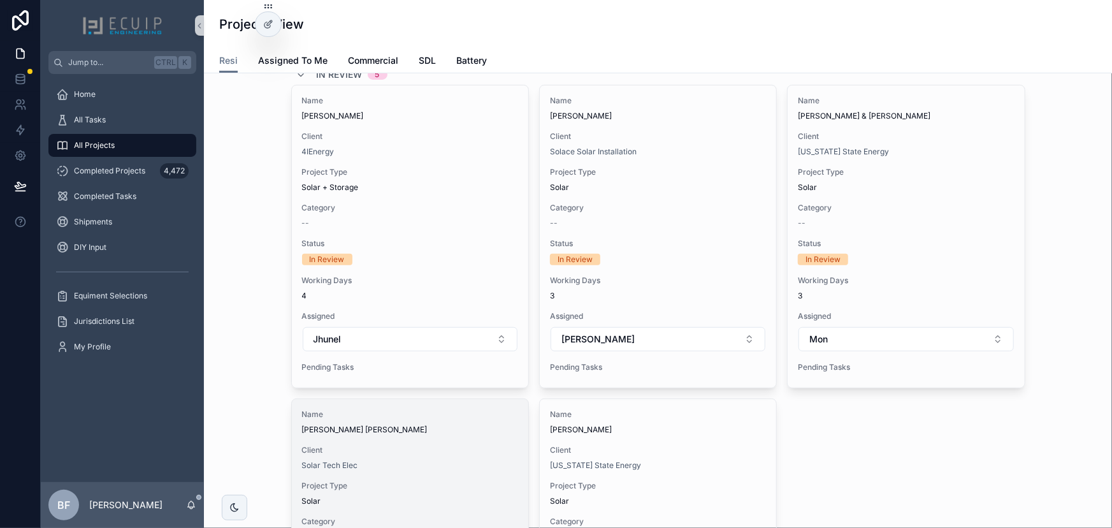
scroll to position [173, 0]
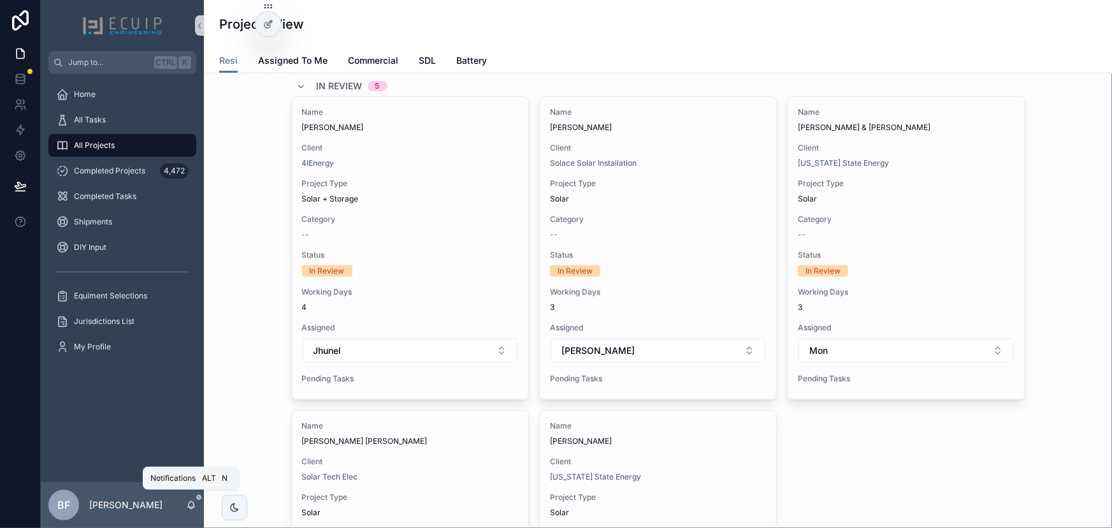
click at [195, 500] on icon "scrollable content" at bounding box center [191, 505] width 10 height 10
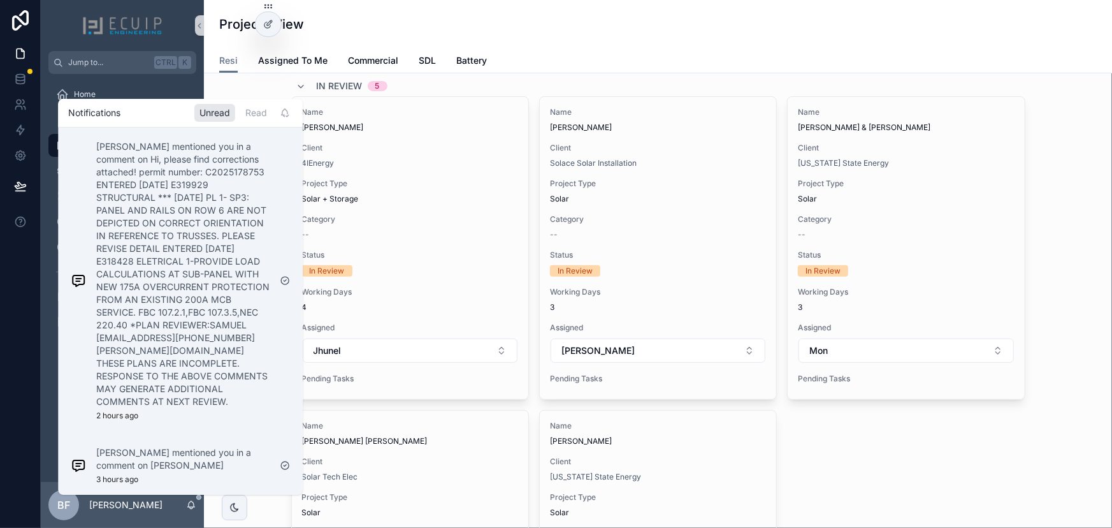
click at [198, 510] on div "BF Bradyn Freeman" at bounding box center [122, 505] width 163 height 46
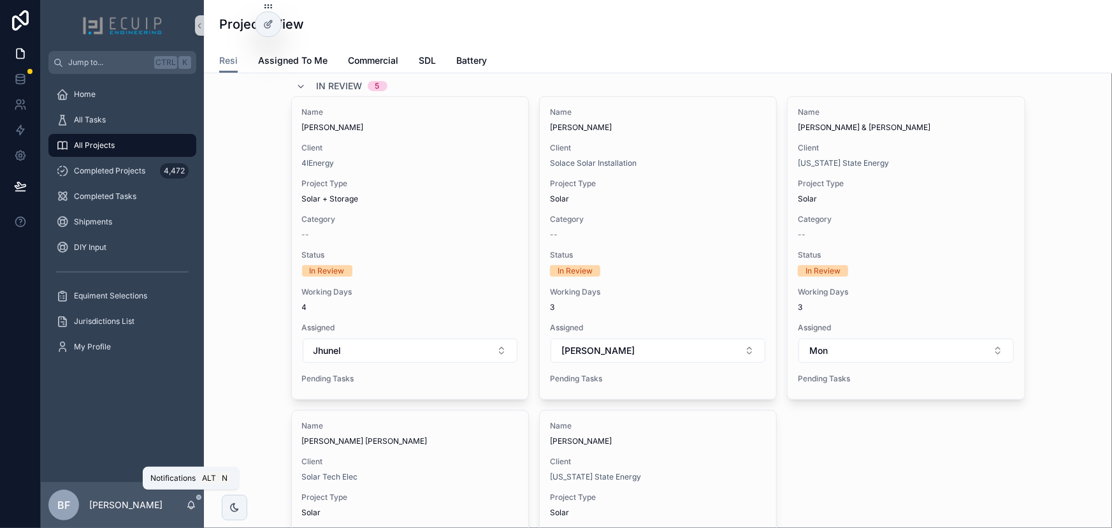
click at [195, 508] on icon "scrollable content" at bounding box center [191, 505] width 10 height 10
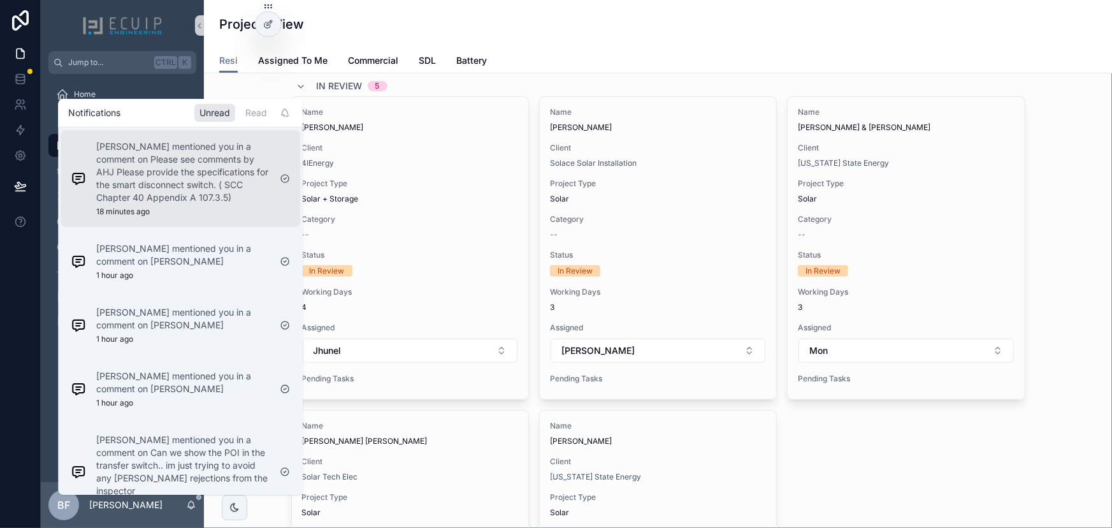
click at [145, 203] on p "Kedir Felix mentioned you in a comment on Please see comments by AHJ Please pro…" at bounding box center [182, 172] width 173 height 64
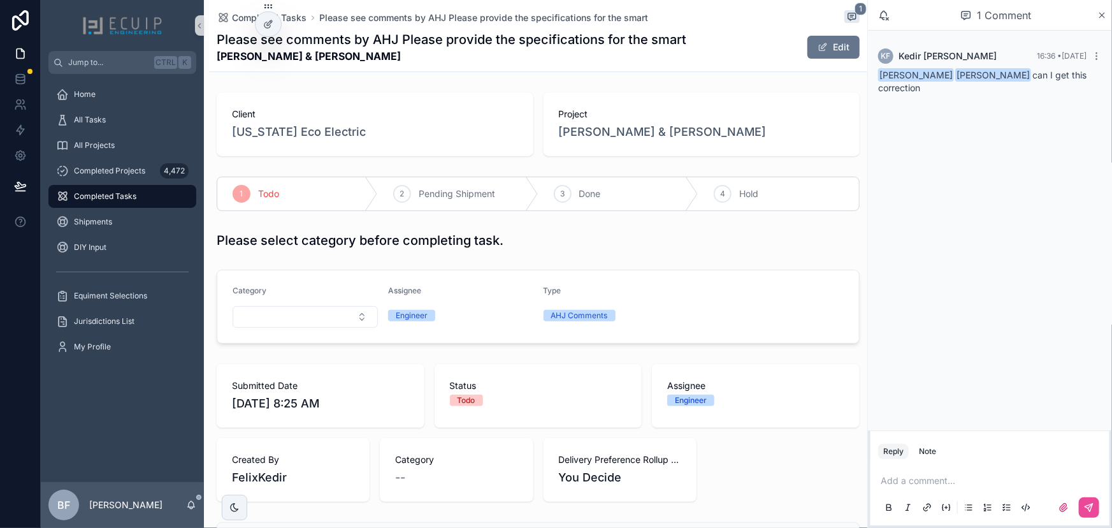
scroll to position [289, 0]
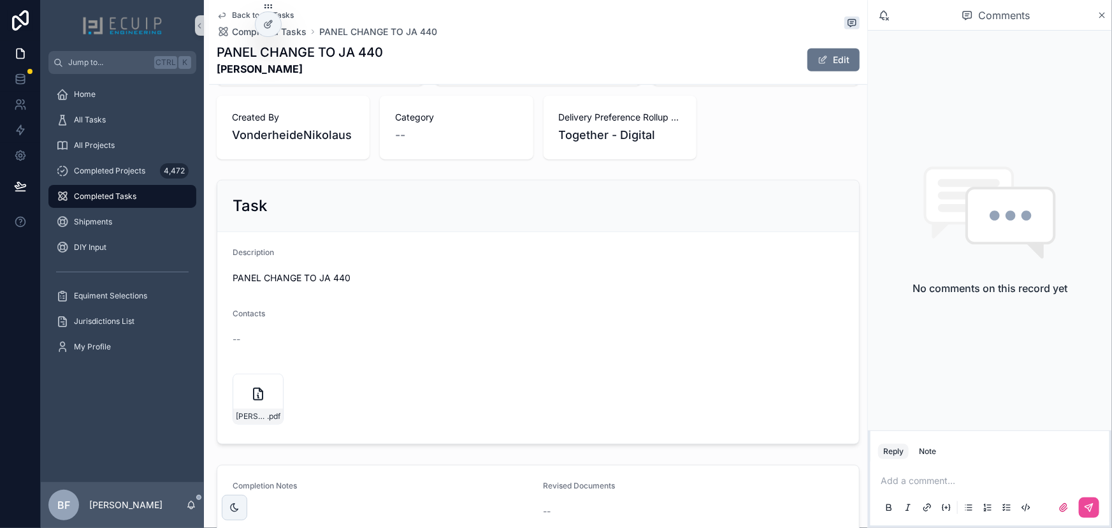
scroll to position [450, 0]
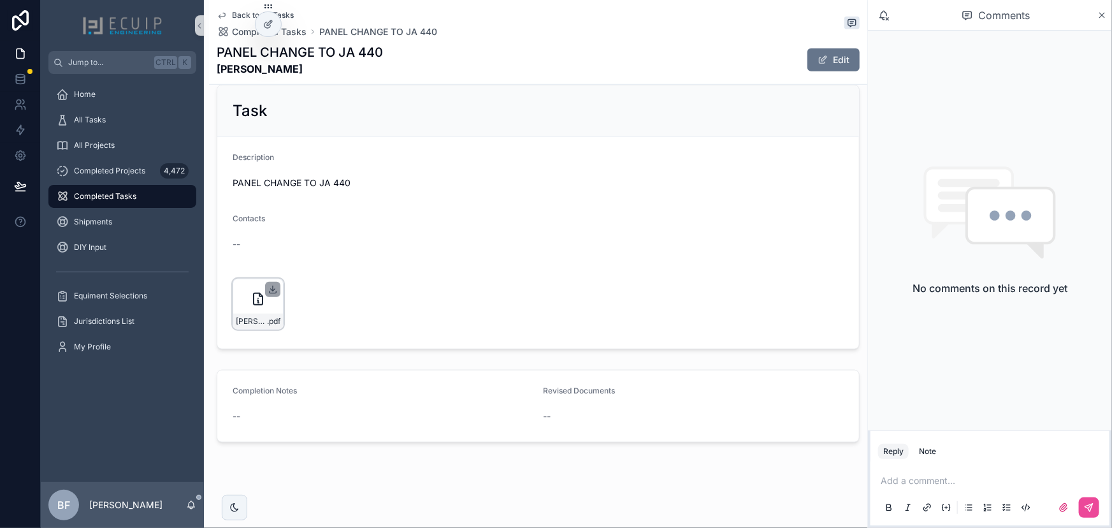
click at [272, 287] on icon "scrollable content" at bounding box center [273, 289] width 10 height 10
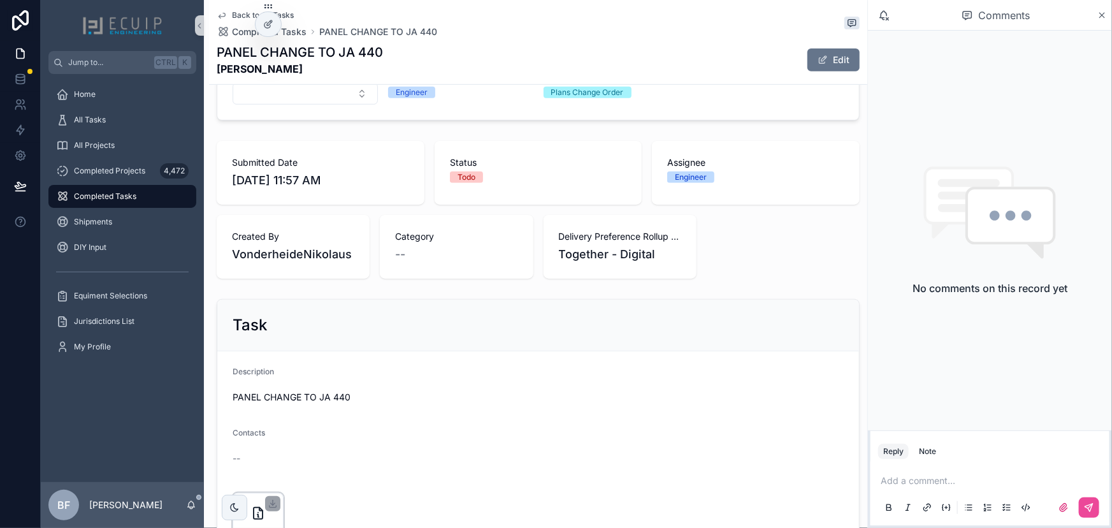
scroll to position [45, 0]
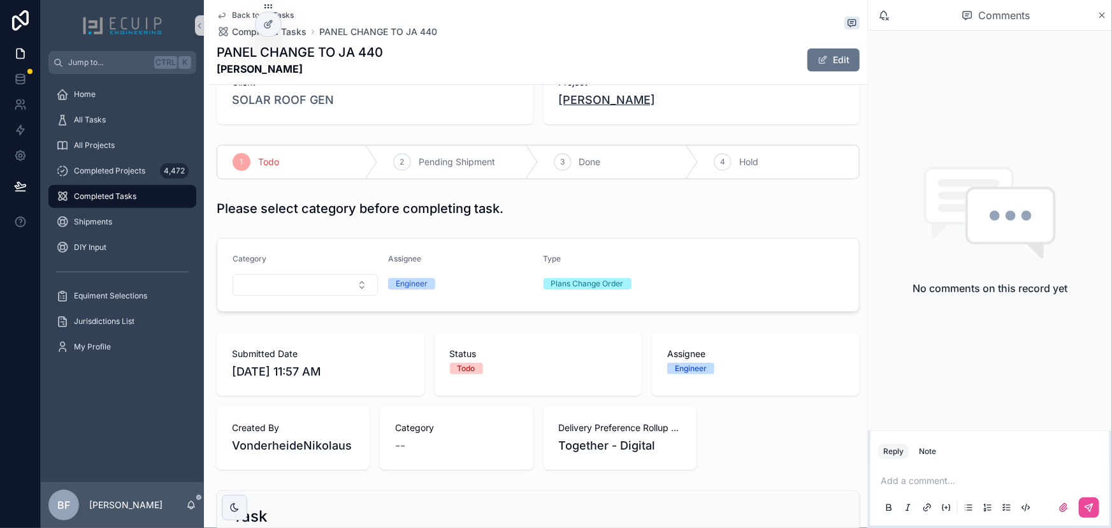
click at [625, 98] on span "[PERSON_NAME]" at bounding box center [607, 100] width 97 height 18
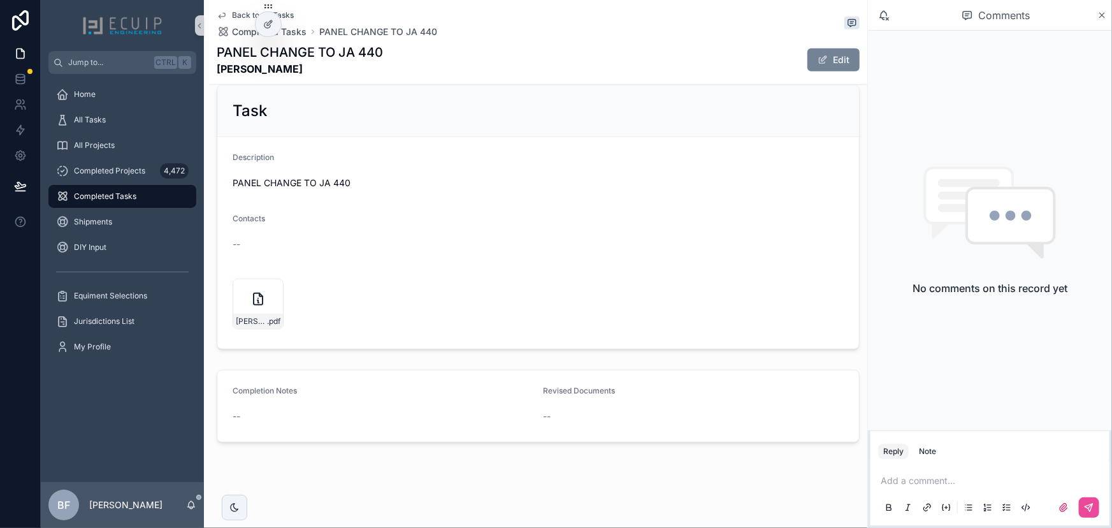
click at [818, 64] on span "scrollable content" at bounding box center [823, 60] width 10 height 10
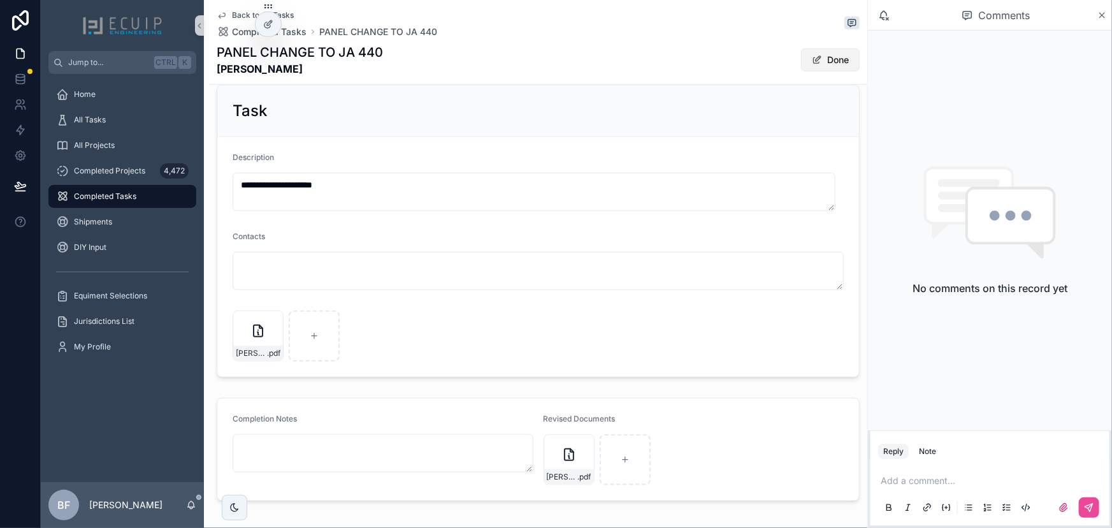
click at [832, 59] on button "Done" at bounding box center [830, 59] width 59 height 23
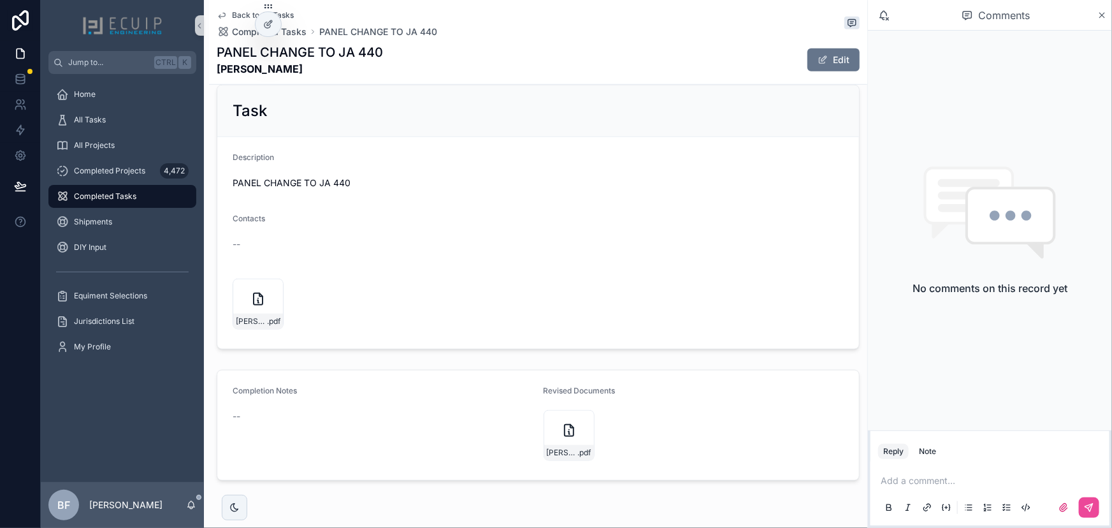
scroll to position [0, 0]
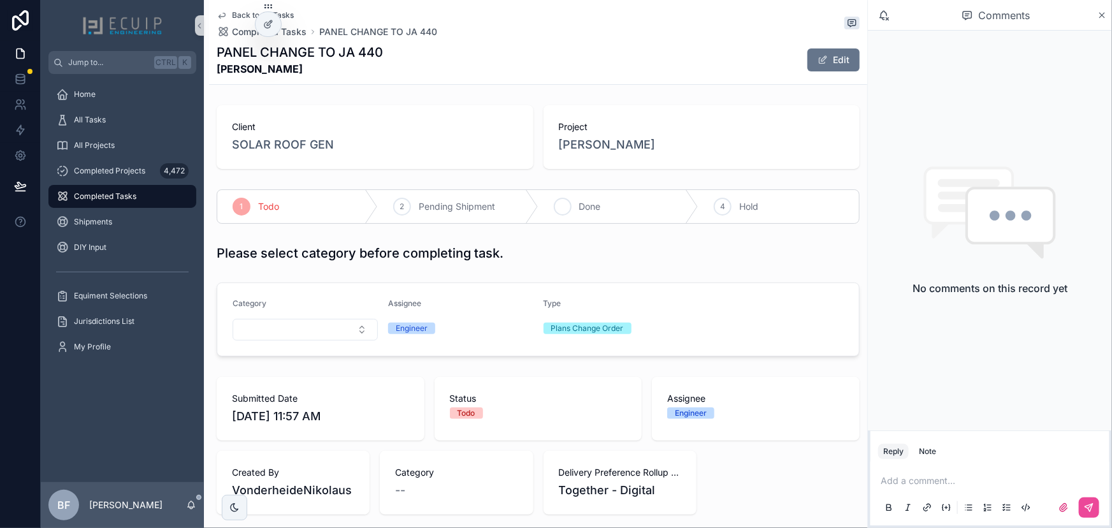
click at [618, 215] on div "3 Done" at bounding box center [619, 206] width 161 height 33
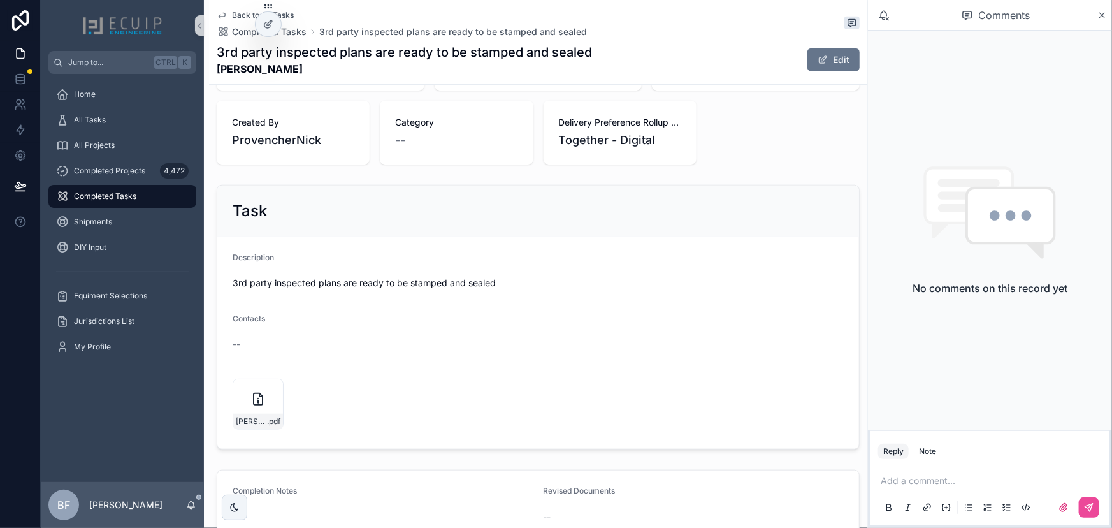
scroll to position [450, 0]
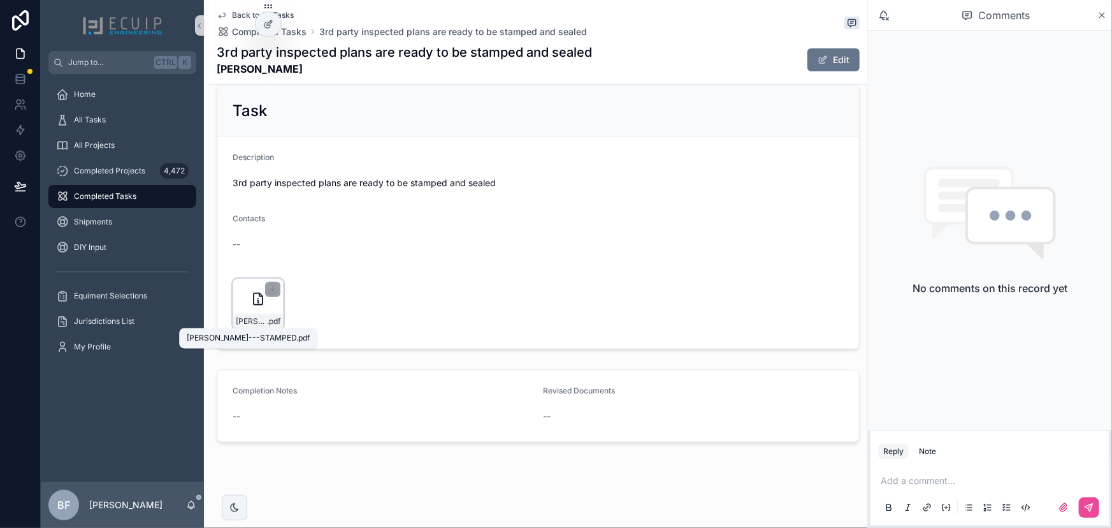
click at [258, 317] on span "MASUDUR-RAHAMAN---STAMPED" at bounding box center [251, 321] width 31 height 10
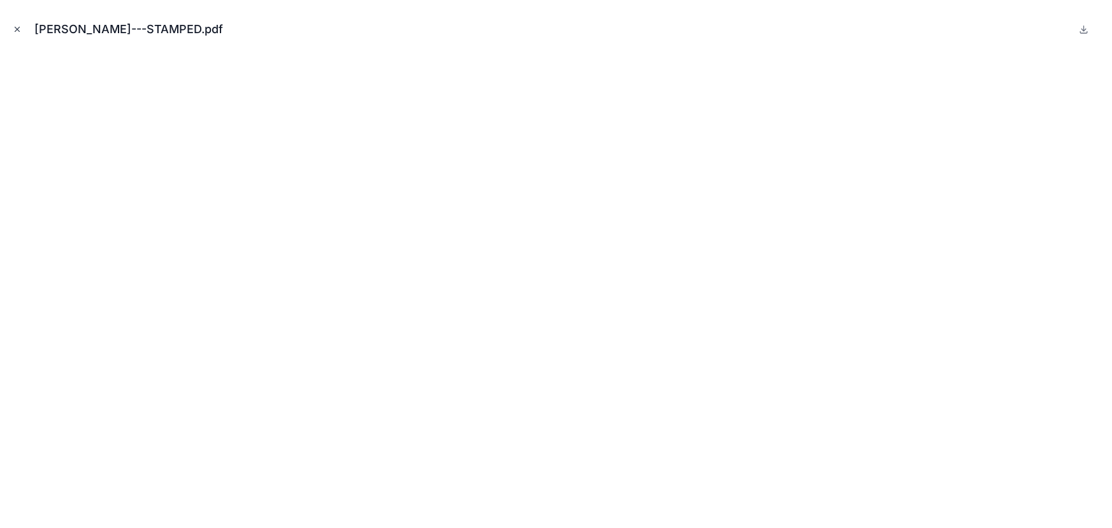
click at [17, 25] on icon "Close modal" at bounding box center [17, 29] width 9 height 9
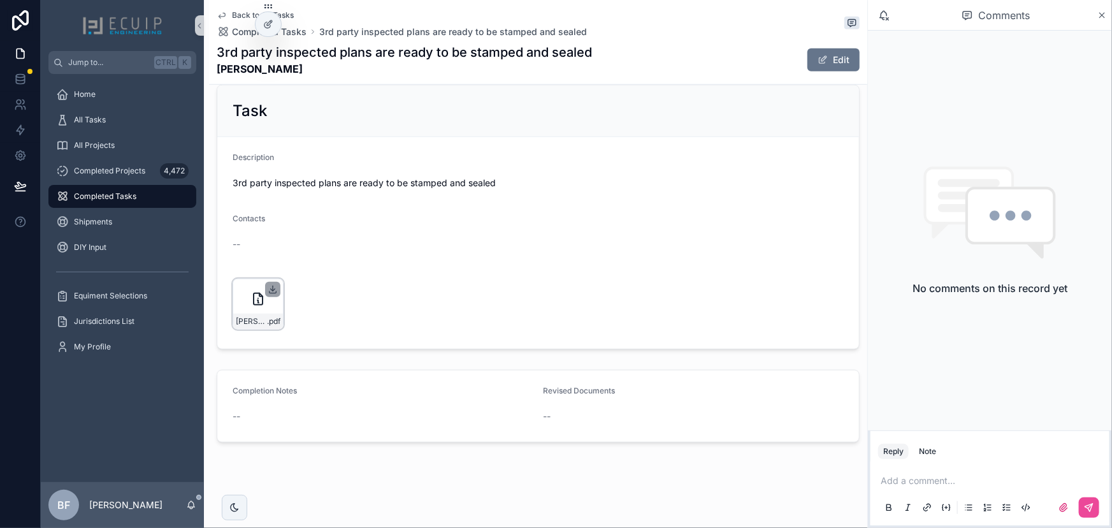
click at [268, 286] on icon "scrollable content" at bounding box center [273, 289] width 10 height 10
drag, startPoint x: 314, startPoint y: 67, endPoint x: 220, endPoint y: 71, distance: 93.8
click at [220, 71] on strong "Masudur Rahaman" at bounding box center [404, 68] width 375 height 15
copy strong "Masudur Rahaman"
click at [588, 248] on div "--" at bounding box center [538, 244] width 611 height 13
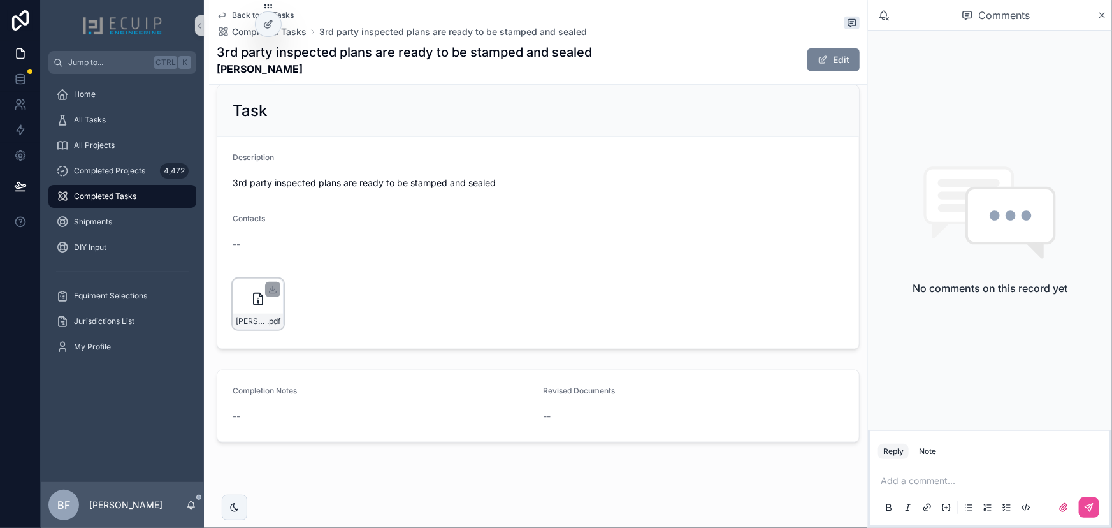
drag, startPoint x: 799, startPoint y: 64, endPoint x: 808, endPoint y: 66, distance: 9.1
click at [808, 64] on button "Edit" at bounding box center [834, 59] width 52 height 23
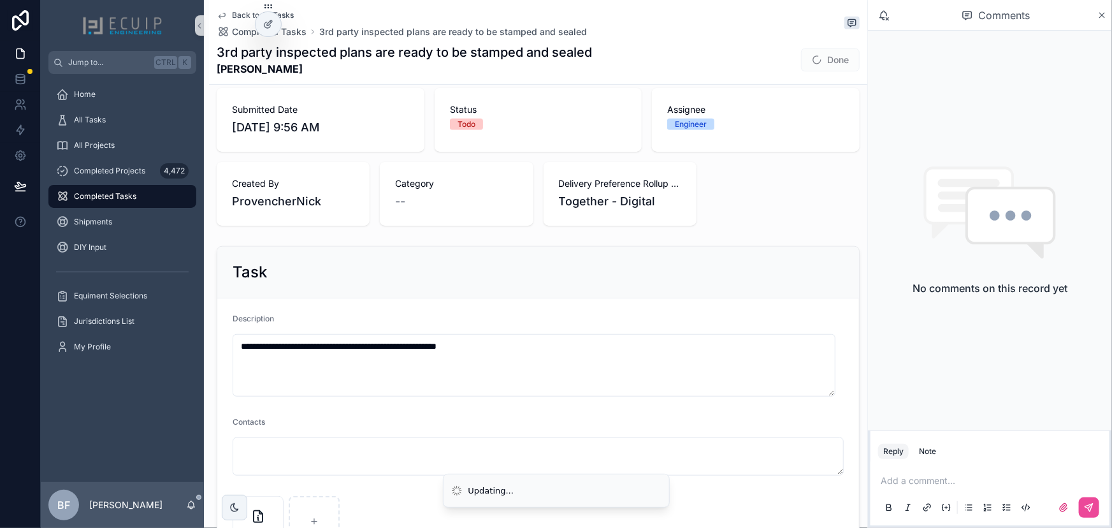
scroll to position [13, 0]
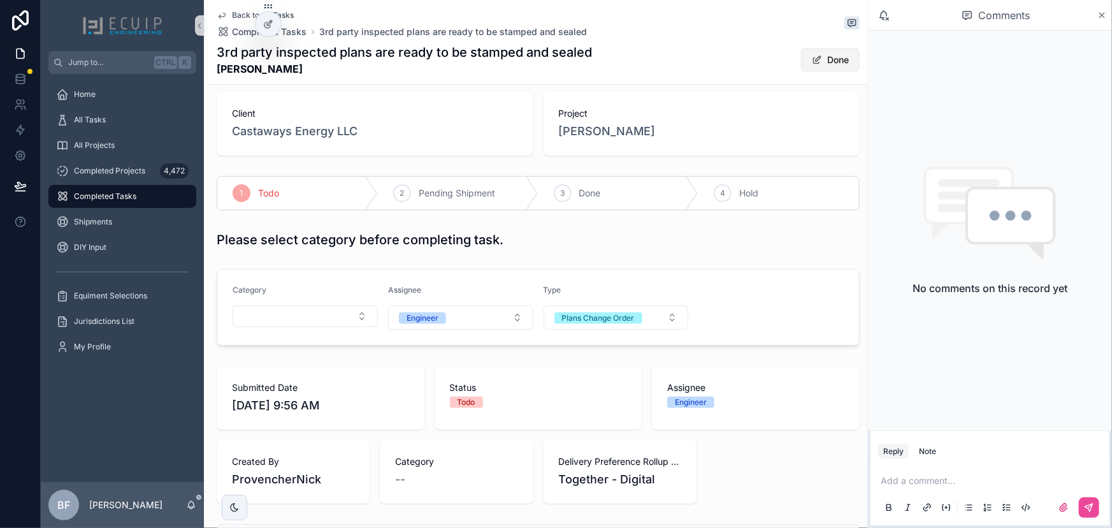
click at [801, 53] on button "Done" at bounding box center [830, 59] width 59 height 23
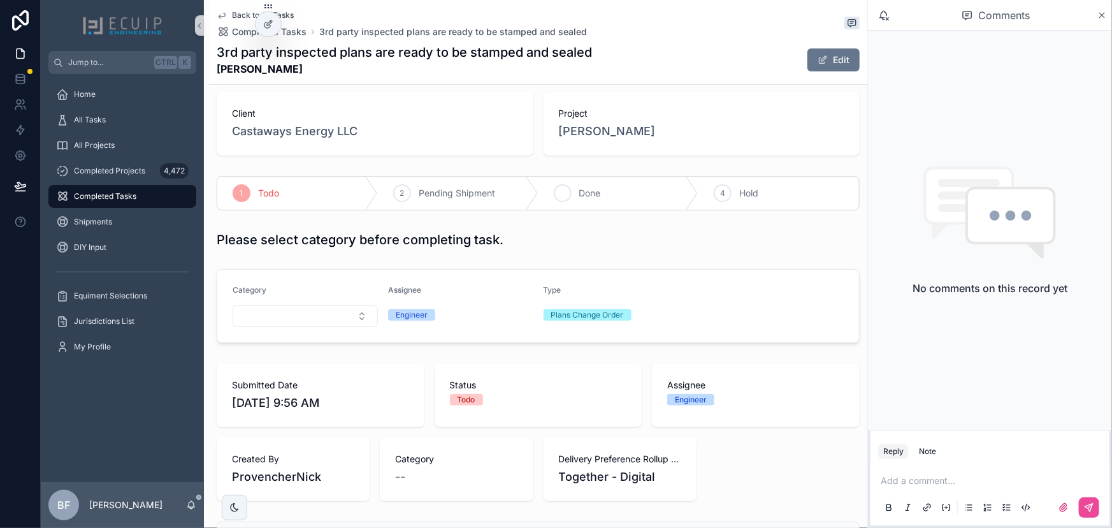
click at [628, 188] on div "3 Done" at bounding box center [619, 193] width 161 height 33
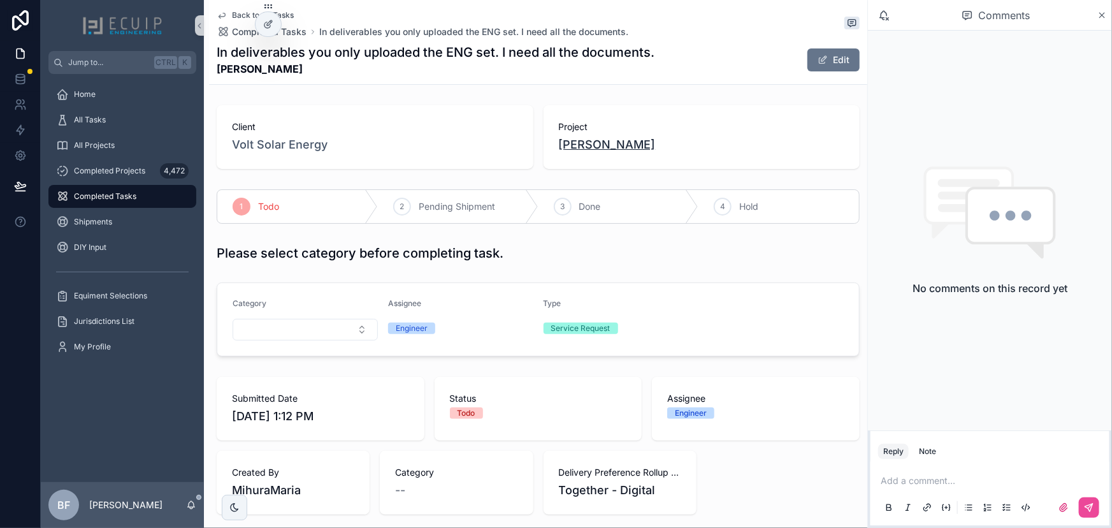
click at [569, 142] on span "Adam Shelton" at bounding box center [607, 145] width 97 height 18
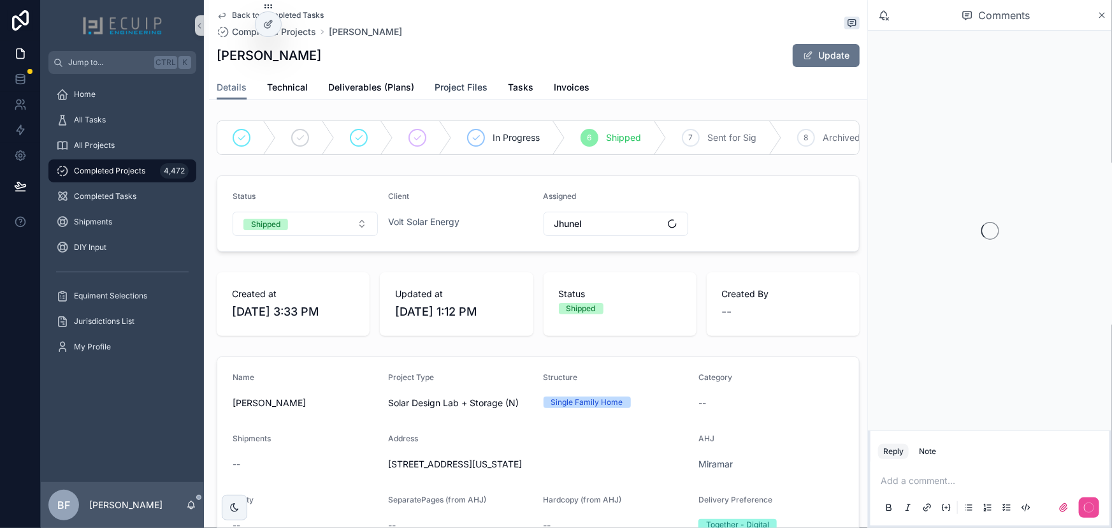
click at [459, 91] on span "Project Files" at bounding box center [461, 87] width 53 height 13
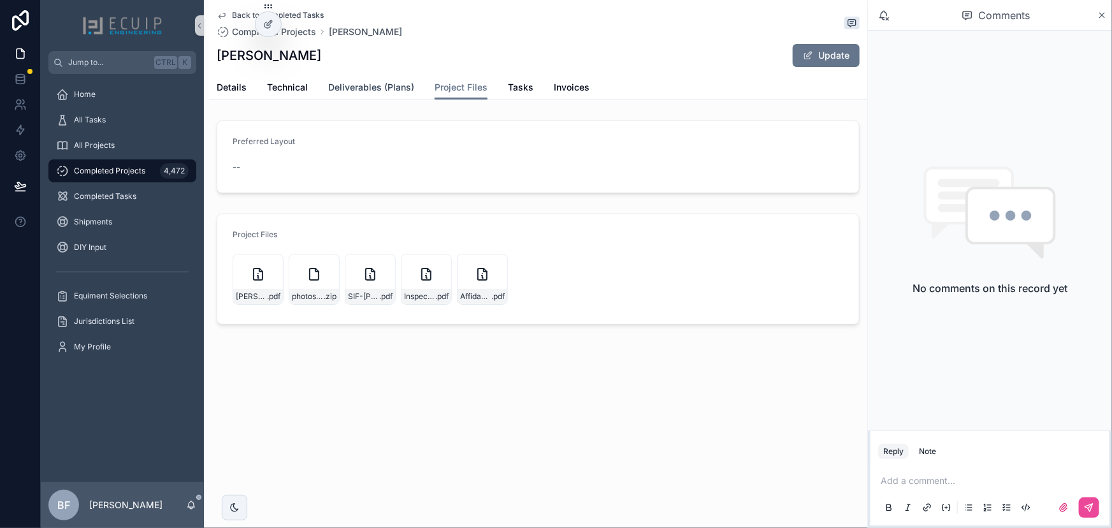
click at [383, 78] on link "Deliverables (Plans)" at bounding box center [371, 88] width 86 height 25
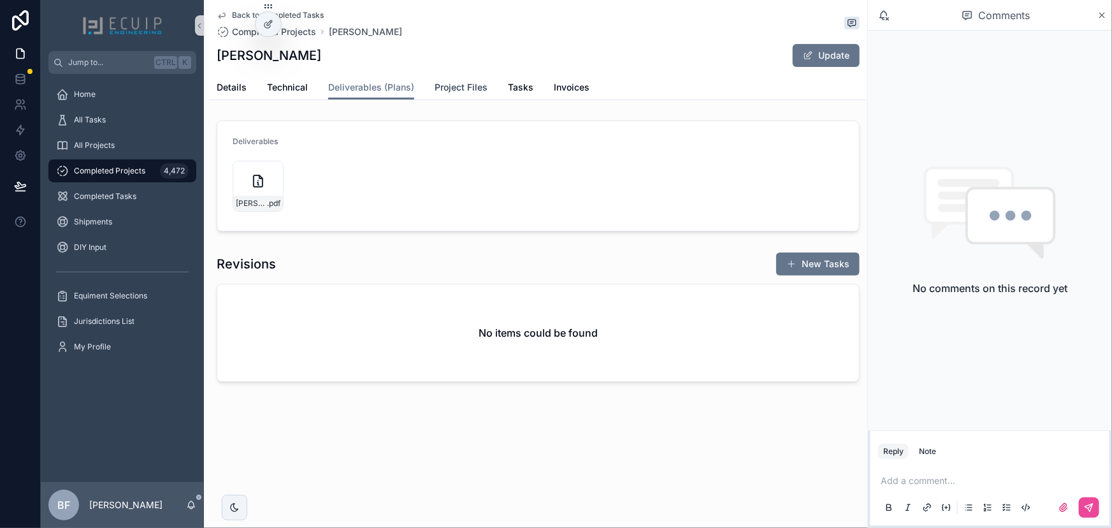
click at [461, 81] on span "Project Files" at bounding box center [461, 87] width 53 height 13
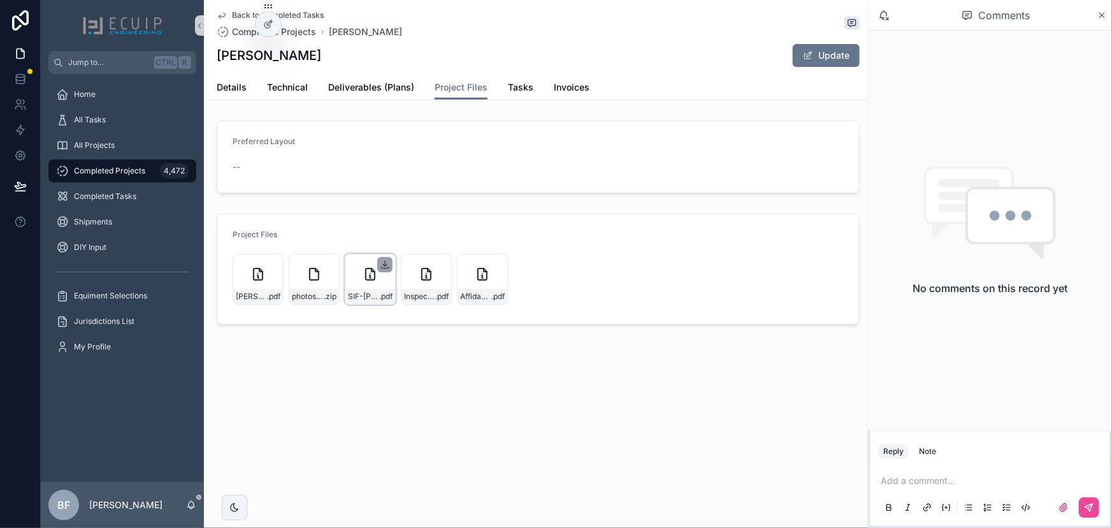
click at [384, 264] on icon "scrollable content" at bounding box center [385, 265] width 4 height 2
click at [437, 265] on icon "scrollable content" at bounding box center [441, 264] width 10 height 10
click at [497, 265] on icon "scrollable content" at bounding box center [497, 265] width 4 height 2
click at [229, 91] on span "Details" at bounding box center [232, 87] width 30 height 13
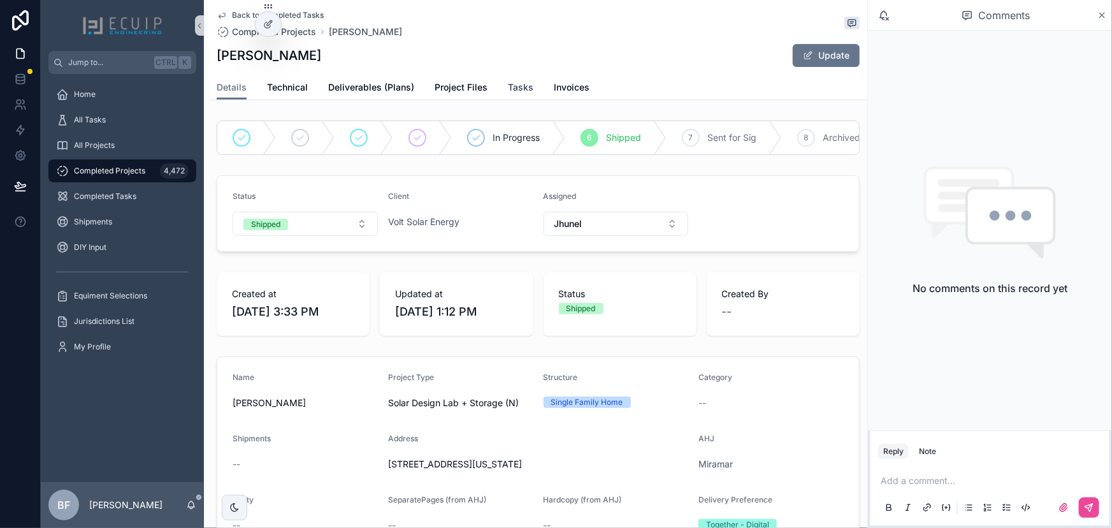
click at [522, 85] on span "Tasks" at bounding box center [520, 87] width 25 height 13
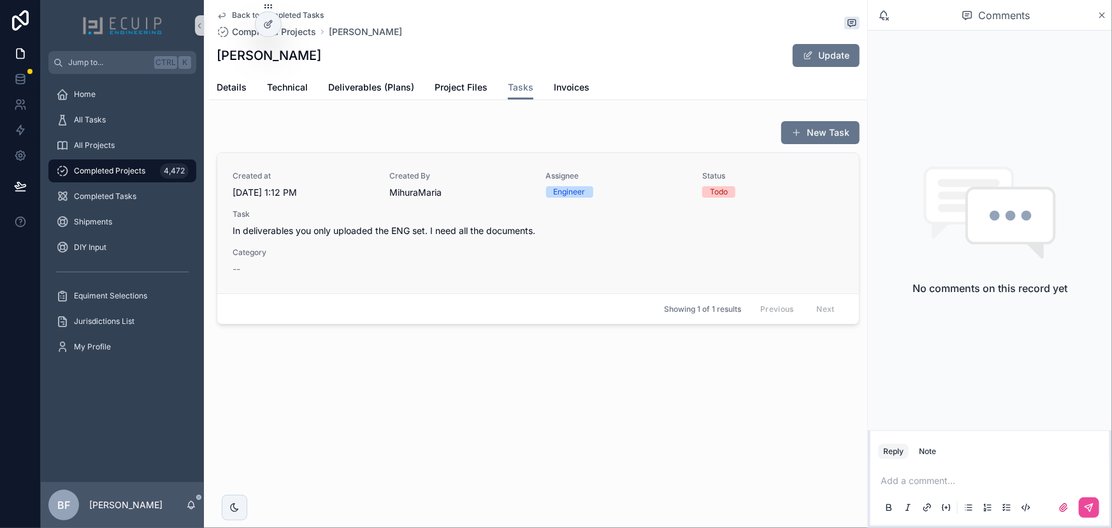
click at [491, 207] on div "Created at 10/2/2025 1:12 PM Created By MihuraMaria Assignee Engineer Status To…" at bounding box center [538, 223] width 611 height 105
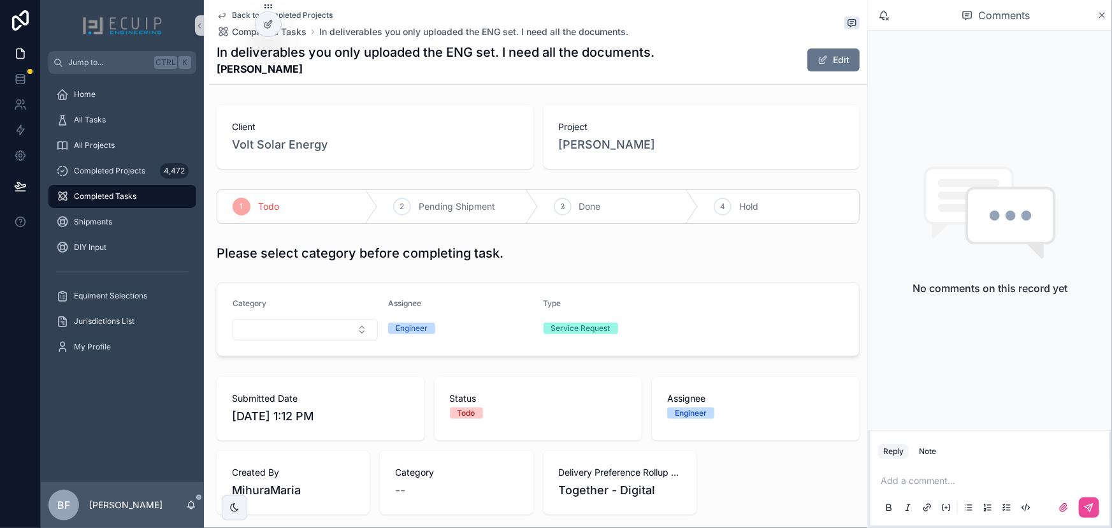
scroll to position [405, 0]
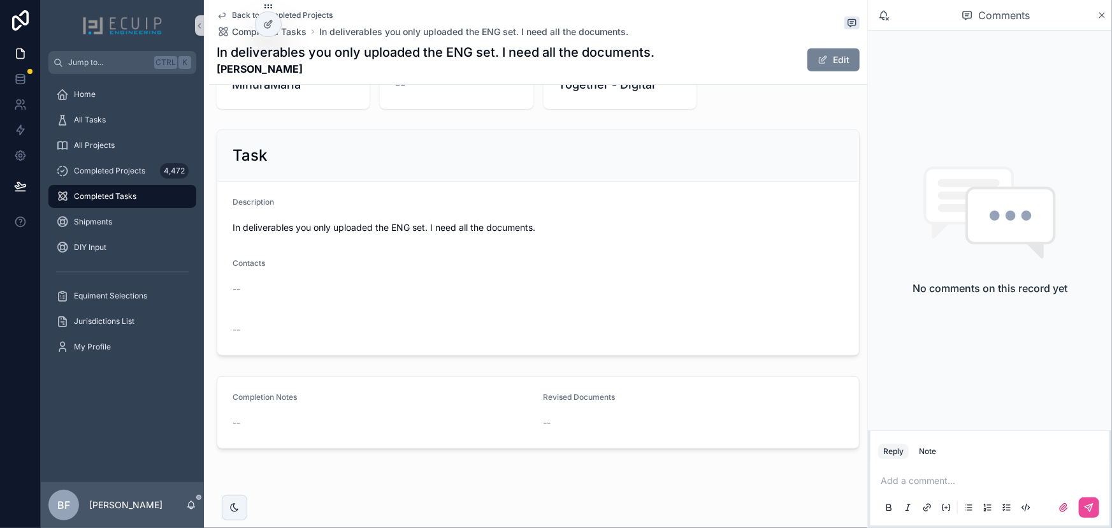
click at [823, 68] on button "Edit" at bounding box center [834, 59] width 52 height 23
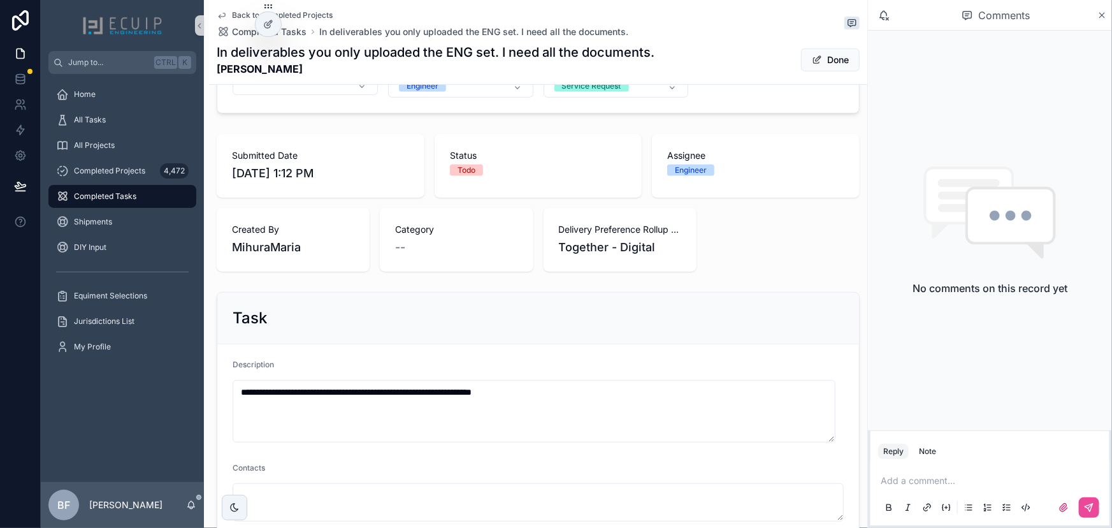
scroll to position [535, 0]
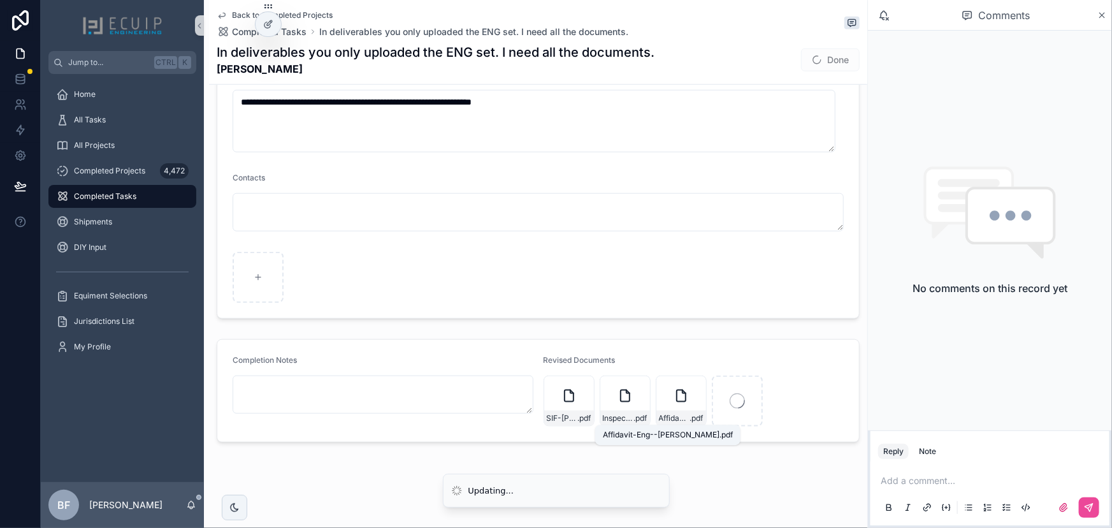
click at [1028, 488] on div "Add a comment..." at bounding box center [990, 494] width 224 height 54
click at [1029, 482] on p "scrollable content" at bounding box center [993, 480] width 224 height 13
click at [992, 456] on span "mm@voltsolarenergy.com" at bounding box center [980, 459] width 154 height 13
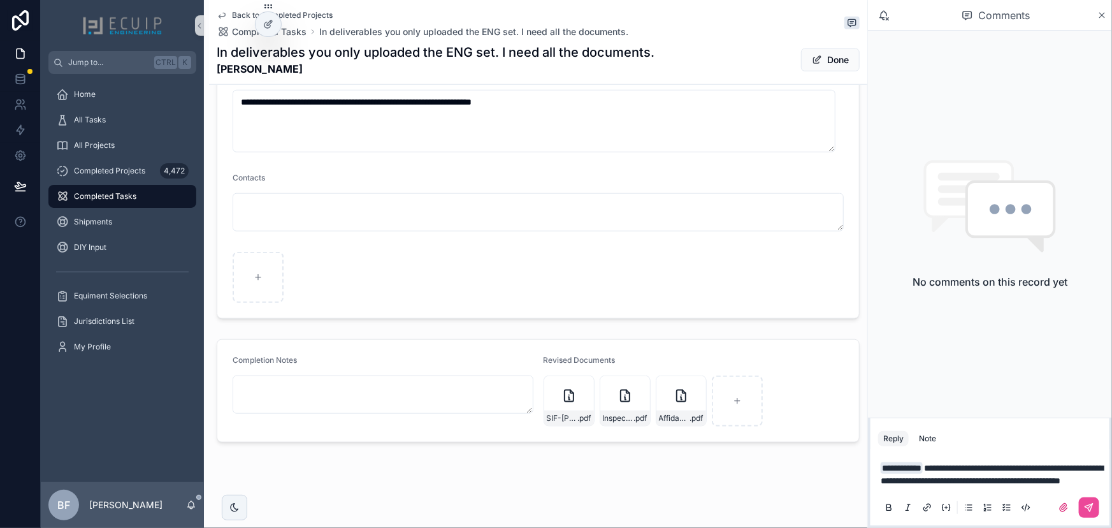
click at [941, 463] on span "**********" at bounding box center [992, 474] width 222 height 22
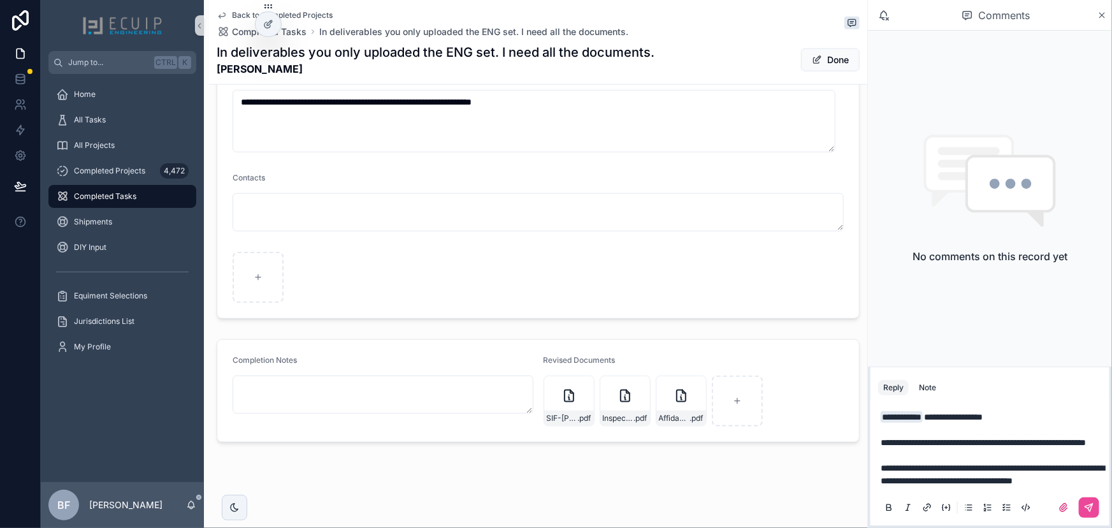
click at [968, 475] on p "**********" at bounding box center [993, 473] width 224 height 25
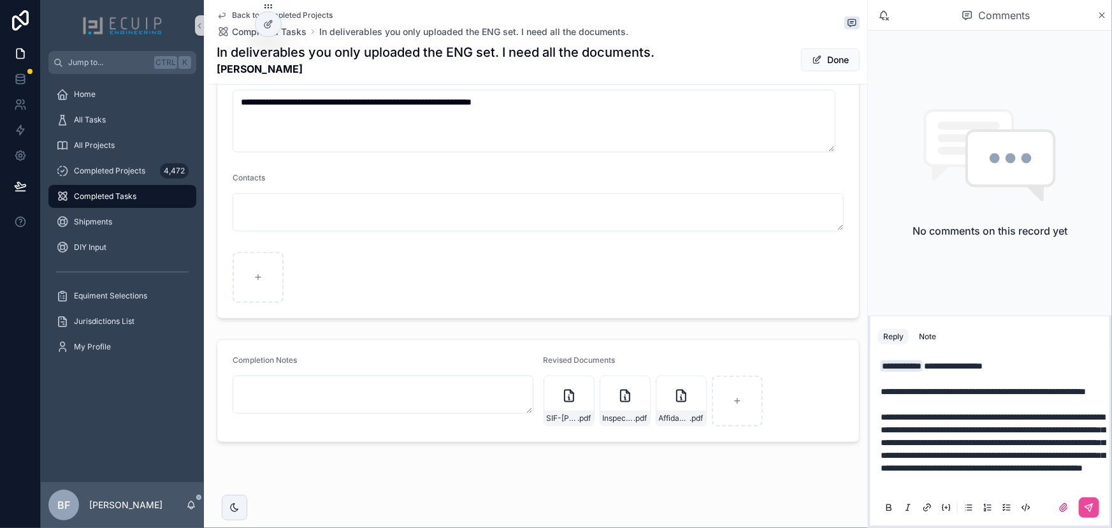
click at [1029, 456] on span "**********" at bounding box center [993, 442] width 224 height 60
click at [988, 453] on span "**********" at bounding box center [993, 442] width 224 height 60
click at [1094, 509] on icon "scrollable content" at bounding box center [1089, 507] width 10 height 10
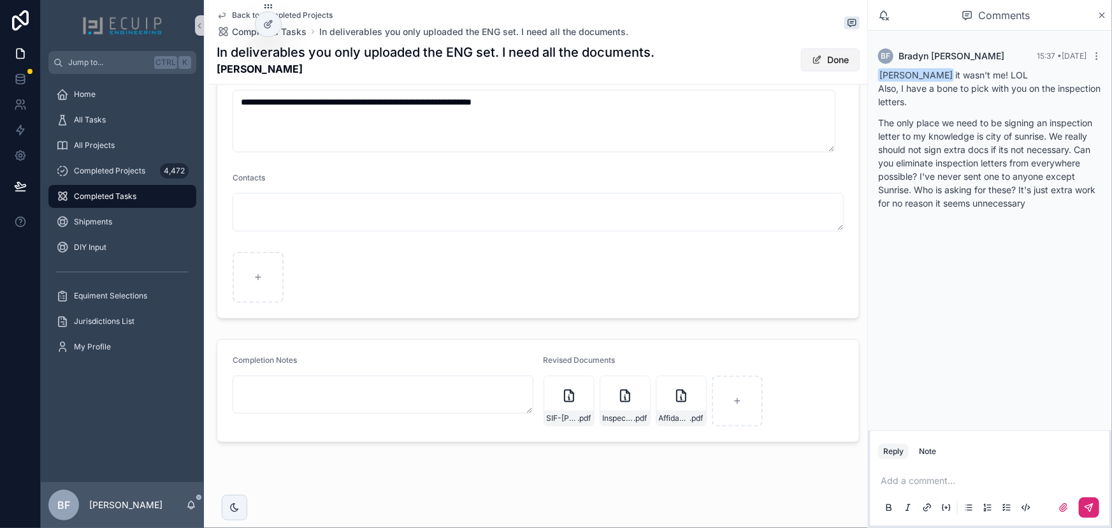
click at [832, 64] on button "Done" at bounding box center [830, 59] width 59 height 23
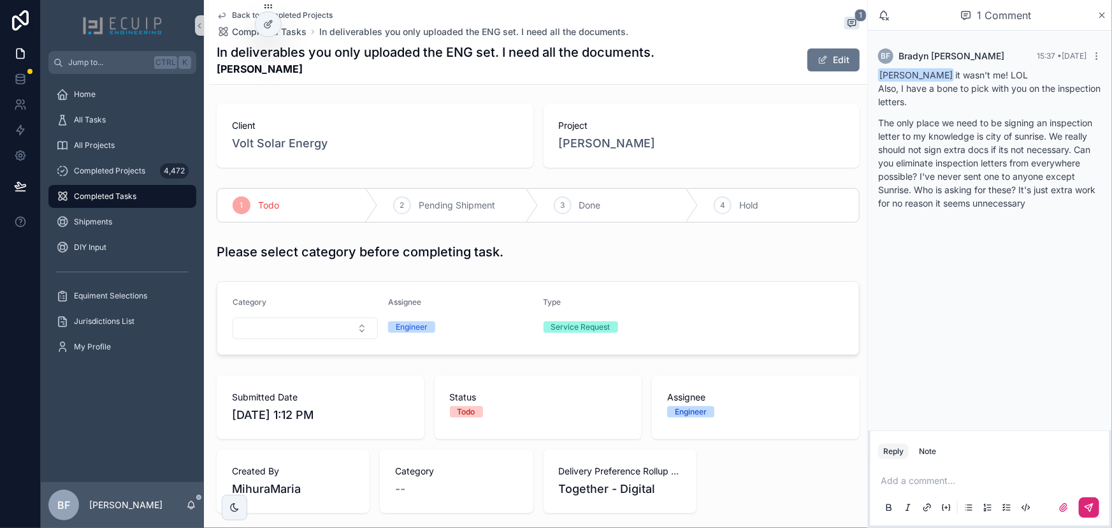
scroll to position [0, 0]
click at [586, 198] on div "3 Done" at bounding box center [619, 206] width 161 height 33
click at [980, 477] on p "scrollable content" at bounding box center [993, 480] width 224 height 13
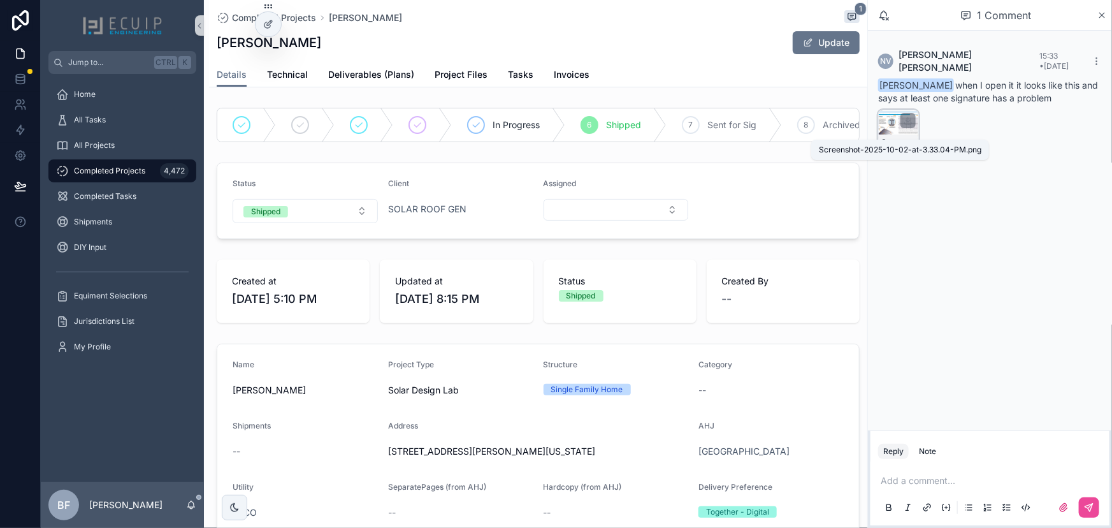
click at [883, 137] on span "Screenshot-2025-10-02-at-3.33.04-PM" at bounding box center [890, 142] width 19 height 10
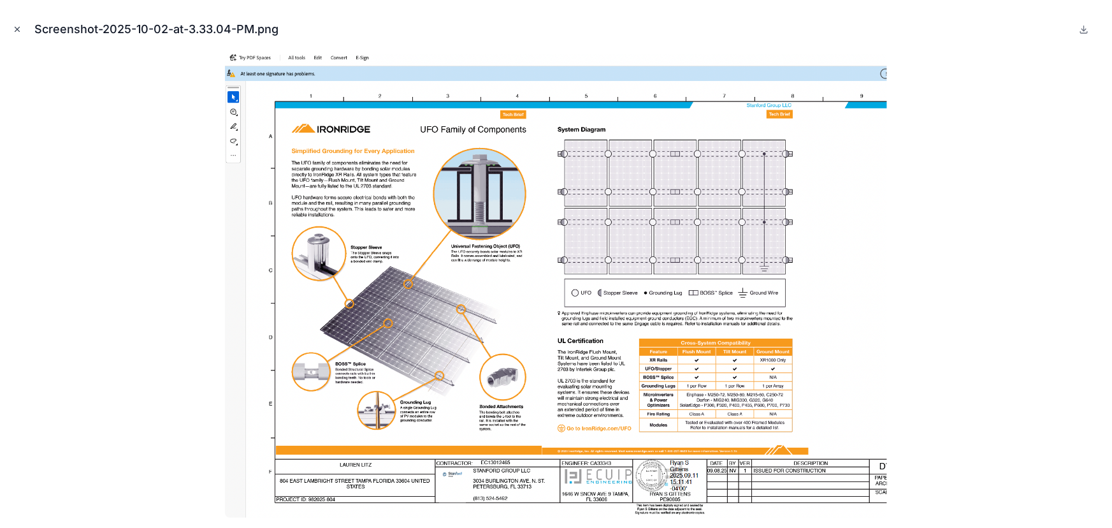
click at [17, 34] on button "Close modal" at bounding box center [17, 29] width 14 height 14
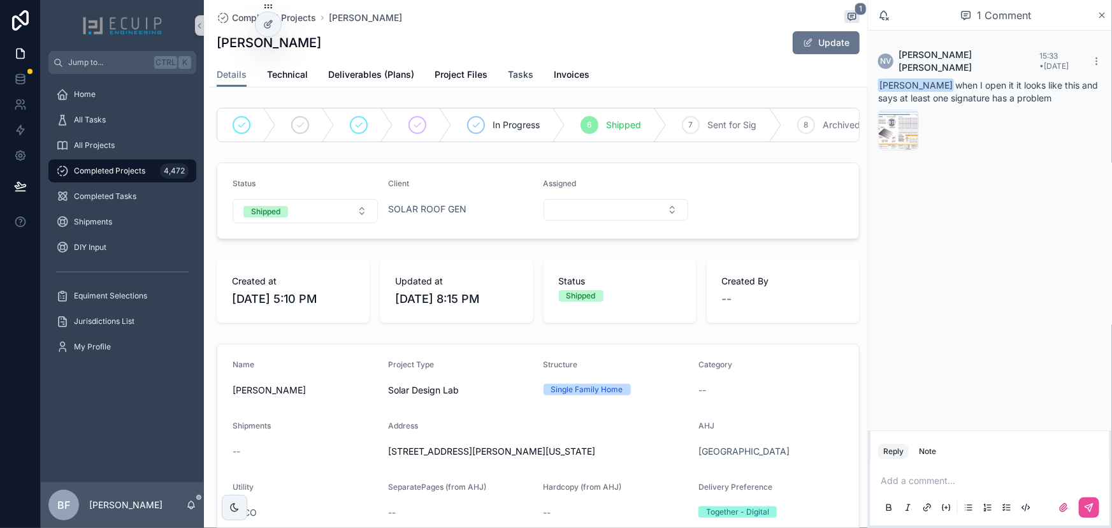
click at [514, 71] on span "Tasks" at bounding box center [520, 74] width 25 height 13
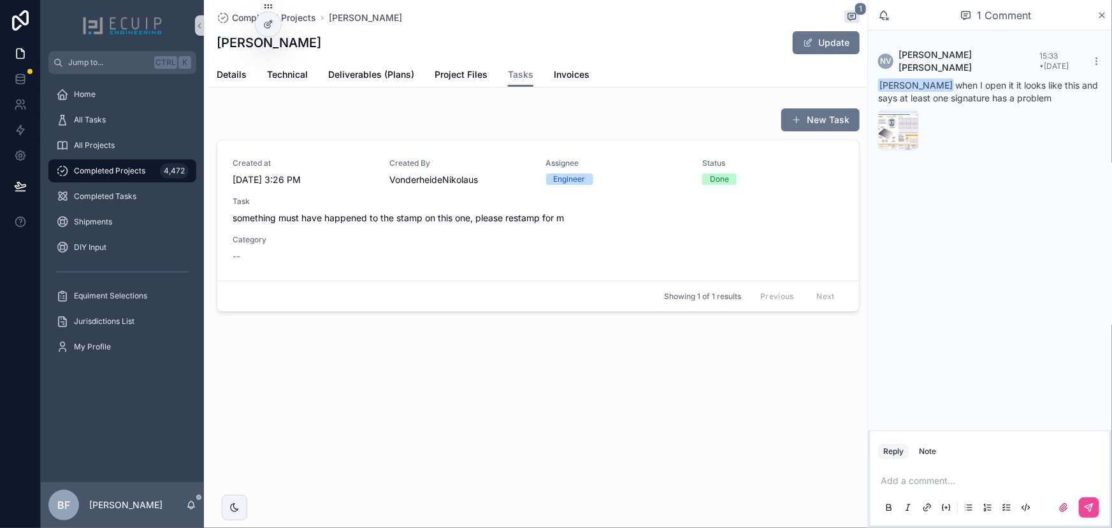
click at [511, 194] on div "Created at [DATE] 3:26 PM Created By VonderheideNikolaus Assignee Engineer Stat…" at bounding box center [538, 210] width 611 height 105
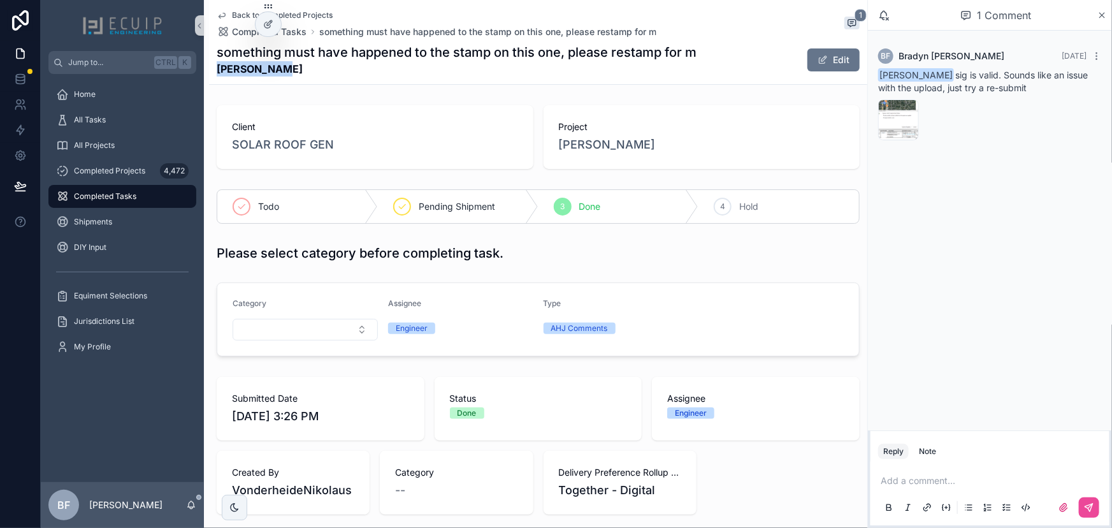
drag, startPoint x: 294, startPoint y: 72, endPoint x: 214, endPoint y: 69, distance: 81.0
click at [214, 69] on div "Back to Completed Projects Completed Tasks something must have happened to the …" at bounding box center [538, 42] width 658 height 85
copy strong "[PERSON_NAME]"
click at [1062, 500] on label "scrollable content" at bounding box center [1064, 507] width 20 height 20
click at [0, 0] on input "scrollable content" at bounding box center [0, 0] width 0 height 0
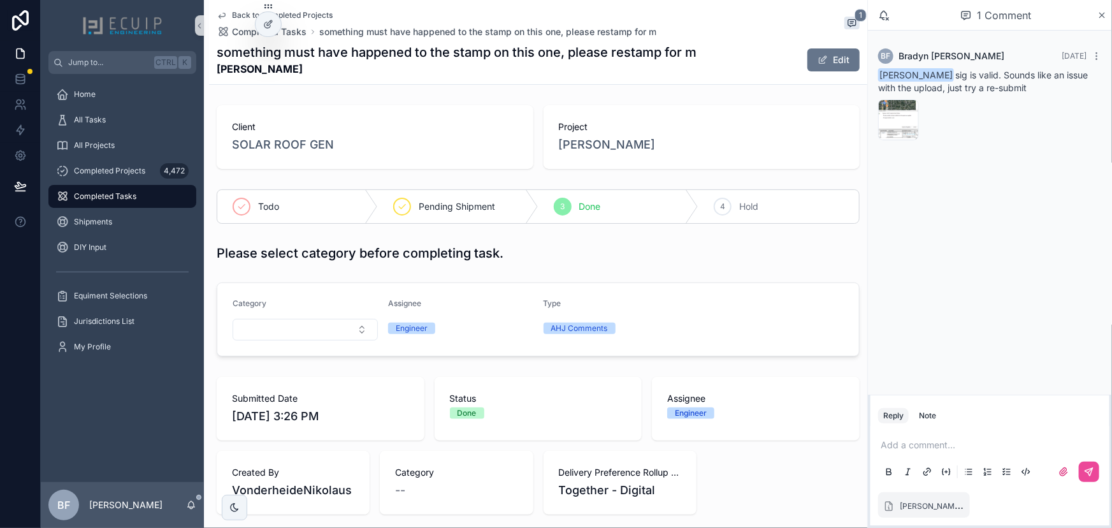
click at [958, 449] on p "scrollable content" at bounding box center [993, 445] width 224 height 13
click at [1099, 435] on div "**********" at bounding box center [990, 458] width 224 height 54
click at [1100, 447] on p "**********" at bounding box center [993, 445] width 224 height 13
click at [1093, 467] on icon "scrollable content" at bounding box center [1089, 472] width 10 height 10
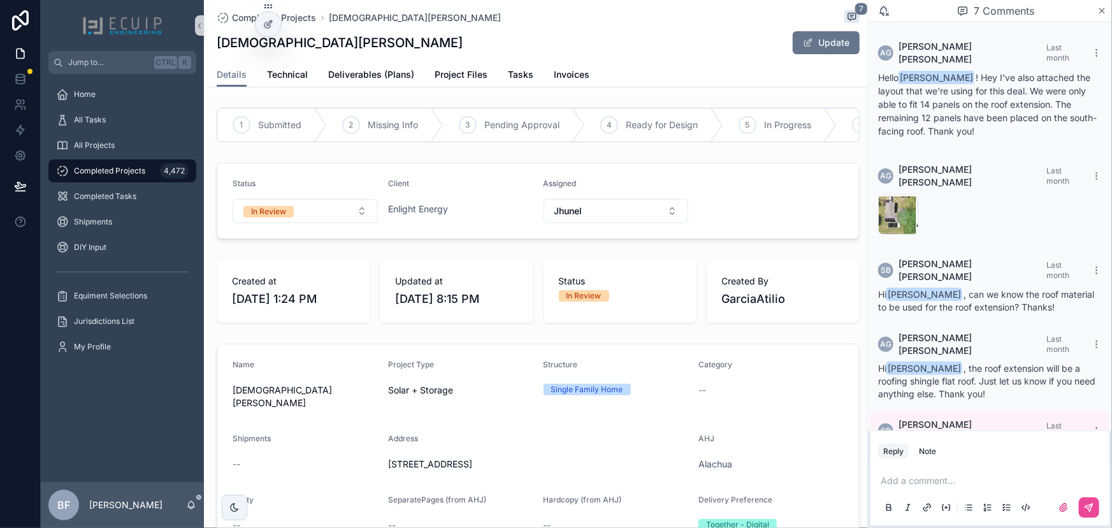
scroll to position [163, 0]
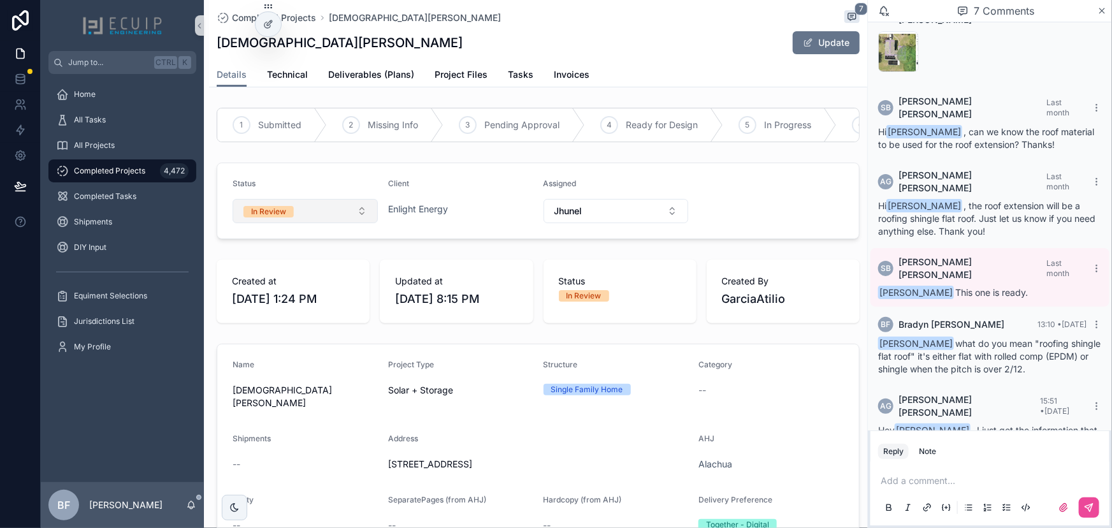
click at [298, 214] on button "In Review" at bounding box center [305, 211] width 145 height 24
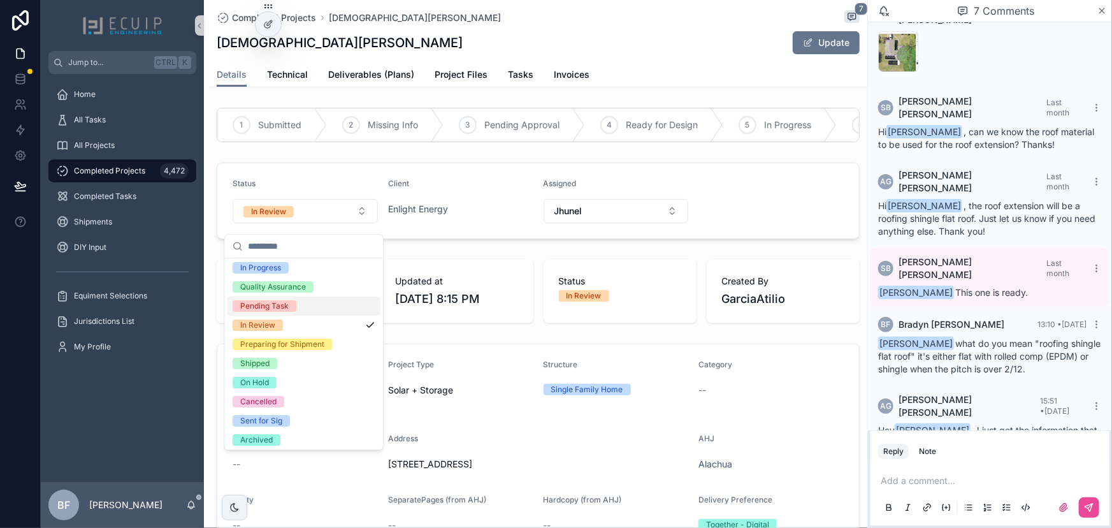
scroll to position [100, 0]
click at [259, 377] on div "On Hold" at bounding box center [254, 380] width 29 height 11
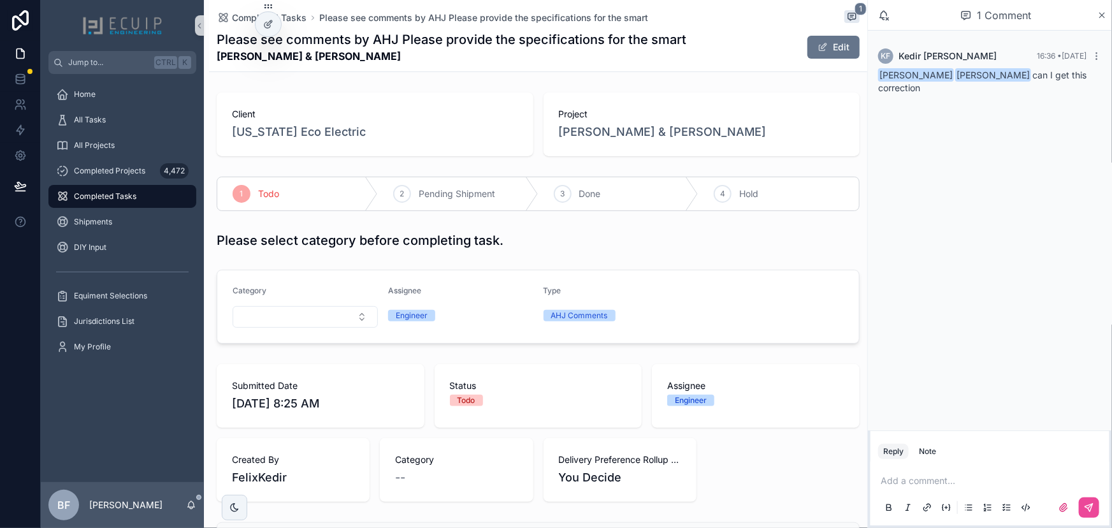
click at [989, 484] on p "scrollable content" at bounding box center [993, 480] width 224 height 13
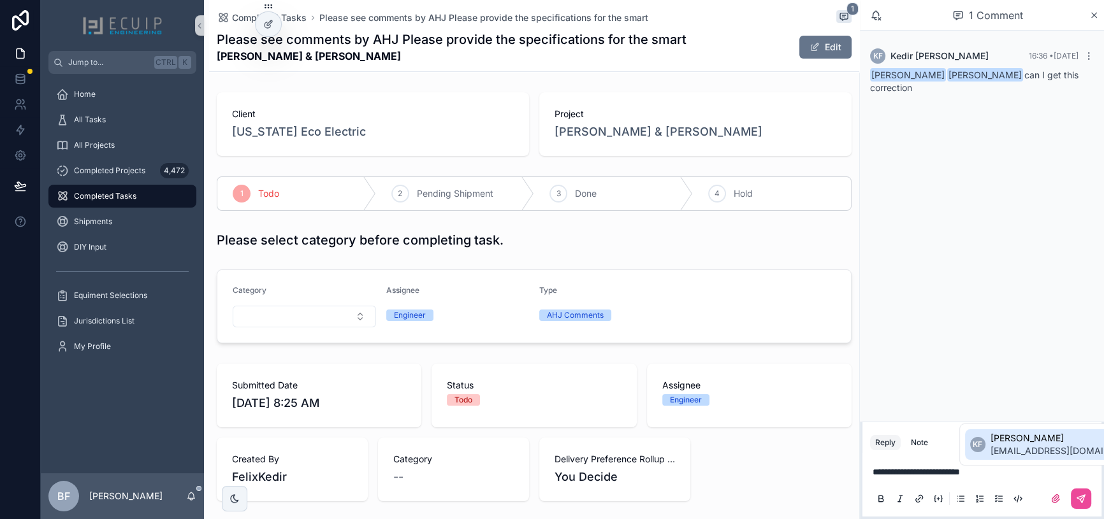
click at [1033, 441] on span "[PERSON_NAME]" at bounding box center [1067, 438] width 154 height 13
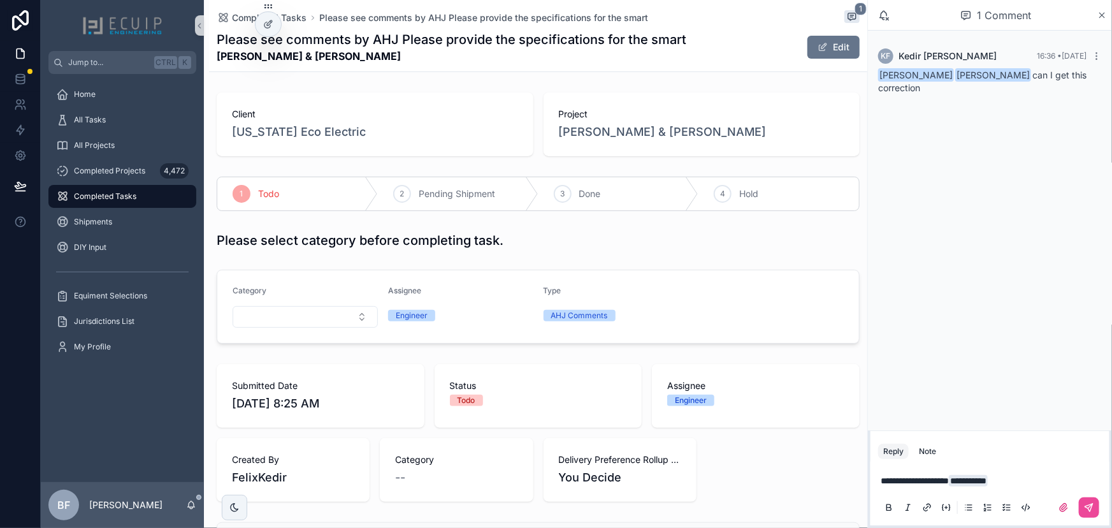
click at [949, 482] on span "**********" at bounding box center [915, 480] width 68 height 9
click at [1089, 507] on icon "scrollable content" at bounding box center [1089, 507] width 10 height 10
